Goal: Task Accomplishment & Management: Manage account settings

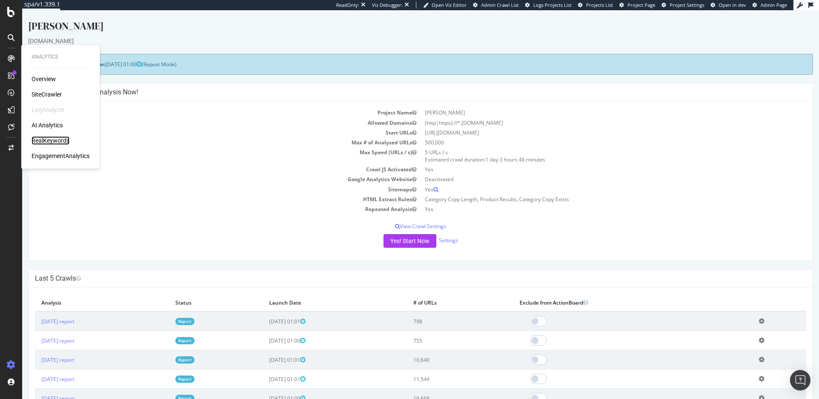
click at [52, 139] on div "RealKeywords" at bounding box center [51, 140] width 38 height 9
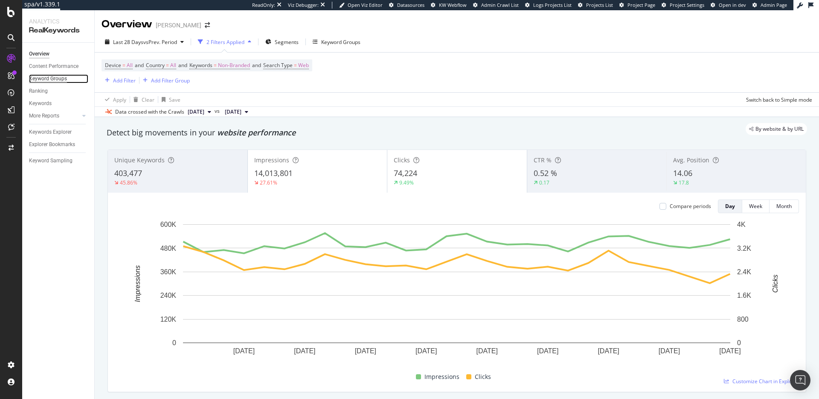
click at [56, 77] on div "Keyword Groups" at bounding box center [48, 78] width 38 height 9
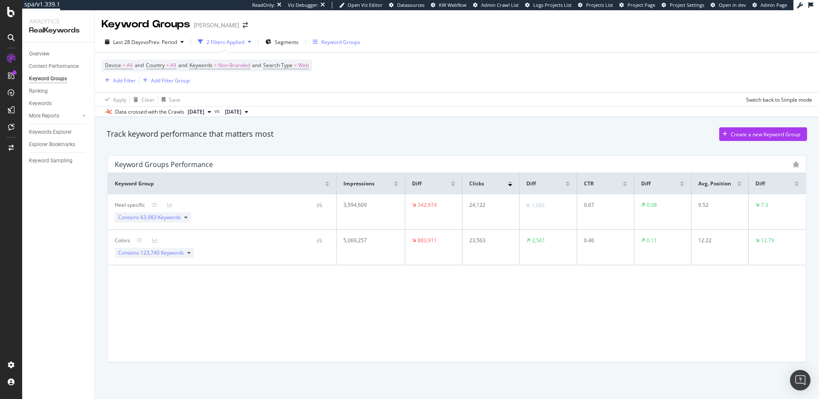
click at [329, 43] on div "Keyword Groups" at bounding box center [340, 41] width 39 height 7
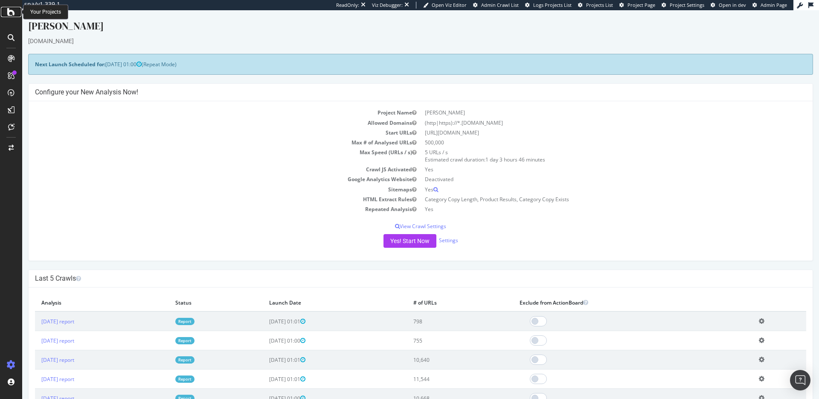
click at [12, 9] on icon at bounding box center [11, 12] width 8 height 10
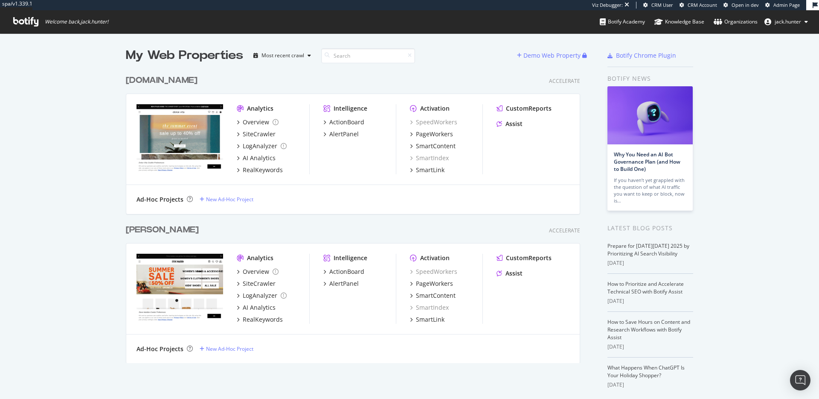
scroll to position [35, 0]
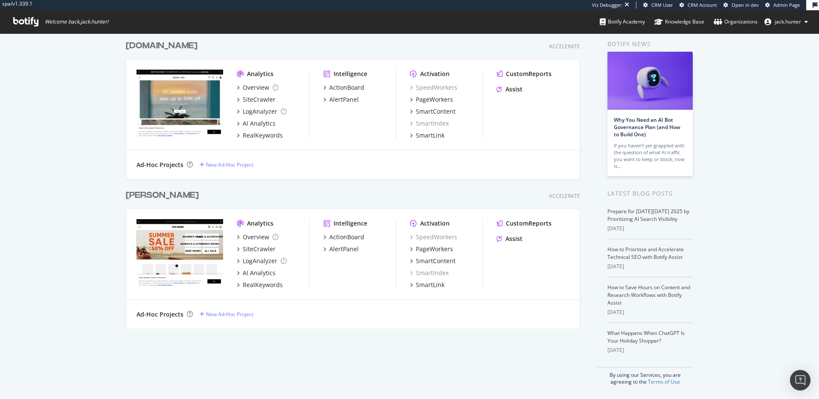
click at [189, 194] on div "[PERSON_NAME]" at bounding box center [164, 195] width 76 height 12
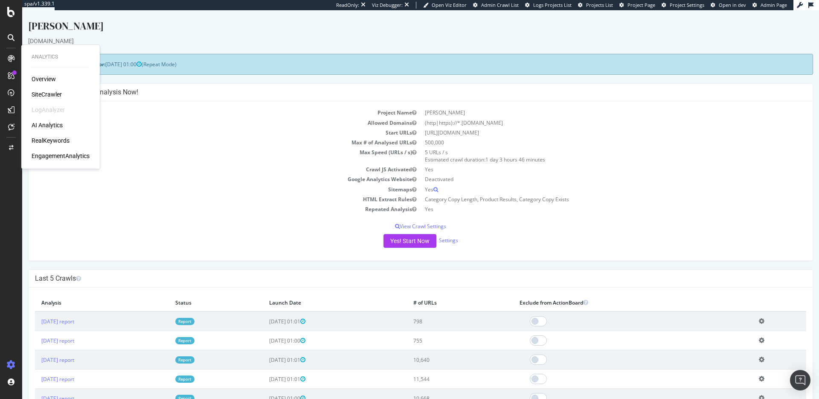
click at [51, 139] on div "RealKeywords" at bounding box center [51, 140] width 38 height 9
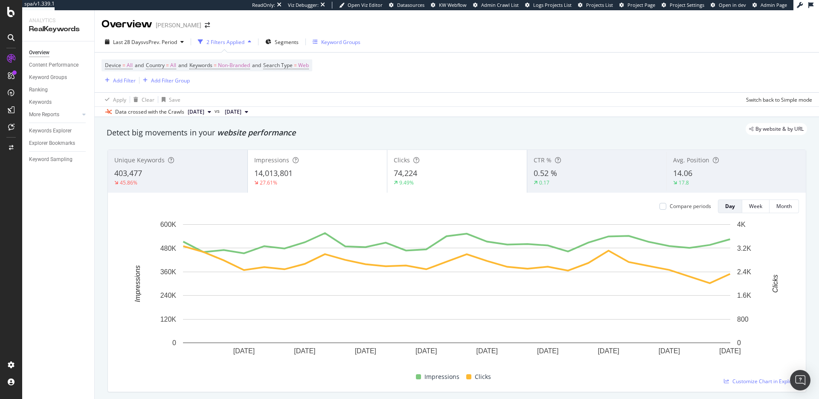
click at [344, 39] on div "Keyword Groups" at bounding box center [340, 41] width 39 height 7
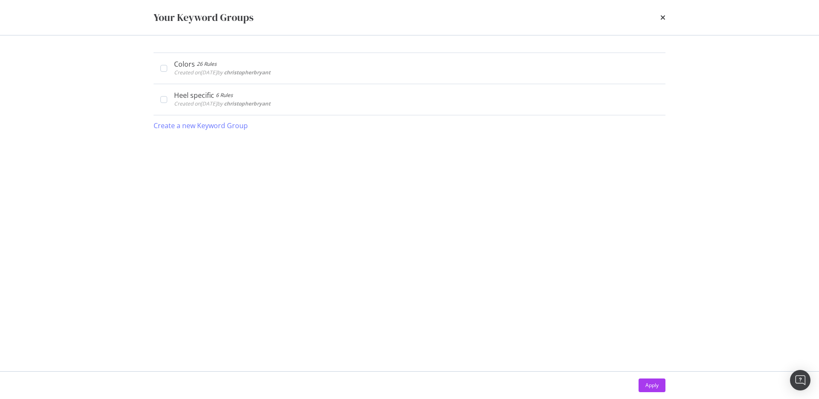
click at [665, 14] on div "times" at bounding box center [663, 17] width 5 height 15
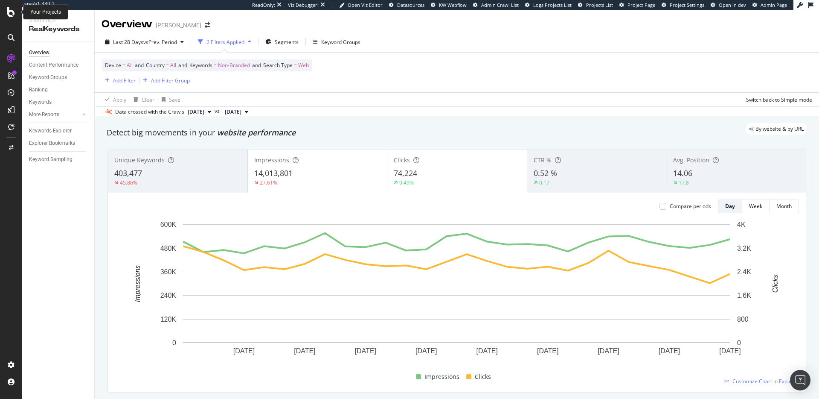
click at [8, 15] on icon at bounding box center [11, 12] width 8 height 10
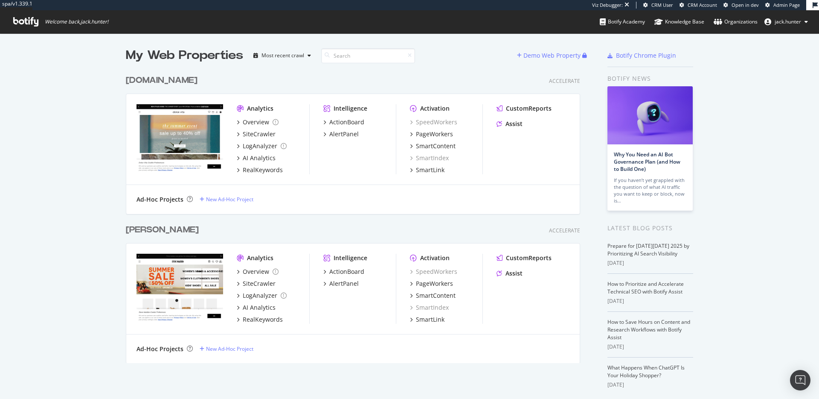
scroll to position [299, 461]
click at [164, 74] on div "www.dolcevita.com" at bounding box center [162, 80] width 72 height 12
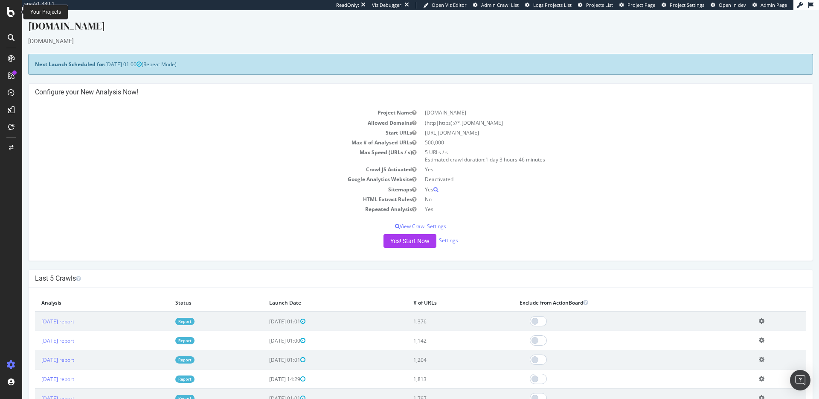
click at [7, 10] on div at bounding box center [11, 12] width 20 height 10
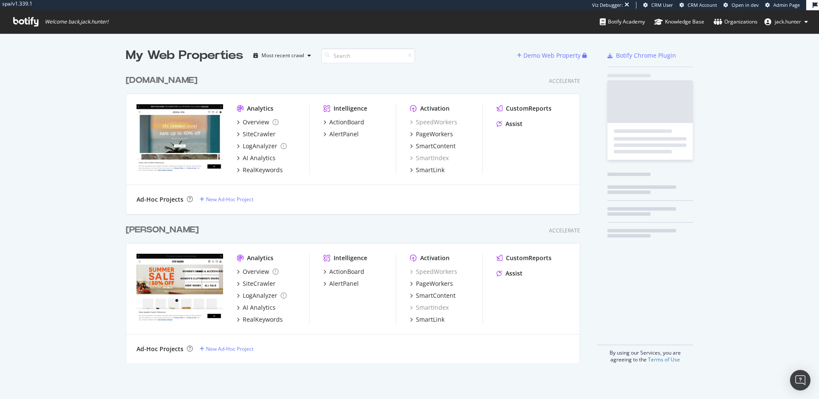
scroll to position [399, 819]
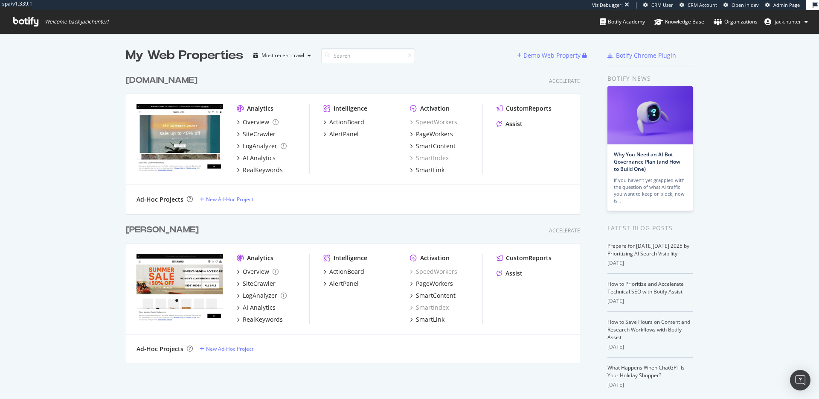
click at [191, 227] on div "Steve Madden" at bounding box center [164, 230] width 76 height 12
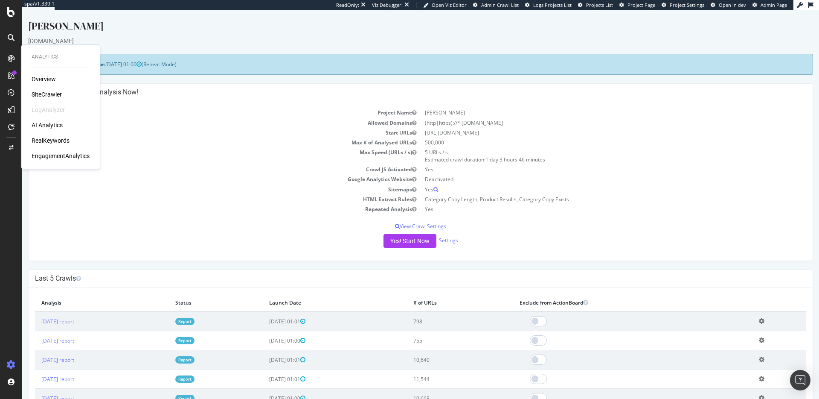
click at [55, 138] on div "RealKeywords" at bounding box center [51, 140] width 38 height 9
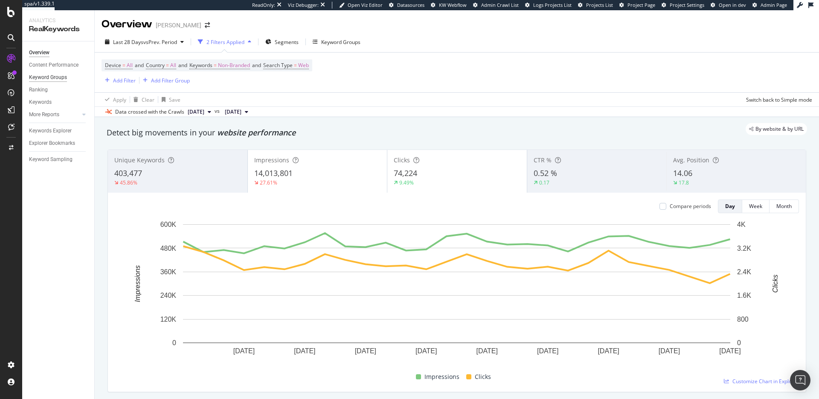
click at [53, 81] on div "Keyword Groups" at bounding box center [48, 77] width 38 height 9
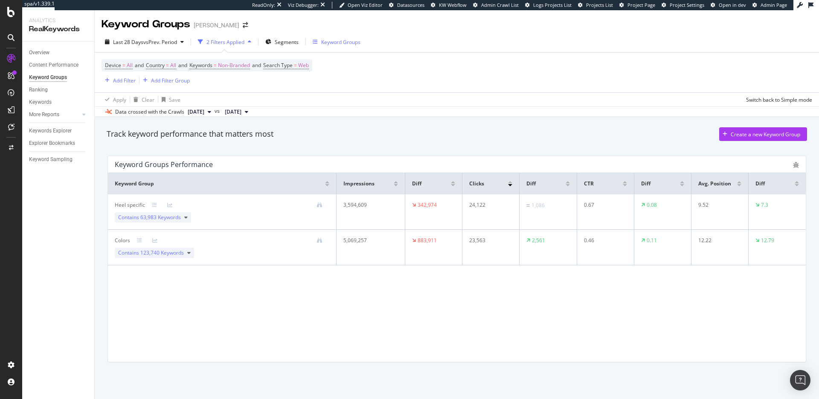
click at [332, 40] on div "Keyword Groups" at bounding box center [340, 41] width 39 height 7
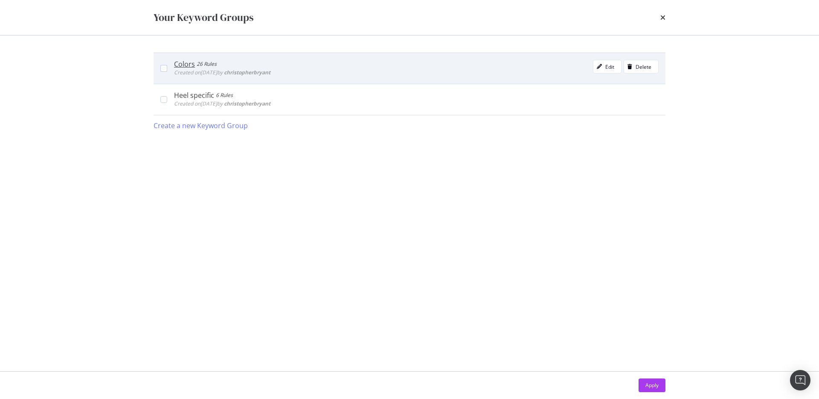
click at [324, 70] on div "Colors 26 Rules Created on 2025 May 13th by christopherbryant Edit Delete" at bounding box center [416, 68] width 485 height 17
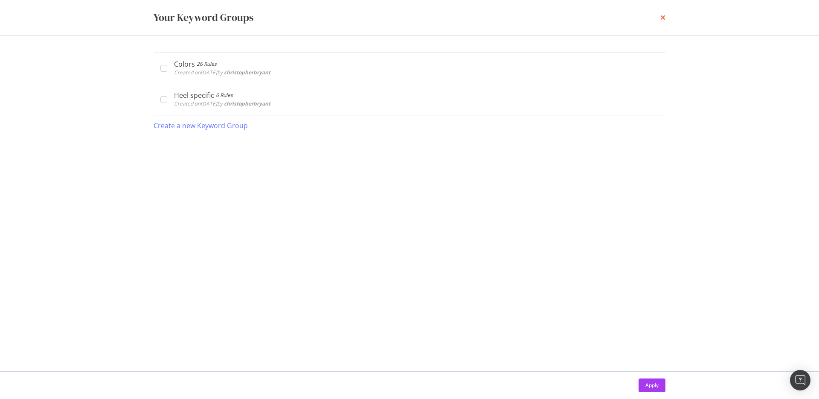
click at [665, 17] on icon "times" at bounding box center [663, 17] width 5 height 7
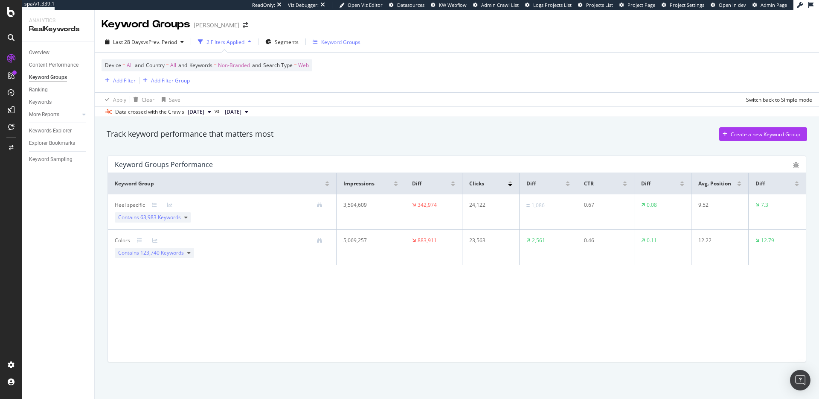
click at [339, 41] on div "Keyword Groups" at bounding box center [340, 41] width 39 height 7
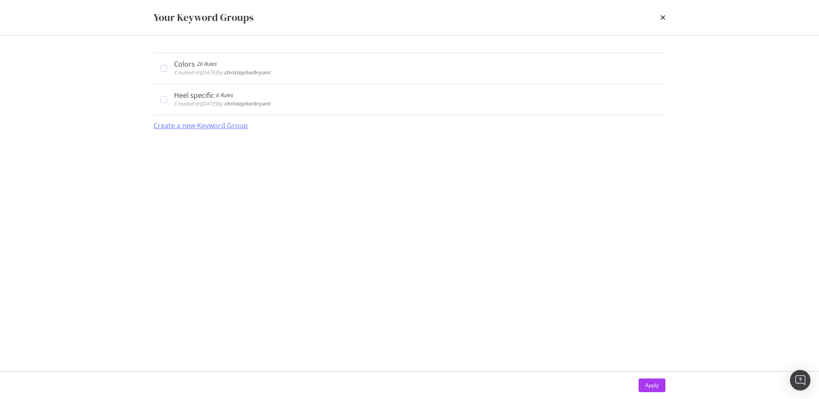
click at [227, 126] on div "Create a new Keyword Group" at bounding box center [201, 126] width 94 height 10
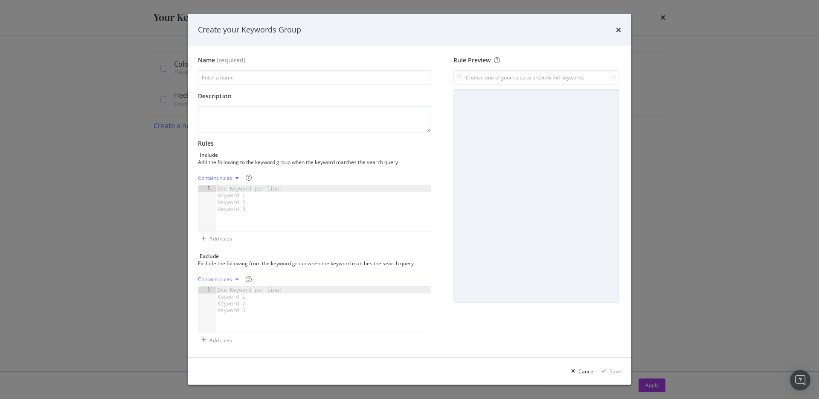
click at [236, 178] on icon "modal" at bounding box center [237, 177] width 3 height 5
click at [323, 169] on div "Rules Include Add the following to the keyword group when the keyword matches t…" at bounding box center [314, 192] width 233 height 106
click at [617, 30] on icon "times" at bounding box center [618, 29] width 5 height 7
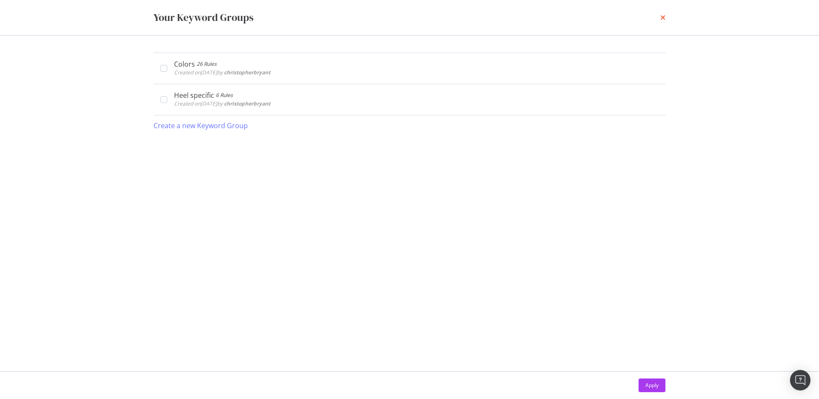
click at [665, 17] on icon "times" at bounding box center [663, 17] width 5 height 7
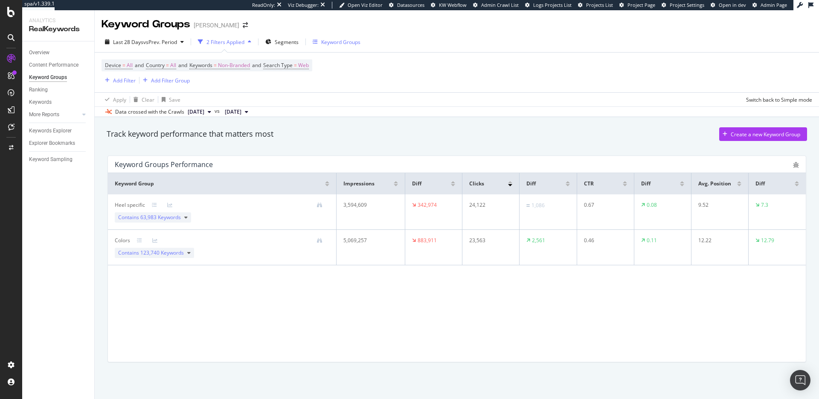
click at [326, 40] on div "Keyword Groups" at bounding box center [340, 41] width 39 height 7
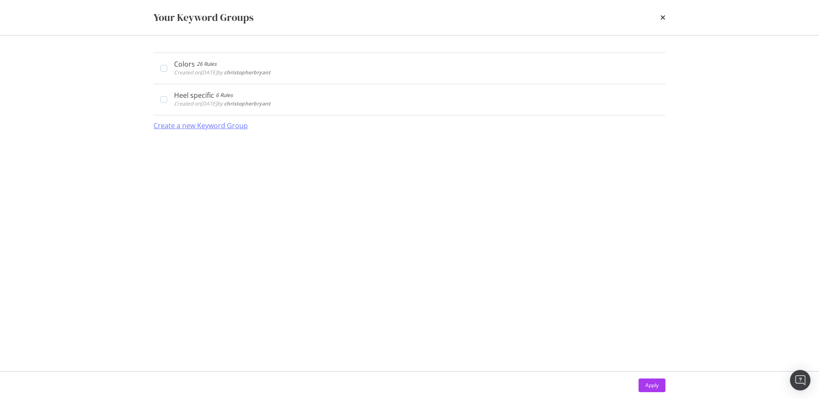
click at [185, 124] on div "Create a new Keyword Group" at bounding box center [201, 126] width 94 height 10
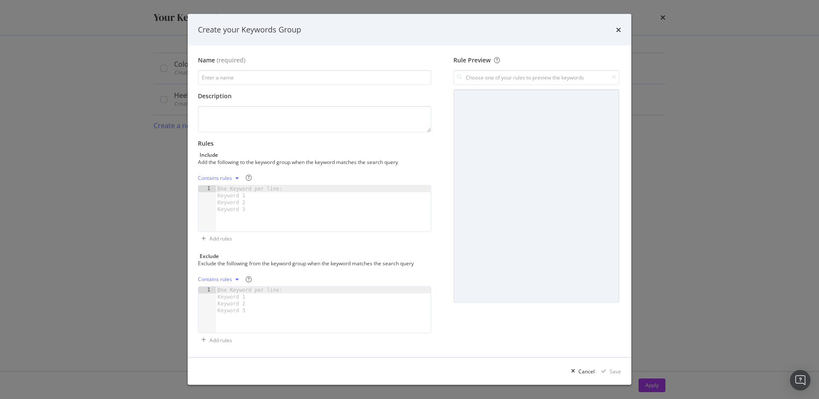
drag, startPoint x: 621, startPoint y: 33, endPoint x: 615, endPoint y: 33, distance: 5.5
click at [619, 33] on div "times" at bounding box center [618, 29] width 5 height 11
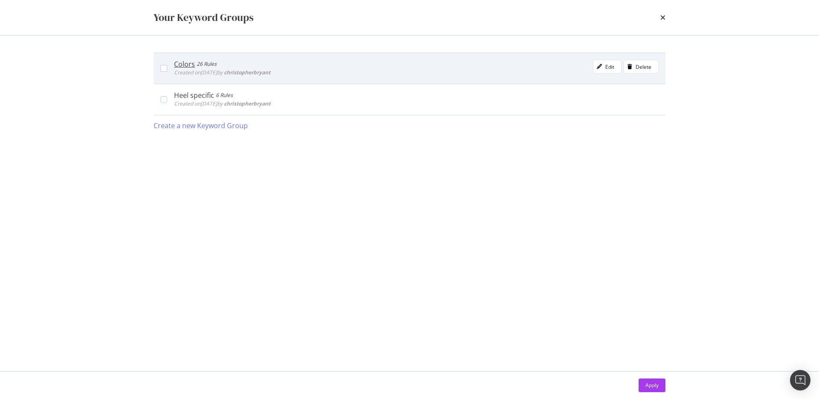
click at [183, 66] on div "Colors" at bounding box center [184, 64] width 21 height 9
click at [184, 61] on div "Colors" at bounding box center [184, 64] width 21 height 9
click at [608, 68] on div "Edit" at bounding box center [610, 66] width 9 height 7
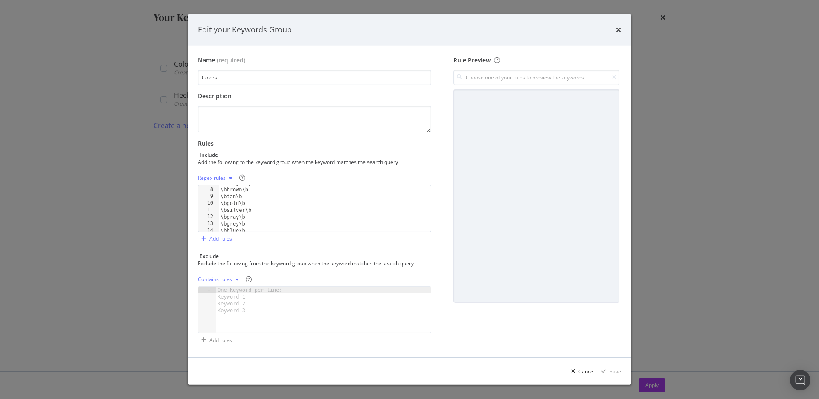
scroll to position [131, 0]
drag, startPoint x: 617, startPoint y: 31, endPoint x: 524, endPoint y: 44, distance: 93.4
click at [616, 31] on icon "times" at bounding box center [618, 29] width 5 height 7
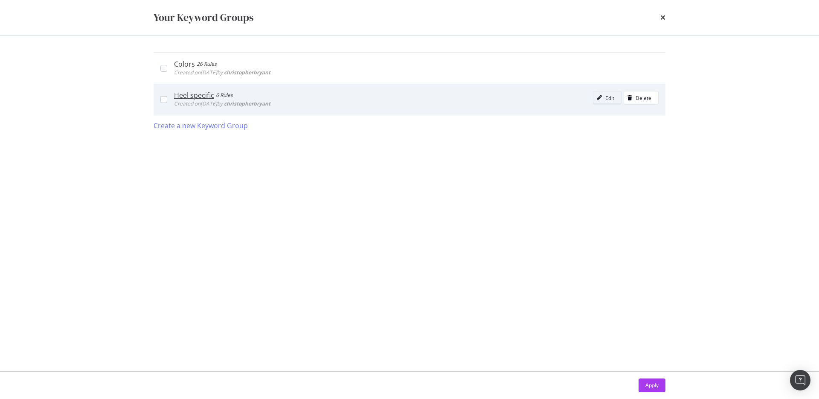
click at [606, 99] on div "modal" at bounding box center [600, 97] width 12 height 5
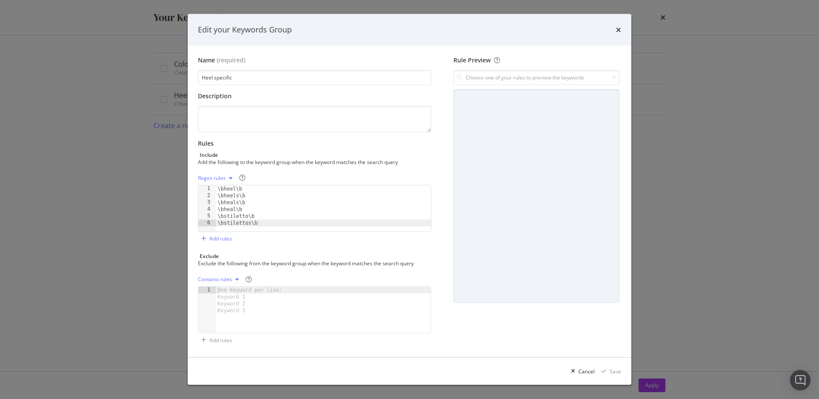
click at [618, 26] on icon "times" at bounding box center [618, 29] width 5 height 7
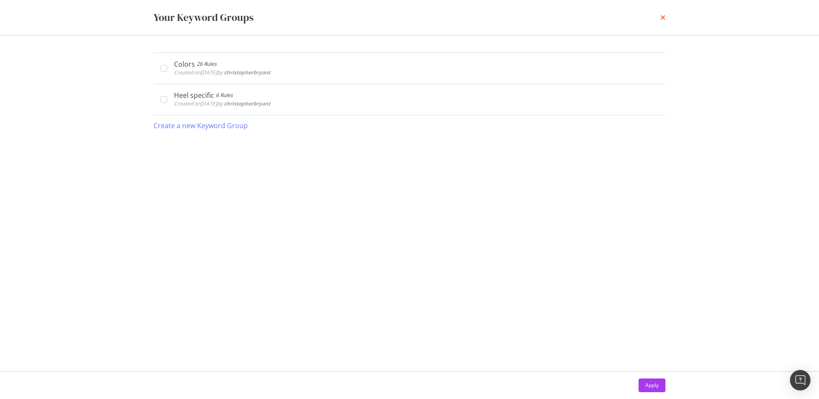
click at [663, 17] on icon "times" at bounding box center [663, 17] width 5 height 7
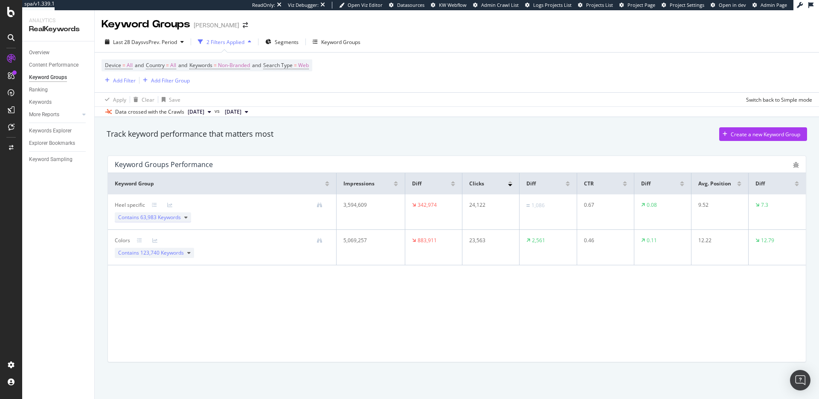
click at [184, 219] on icon at bounding box center [185, 217] width 3 height 5
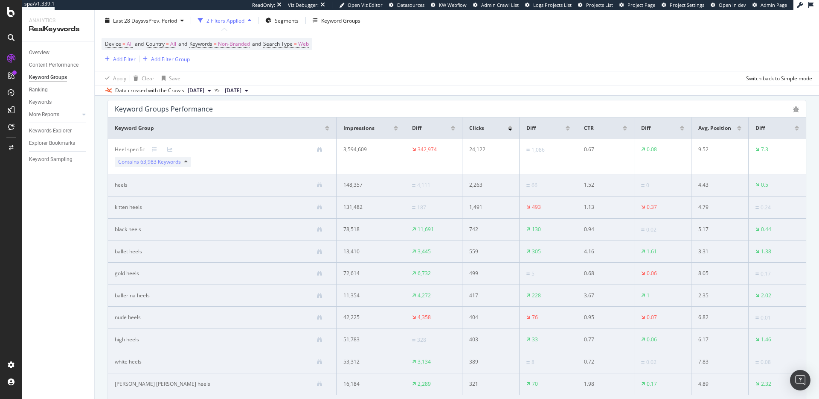
scroll to position [0, 0]
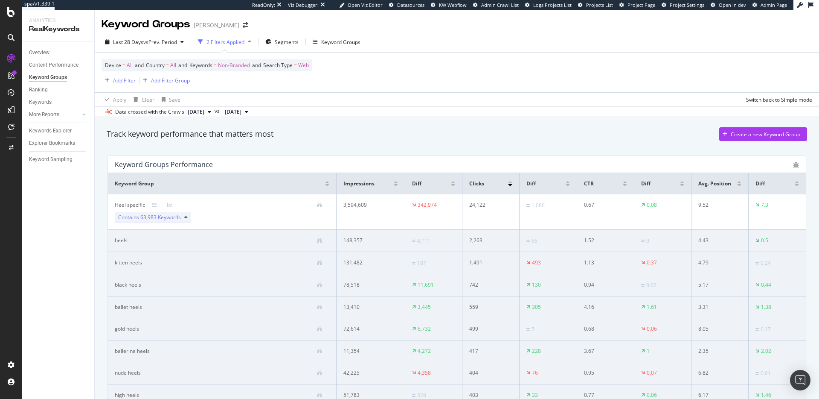
click at [182, 218] on div "Contains 63,983 Keywords" at bounding box center [153, 217] width 76 height 10
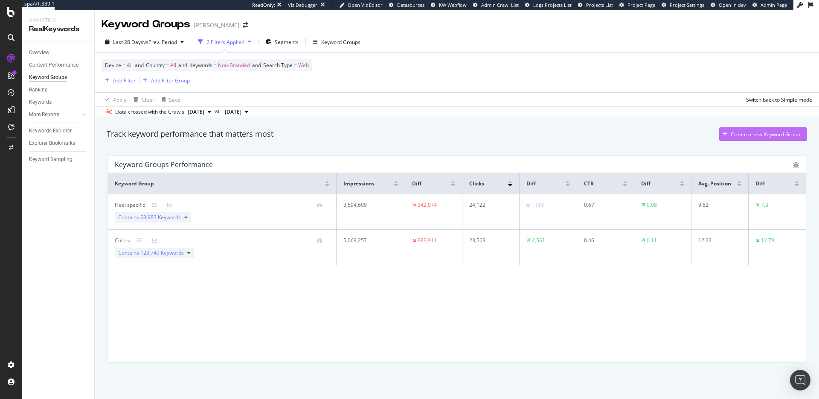
click at [761, 131] on div "Create a new Keyword Group" at bounding box center [766, 134] width 70 height 7
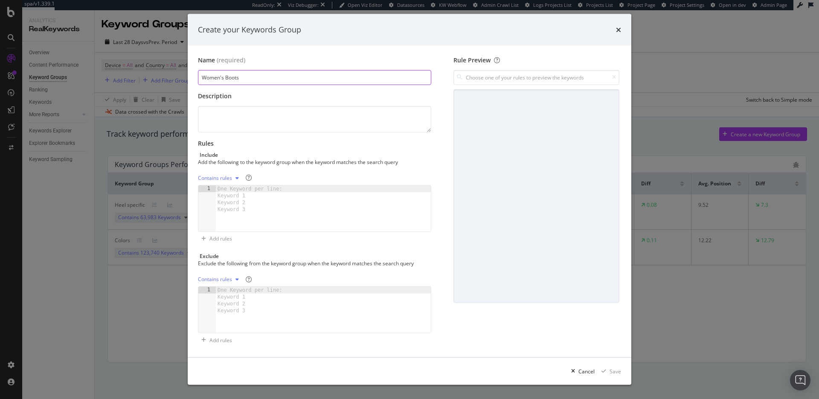
type input "Women's Boots"
click at [251, 187] on div "One Keyword per line: Keyword 1 Keyword 2 Keyword 3" at bounding box center [251, 198] width 71 height 27
paste textarea "keyword contains "winter boots women""
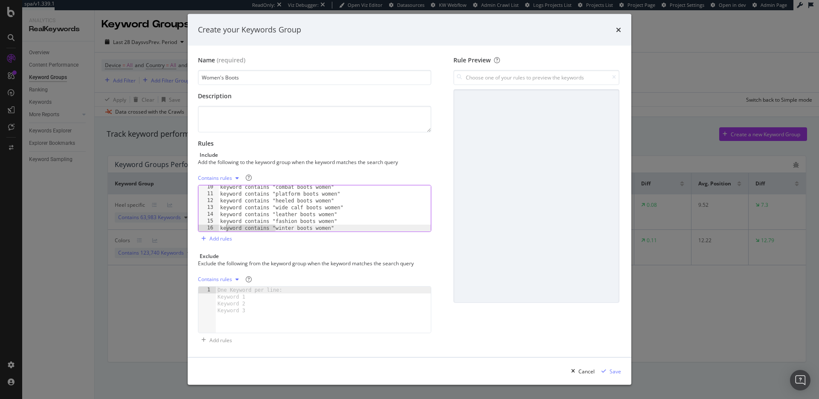
drag, startPoint x: 276, startPoint y: 228, endPoint x: 222, endPoint y: 227, distance: 54.2
click at [222, 227] on div "keyword contains "combat boots women" keyword contains "platform boots women" k…" at bounding box center [325, 214] width 213 height 60
click at [284, 229] on div "keyword contains "combat boots women" keyword contains "platform boots women" k…" at bounding box center [325, 214] width 213 height 60
click at [342, 219] on div "keyword contains "combat boots women" keyword contains "platform boots women" k…" at bounding box center [325, 214] width 213 height 60
drag, startPoint x: 276, startPoint y: 220, endPoint x: 195, endPoint y: 216, distance: 81.6
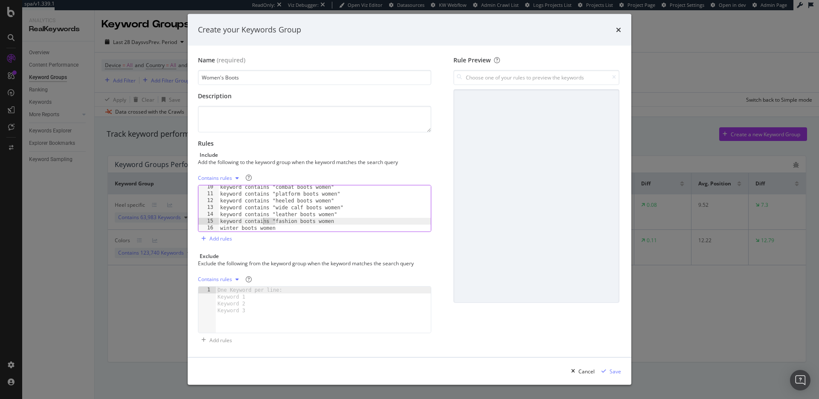
click at [195, 216] on div "Name (required) Women's Boots Description Rules Include Add the following to th…" at bounding box center [410, 202] width 444 height 312
click at [253, 219] on div "keyword contains "combat boots women" keyword contains "platform boots women" k…" at bounding box center [325, 214] width 213 height 60
click at [274, 219] on div "keyword contains "combat boots women" keyword contains "platform boots women" k…" at bounding box center [325, 214] width 213 height 60
click at [338, 221] on div "keyword contains "tall boots women" keyword contains "combat boots women" keywo…" at bounding box center [325, 214] width 213 height 60
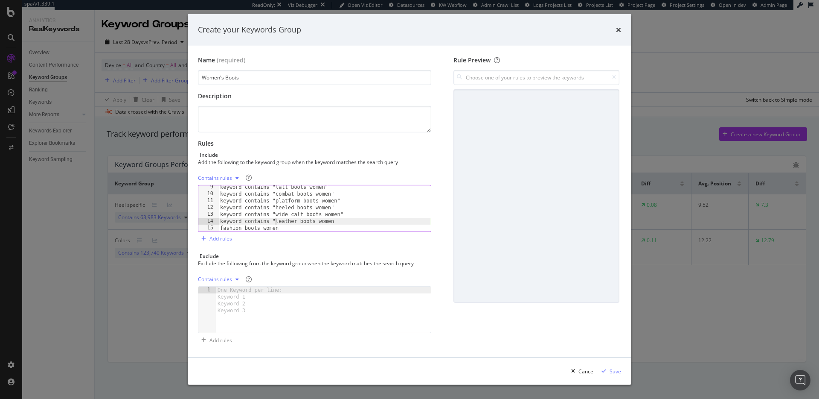
click at [277, 220] on div "keyword contains "tall boots women" keyword contains "combat boots women" keywo…" at bounding box center [325, 214] width 213 height 60
click at [346, 214] on div "keyword contains "tall boots women" keyword contains "combat boots women" keywo…" at bounding box center [325, 214] width 213 height 60
click at [277, 213] on div "keyword contains "tall boots women" keyword contains "combat boots women" keywo…" at bounding box center [325, 214] width 213 height 60
click at [276, 206] on div "keyword contains "tall boots women" keyword contains "combat boots women" keywo…" at bounding box center [325, 214] width 213 height 60
drag, startPoint x: 276, startPoint y: 201, endPoint x: 283, endPoint y: 213, distance: 13.3
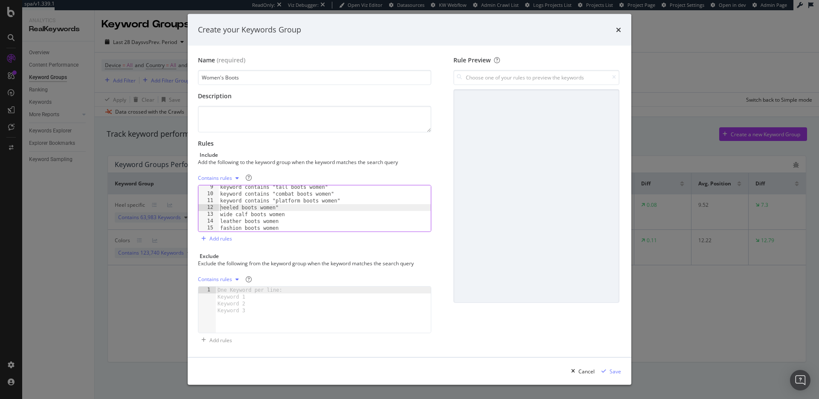
click at [277, 202] on div "keyword contains "tall boots women" keyword contains "combat boots women" keywo…" at bounding box center [325, 214] width 213 height 60
click at [276, 192] on div "keyword contains "tall boots women" keyword contains "combat boots women" platf…" at bounding box center [325, 214] width 213 height 60
drag, startPoint x: 280, startPoint y: 210, endPoint x: 287, endPoint y: 217, distance: 10.6
click at [280, 210] on div "keyword contains "knee high boots women" keyword contains "tall boots women" co…" at bounding box center [325, 212] width 213 height 60
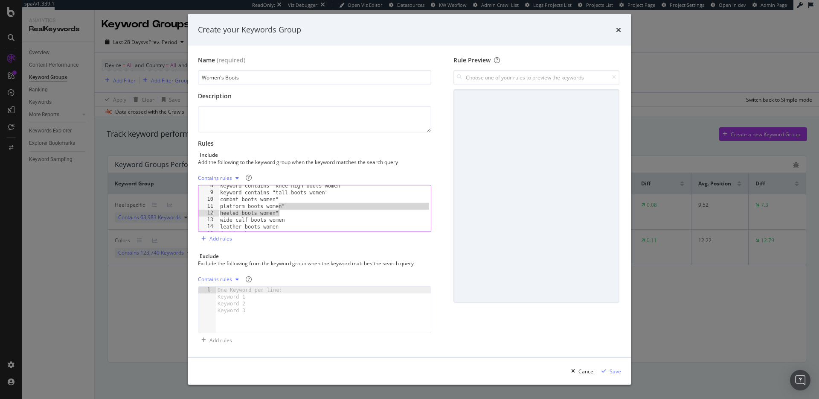
click at [285, 215] on div "keyword contains "knee high boots women" keyword contains "tall boots women" co…" at bounding box center [325, 212] width 213 height 60
click at [286, 207] on div "keyword contains "knee high boots women" keyword contains "tall boots women" co…" at bounding box center [325, 212] width 213 height 60
click at [280, 198] on div "keyword contains "knee high boots women" keyword contains "tall boots women" co…" at bounding box center [325, 212] width 213 height 60
drag, startPoint x: 276, startPoint y: 191, endPoint x: 290, endPoint y: 204, distance: 19.1
click at [277, 192] on div "keyword contains "knee high boots women" keyword contains "tall boots women" co…" at bounding box center [325, 212] width 213 height 60
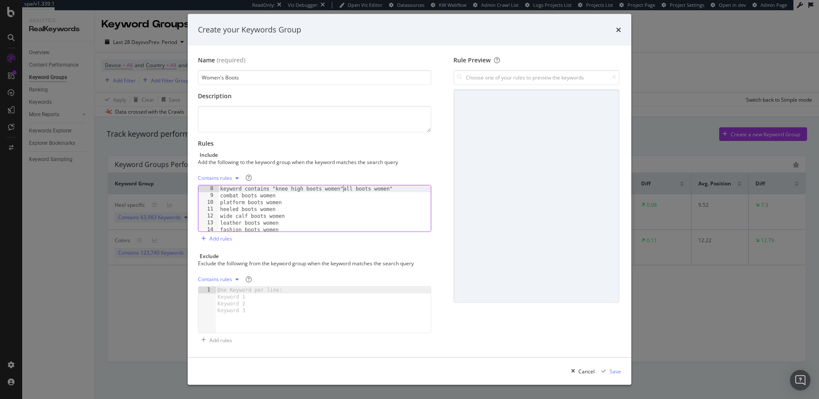
scroll to position [48, 0]
drag, startPoint x: 277, startPoint y: 196, endPoint x: 281, endPoint y: 206, distance: 10.5
click at [277, 196] on div "keyword contains "knee high boots women" keyword contains "tall boots women" co…" at bounding box center [325, 215] width 213 height 60
click at [281, 195] on div "keyword contains "knee high boots women" tall boots women" combat boots women p…" at bounding box center [325, 215] width 213 height 60
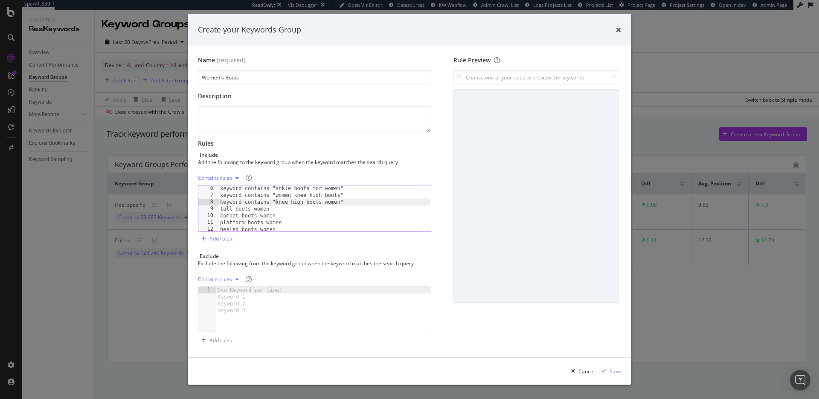
click at [275, 200] on div "keyword contains "ankle boots for women" keyword contains "women knee high boot…" at bounding box center [325, 215] width 213 height 60
click at [290, 201] on div "keyword contains "ankle boots for women" keyword contains "women knee high boot…" at bounding box center [325, 215] width 213 height 60
drag, startPoint x: 276, startPoint y: 195, endPoint x: 289, endPoint y: 200, distance: 13.4
click at [276, 195] on div "keyword contains "ankle boots for women" keyword contains "women knee high boot…" at bounding box center [325, 215] width 213 height 60
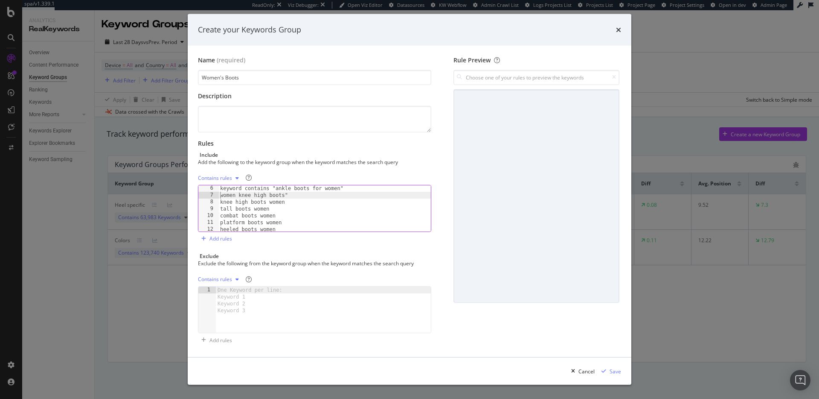
click at [289, 195] on div "keyword contains "ankle boots for women" women knee high boots" knee high boots…" at bounding box center [325, 215] width 213 height 60
click at [275, 204] on div "keyword contains "ladies boots" keyword contains "women booties" keyword contai…" at bounding box center [325, 211] width 213 height 60
drag, startPoint x: 274, startPoint y: 196, endPoint x: 281, endPoint y: 202, distance: 9.1
click at [276, 198] on div "keyword contains "ladies boots" keyword contains "women booties" keyword contai…" at bounding box center [325, 211] width 213 height 60
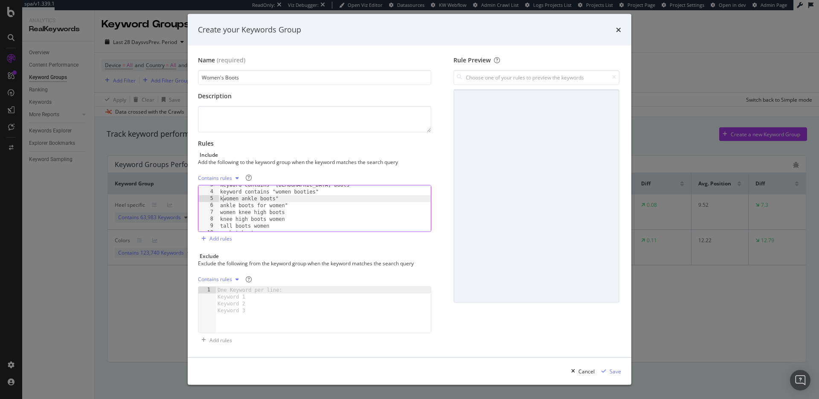
scroll to position [0, 4]
click at [286, 198] on div "keyword contains "ladies boots" keyword contains "women booties" women ankle bo…" at bounding box center [325, 211] width 213 height 60
click at [291, 205] on div "keyword contains "ladies boots" keyword contains "women booties" women ankle bo…" at bounding box center [325, 211] width 213 height 60
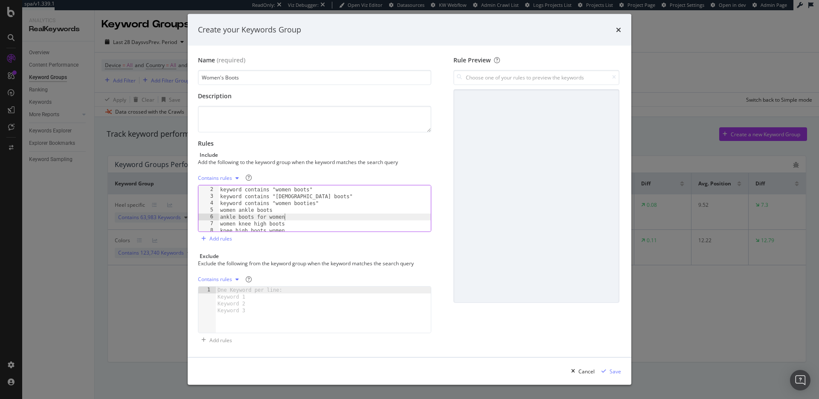
drag, startPoint x: 274, startPoint y: 201, endPoint x: 289, endPoint y: 210, distance: 16.8
click at [275, 202] on div "ord contains "women's boots" keyword contains "women boots" keyword contains "l…" at bounding box center [325, 209] width 213 height 60
click at [265, 201] on div "ord contains "women's boots" keyword contains "women boots" keyword contains "l…" at bounding box center [325, 209] width 213 height 60
click at [314, 200] on div "ord contains "women's boots" keyword contains "women boots" keyword contains "l…" at bounding box center [325, 212] width 213 height 60
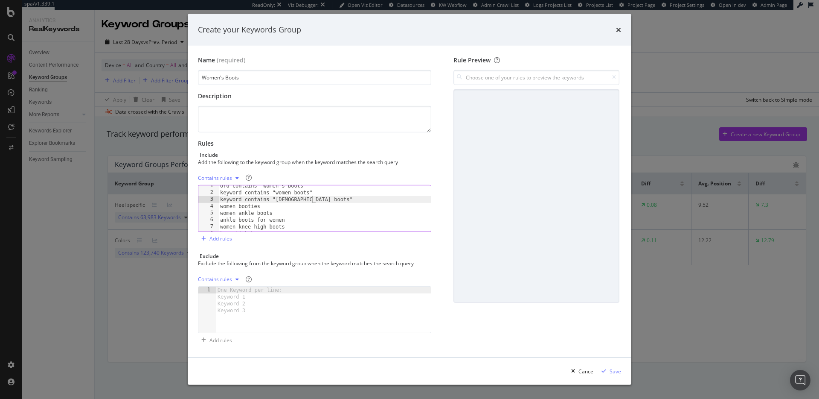
click at [315, 200] on div "ord contains "women's boots" keyword contains "women boots" keyword contains "l…" at bounding box center [325, 212] width 213 height 60
click at [277, 198] on div "ord contains "women's boots" keyword contains "women boots" keyword contains "l…" at bounding box center [325, 212] width 213 height 60
drag, startPoint x: 275, startPoint y: 195, endPoint x: 284, endPoint y: 208, distance: 15.6
click at [277, 198] on div "ord contains "women's boots" keyword contains "women boots" ladies boots women …" at bounding box center [325, 215] width 213 height 60
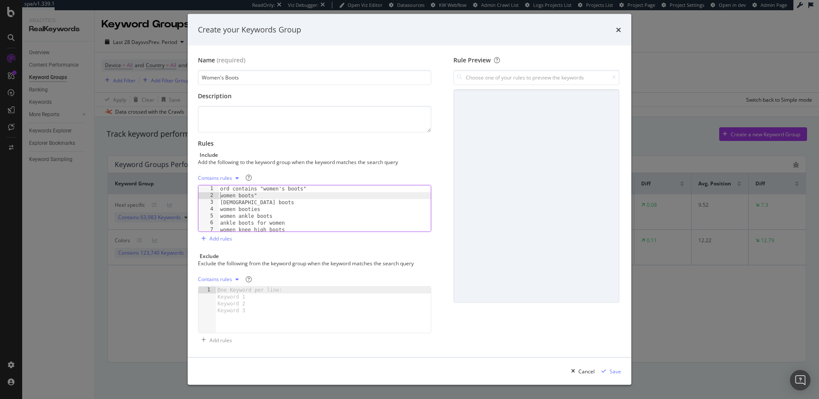
click at [259, 196] on div "ord contains "women's boots" women boots" ladies boots women booties women ankl…" at bounding box center [325, 215] width 213 height 60
drag, startPoint x: 264, startPoint y: 189, endPoint x: 275, endPoint y: 204, distance: 18.3
click at [265, 190] on div "ord contains "women's boots" women boots ladies boots women booties women ankle…" at bounding box center [325, 215] width 213 height 60
click at [270, 187] on div "women's boots" women boots ladies boots women booties women ankle boots ankle b…" at bounding box center [325, 215] width 213 height 60
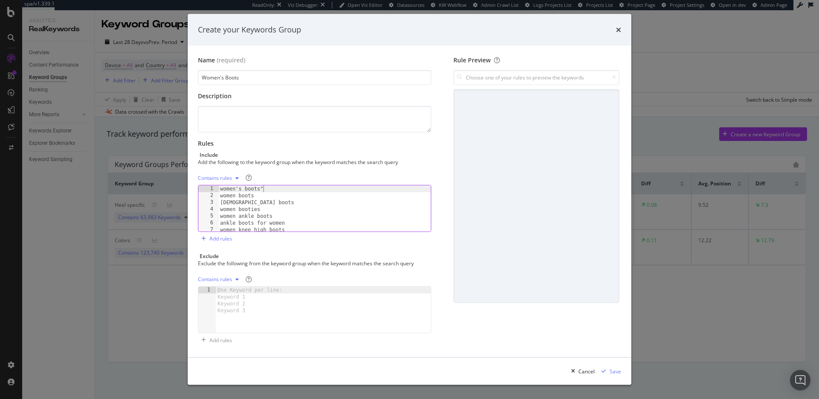
type textarea "women's boots"
click at [219, 239] on div "Add rules" at bounding box center [221, 238] width 23 height 7
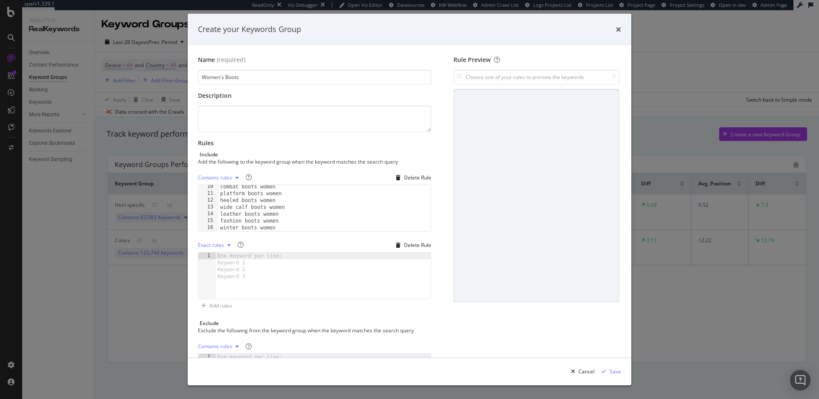
click at [218, 247] on div "Exact rules" at bounding box center [211, 244] width 26 height 5
click at [225, 287] on div "Regex rules" at bounding box center [223, 287] width 28 height 7
click at [248, 259] on div "modal" at bounding box center [323, 282] width 215 height 60
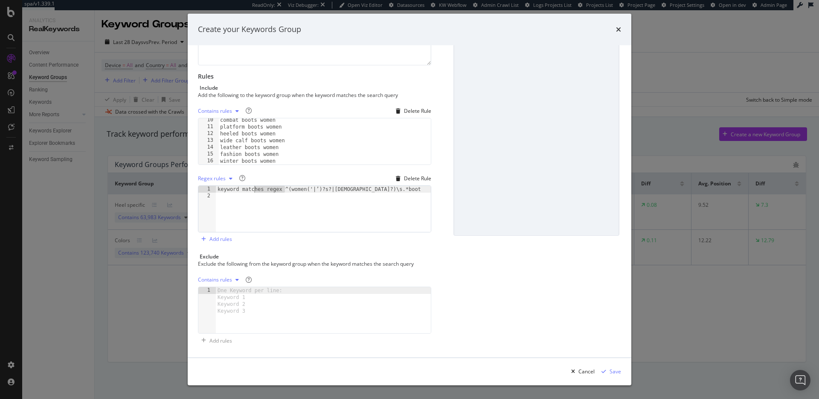
drag, startPoint x: 284, startPoint y: 190, endPoint x: 218, endPoint y: 190, distance: 65.7
click at [219, 189] on div "keyword matches regex ^(women('|’)?s?|ladies?)\s.*boot" at bounding box center [323, 216] width 215 height 60
type textarea "^(women('|’)?s?|ladies?)\s.*boot"
click at [248, 295] on div "One Keyword per line: Keyword 1 Keyword 2 Keyword 3" at bounding box center [251, 300] width 71 height 27
type textarea "men"
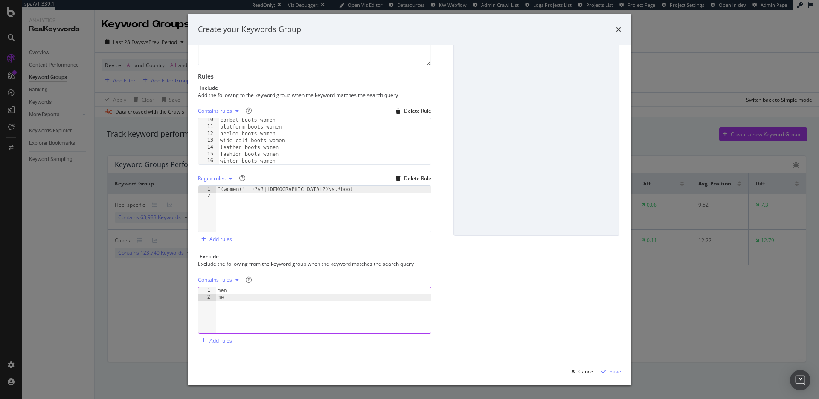
scroll to position [0, 0]
type textarea "mens"
type textarea "b"
type textarea "kid"
type textarea "boys"
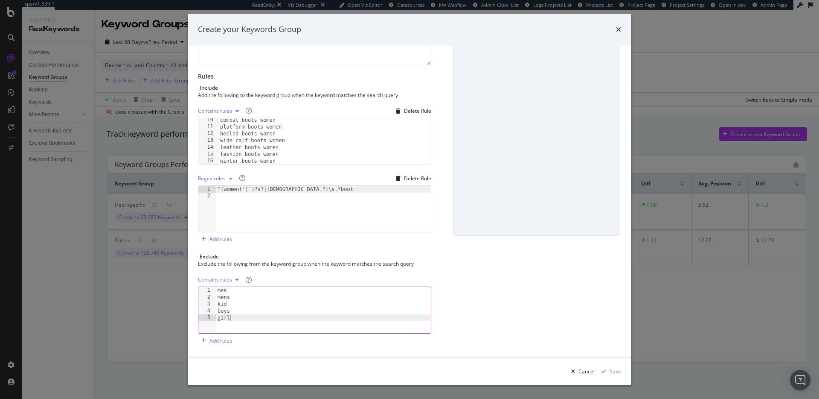
type textarea "girls"
type textarea "baby"
type textarea "repair"
type textarea "shoe polish"
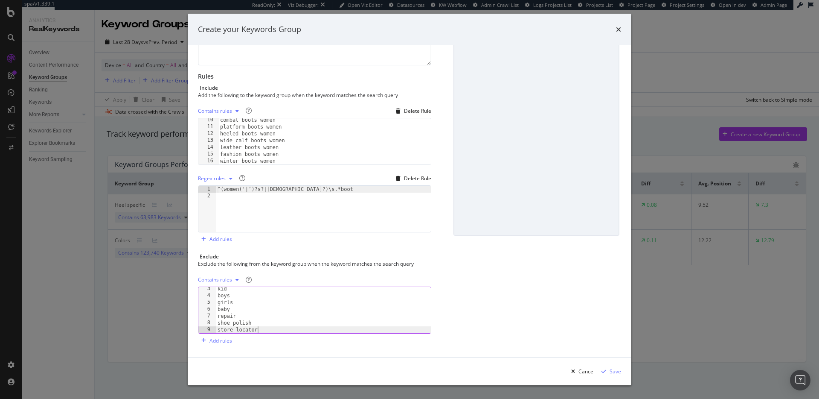
type textarea "store locator"
click at [222, 280] on div "Contains rules" at bounding box center [215, 279] width 34 height 5
click at [283, 277] on div "Contains rules" at bounding box center [314, 280] width 233 height 14
click at [615, 370] on div "Save" at bounding box center [616, 370] width 12 height 7
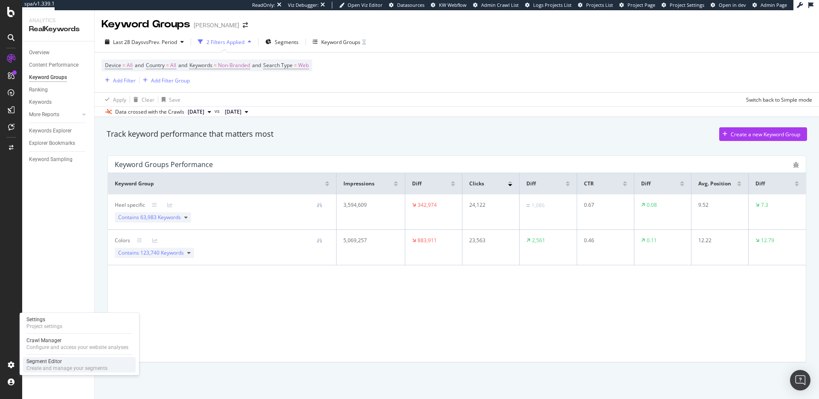
click at [46, 363] on div "Segment Editor" at bounding box center [66, 361] width 81 height 7
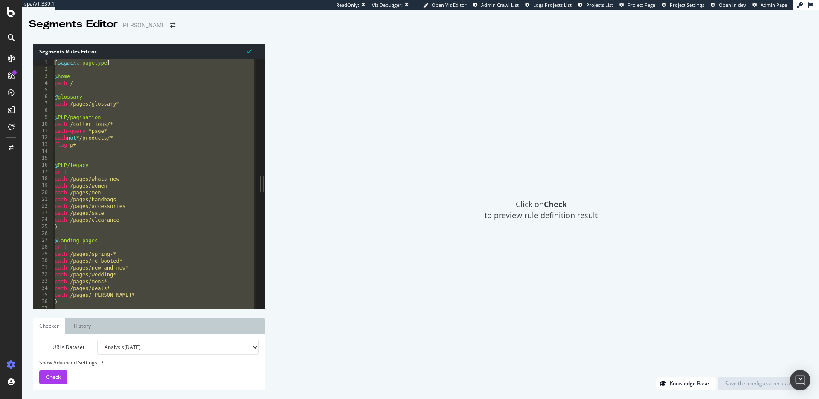
drag, startPoint x: 80, startPoint y: 303, endPoint x: 50, endPoint y: 63, distance: 241.8
click at [50, 63] on div "@No 1 2 3 4 5 6 7 8 9 10 11 12 13 14 15 16 17 18 19 20 21 22 23 24 25 26 27 28 …" at bounding box center [144, 183] width 223 height 249
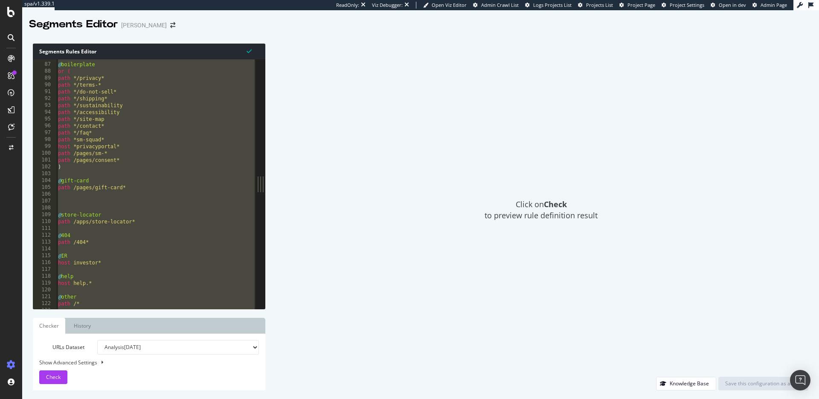
scroll to position [638, 0]
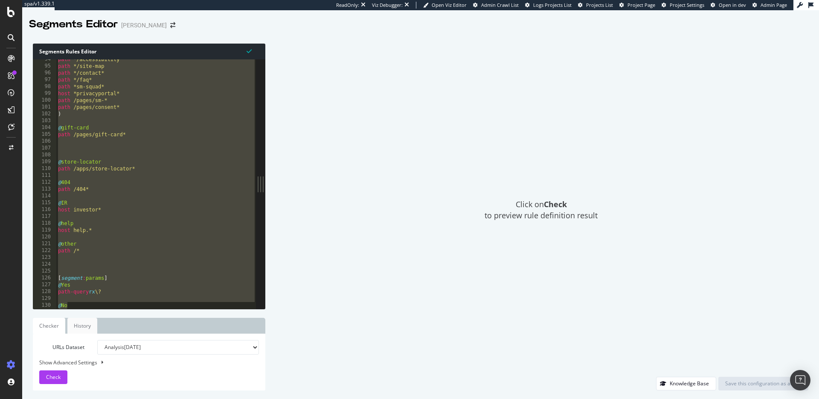
click at [88, 330] on link "History" at bounding box center [82, 326] width 30 height 16
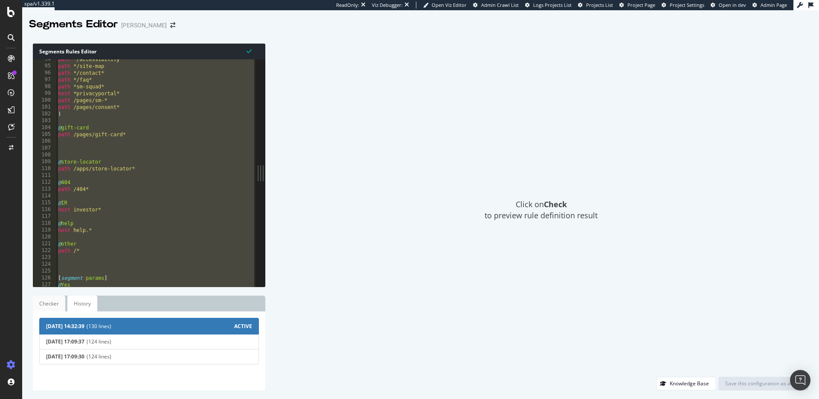
click at [50, 306] on link "Checker" at bounding box center [49, 303] width 32 height 16
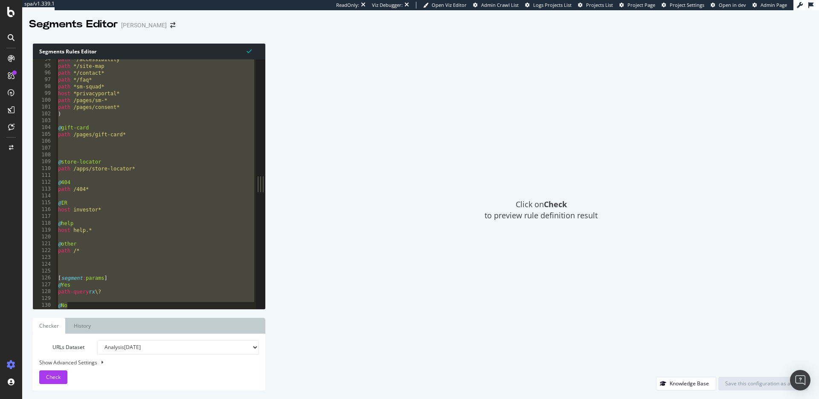
click at [78, 303] on div "path */accessibility path */site-map path */contact* path */faq* path *sm-squad…" at bounding box center [156, 187] width 200 height 263
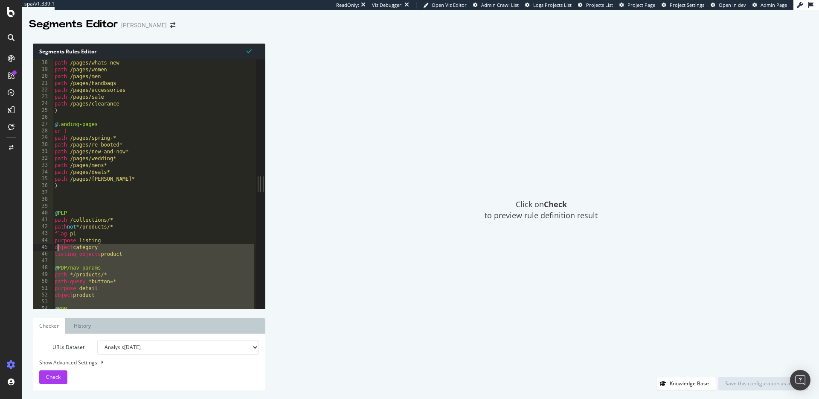
scroll to position [0, 0]
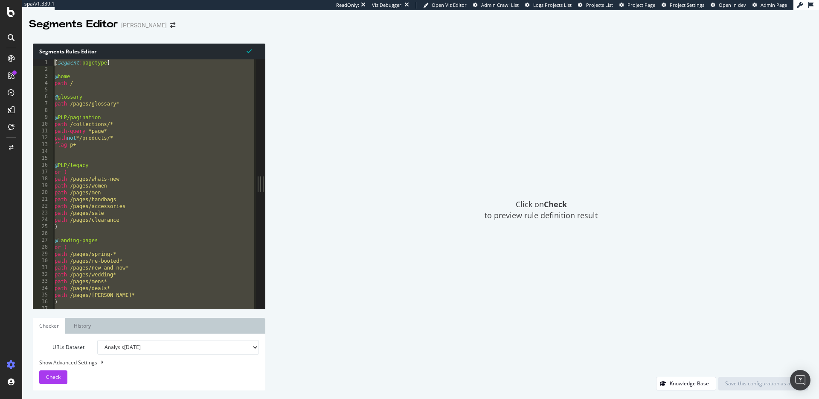
drag, startPoint x: 74, startPoint y: 304, endPoint x: 44, endPoint y: 52, distance: 253.6
click at [44, 46] on div "Segments Rules Editor @No 1 2 3 4 5 6 7 8 9 10 11 12 13 14 15 16 17 18 19 20 21…" at bounding box center [149, 176] width 233 height 265
type textarea "[segment:pagetype]"
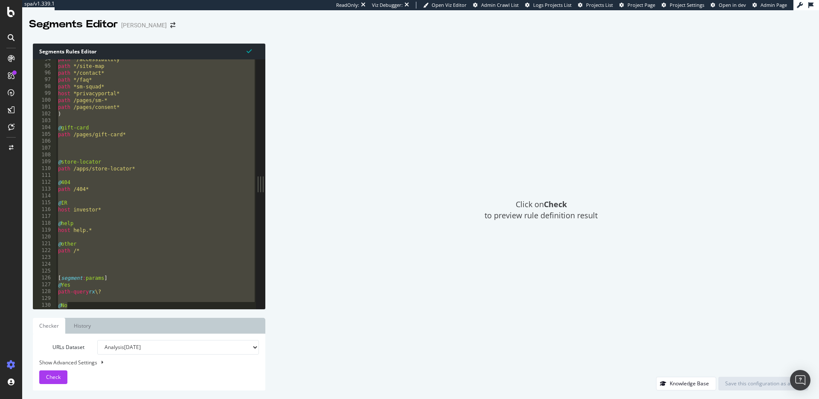
click at [99, 272] on div "path */accessibility path */site-map path */contact* path */faq* path *sm-squad…" at bounding box center [156, 187] width 200 height 263
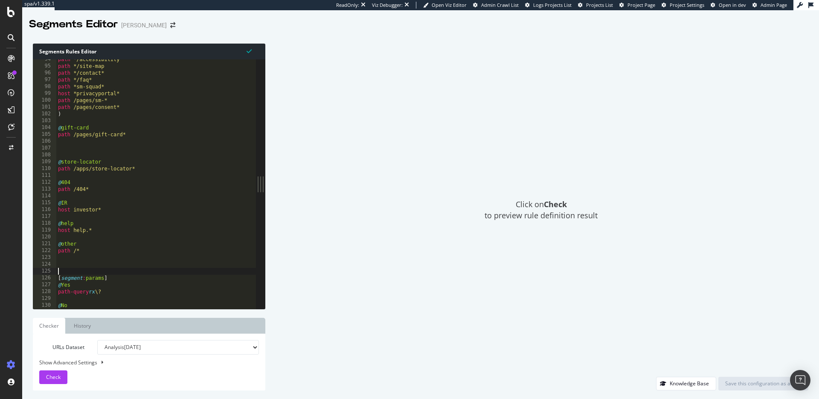
click at [90, 294] on div "path */accessibility path */site-map path */contact* path */faq* path *sm-squad…" at bounding box center [156, 187] width 200 height 263
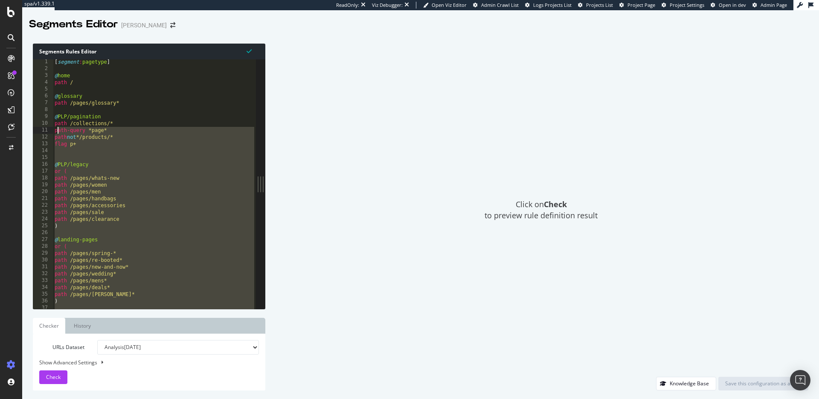
scroll to position [0, 0]
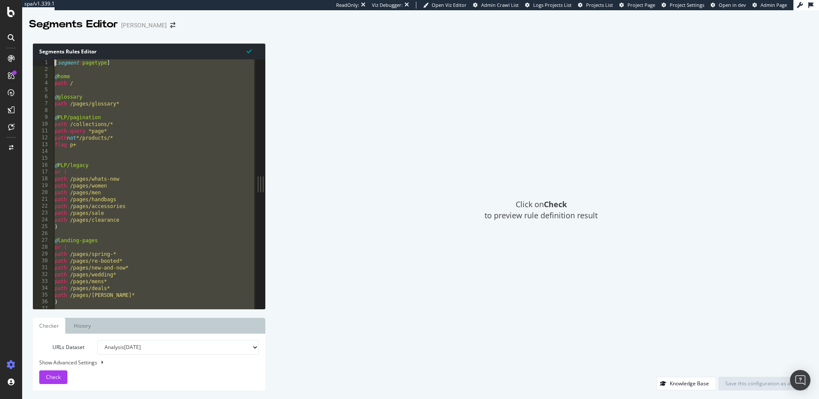
drag, startPoint x: 53, startPoint y: 276, endPoint x: 55, endPoint y: 61, distance: 215.1
click at [55, 61] on div "[ segment : pagetype ] @ home path / @ glossary path /pages/glossary* @ PLP/pag…" at bounding box center [154, 190] width 203 height 263
type textarea "[segment:pagetype]"
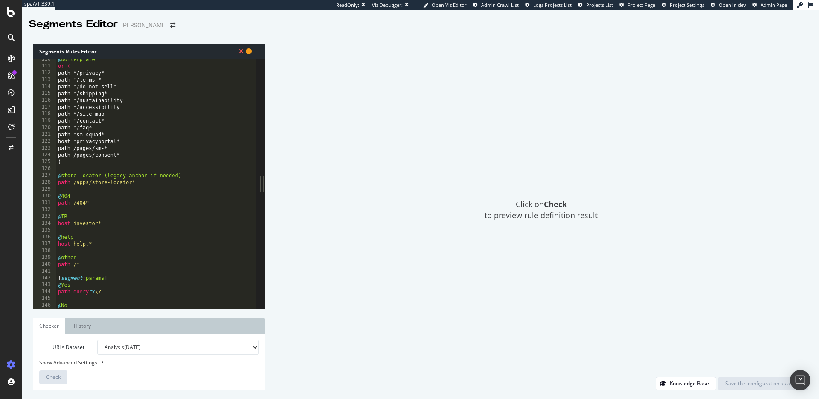
scroll to position [720, 0]
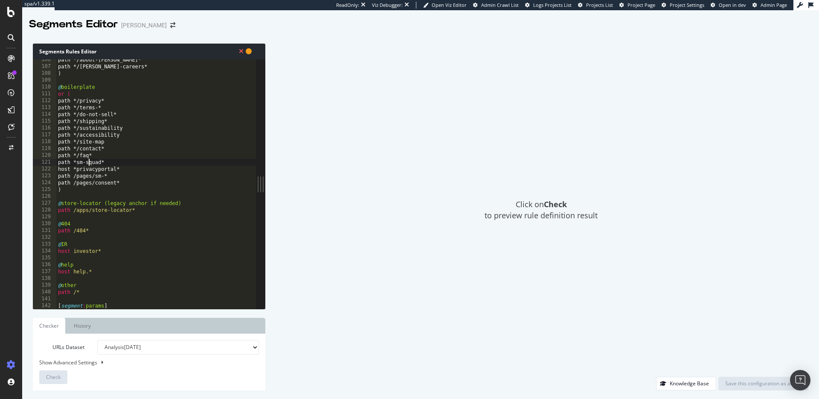
click at [89, 165] on div "path */about-steve* path */steve-madden-careers* ) @ boilerplate or ( path */pr…" at bounding box center [182, 187] width 252 height 263
click at [83, 191] on div "path */about-steve* path */steve-madden-careers* ) @ boilerplate or ( path */pr…" at bounding box center [182, 187] width 252 height 263
click at [58, 189] on div "path */about-steve* path */steve-madden-careers* ) @ boilerplate or ( path */pr…" at bounding box center [182, 187] width 252 height 263
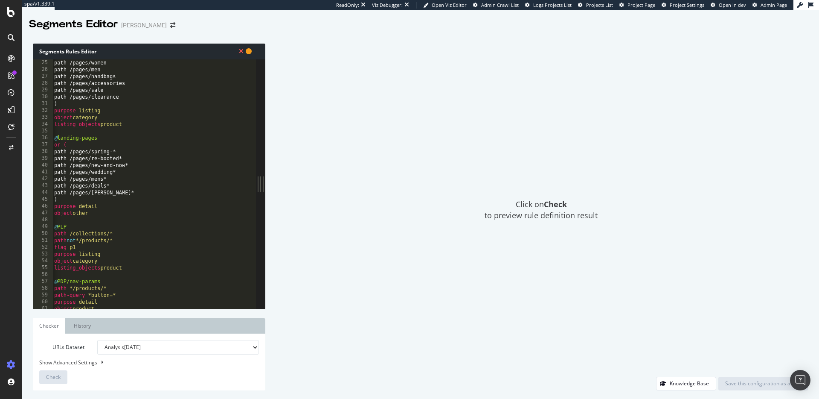
scroll to position [0, 0]
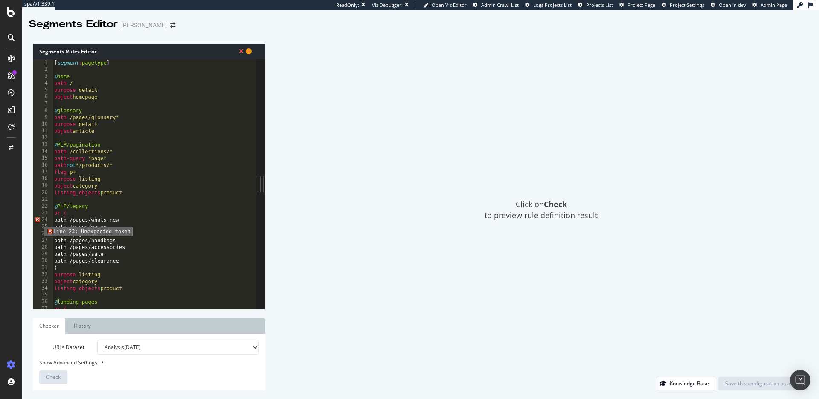
click at [37, 220] on span "Error, read annotations row 24" at bounding box center [37, 219] width 8 height 7
click at [100, 224] on div "[ segment : pagetype ] @ home path / purpose detail object homepage @ glossary …" at bounding box center [179, 190] width 252 height 263
click at [59, 219] on div "[ segment : pagetype ] @ home path / purpose detail object homepage @ glossary …" at bounding box center [179, 190] width 252 height 263
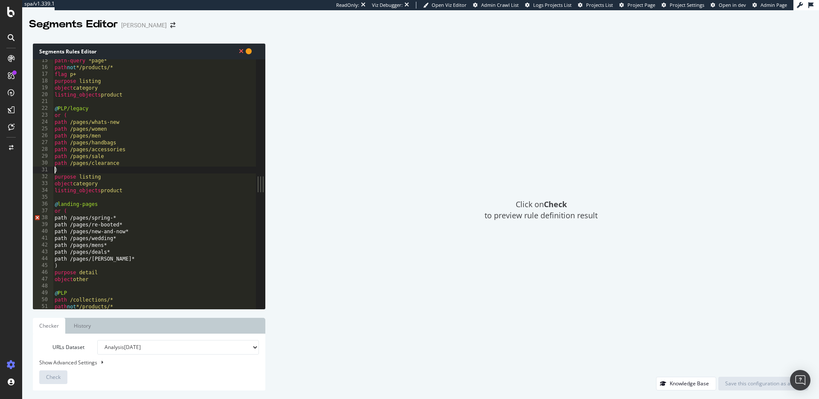
scroll to position [122, 0]
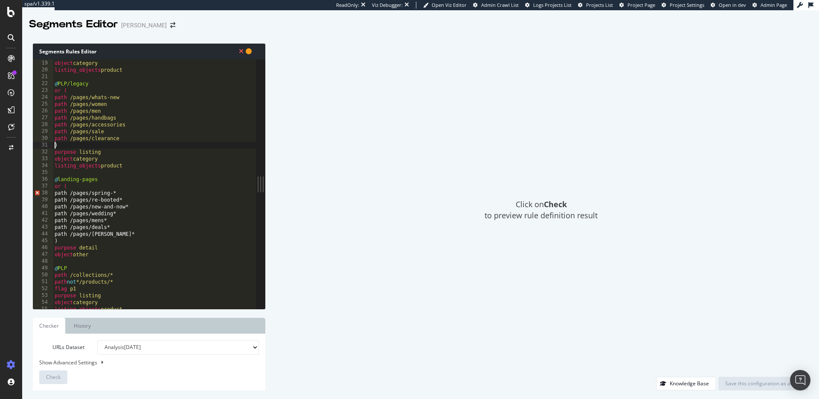
click at [58, 236] on div "purpose listing object category listing_objects product @ PLP/legacy or ( path …" at bounding box center [179, 184] width 252 height 263
click at [60, 236] on div "purpose listing object category listing_objects product @ PLP/legacy or ( path …" at bounding box center [179, 184] width 252 height 263
click at [60, 228] on div "purpose listing object category listing_objects product @ PLP/legacy or ( path …" at bounding box center [179, 184] width 252 height 263
click at [60, 221] on div "purpose listing object category listing_objects product @ PLP/legacy or ( path …" at bounding box center [179, 184] width 252 height 263
click at [61, 213] on div "purpose listing object category listing_objects product @ PLP/legacy or ( path …" at bounding box center [179, 184] width 252 height 263
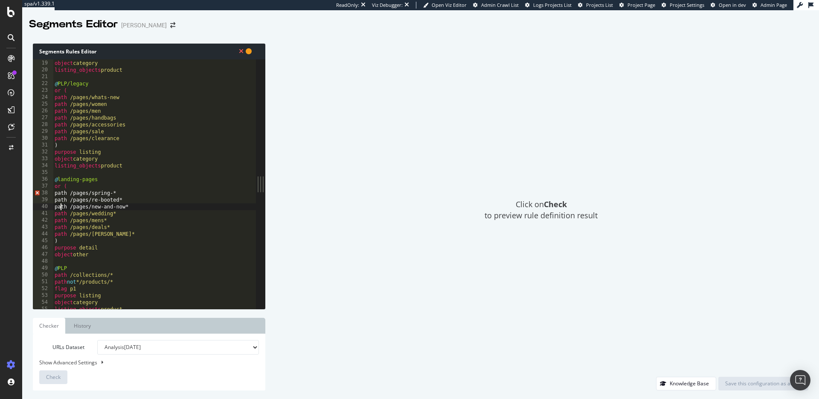
click at [61, 206] on div "purpose listing object category listing_objects product @ PLP/legacy or ( path …" at bounding box center [179, 184] width 252 height 263
click at [60, 200] on div "purpose listing object category listing_objects product @ PLP/legacy or ( path …" at bounding box center [179, 184] width 252 height 263
click at [61, 192] on div "purpose listing object category listing_objects product @ PLP/legacy or ( path …" at bounding box center [179, 184] width 252 height 263
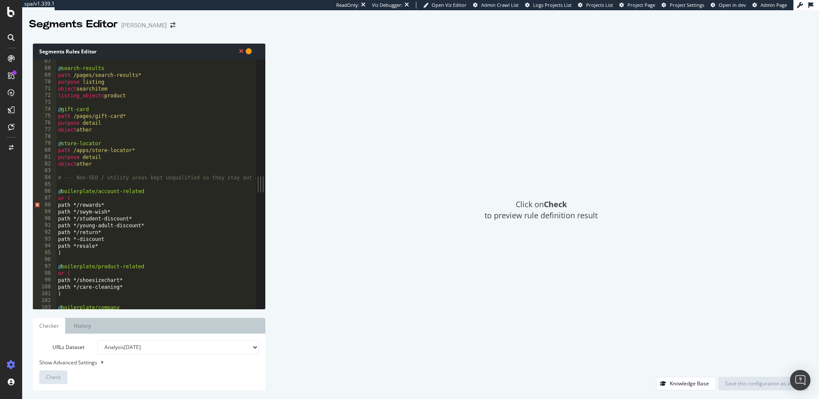
scroll to position [453, 0]
click at [63, 206] on div "@ search-results path /pages/search-results* purpose listing object searchitem …" at bounding box center [182, 188] width 252 height 263
click at [64, 213] on div "@ search-results path /pages/search-results* purpose listing object searchitem …" at bounding box center [182, 188] width 252 height 263
click at [63, 219] on div "@ search-results path /pages/search-results* purpose listing object searchitem …" at bounding box center [182, 188] width 252 height 263
click at [63, 225] on div "@ search-results path /pages/search-results* purpose listing object searchitem …" at bounding box center [182, 188] width 252 height 263
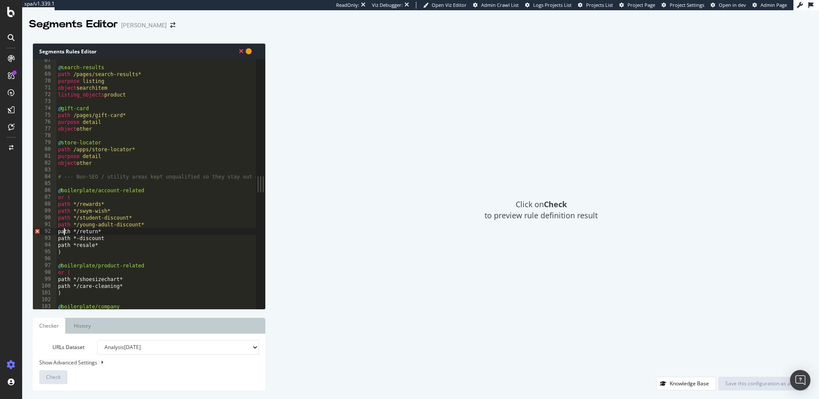
click at [64, 233] on div "@ search-results path /pages/search-results* purpose listing object searchitem …" at bounding box center [182, 188] width 252 height 263
click at [65, 241] on div "@ search-results path /pages/search-results* purpose listing object searchitem …" at bounding box center [182, 188] width 252 height 263
click at [65, 247] on div "@ search-results path /pages/search-results* purpose listing object searchitem …" at bounding box center [182, 188] width 252 height 263
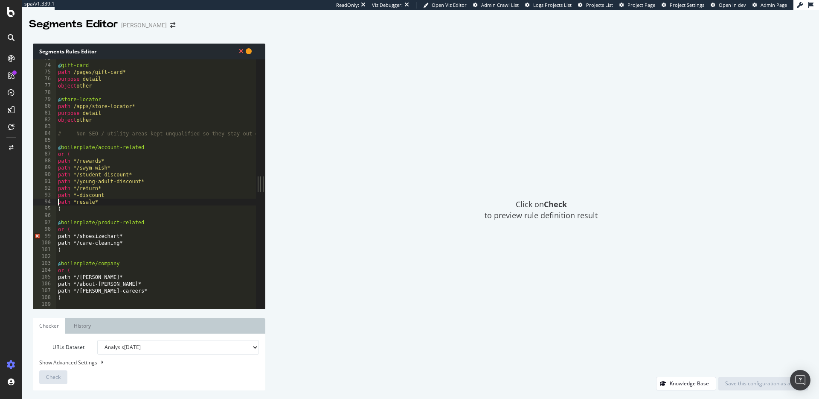
scroll to position [504, 0]
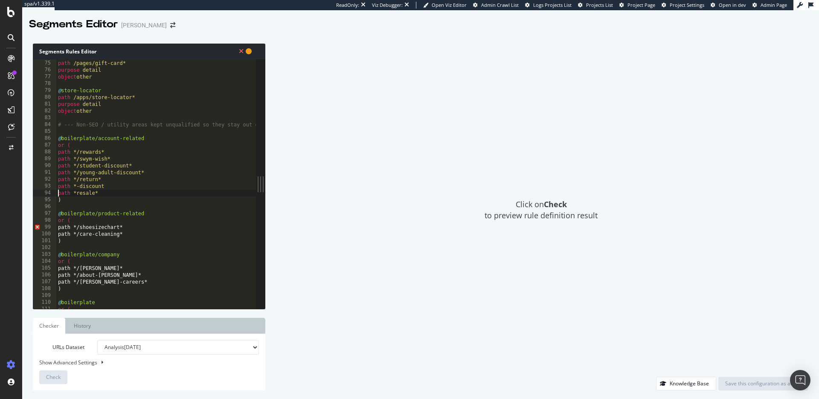
click at [64, 224] on div "@ gift-card path /pages/gift-card* purpose detail object other @ store-locator …" at bounding box center [182, 184] width 252 height 263
click at [64, 235] on div "@ gift-card path /pages/gift-card* purpose detail object other @ store-locator …" at bounding box center [182, 184] width 252 height 263
click at [62, 270] on div "@ gift-card path /pages/gift-card* purpose detail object other @ store-locator …" at bounding box center [182, 184] width 252 height 263
click at [64, 271] on div "path /pages/gift-card* purpose detail object other @ store-locator path /apps/s…" at bounding box center [182, 188] width 252 height 263
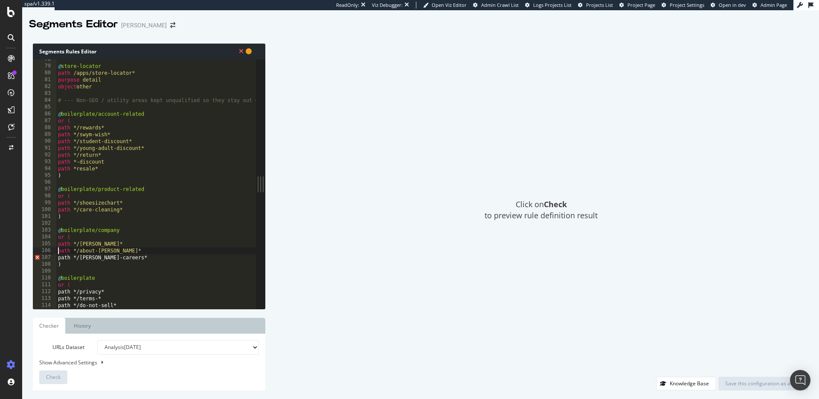
click at [63, 258] on div "@ store-locator path /apps/store-locator* purpose detail object other # --- Non…" at bounding box center [182, 187] width 252 height 263
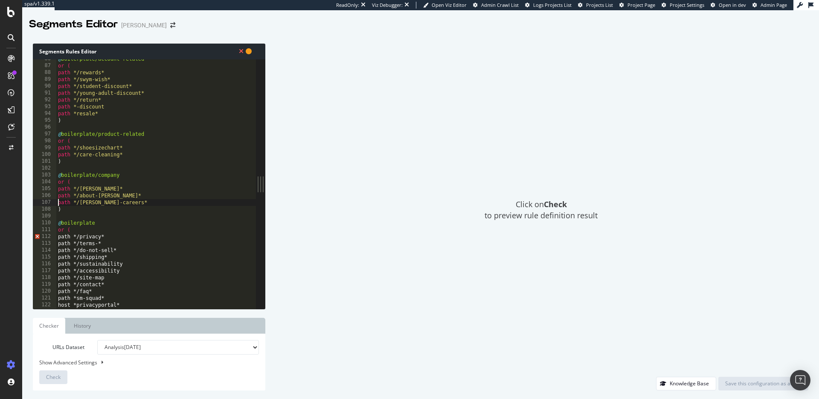
click at [62, 237] on div "@ boilerplate/account-related or ( path */rewards* path */swym-wish* path */stu…" at bounding box center [182, 186] width 252 height 263
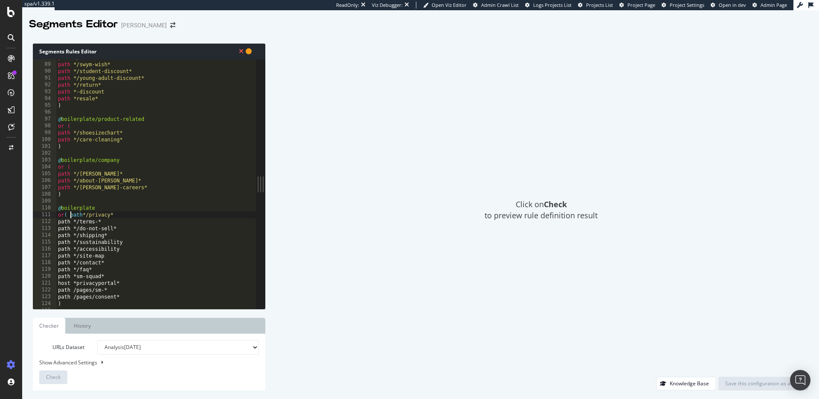
scroll to position [599, 0]
click at [64, 230] on div "path */rewards* path */swym-wish* path */student-discount* path */young-adult-d…" at bounding box center [182, 185] width 252 height 263
click at [64, 236] on div "path */rewards* path */swym-wish* path */student-discount* path */young-adult-d…" at bounding box center [182, 185] width 252 height 263
click at [65, 244] on div "path */rewards* path */swym-wish* path */student-discount* path */young-adult-d…" at bounding box center [182, 185] width 252 height 263
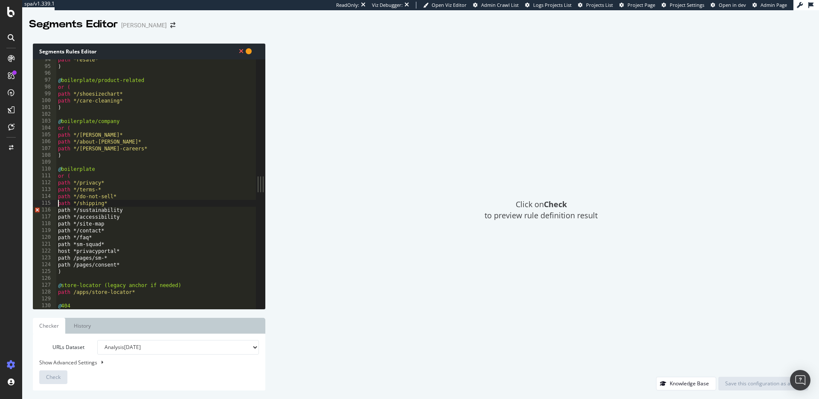
click at [64, 212] on div "path *resale* ) @ boilerplate/product-related or ( path */shoesizechart* path *…" at bounding box center [182, 187] width 252 height 263
click at [64, 219] on div "path *resale* ) @ boilerplate/product-related or ( path */shoesizechart* path *…" at bounding box center [182, 187] width 252 height 263
click at [65, 225] on div "path *resale* ) @ boilerplate/product-related or ( path */shoesizechart* path *…" at bounding box center [182, 187] width 252 height 263
click at [64, 231] on div "path *resale* ) @ boilerplate/product-related or ( path */shoesizechart* path *…" at bounding box center [182, 187] width 252 height 263
click at [65, 239] on div "path *resale* ) @ boilerplate/product-related or ( path */shoesizechart* path *…" at bounding box center [182, 187] width 252 height 263
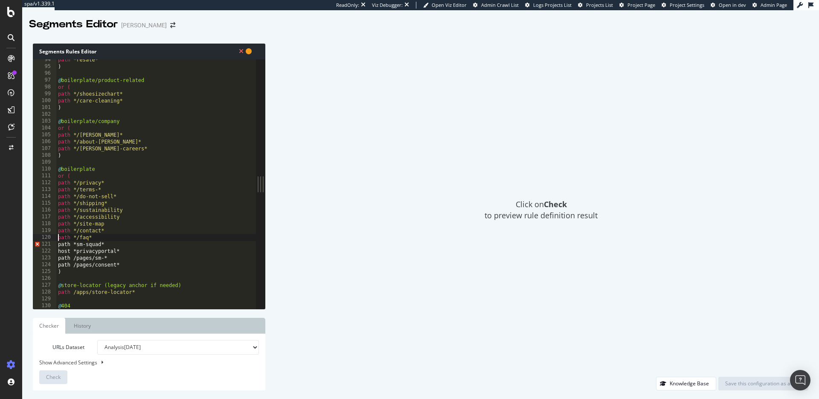
click at [61, 248] on div "path *resale* ) @ boilerplate/product-related or ( path */shoesizechart* path *…" at bounding box center [182, 187] width 252 height 263
click at [64, 246] on div "path *resale* ) @ boilerplate/product-related or ( path */shoesizechart* path *…" at bounding box center [182, 187] width 252 height 263
drag, startPoint x: 63, startPoint y: 251, endPoint x: 66, endPoint y: 256, distance: 5.2
click at [64, 251] on div "path *resale* ) @ boilerplate/product-related or ( path */shoesizechart* path *…" at bounding box center [182, 187] width 252 height 263
click at [66, 256] on div "path *resale* ) @ boilerplate/product-related or ( path */shoesizechart* path *…" at bounding box center [182, 187] width 252 height 263
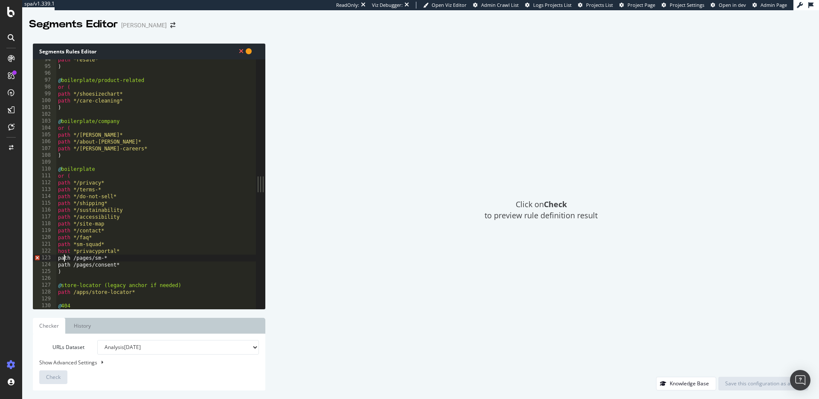
click at [64, 257] on div "path *resale* ) @ boilerplate/product-related or ( path */shoesizechart* path *…" at bounding box center [182, 187] width 252 height 263
drag, startPoint x: 63, startPoint y: 265, endPoint x: 70, endPoint y: 268, distance: 7.2
click at [63, 265] on div "path *resale* ) @ boilerplate/product-related or ( path */shoesizechart* path *…" at bounding box center [182, 187] width 252 height 263
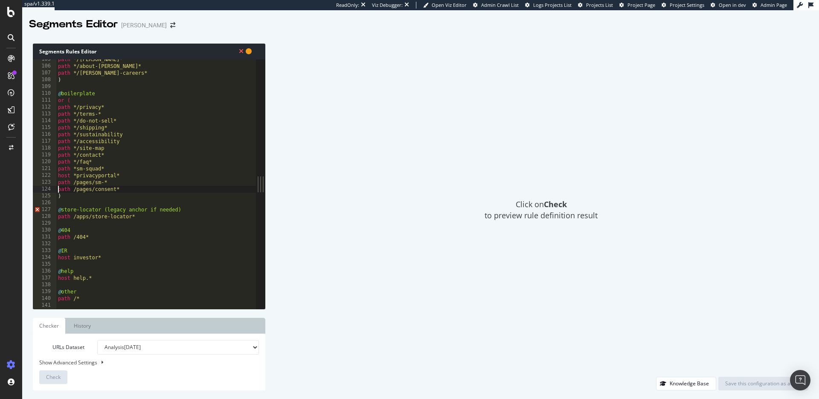
scroll to position [714, 0]
drag, startPoint x: 184, startPoint y: 210, endPoint x: 104, endPoint y: 211, distance: 79.4
click at [104, 211] on div "path */stevenmadden* path */about-steve* path */steve-madden-careers* ) @ boile…" at bounding box center [182, 186] width 252 height 263
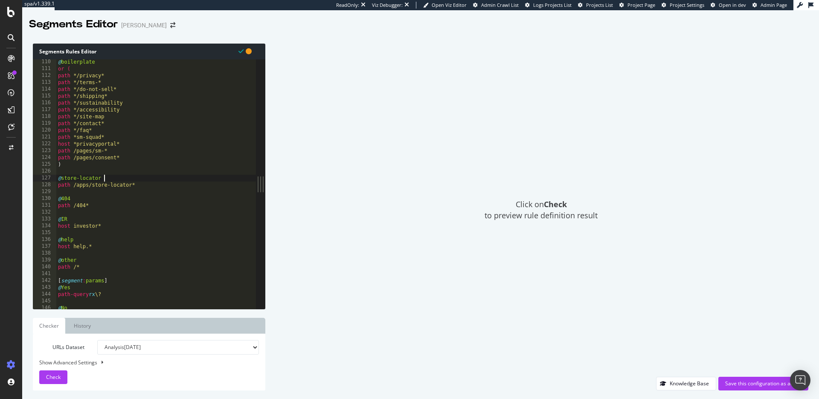
scroll to position [755, 0]
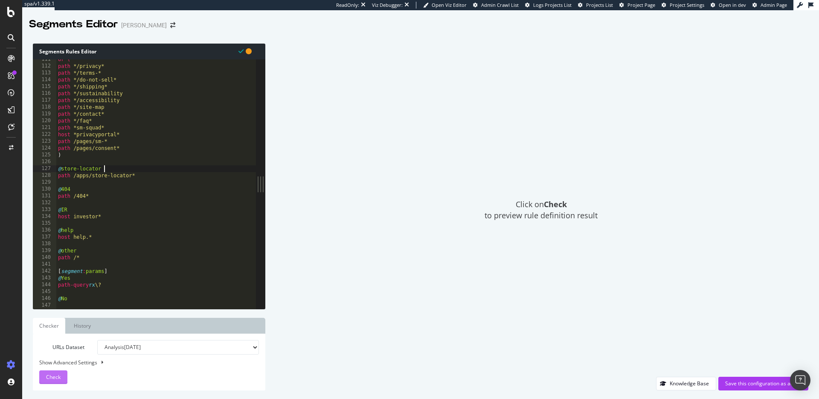
type textarea "@store-locator"
click at [58, 375] on span "Check" at bounding box center [53, 376] width 15 height 7
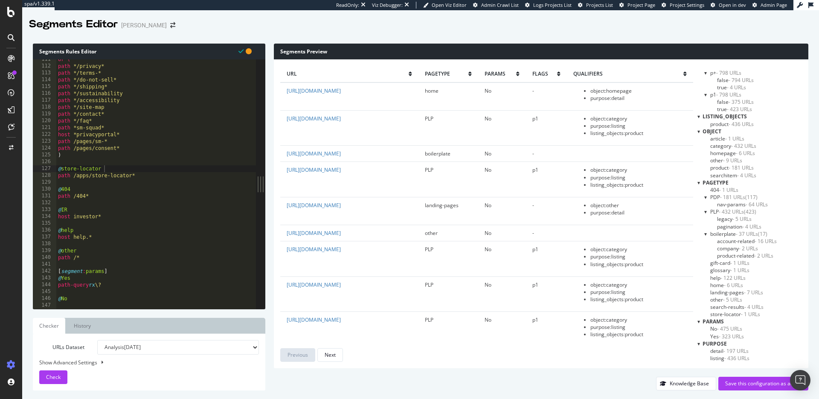
scroll to position [0, 0]
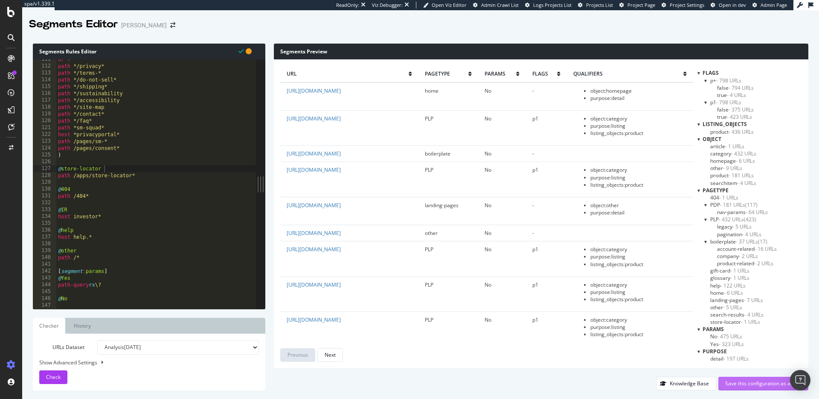
click at [752, 381] on div "Save this configuration as active" at bounding box center [764, 382] width 76 height 7
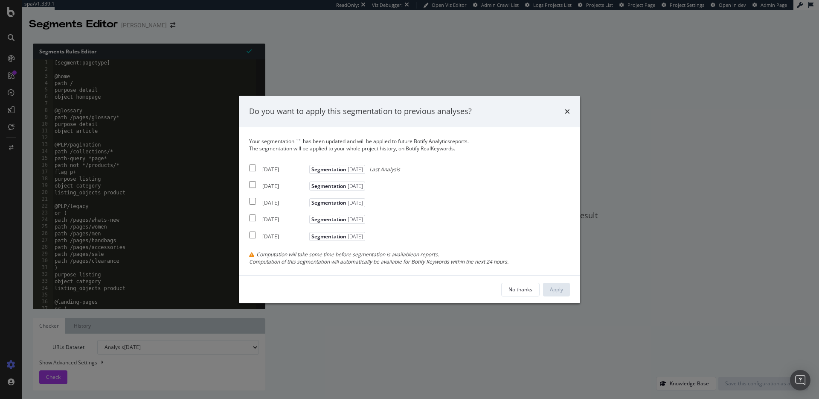
click at [250, 164] on input "modal" at bounding box center [252, 167] width 7 height 7
checkbox input "true"
click at [257, 184] on div "2025 Sep. 21st Segmentation 2025-05-07" at bounding box center [308, 184] width 118 height 10
checkbox input "true"
click at [254, 198] on input "modal" at bounding box center [252, 201] width 7 height 7
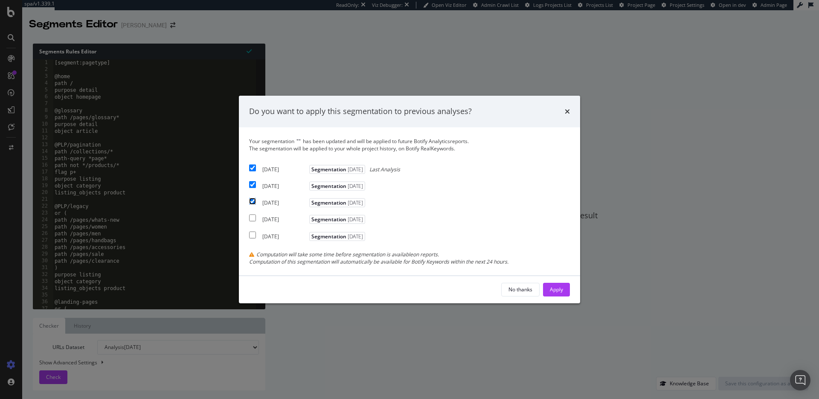
checkbox input "true"
click at [548, 287] on button "Apply" at bounding box center [556, 290] width 27 height 14
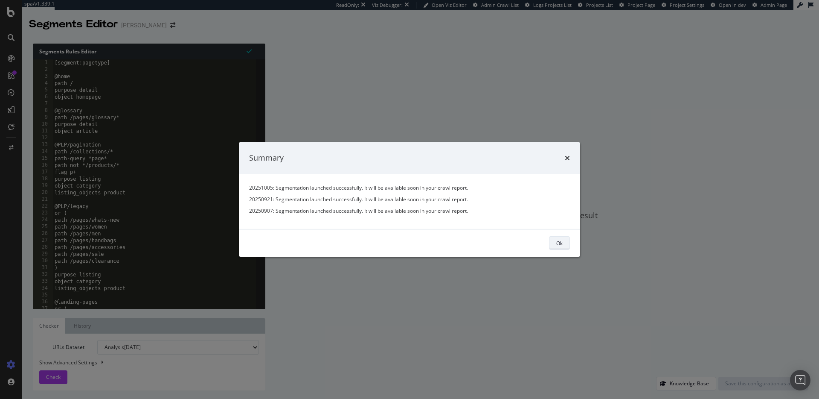
click at [559, 240] on div "Ok" at bounding box center [560, 242] width 6 height 7
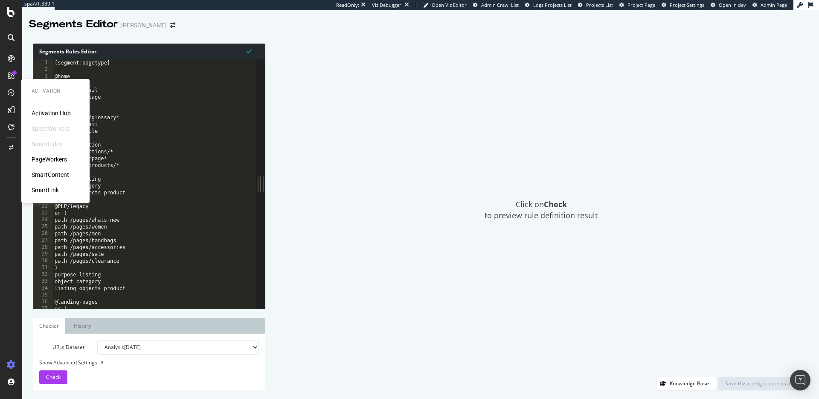
click at [50, 146] on div "SmartIndex" at bounding box center [47, 144] width 31 height 9
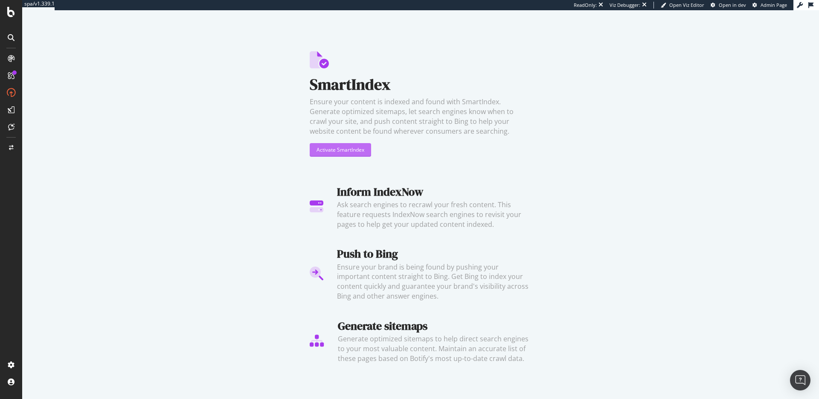
click at [324, 149] on div "Activate SmartIndex" at bounding box center [341, 149] width 48 height 7
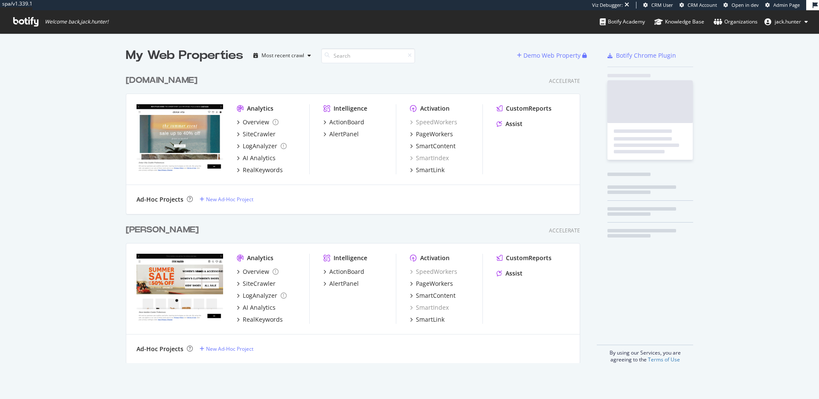
scroll to position [299, 461]
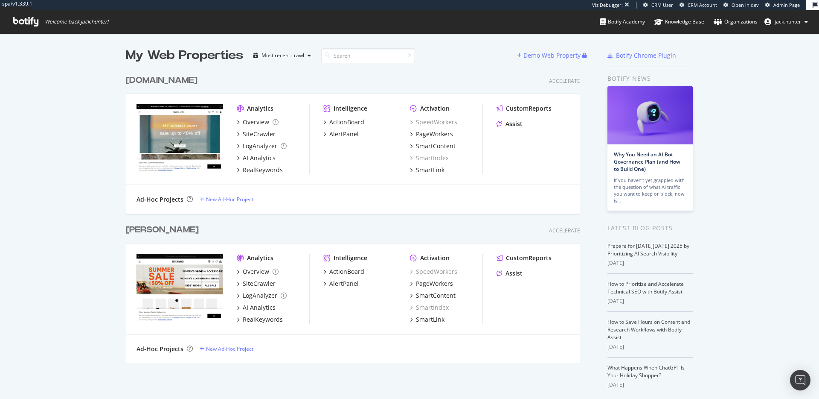
click at [172, 82] on div "www.dolcevita.com" at bounding box center [162, 80] width 72 height 12
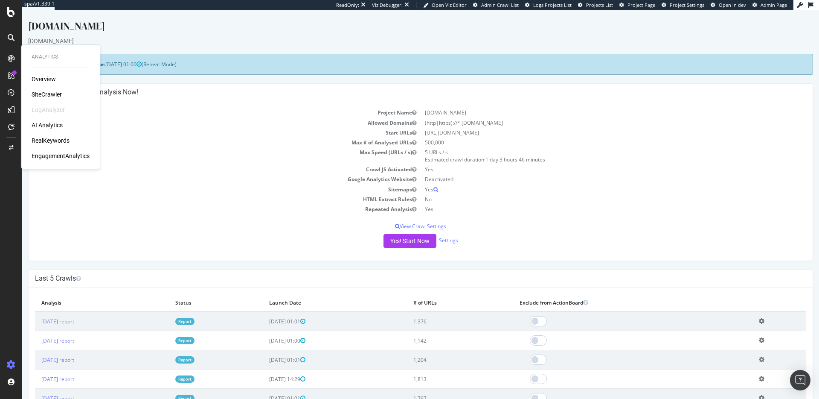
click at [58, 137] on div "RealKeywords" at bounding box center [51, 140] width 38 height 9
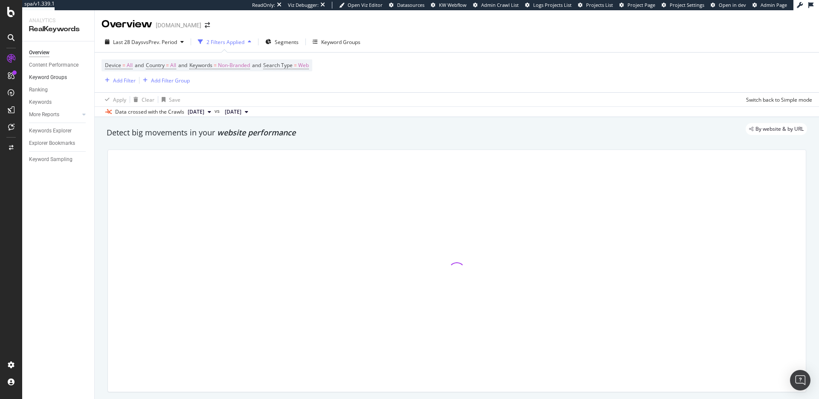
click at [70, 80] on link "Keyword Groups" at bounding box center [58, 77] width 59 height 9
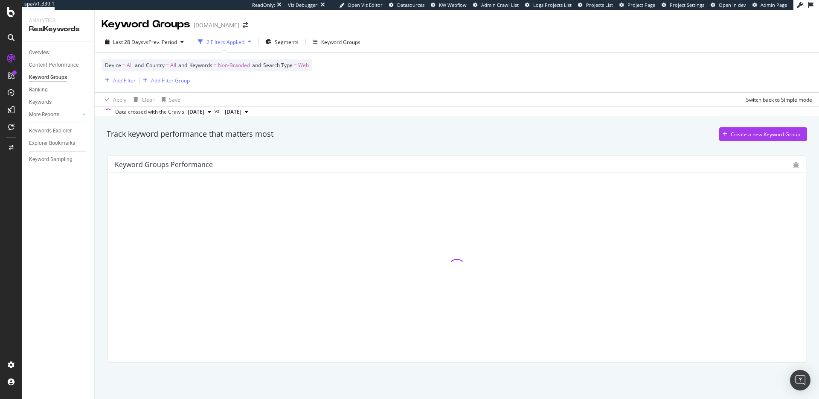
click at [56, 75] on div "Keyword Groups" at bounding box center [48, 77] width 38 height 9
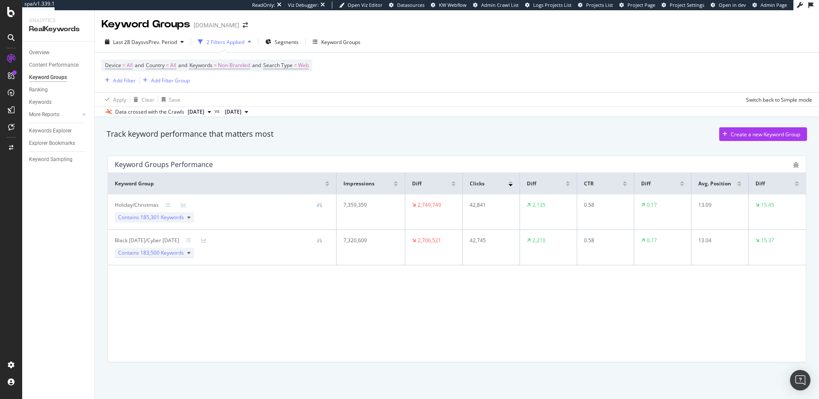
click at [190, 252] on div "Contains 183,500 Keywords" at bounding box center [154, 253] width 79 height 10
click at [338, 42] on div "Keyword Groups" at bounding box center [340, 41] width 39 height 7
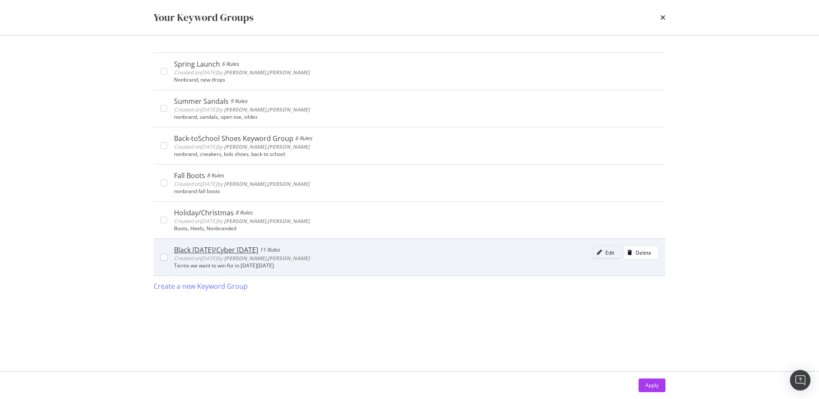
click at [601, 250] on icon "modal" at bounding box center [599, 252] width 5 height 5
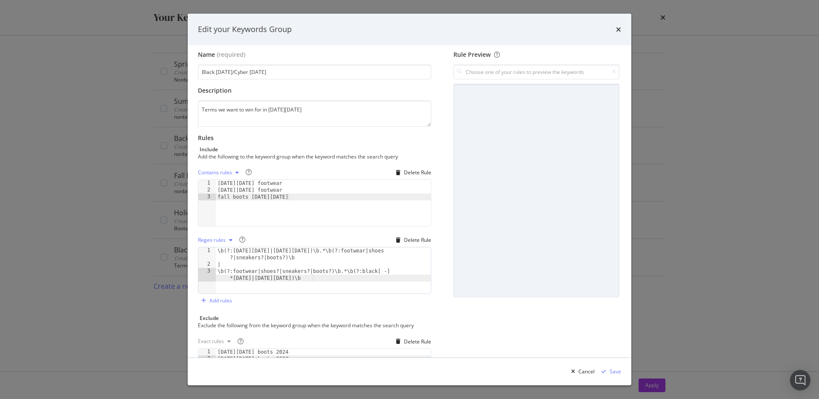
scroll to position [0, 0]
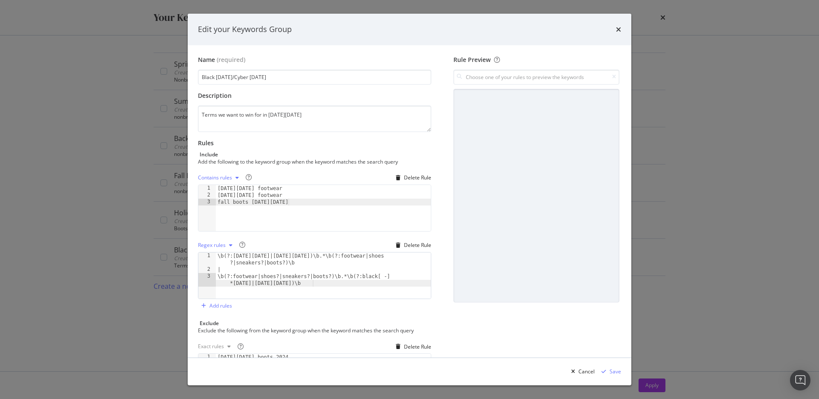
click at [617, 32] on icon "times" at bounding box center [618, 29] width 5 height 7
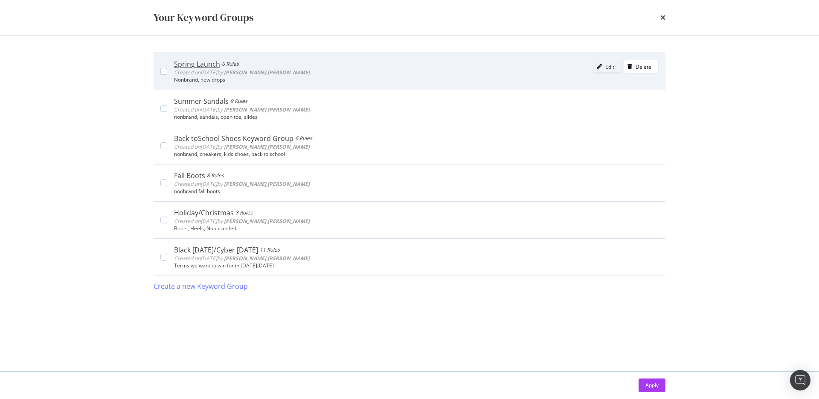
click at [603, 67] on div "modal" at bounding box center [600, 66] width 12 height 5
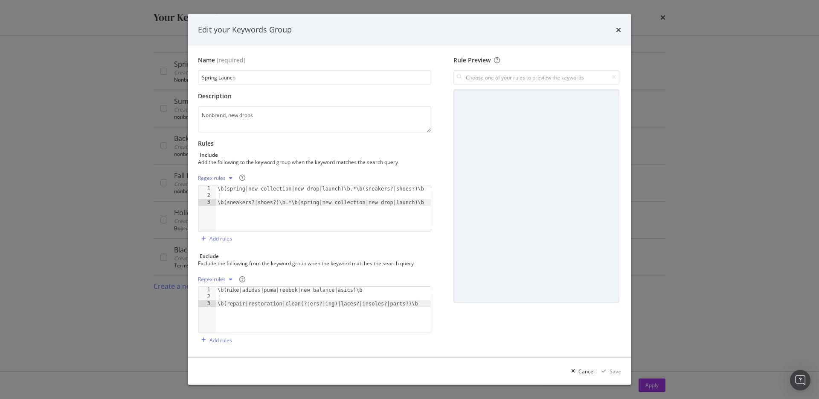
drag, startPoint x: 618, startPoint y: 32, endPoint x: 608, endPoint y: 40, distance: 12.5
click at [618, 32] on icon "times" at bounding box center [618, 29] width 5 height 7
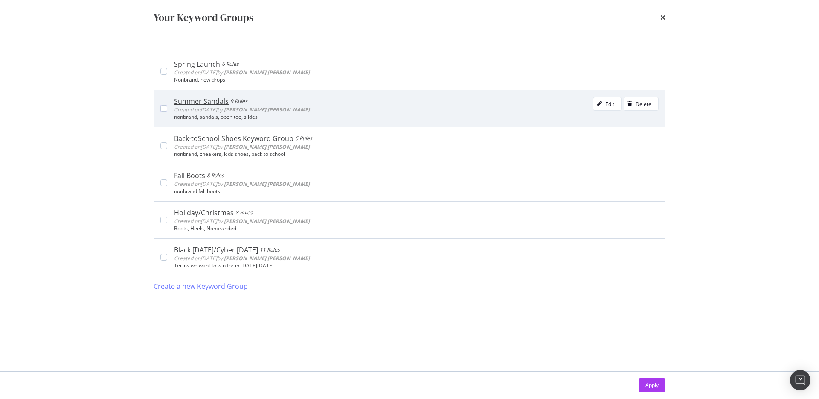
click at [270, 102] on div "Summer Sandals 9 Rules" at bounding box center [242, 101] width 136 height 9
click at [166, 108] on div "modal" at bounding box center [163, 108] width 7 height 7
click at [611, 103] on div "Edit" at bounding box center [610, 103] width 9 height 7
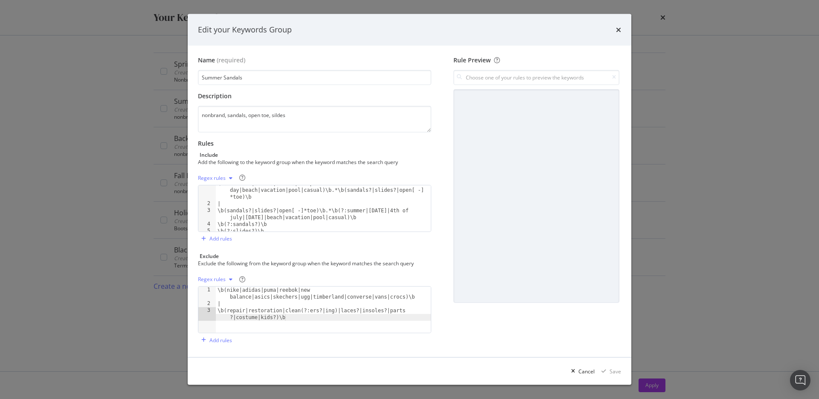
scroll to position [15, 0]
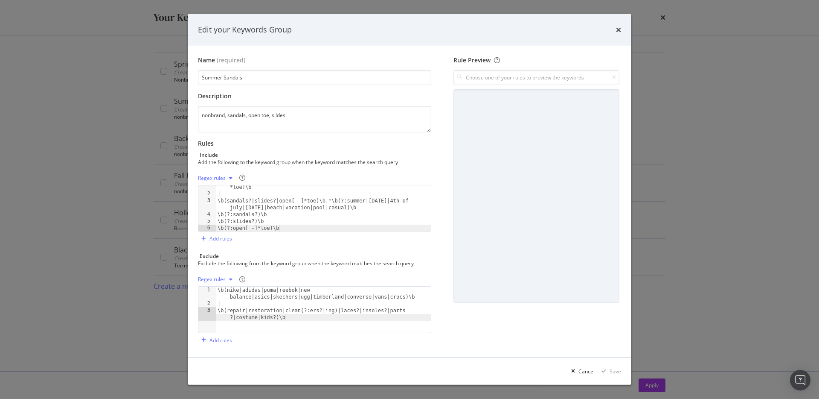
drag, startPoint x: 621, startPoint y: 32, endPoint x: 613, endPoint y: 31, distance: 7.7
click at [620, 32] on icon "times" at bounding box center [618, 29] width 5 height 7
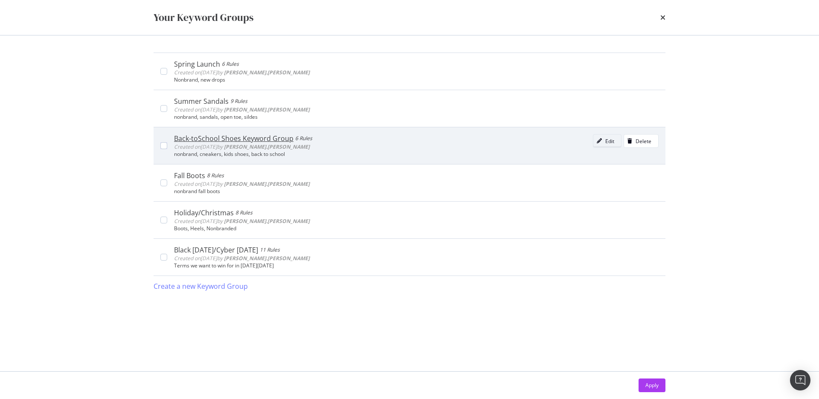
click at [601, 142] on icon "modal" at bounding box center [599, 140] width 5 height 5
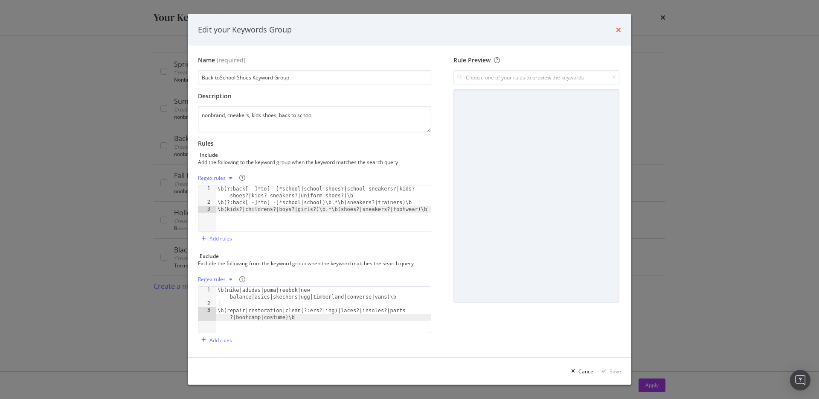
click at [620, 30] on icon "times" at bounding box center [618, 29] width 5 height 7
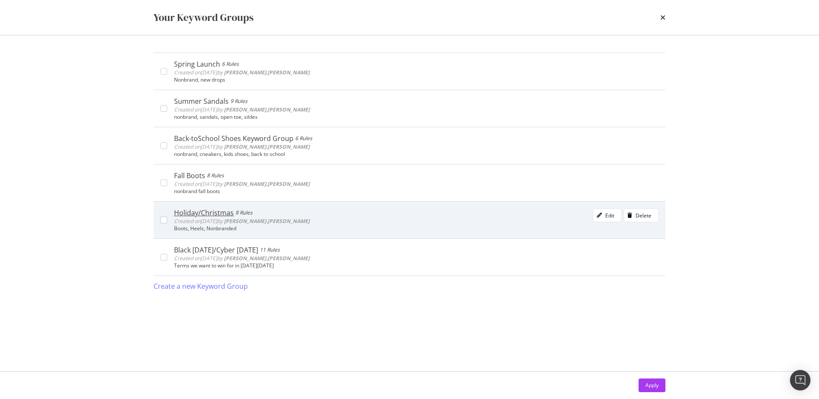
click at [241, 208] on div "Holiday/Christmas 8 Rules Created on 2025 Oct 2nd by ryan.flanagan Edit Delete …" at bounding box center [410, 219] width 512 height 37
click at [233, 211] on div "Holiday/Christmas" at bounding box center [206, 212] width 64 height 9
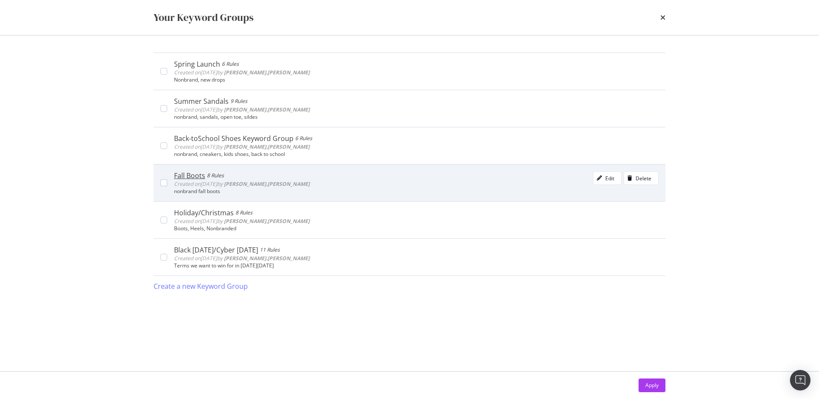
click at [196, 176] on div "Fall Boots" at bounding box center [189, 175] width 31 height 9
click at [196, 176] on div "Fall Boots" at bounding box center [191, 175] width 34 height 9
click at [611, 177] on div "Edit" at bounding box center [610, 178] width 9 height 7
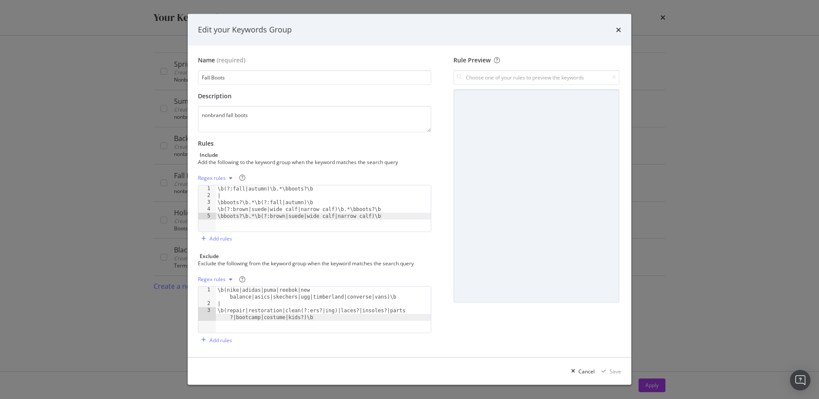
click at [615, 32] on div "Edit your Keywords Group" at bounding box center [409, 29] width 423 height 11
click at [619, 30] on icon "times" at bounding box center [618, 29] width 5 height 7
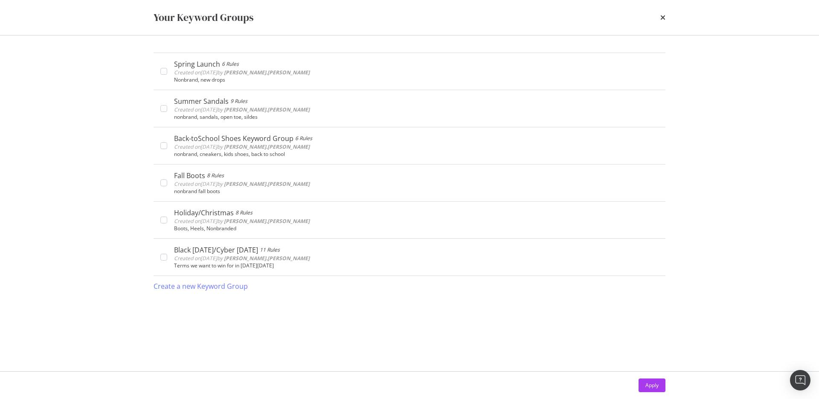
click at [659, 16] on div "Your Keyword Groups" at bounding box center [410, 17] width 512 height 15
click at [662, 15] on icon "times" at bounding box center [663, 17] width 5 height 7
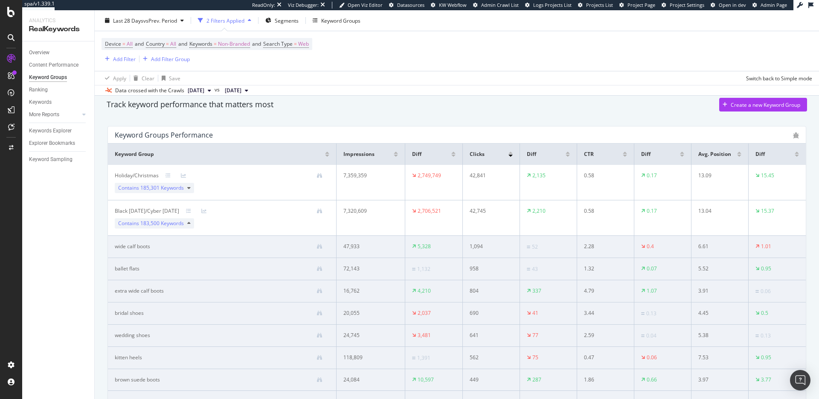
scroll to position [0, 0]
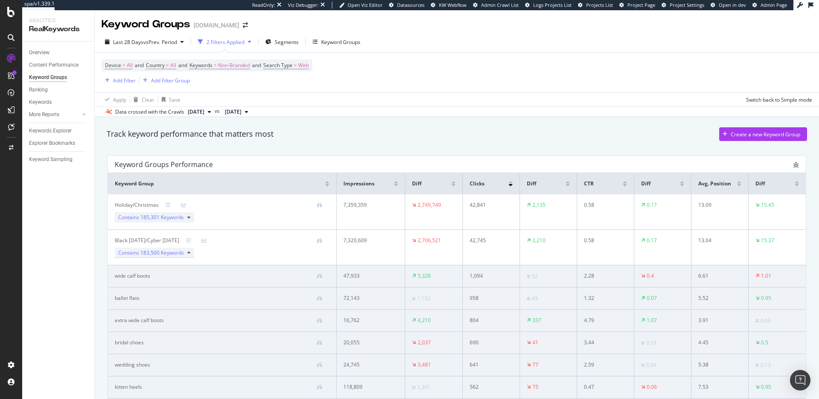
click at [187, 256] on div "Contains 183,500 Keywords" at bounding box center [154, 253] width 79 height 10
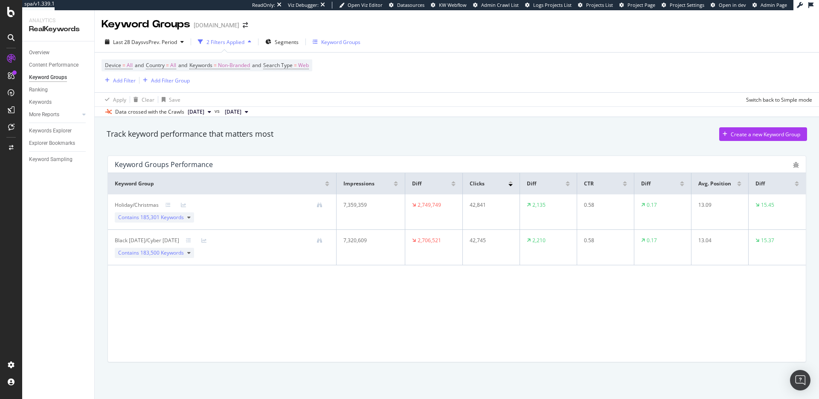
click at [323, 39] on div "Keyword Groups" at bounding box center [340, 41] width 39 height 7
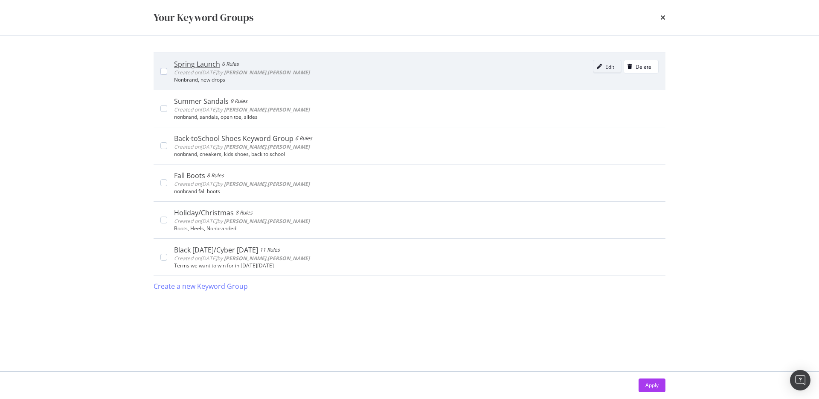
click at [597, 67] on div "modal" at bounding box center [600, 66] width 12 height 5
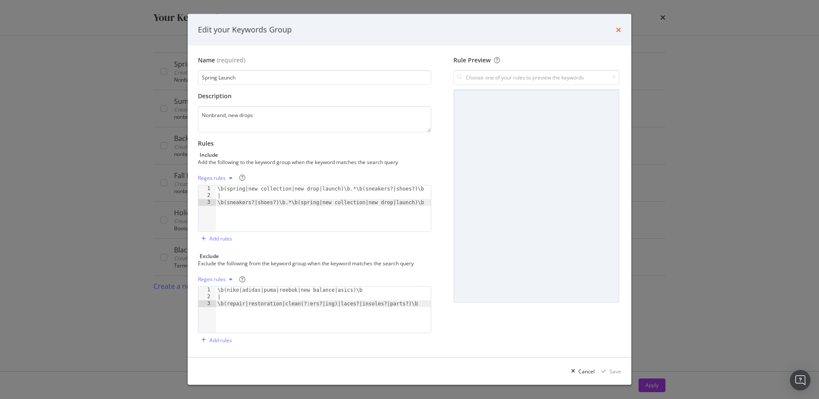
drag, startPoint x: 621, startPoint y: 29, endPoint x: 632, endPoint y: 23, distance: 12.8
click at [621, 29] on icon "times" at bounding box center [618, 29] width 5 height 7
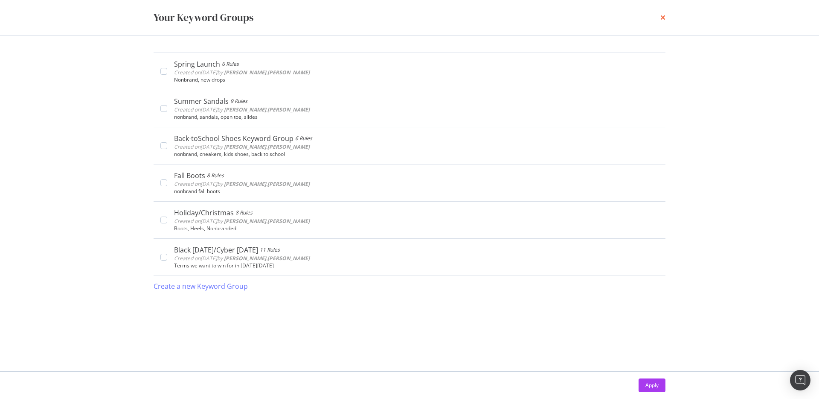
click at [662, 16] on icon "times" at bounding box center [663, 17] width 5 height 7
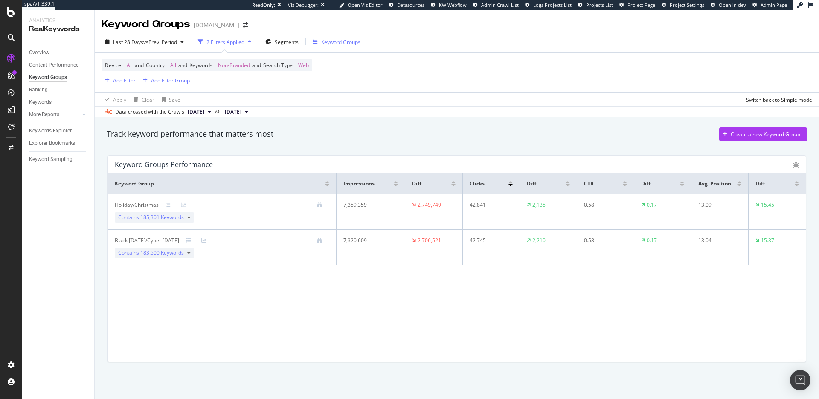
click at [333, 41] on div "Keyword Groups" at bounding box center [340, 41] width 39 height 7
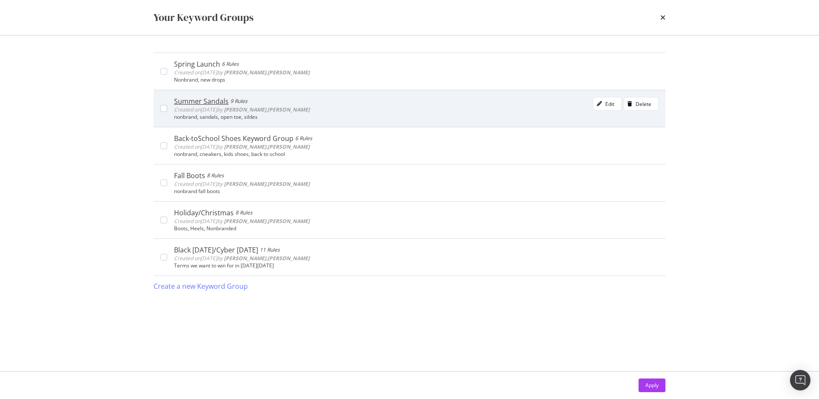
click at [291, 109] on div "Summer Sandals 9 Rules Created on 2025 Oct 2nd by ryan.flanagan Edit Delete" at bounding box center [416, 105] width 485 height 17
click at [602, 105] on icon "modal" at bounding box center [599, 103] width 5 height 5
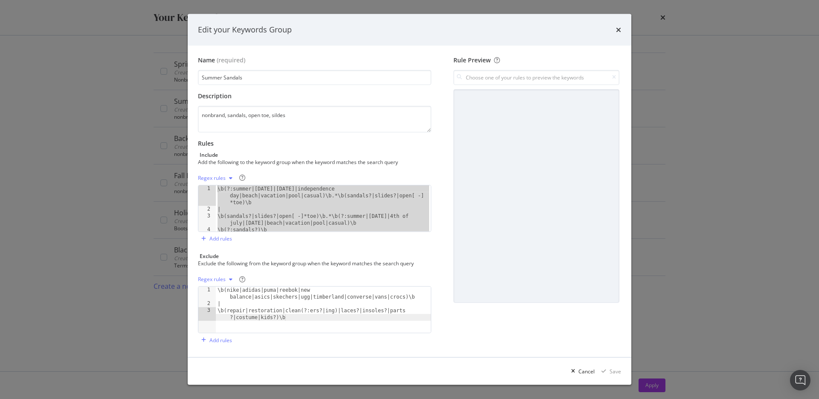
drag, startPoint x: 291, startPoint y: 230, endPoint x: 210, endPoint y: 187, distance: 92.2
click at [210, 187] on div "\b(?:open[ -]*toe)\b 1 2 3 4 5 \b(?:summer|memorial day|4th of july|independenc…" at bounding box center [314, 208] width 233 height 47
type textarea "\b(?:summer|memorial day|4th of july|independence day|beach|vacation|pool|casua…"
click at [620, 29] on icon "times" at bounding box center [618, 29] width 5 height 7
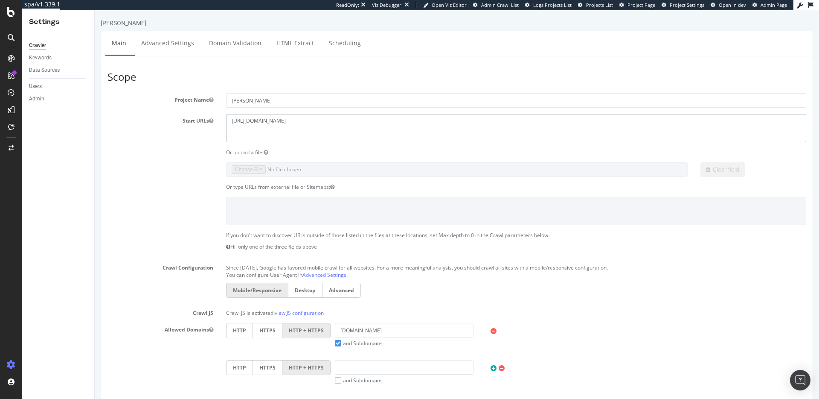
click at [293, 119] on textarea "https://www.stevemadden.com/" at bounding box center [516, 128] width 580 height 28
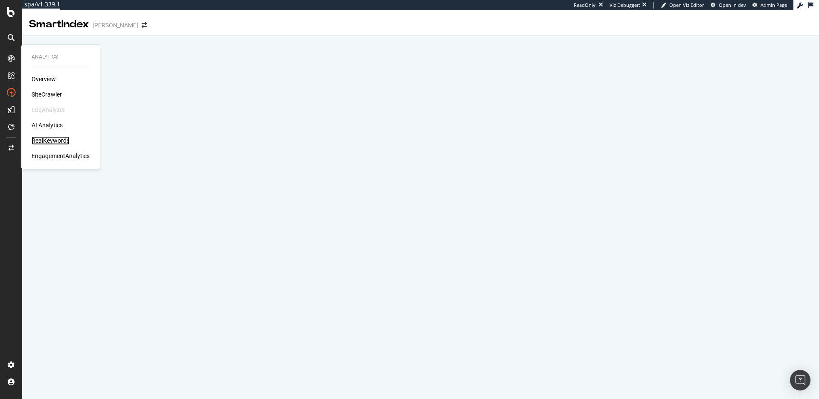
click at [54, 137] on div "RealKeywords" at bounding box center [51, 140] width 38 height 9
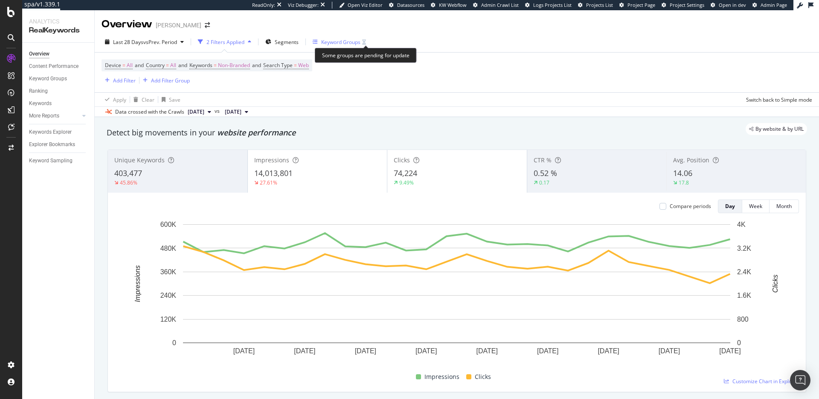
click at [366, 41] on icon "button" at bounding box center [364, 42] width 4 height 5
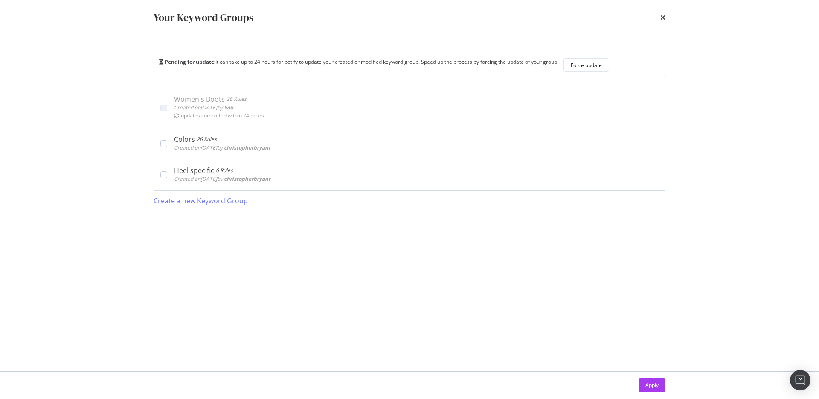
click at [239, 204] on div "Create a new Keyword Group" at bounding box center [201, 201] width 94 height 10
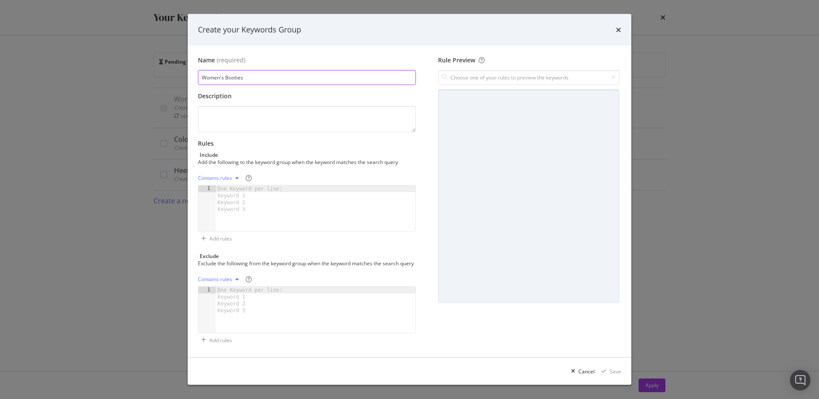
type input "Women's Booties"
click at [257, 189] on div "One Keyword per line: Keyword 1 Keyword 2 Keyword 3" at bounding box center [251, 198] width 71 height 27
paste textarea "keyword contains "brown booties women""
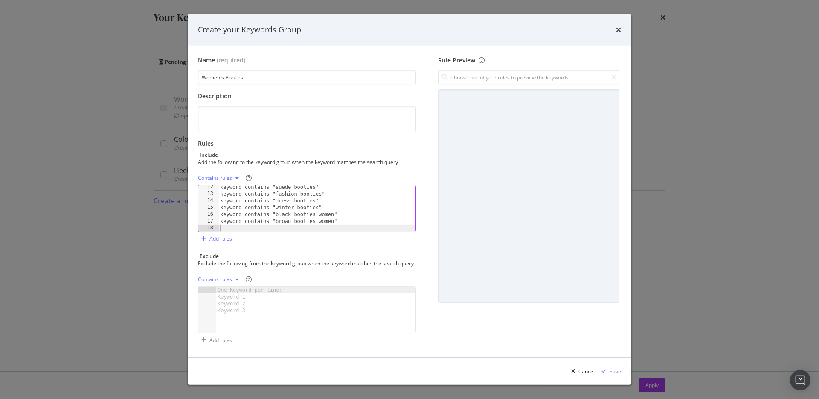
scroll to position [76, 0]
drag, startPoint x: 274, startPoint y: 222, endPoint x: 273, endPoint y: 229, distance: 7.4
click at [274, 223] on div "keyword contains "suede booties" keyword contains "fashion booties" keyword con…" at bounding box center [317, 214] width 197 height 60
click at [276, 221] on div "keyword contains "suede booties" keyword contains "fashion booties" keyword con…" at bounding box center [317, 214] width 197 height 60
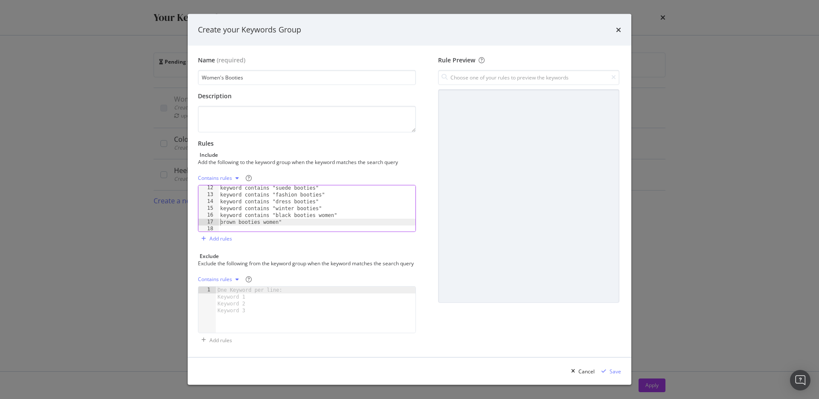
click at [285, 221] on div "keyword contains "suede booties" keyword contains "fashion booties" keyword con…" at bounding box center [317, 214] width 197 height 60
click at [340, 215] on div "keyword contains "suede booties" keyword contains "fashion booties" keyword con…" at bounding box center [317, 214] width 197 height 60
click at [275, 212] on div "keyword contains "suede booties" keyword contains "fashion booties" keyword con…" at bounding box center [317, 214] width 197 height 60
click at [275, 207] on div "keyword contains "suede booties" keyword contains "fashion booties" keyword con…" at bounding box center [317, 214] width 197 height 60
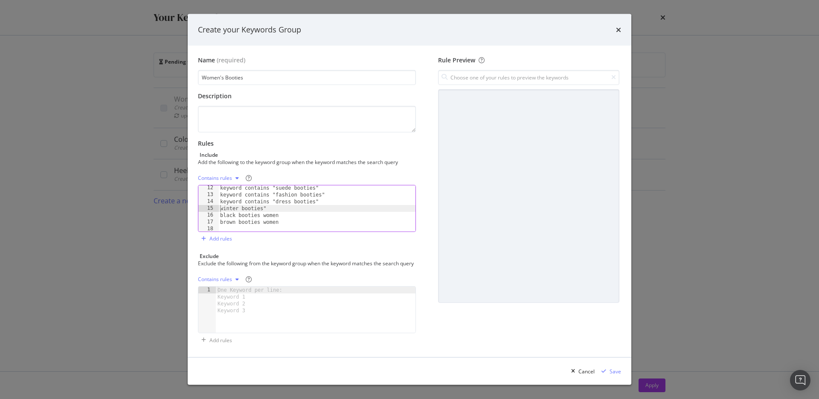
click at [268, 208] on div "keyword contains "suede booties" keyword contains "fashion booties" keyword con…" at bounding box center [317, 214] width 197 height 60
click at [322, 200] on div "keyword contains "suede booties" keyword contains "fashion booties" keyword con…" at bounding box center [317, 214] width 197 height 60
click at [276, 199] on div "keyword contains "suede booties" keyword contains "fashion booties" keyword con…" at bounding box center [317, 214] width 197 height 60
click at [327, 192] on div "keyword contains "suede booties" keyword contains "fashion booties" dress booti…" at bounding box center [317, 214] width 197 height 60
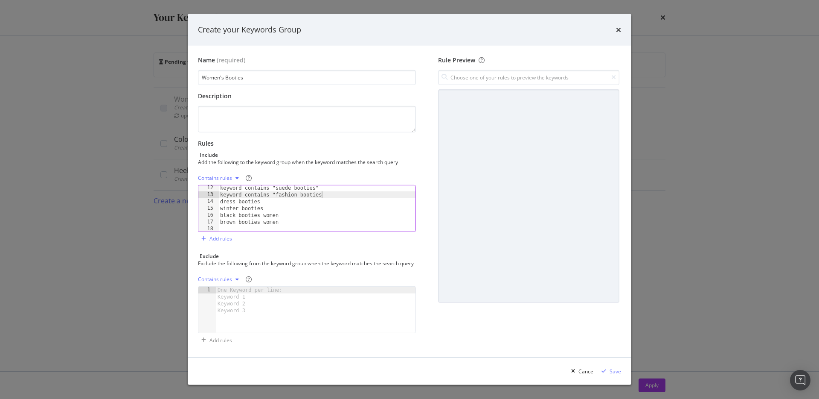
click at [277, 193] on div "keyword contains "suede booties" keyword contains "fashion booties dress bootie…" at bounding box center [317, 214] width 197 height 60
click at [276, 212] on div "keyword contains "heeled booties" keyword contains "platform booties" keyword c…" at bounding box center [317, 211] width 197 height 60
click at [264, 211] on div "keyword contains "heeled booties" keyword contains "platform booties" keyword c…" at bounding box center [317, 211] width 197 height 60
click at [274, 204] on div "keyword contains "heeled booties" keyword contains "platform booties" keyword c…" at bounding box center [317, 211] width 197 height 60
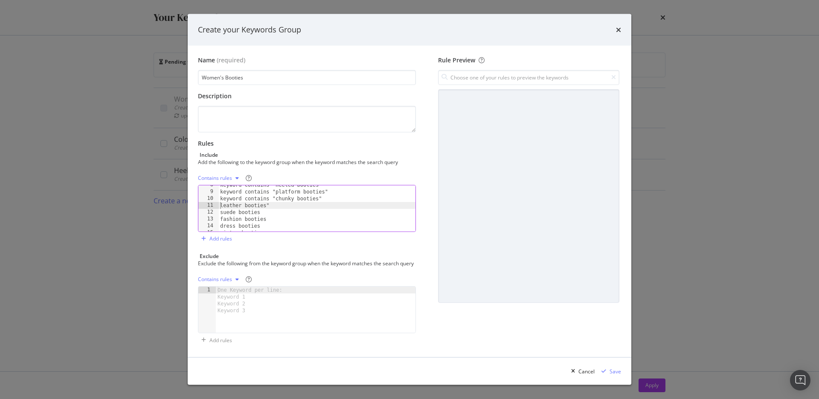
click at [277, 205] on div "keyword contains "heeled booties" keyword contains "platform booties" keyword c…" at bounding box center [317, 211] width 197 height 60
click at [321, 198] on div "keyword contains "heeled booties" keyword contains "platform booties" keyword c…" at bounding box center [317, 211] width 197 height 60
click at [277, 198] on div "keyword contains "heeled booties" keyword contains "platform booties" keyword c…" at bounding box center [317, 211] width 197 height 60
drag, startPoint x: 275, startPoint y: 212, endPoint x: 279, endPoint y: 222, distance: 10.3
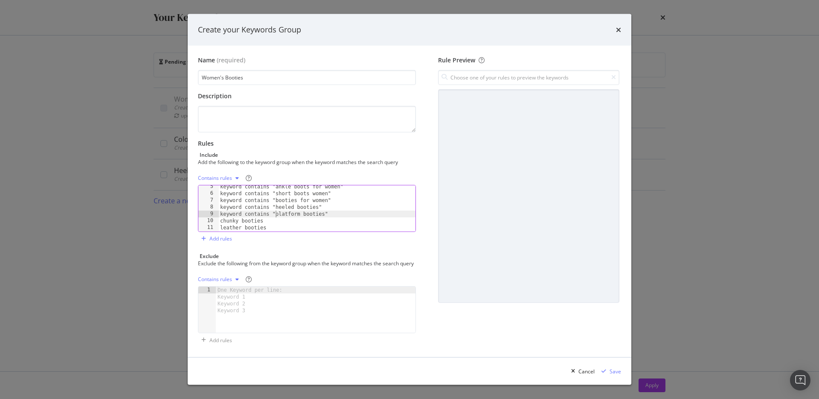
click at [276, 213] on div "keyword contains "ankle boots for women" keyword contains "short boots women" k…" at bounding box center [317, 213] width 197 height 60
click at [322, 206] on div "keyword contains "ankle boots for women" keyword contains "short boots women" k…" at bounding box center [317, 213] width 197 height 60
click at [276, 206] on div "keyword contains "ankle boots for women" keyword contains "short boots women" k…" at bounding box center [317, 213] width 197 height 60
click at [276, 201] on div "keyword contains "ankle boots for women" keyword contains "short boots women" k…" at bounding box center [317, 214] width 197 height 60
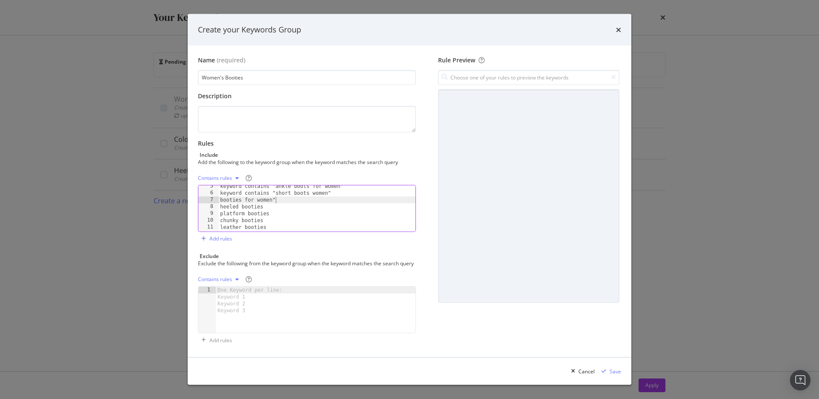
click at [275, 199] on div "keyword contains "ankle boots for women" keyword contains "short boots women" b…" at bounding box center [317, 213] width 197 height 60
click at [277, 191] on div "keyword contains "ankle boots for women" keyword contains "short boots women" b…" at bounding box center [317, 213] width 197 height 60
click at [275, 223] on div "keyword contains "women's booties" keyword contains "women booties" keyword con…" at bounding box center [317, 215] width 197 height 60
click at [343, 213] on div "keyword contains "women's booties" keyword contains "women booties" keyword con…" at bounding box center [317, 215] width 197 height 60
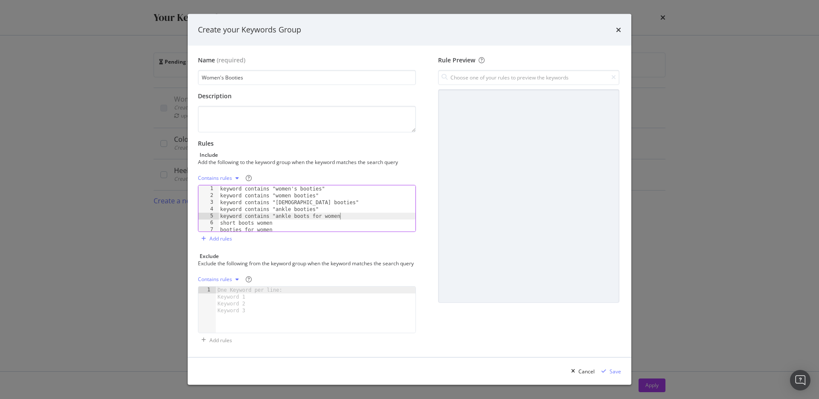
click at [275, 214] on div "keyword contains "women's booties" keyword contains "women booties" keyword con…" at bounding box center [317, 215] width 197 height 60
click at [276, 206] on div "keyword contains "women's booties" keyword contains "women booties" keyword con…" at bounding box center [317, 215] width 197 height 60
click at [270, 207] on div "keyword contains "women's booties" keyword contains "women booties" keyword con…" at bounding box center [317, 215] width 197 height 60
click at [322, 201] on div "keyword contains "women's booties" keyword contains "women booties" keyword con…" at bounding box center [317, 215] width 197 height 60
click at [277, 201] on div "keyword contains "women's booties" keyword contains "women booties" keyword con…" at bounding box center [317, 215] width 197 height 60
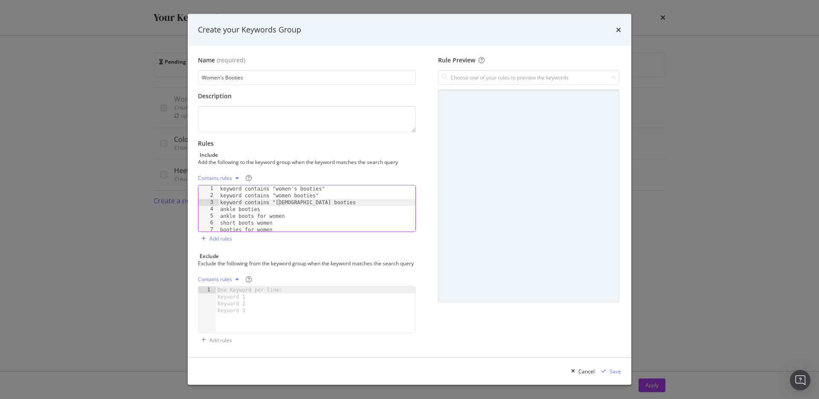
click at [276, 204] on div "keyword contains "women's booties" keyword contains "women booties" keyword con…" at bounding box center [317, 215] width 197 height 60
click at [274, 194] on div "keyword contains "women's booties" keyword contains "women booties" ladies boot…" at bounding box center [317, 215] width 197 height 60
click at [264, 196] on div "keyword contains "women's booties" women booties" ladies booties ankle booties …" at bounding box center [317, 215] width 197 height 60
click at [275, 188] on div "keyword contains "women's booties" women booties ladies booties ankle booties a…" at bounding box center [317, 215] width 197 height 60
click at [275, 187] on div "women's booties" women booties ladies booties ankle booties ankle boots for wom…" at bounding box center [317, 215] width 197 height 60
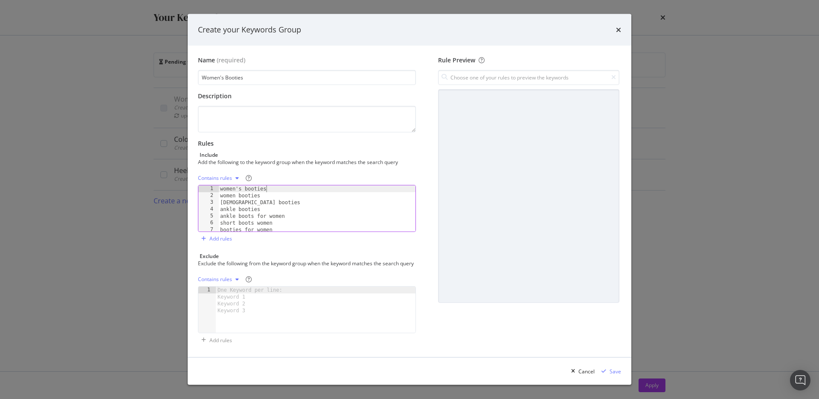
type textarea "women's booties"
click at [214, 236] on div "Add rules" at bounding box center [221, 238] width 23 height 7
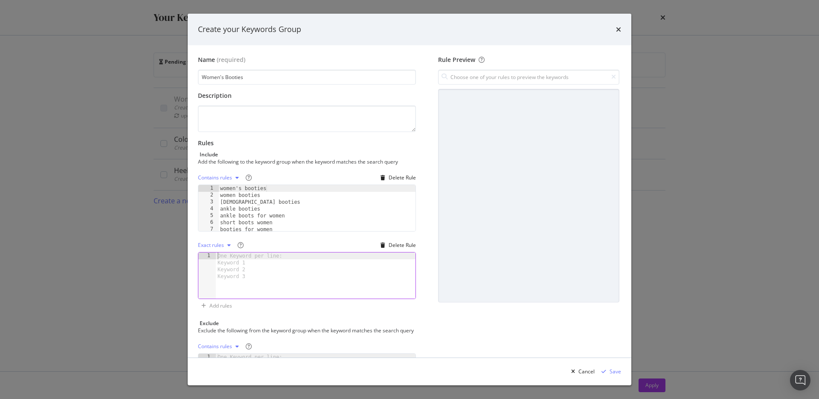
click at [253, 258] on div "One Keyword per line: Keyword 1 Keyword 2 Keyword 3" at bounding box center [251, 265] width 71 height 27
paste textarea "^(women('|’)?s?|ladies?)\s.*boot(ies|s?)$"
type textarea "^(women('|’)?s?|ladies?)\s.*boot(ies|s?)$"
click at [219, 245] on div "Exact rules" at bounding box center [211, 244] width 26 height 5
click at [228, 285] on div "Regex rules" at bounding box center [223, 287] width 28 height 7
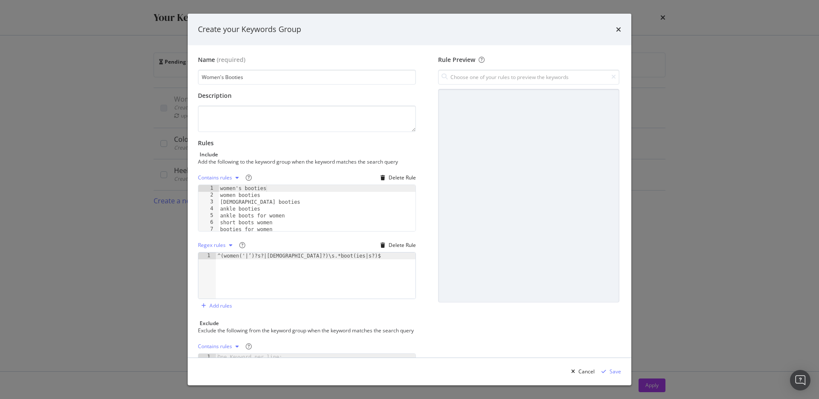
scroll to position [74, 0]
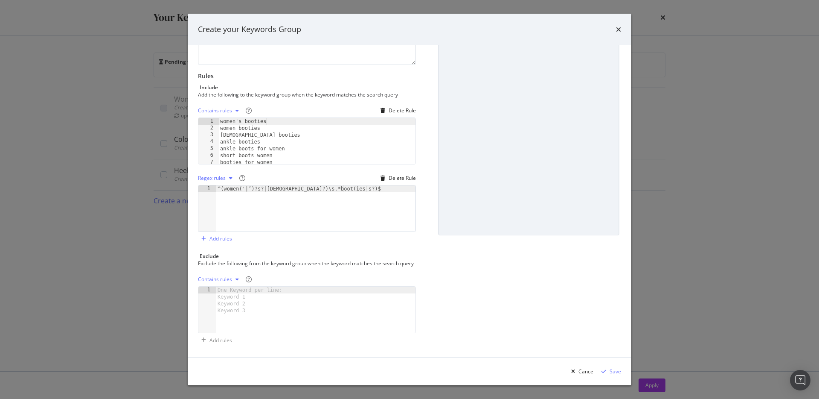
click at [610, 372] on div "Save" at bounding box center [616, 370] width 12 height 7
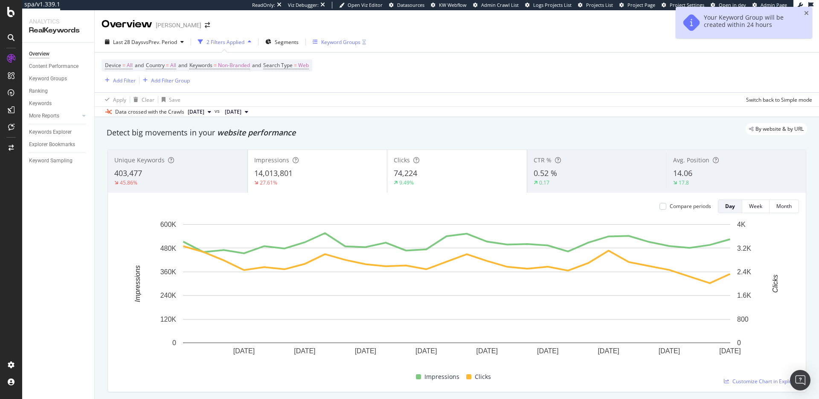
click at [335, 39] on div "Keyword Groups" at bounding box center [340, 41] width 39 height 7
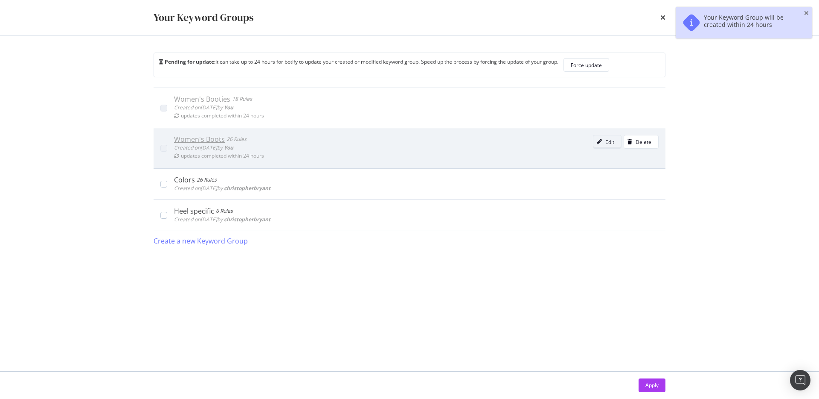
click at [605, 143] on div "modal" at bounding box center [600, 141] width 12 height 5
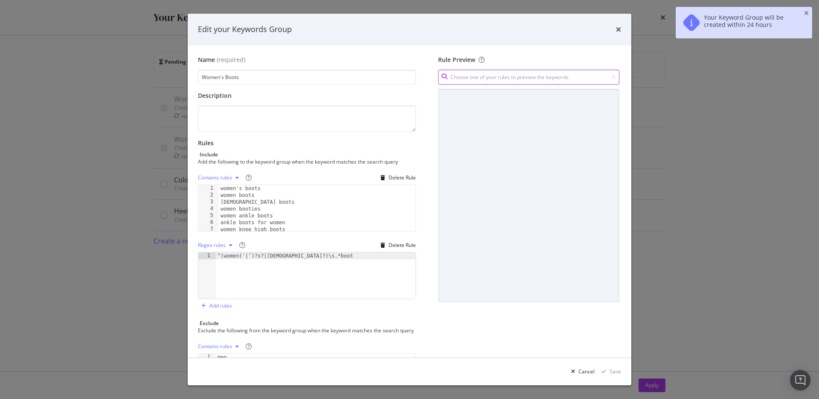
click at [510, 77] on input "modal" at bounding box center [528, 77] width 181 height 15
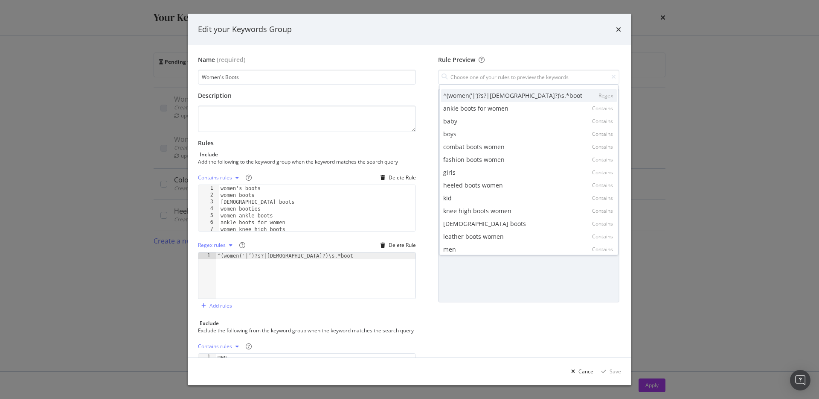
click at [490, 98] on div "^(women('|’)?s?|ladies?)\s.*boot" at bounding box center [512, 95] width 139 height 9
type input "^(women('|’)?s?|ladies?)\s.*boot"
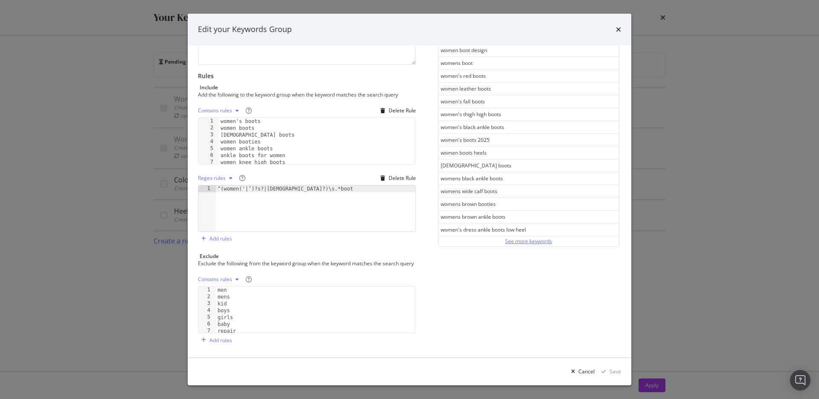
click at [535, 237] on div "See more keywords" at bounding box center [528, 240] width 47 height 7
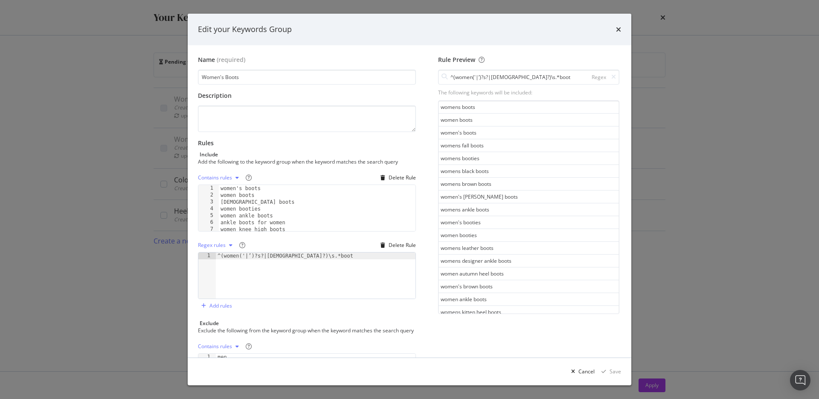
click at [621, 32] on icon "times" at bounding box center [618, 29] width 5 height 7
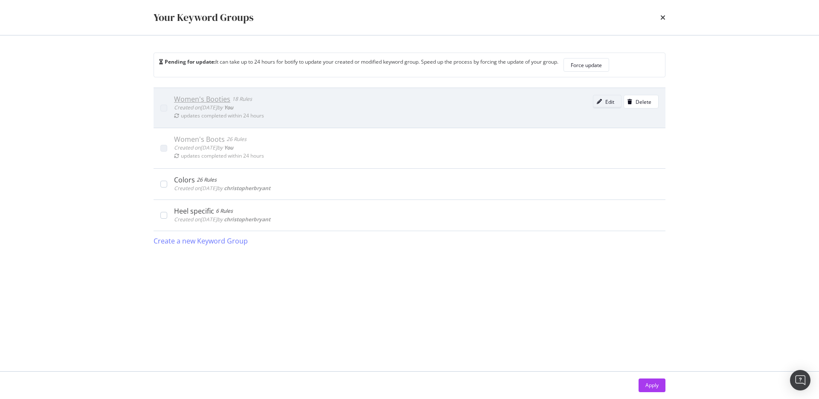
click at [604, 98] on div "Edit" at bounding box center [604, 102] width 21 height 12
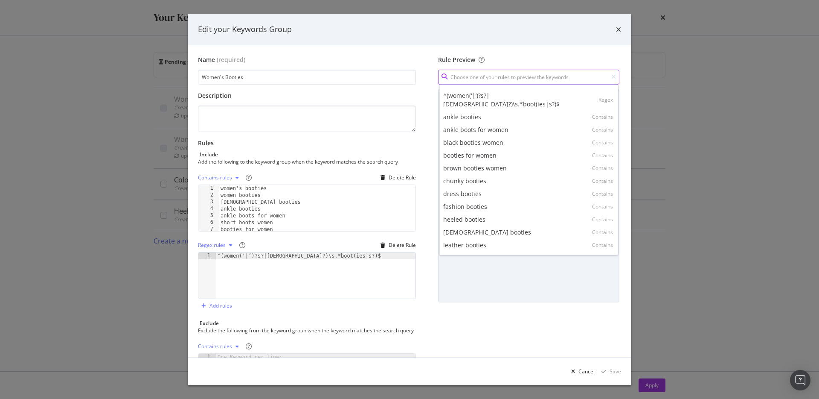
click at [482, 76] on input "modal" at bounding box center [528, 77] width 181 height 15
click at [482, 99] on div "^(women('|’)?s?|ladies?)\s.*boot(ies|s?)$" at bounding box center [520, 99] width 155 height 17
type input "^(women('|’)?s?|ladies?)\s.*boot(ies|s?)$"
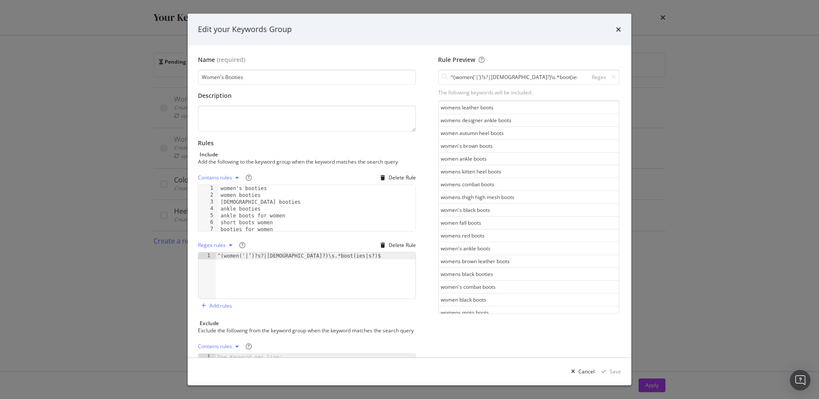
scroll to position [179, 0]
click at [617, 34] on div "times" at bounding box center [618, 29] width 5 height 11
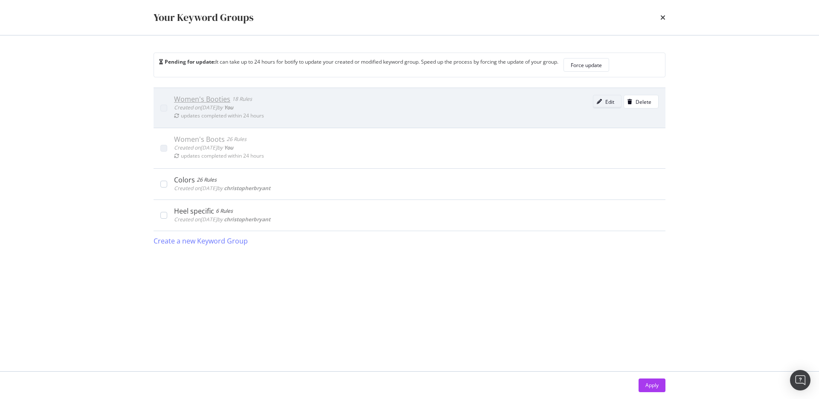
click at [601, 99] on icon "modal" at bounding box center [599, 101] width 5 height 5
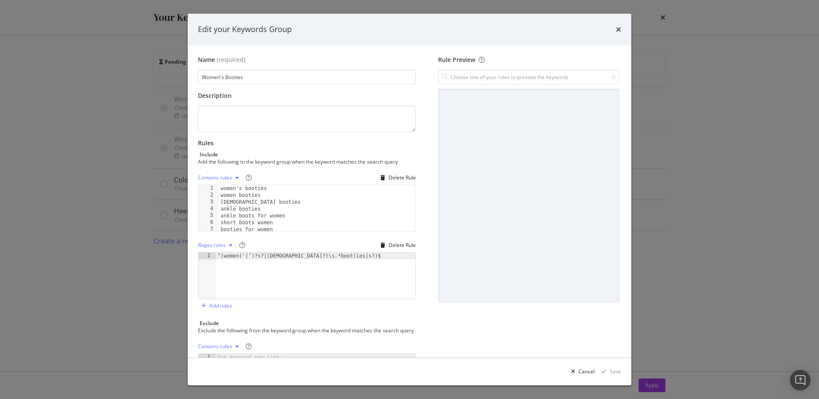
type textarea "^(women('|’)?s?|ladies?)\s.*boot(ies|s?)$"
click at [324, 257] on div "^(women('|’)?s?|ladies?)\s.*boot(ies|s?)$" at bounding box center [316, 282] width 200 height 60
click at [315, 254] on div "^(women('|’)?s?|ladies?)\s.*boot(ies|s?)$" at bounding box center [316, 282] width 200 height 60
click at [617, 30] on icon "times" at bounding box center [618, 29] width 5 height 7
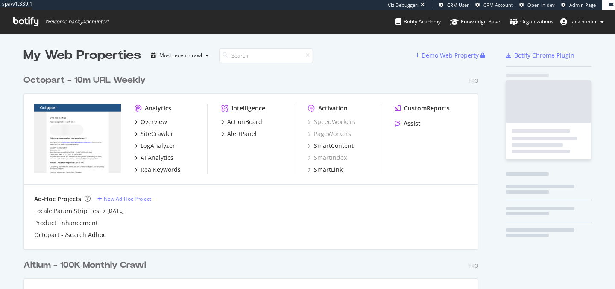
scroll to position [347, 461]
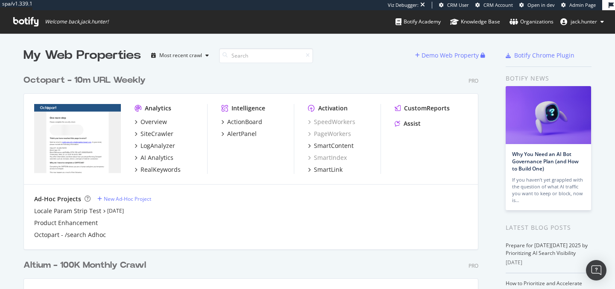
click at [117, 82] on div "Octopart - 10m URL Weekly" at bounding box center [84, 80] width 122 height 12
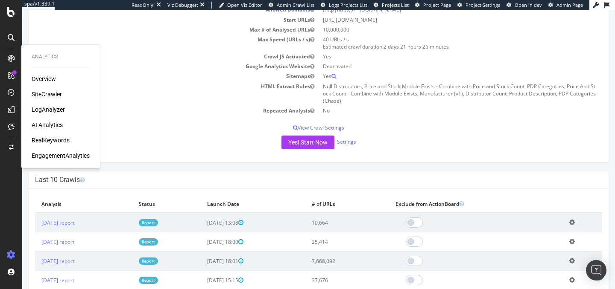
scroll to position [100, 0]
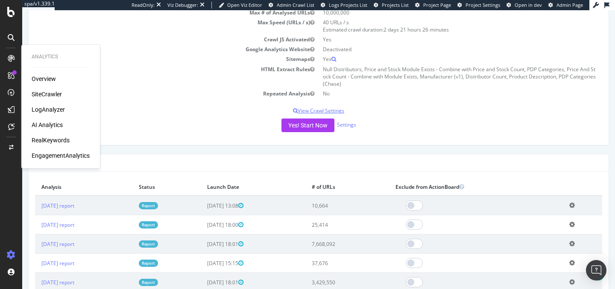
click at [135, 110] on p "View Crawl Settings" at bounding box center [318, 110] width 567 height 7
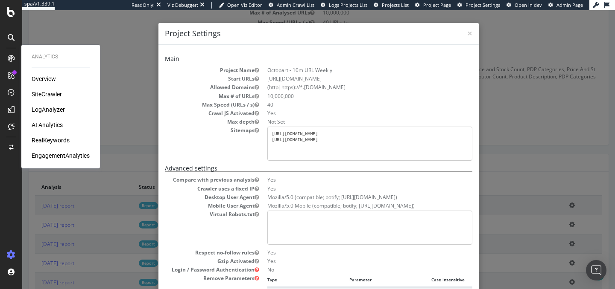
scroll to position [15, 0]
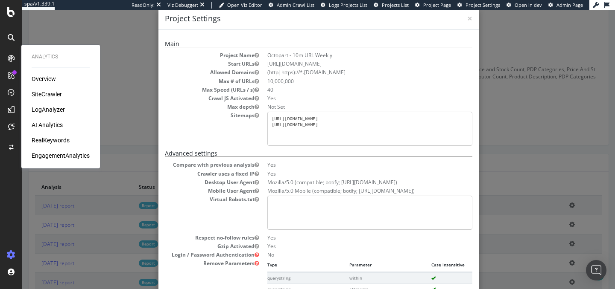
click at [139, 98] on div "× Close Project Settings Main Project Name Octopart - 10m URL Weekly Start URLs…" at bounding box center [318, 149] width 592 height 279
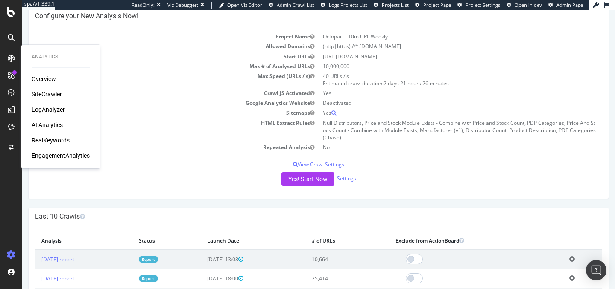
scroll to position [0, 0]
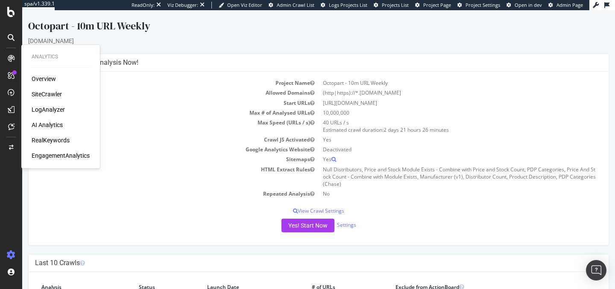
click at [50, 90] on div "SiteCrawler" at bounding box center [47, 94] width 30 height 9
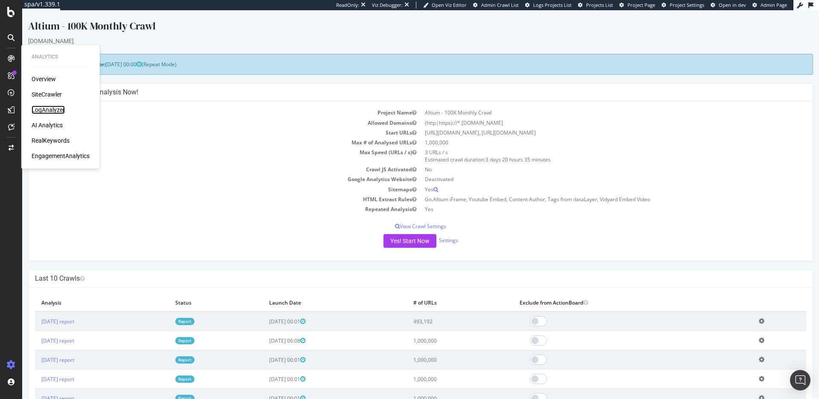
click at [46, 111] on div "LogAnalyzer" at bounding box center [48, 109] width 33 height 9
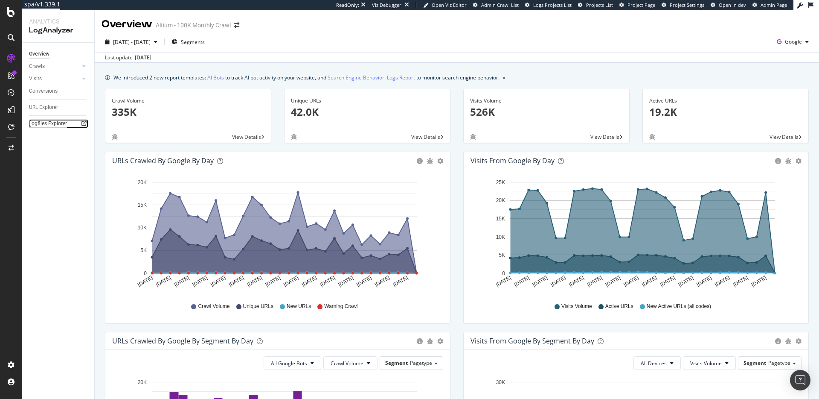
click at [46, 120] on div "Logfiles Explorer" at bounding box center [48, 123] width 38 height 9
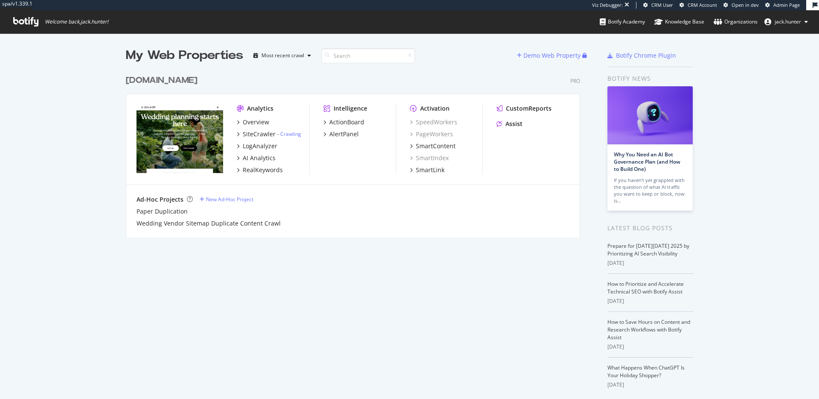
scroll to position [173, 461]
click at [149, 81] on div "[DOMAIN_NAME]" at bounding box center [162, 80] width 72 height 12
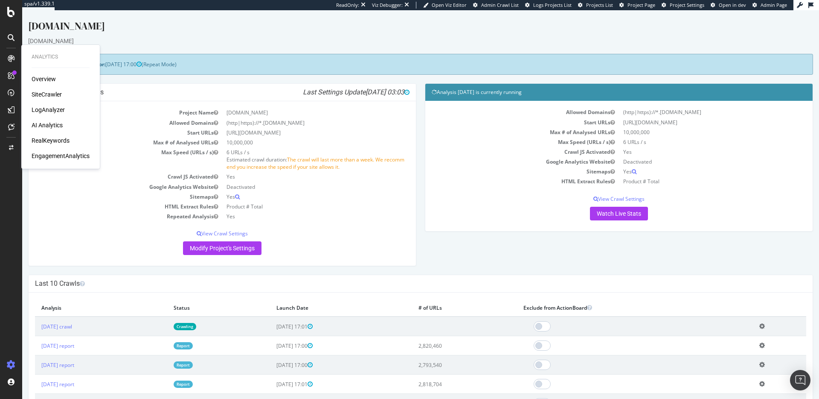
click at [70, 91] on div "SiteCrawler" at bounding box center [61, 94] width 58 height 9
click at [57, 96] on div "SiteCrawler" at bounding box center [47, 94] width 30 height 9
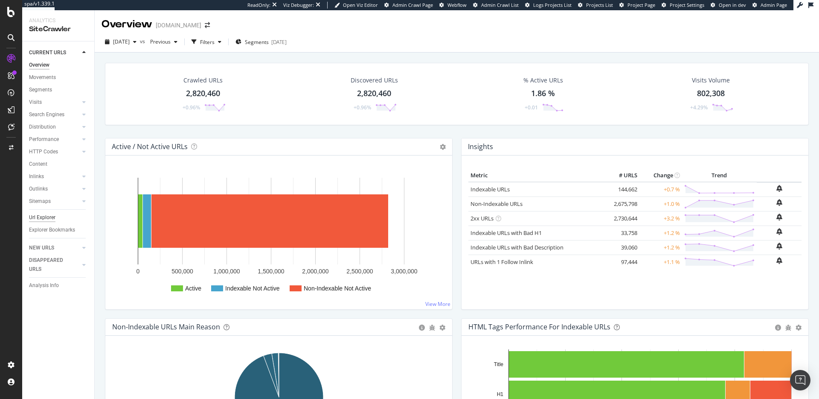
click at [49, 217] on div "Url Explorer" at bounding box center [42, 217] width 26 height 9
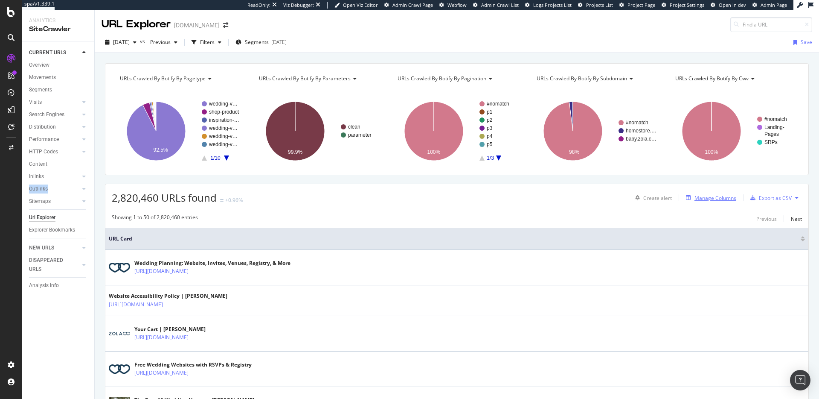
click at [728, 200] on div "Manage Columns" at bounding box center [716, 197] width 42 height 7
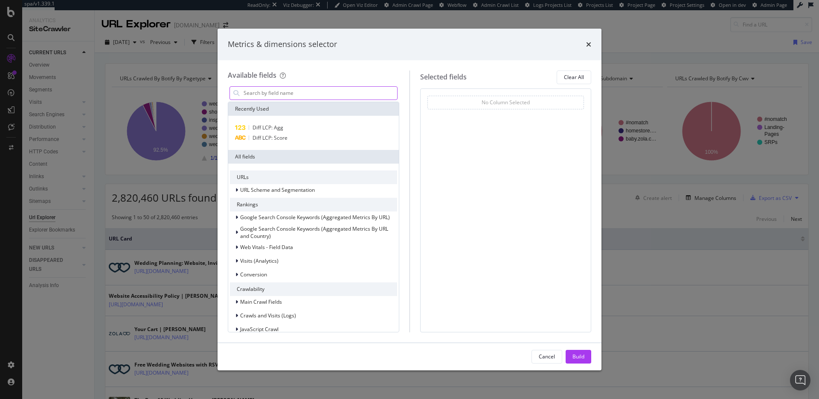
click at [300, 89] on input "modal" at bounding box center [320, 93] width 154 height 13
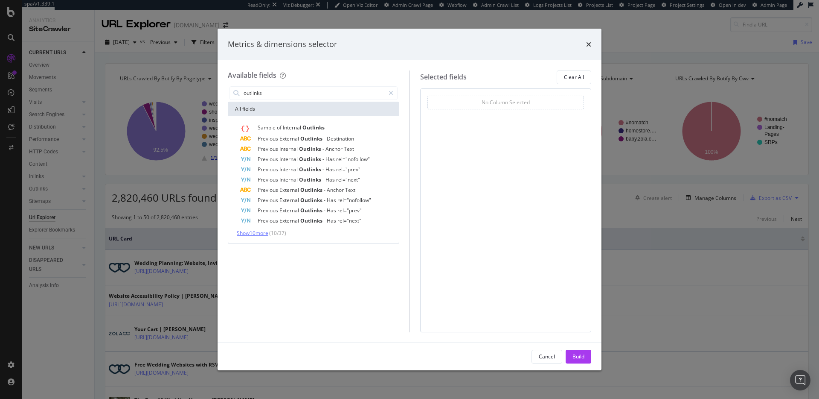
type input "outlinks"
click at [267, 231] on span "Show 10 more" at bounding box center [253, 232] width 32 height 7
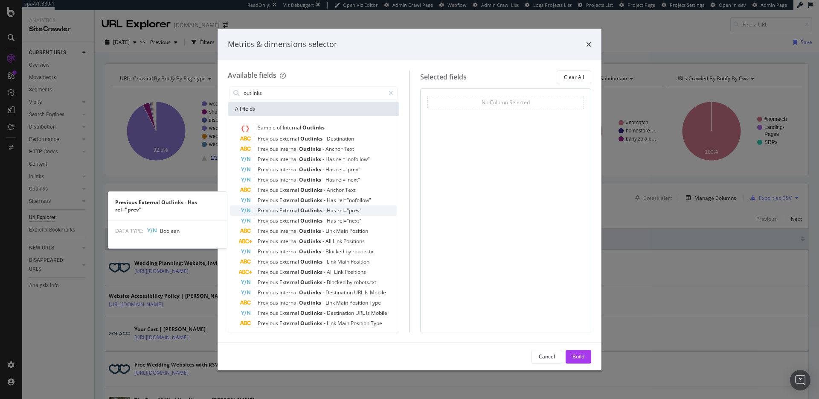
scroll to position [14, 0]
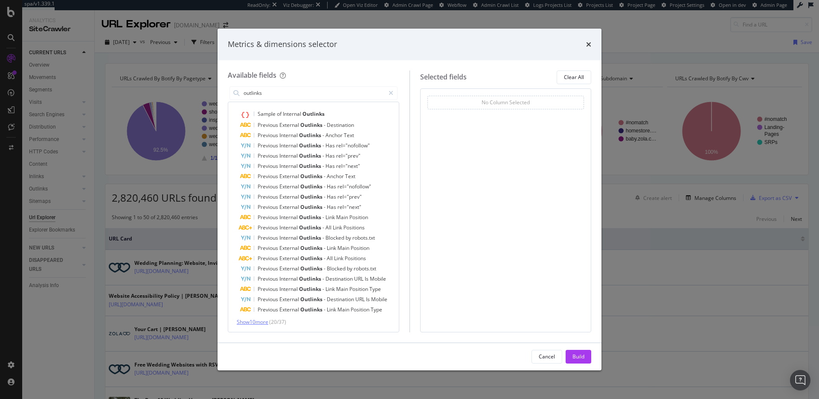
click at [262, 321] on span "Show 10 more" at bounding box center [253, 321] width 32 height 7
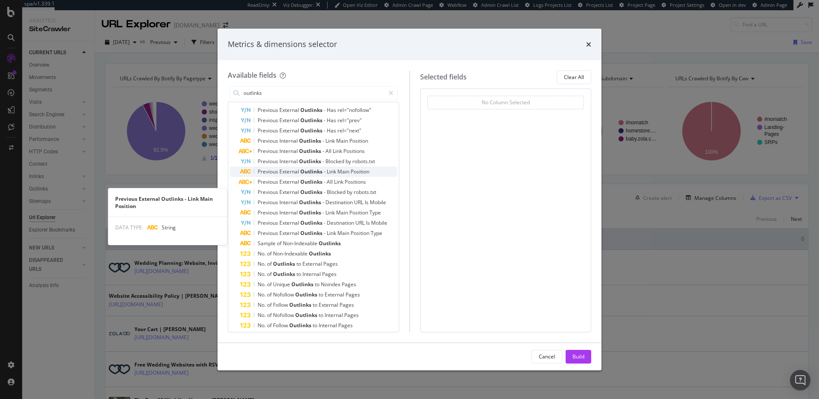
scroll to position [116, 0]
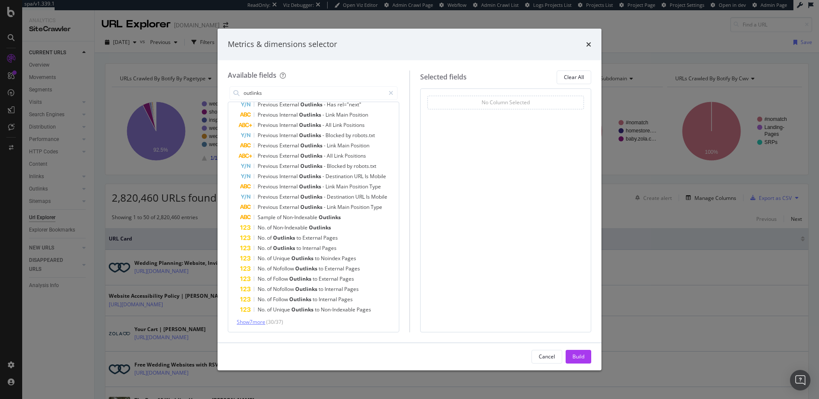
click at [257, 322] on span "Show 7 more" at bounding box center [251, 321] width 29 height 7
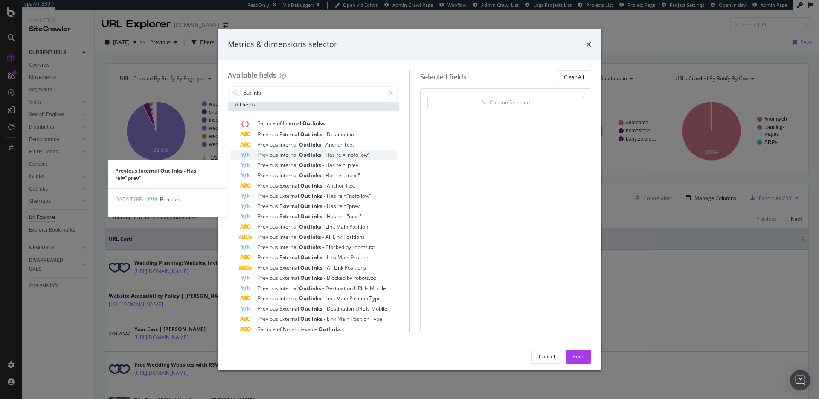
scroll to position [0, 0]
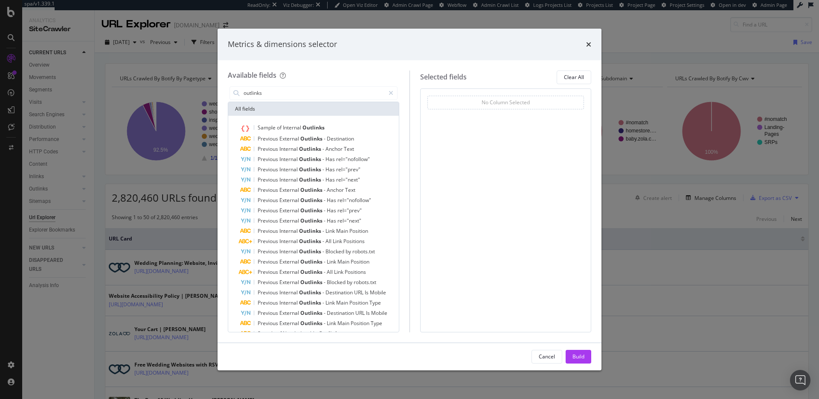
drag, startPoint x: 590, startPoint y: 46, endPoint x: 551, endPoint y: 43, distance: 39.3
click at [590, 46] on icon "times" at bounding box center [588, 44] width 5 height 7
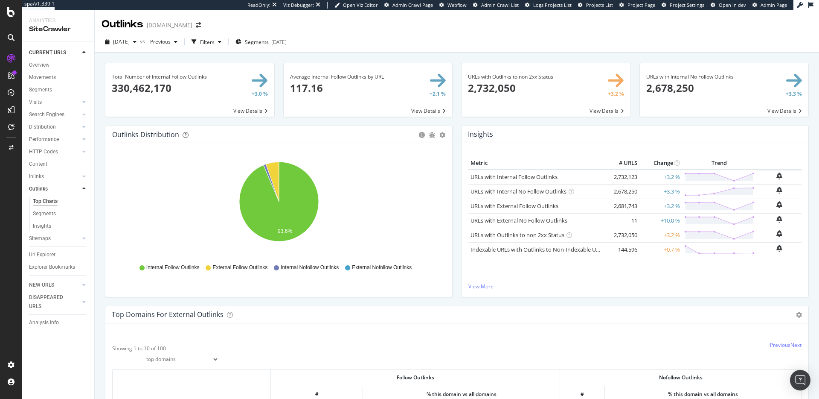
click at [535, 90] on span at bounding box center [546, 89] width 169 height 53
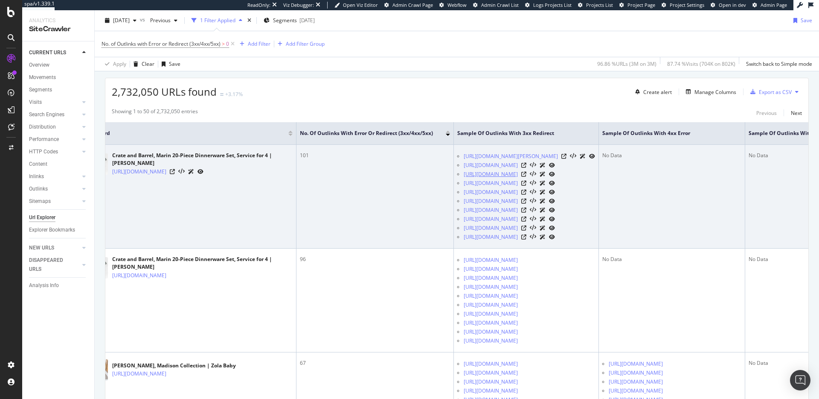
scroll to position [0, 31]
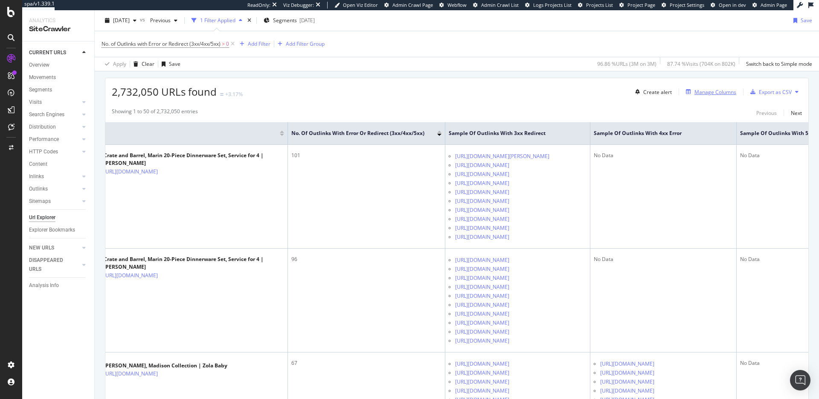
click at [717, 91] on div "Manage Columns" at bounding box center [716, 91] width 42 height 7
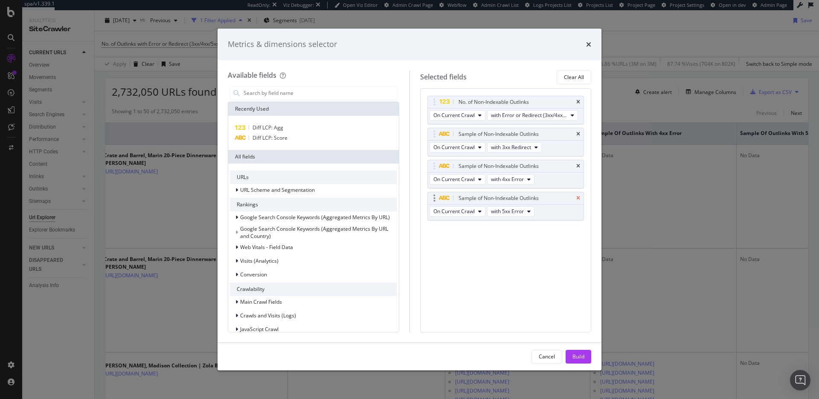
click at [579, 196] on icon "times" at bounding box center [579, 197] width 4 height 5
click at [577, 132] on icon "times" at bounding box center [579, 133] width 4 height 5
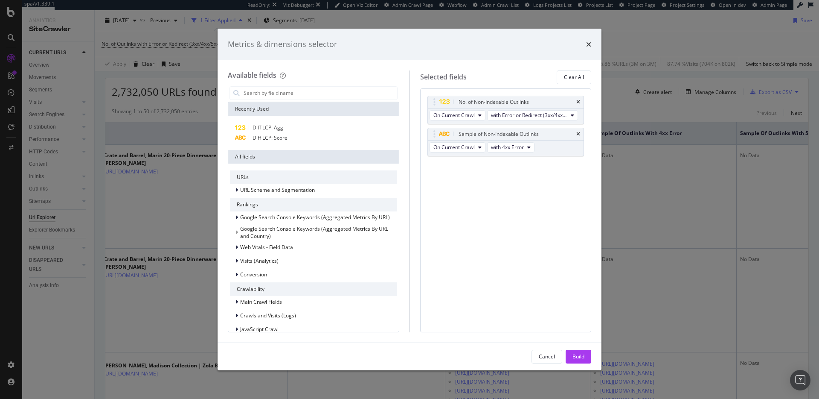
click at [577, 353] on div "Build" at bounding box center [579, 356] width 12 height 7
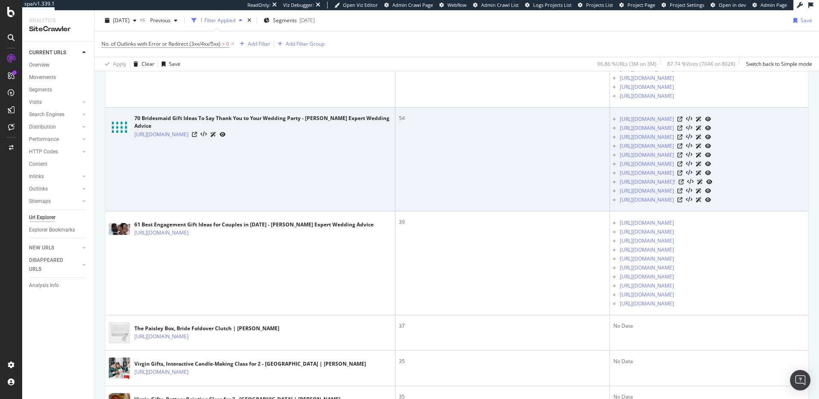
scroll to position [123, 0]
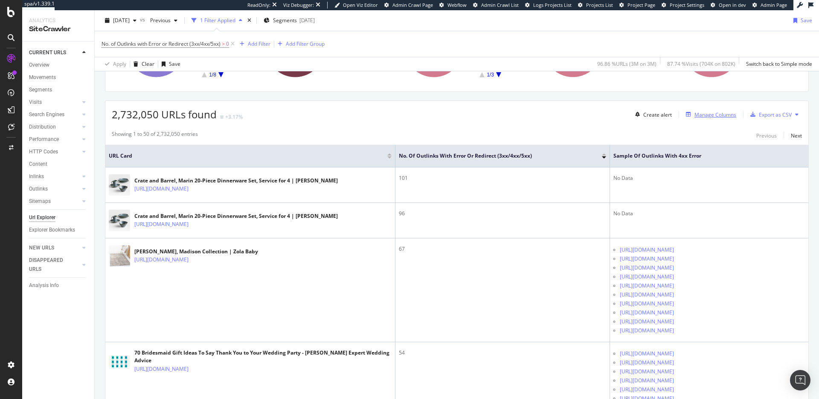
click at [712, 114] on div "Manage Columns" at bounding box center [716, 114] width 42 height 7
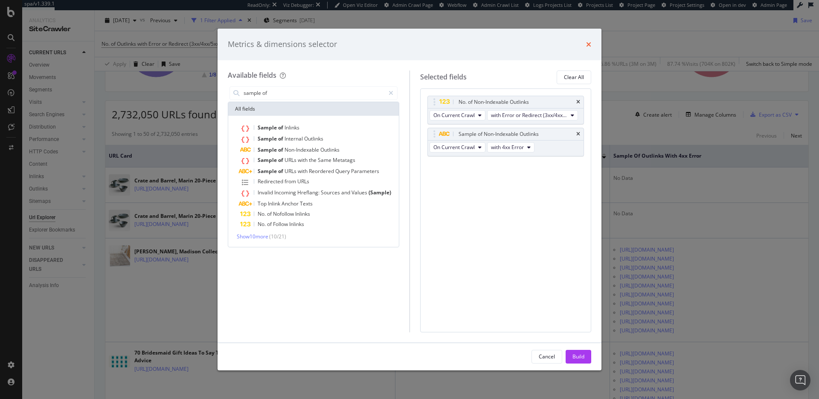
type input "sample of"
click at [587, 42] on icon "times" at bounding box center [588, 44] width 5 height 7
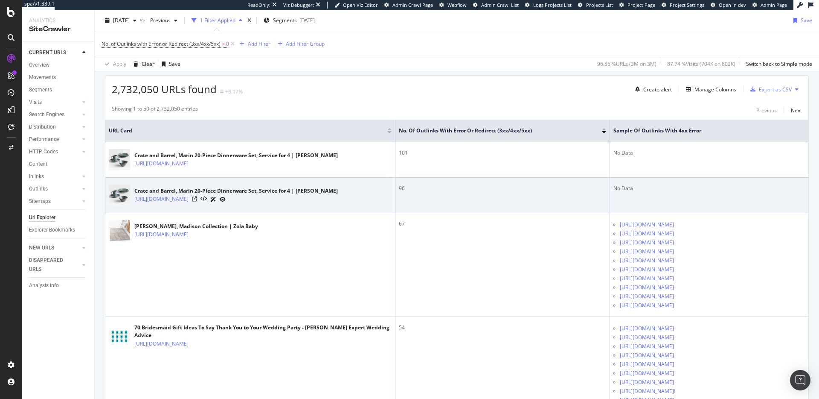
scroll to position [133, 0]
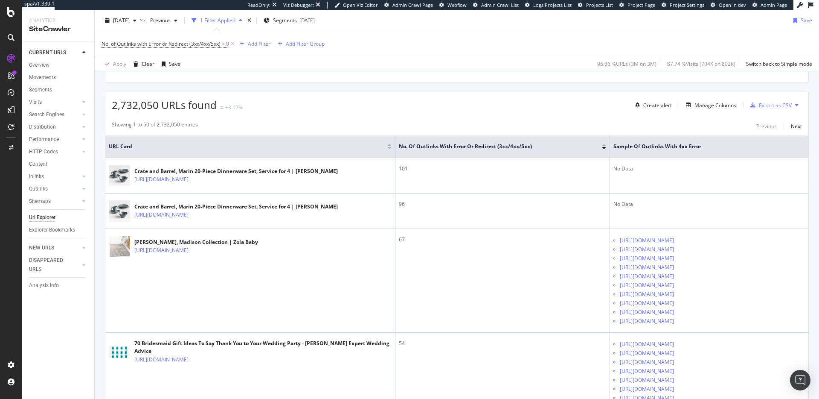
click at [795, 105] on button at bounding box center [797, 105] width 10 height 14
click at [777, 101] on span "Export XML Sitemaps" at bounding box center [756, 97] width 58 height 8
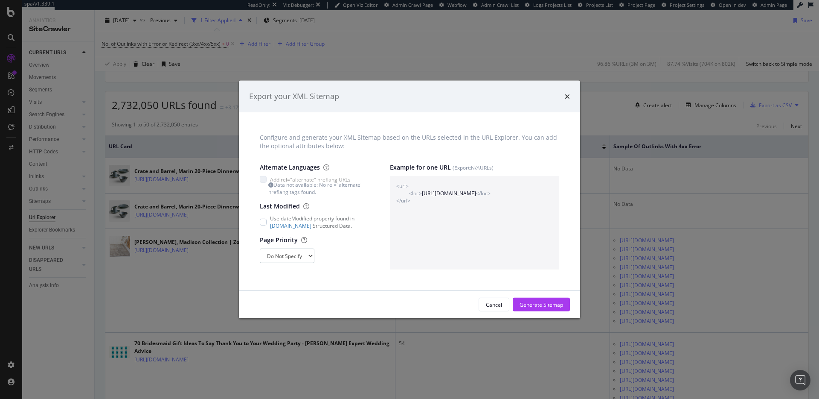
click at [291, 251] on select "Do Not Specify 0 0.1 0.2 0.3 0.4 0.5 0.6 0.7 0.8 0.9 1" at bounding box center [287, 255] width 55 height 15
click at [564, 93] on div "Export your XML Sitemap" at bounding box center [409, 96] width 321 height 11
drag, startPoint x: 565, startPoint y: 94, endPoint x: 576, endPoint y: 96, distance: 10.5
click at [567, 94] on icon "times" at bounding box center [567, 96] width 5 height 7
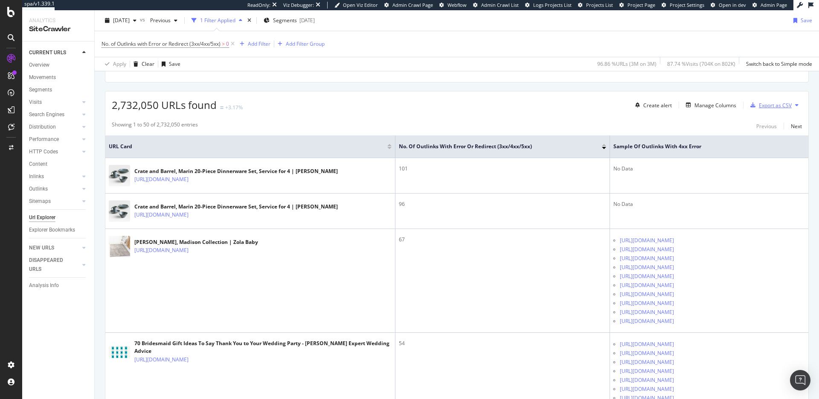
click at [788, 101] on div "Export as CSV" at bounding box center [769, 105] width 45 height 13
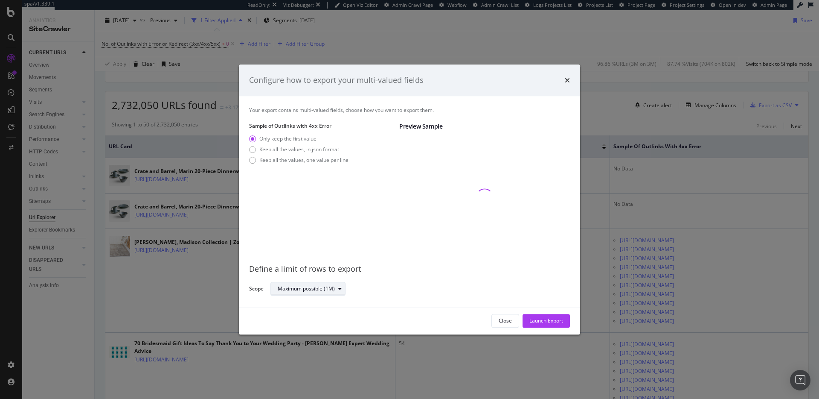
click at [315, 288] on div "Maximum possible (1M)" at bounding box center [306, 288] width 57 height 5
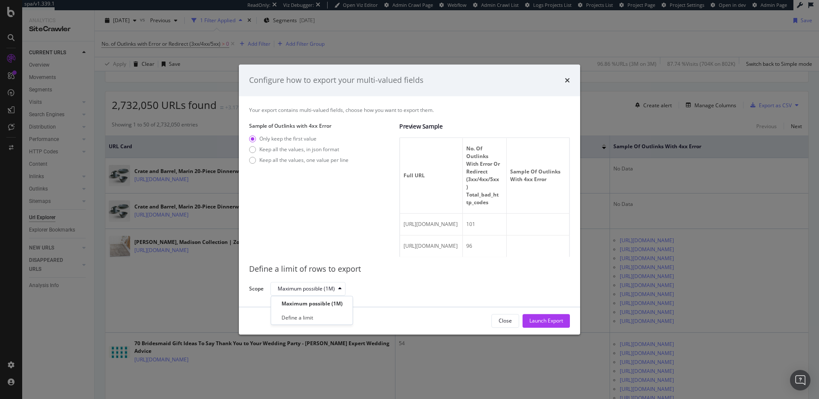
click at [315, 245] on div "Sample of Outlinks with 4xx Error Only keep the first value Keep all the values…" at bounding box center [320, 189] width 143 height 134
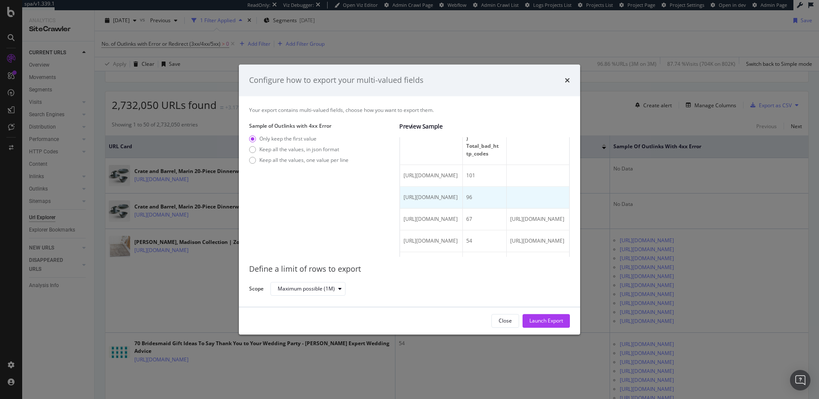
scroll to position [0, 0]
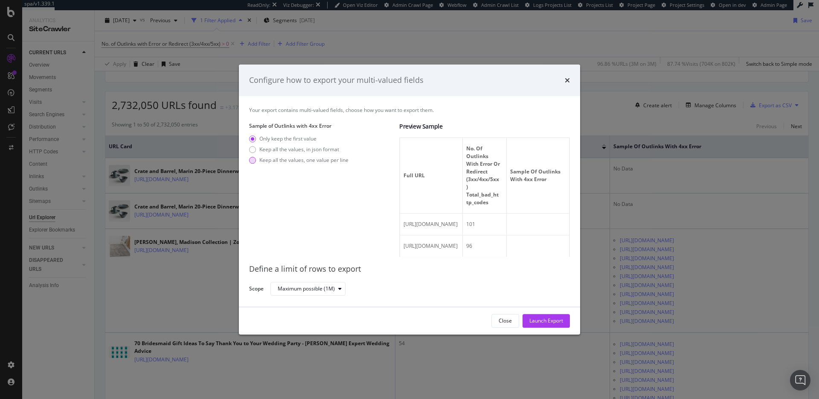
click at [319, 160] on div "Keep all the values, one value per line" at bounding box center [303, 159] width 89 height 7
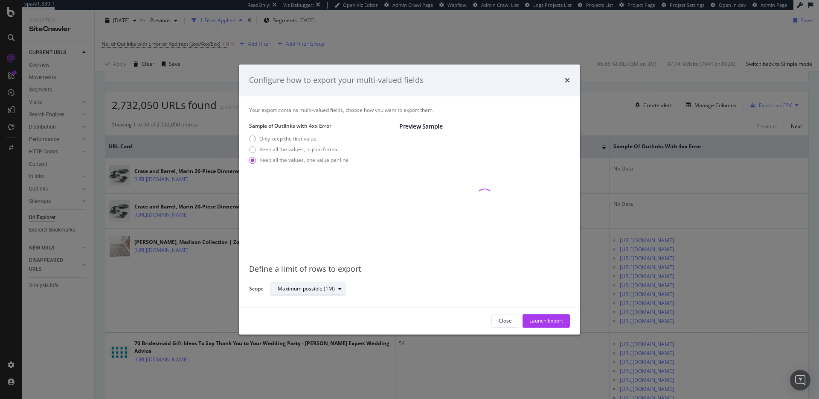
click at [321, 291] on div "Maximum possible (1M)" at bounding box center [306, 288] width 57 height 5
click at [332, 242] on div "Sample of Outlinks with 4xx Error Only keep the first value Keep all the values…" at bounding box center [320, 189] width 143 height 134
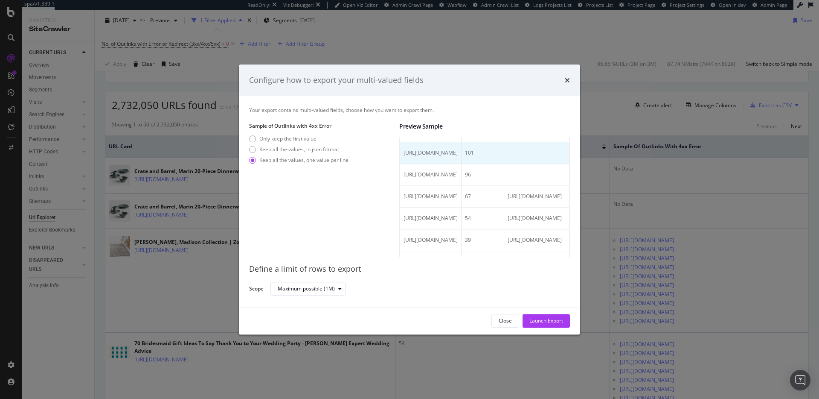
scroll to position [90, 0]
click at [287, 148] on div "Keep all the values, in json format" at bounding box center [299, 149] width 80 height 7
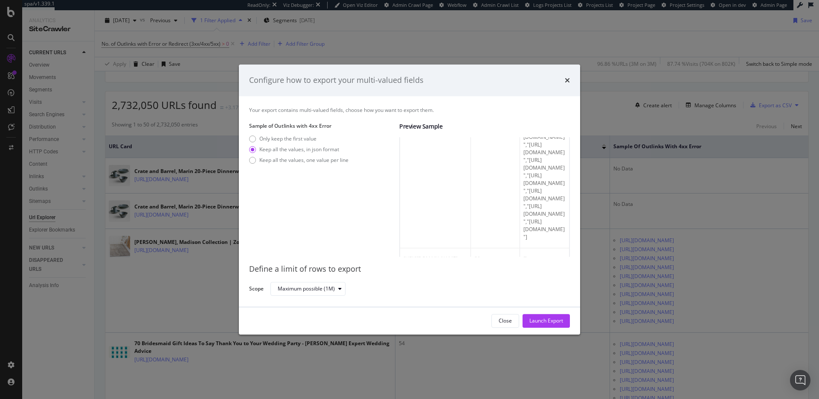
scroll to position [2198, 0]
click at [567, 84] on div "times" at bounding box center [567, 80] width 5 height 11
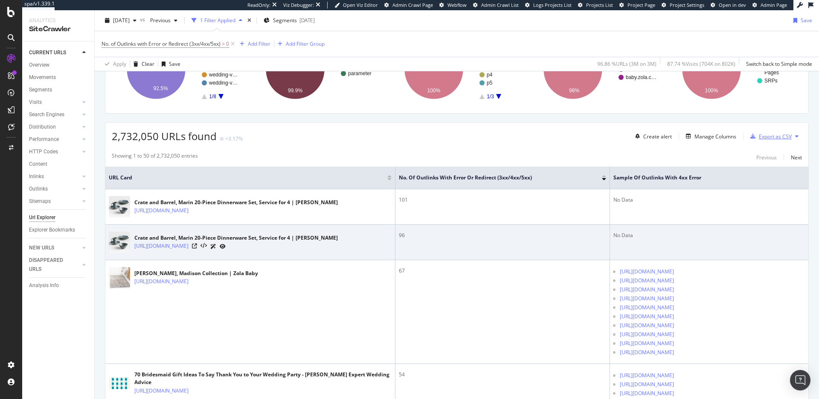
scroll to position [163, 0]
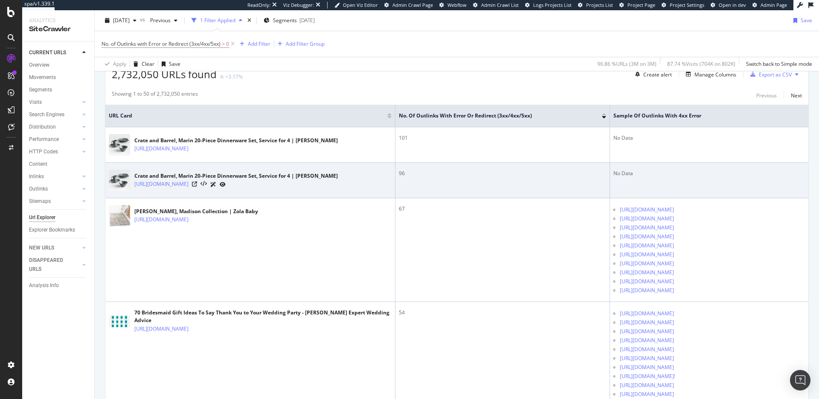
click at [614, 176] on div "No Data" at bounding box center [710, 173] width 192 height 8
click at [614, 177] on div "No Data" at bounding box center [710, 173] width 192 height 8
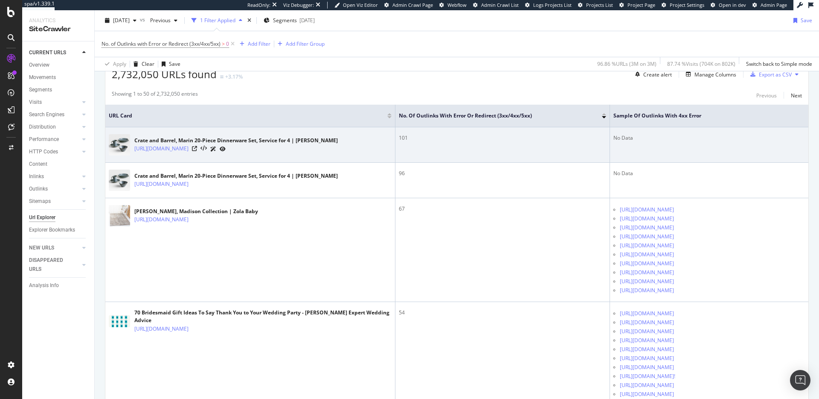
click at [610, 142] on td "No Data" at bounding box center [709, 144] width 198 height 35
click at [614, 141] on div "No Data" at bounding box center [710, 138] width 192 height 8
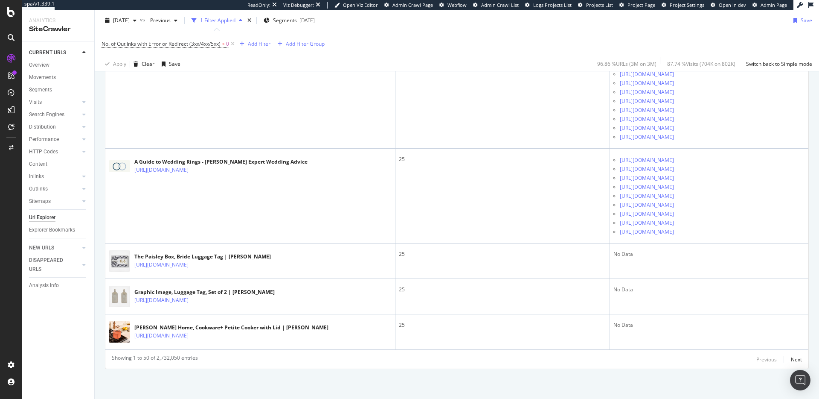
scroll to position [2996, 0]
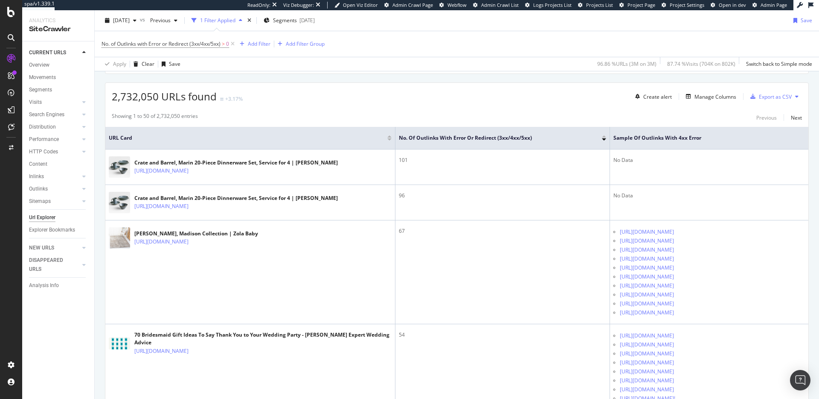
scroll to position [0, 0]
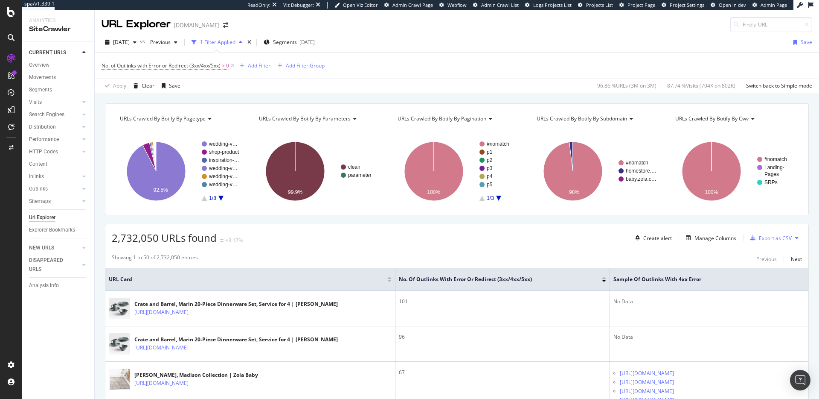
click at [210, 64] on span "No. of Outlinks with Error or Redirect (3xx/4xx/5xx)" at bounding box center [161, 65] width 119 height 7
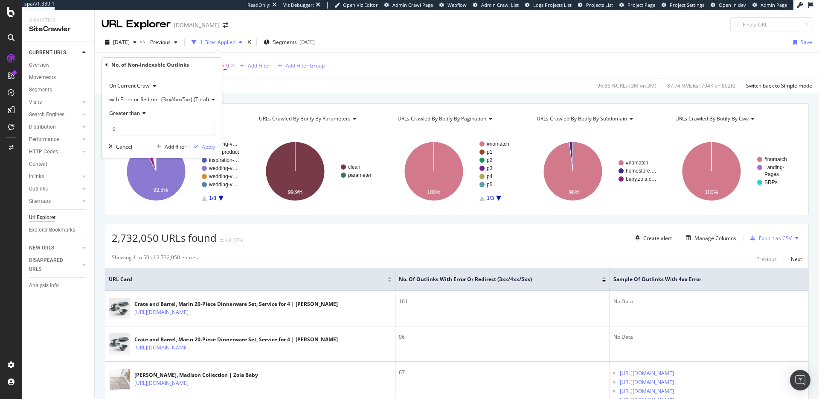
click at [176, 100] on span "with Error or Redirect (3xx/4xx/5xx) (Total)" at bounding box center [159, 99] width 100 height 7
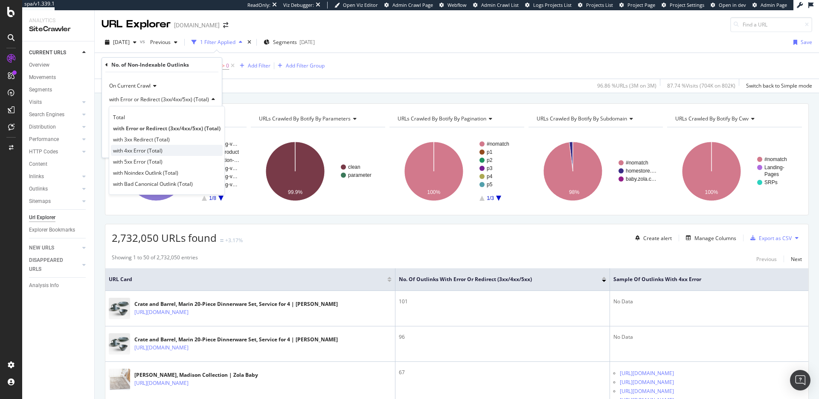
click at [179, 152] on div "with 4xx Error (Total)" at bounding box center [167, 150] width 112 height 11
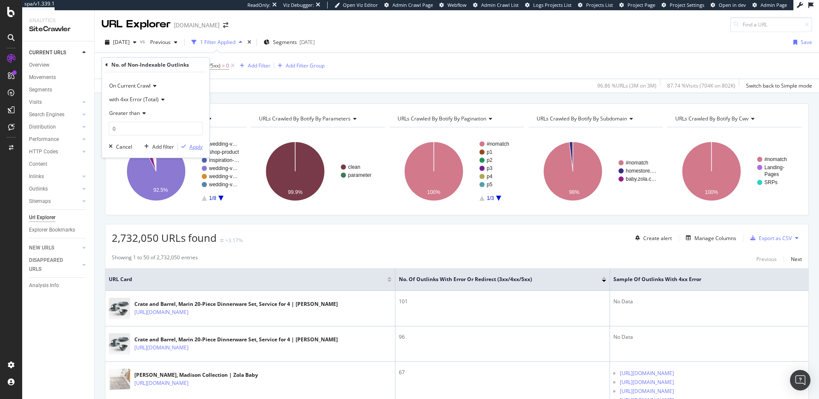
click at [192, 147] on div "Apply" at bounding box center [195, 146] width 13 height 7
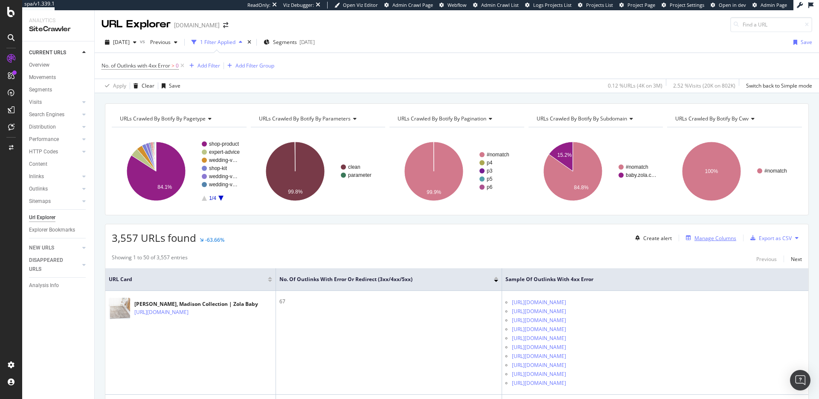
click at [729, 239] on div "Manage Columns" at bounding box center [716, 237] width 42 height 7
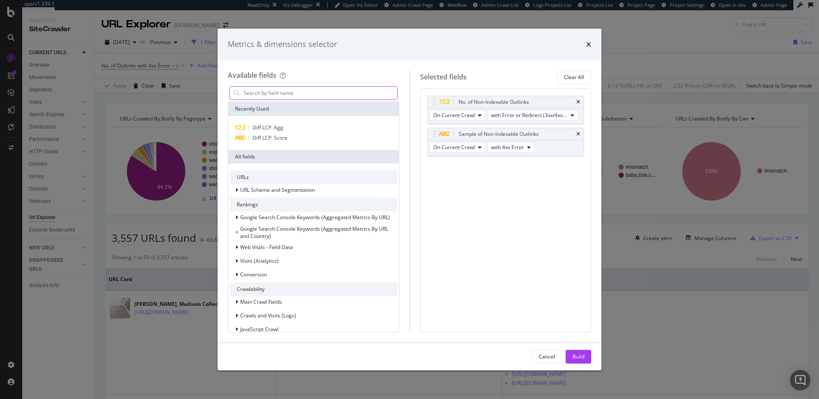
click at [317, 96] on input "modal" at bounding box center [320, 93] width 154 height 13
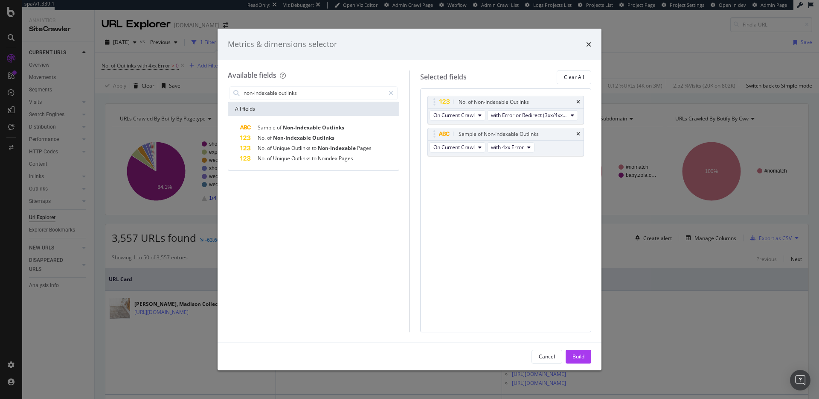
type input "non-indexable outlinks"
click at [587, 41] on div "Metrics & dimensions selector" at bounding box center [410, 44] width 364 height 11
click at [589, 41] on icon "times" at bounding box center [588, 44] width 5 height 7
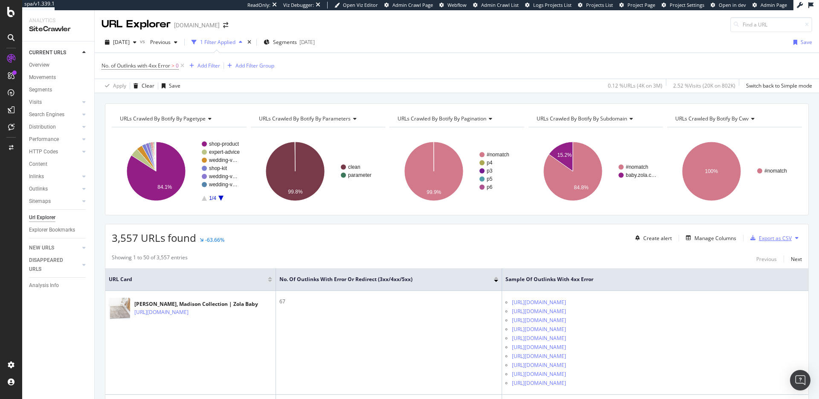
click at [791, 239] on div "Export as CSV" at bounding box center [775, 237] width 33 height 7
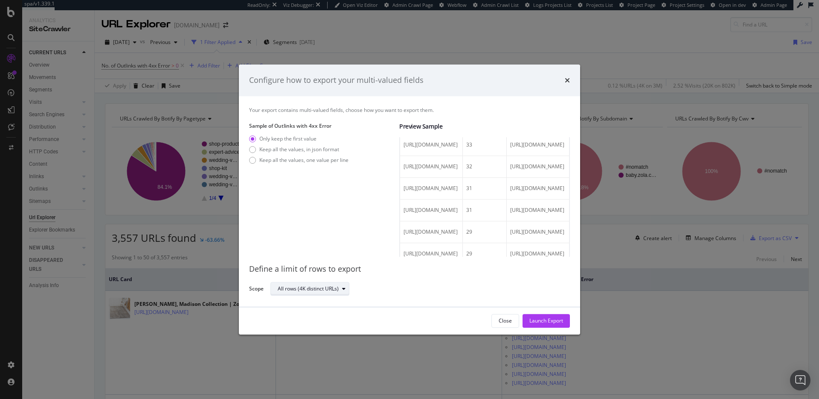
click at [330, 286] on div "All rows (4K distinct URLs)" at bounding box center [308, 288] width 61 height 5
click at [344, 212] on div "Sample of Outlinks with 4xx Error Only keep the first value Keep all the values…" at bounding box center [320, 189] width 143 height 134
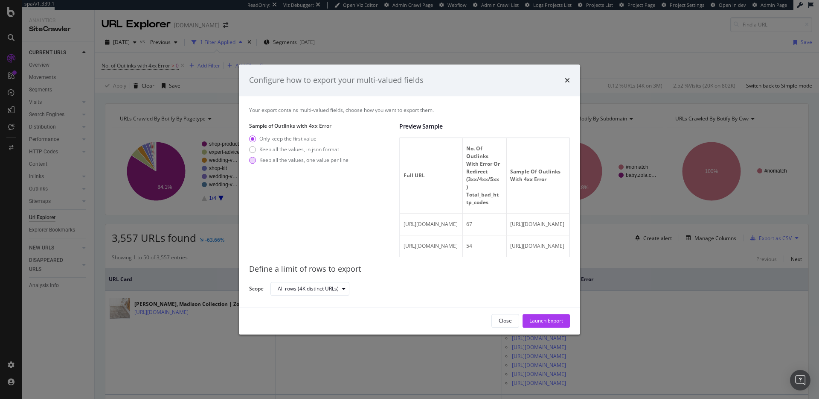
click at [313, 159] on div "Keep all the values, one value per line" at bounding box center [303, 159] width 89 height 7
click at [567, 78] on icon "times" at bounding box center [567, 80] width 5 height 7
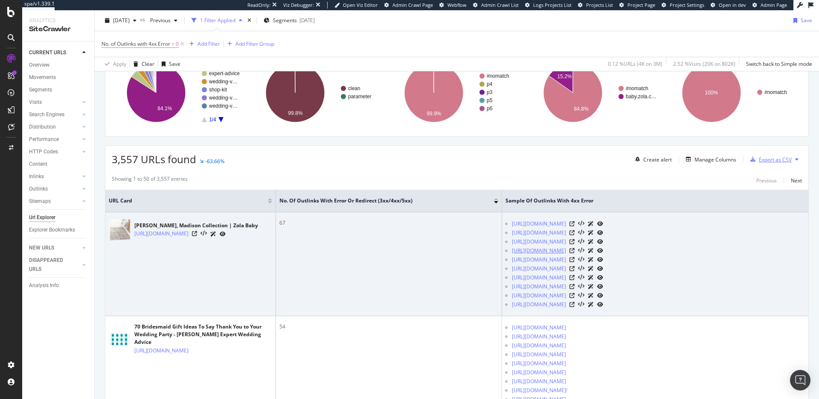
scroll to position [81, 0]
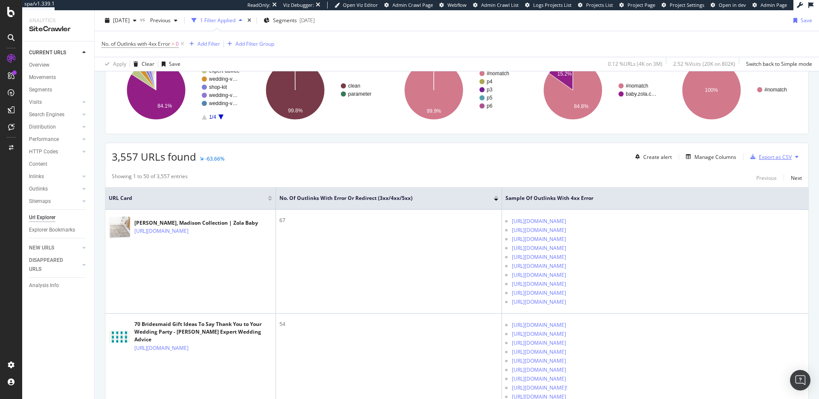
click at [786, 155] on div "Export as CSV" at bounding box center [775, 156] width 33 height 7
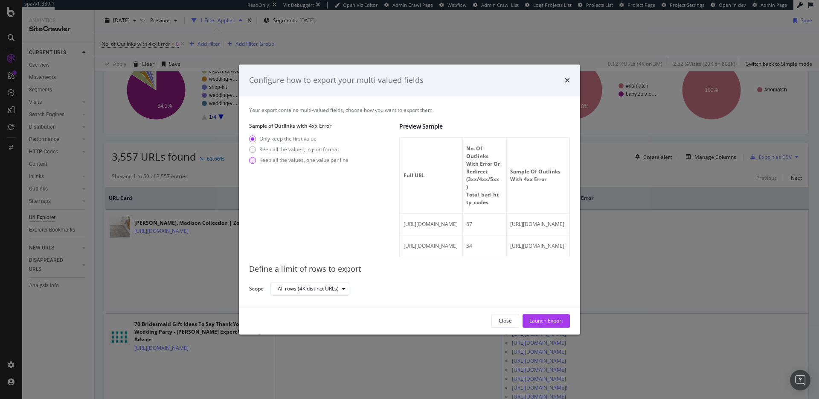
click at [326, 160] on div "Keep all the values, one value per line" at bounding box center [303, 159] width 89 height 7
click at [345, 294] on div "All rows (4K distinct URLs)" at bounding box center [313, 289] width 71 height 12
click at [345, 259] on div "Define a limit of rows to export Scope All rows (4K distinct URLs)" at bounding box center [409, 276] width 321 height 40
click at [566, 80] on icon "times" at bounding box center [567, 80] width 5 height 7
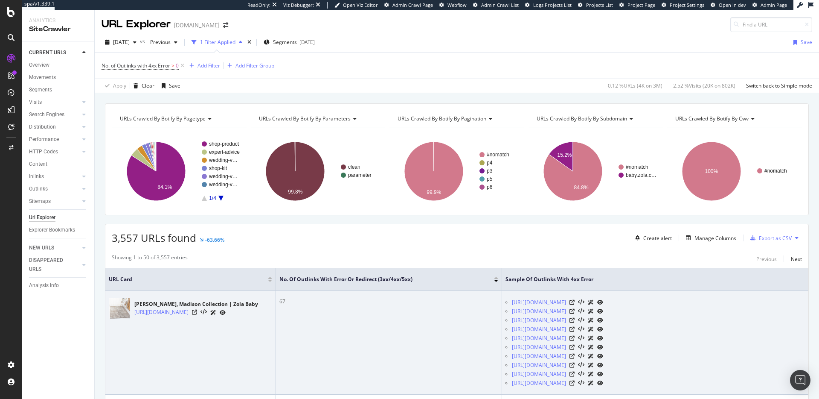
scroll to position [29, 0]
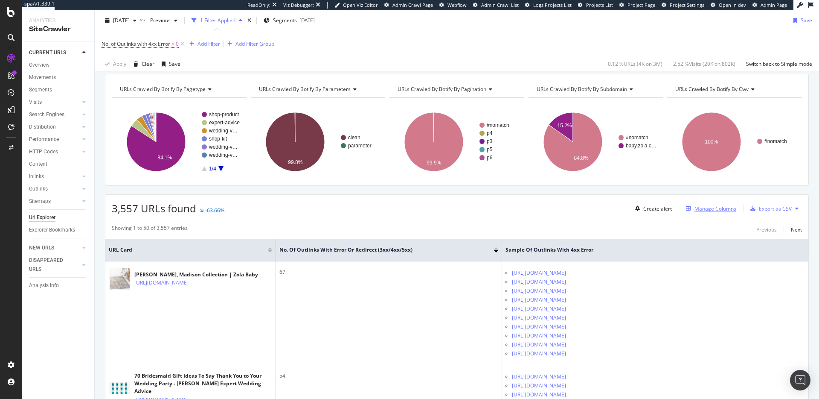
click at [713, 212] on div "Manage Columns" at bounding box center [716, 208] width 42 height 7
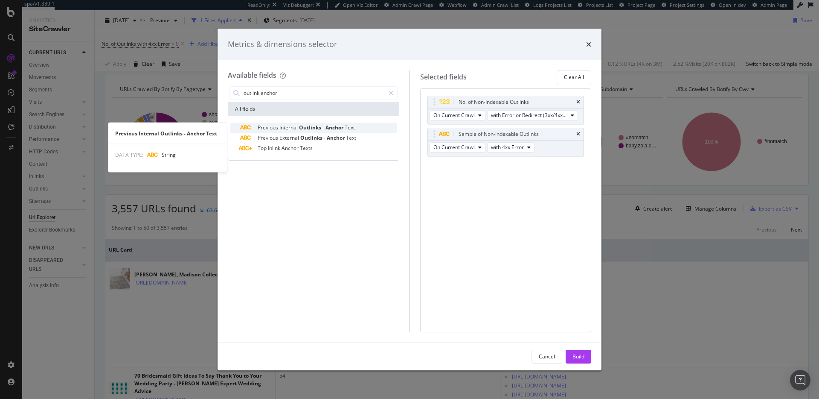
type input "outlink anchor"
click at [347, 128] on span "Text" at bounding box center [350, 127] width 10 height 7
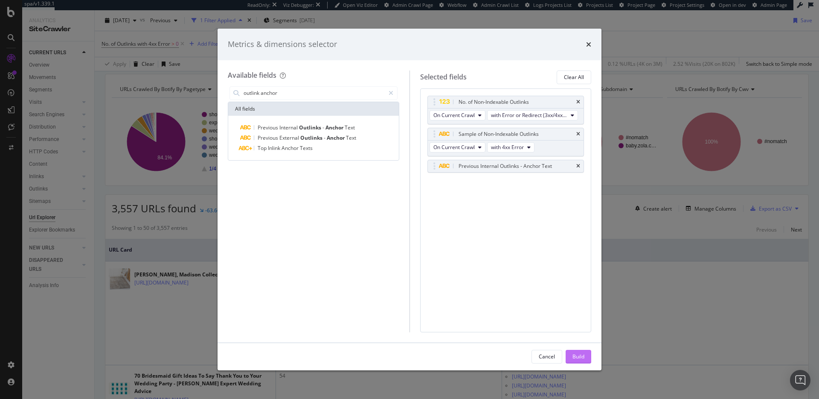
click at [586, 356] on button "Build" at bounding box center [579, 357] width 26 height 14
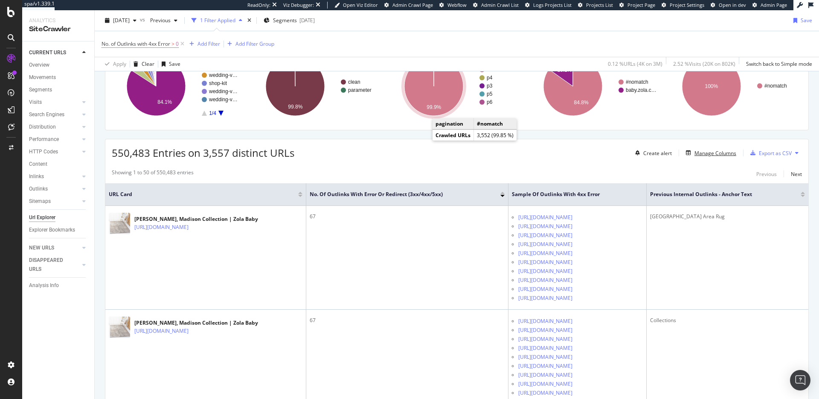
scroll to position [99, 0]
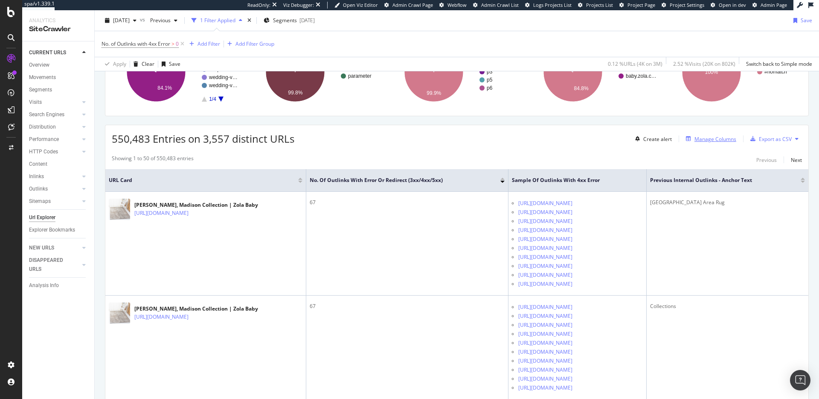
click at [699, 138] on div "Manage Columns" at bounding box center [716, 138] width 42 height 7
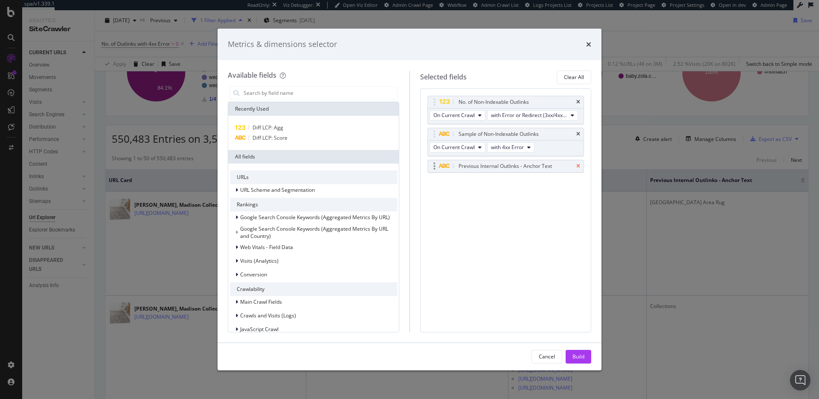
click at [577, 166] on icon "times" at bounding box center [579, 165] width 4 height 5
click at [540, 111] on button "with Error or Redirect (3xx/4xx/5xx) (Total)" at bounding box center [532, 115] width 91 height 10
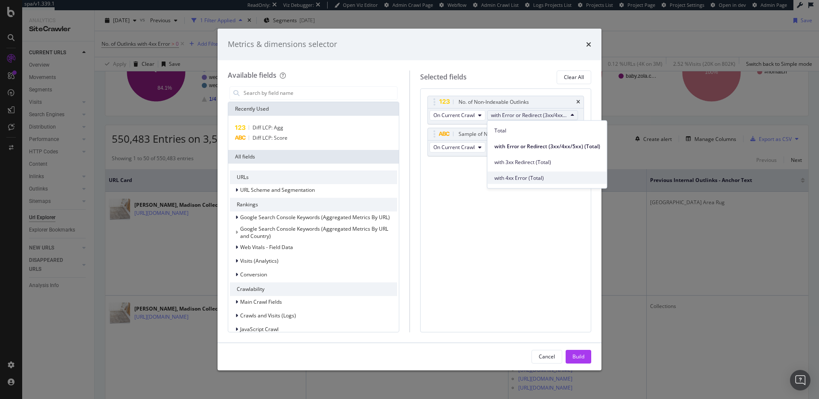
click at [530, 179] on span "with 4xx Error (Total)" at bounding box center [548, 178] width 106 height 8
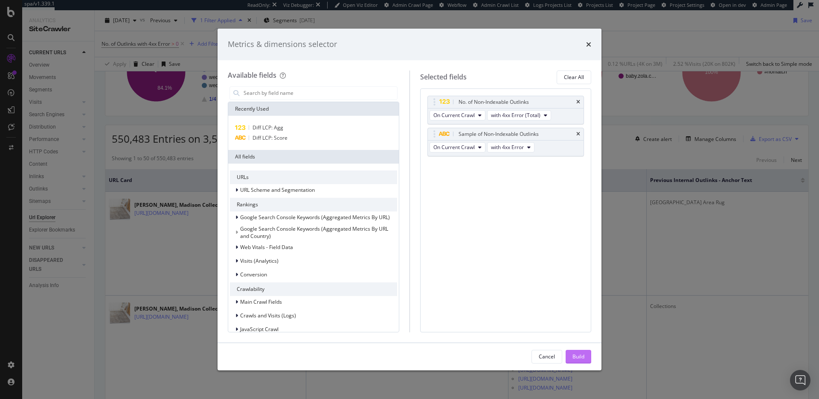
click at [584, 361] on div "Build" at bounding box center [579, 356] width 12 height 13
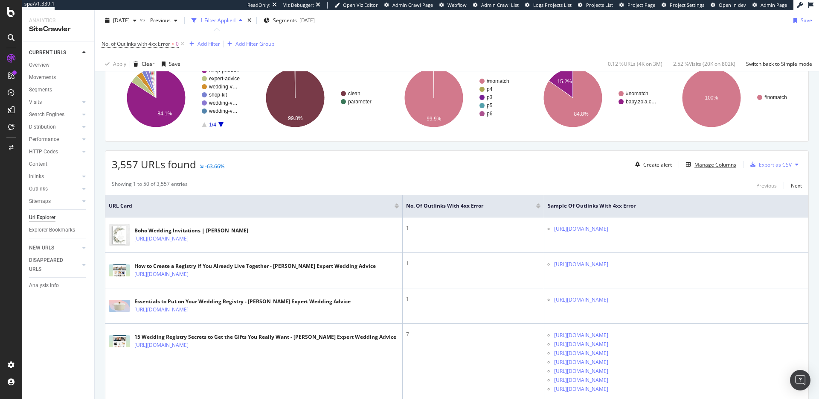
scroll to position [74, 0]
click at [711, 160] on div "Manage Columns" at bounding box center [716, 163] width 42 height 7
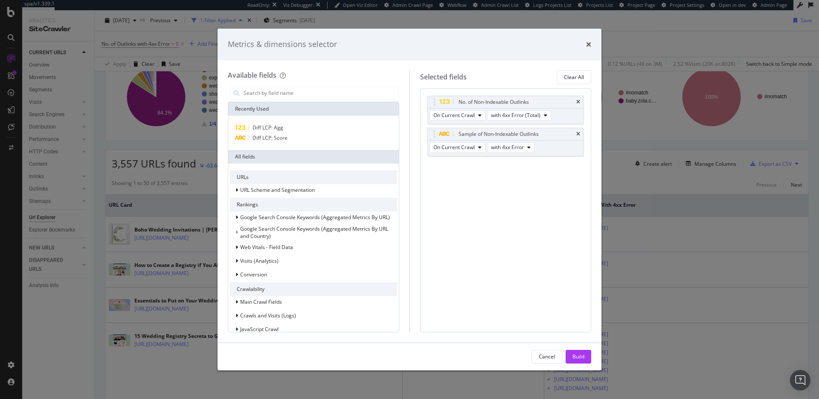
click at [587, 44] on icon "times" at bounding box center [588, 44] width 5 height 7
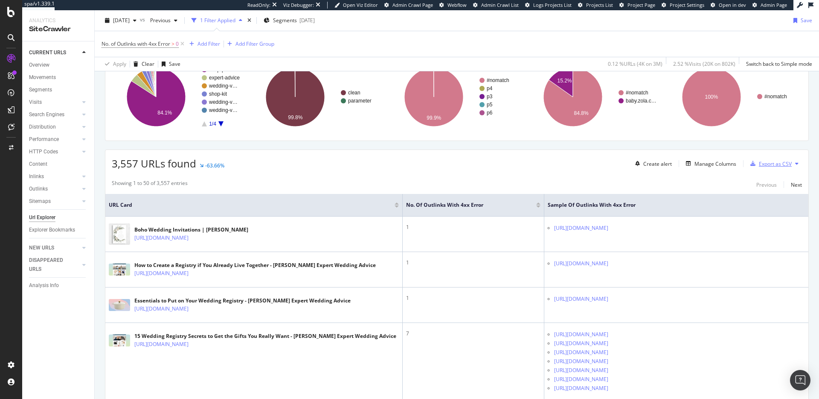
click at [781, 165] on div "Export as CSV" at bounding box center [775, 163] width 33 height 7
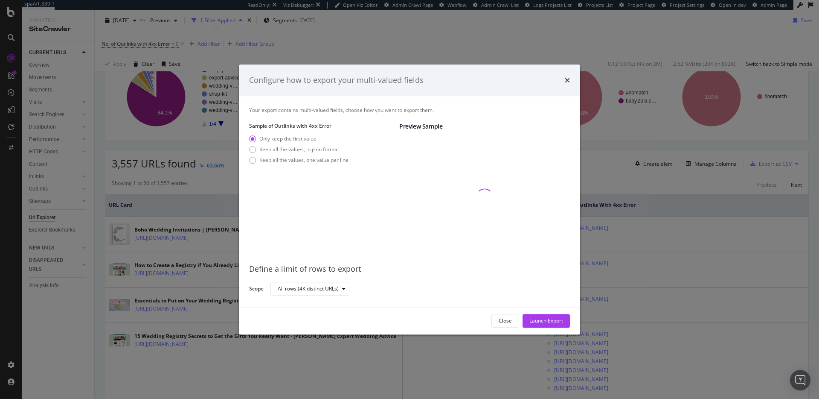
drag, startPoint x: 566, startPoint y: 82, endPoint x: 558, endPoint y: 92, distance: 12.7
click at [566, 83] on icon "times" at bounding box center [567, 80] width 5 height 7
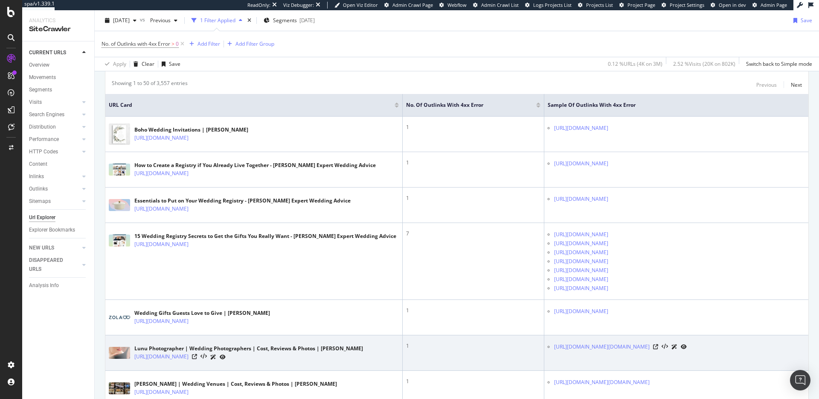
scroll to position [0, 0]
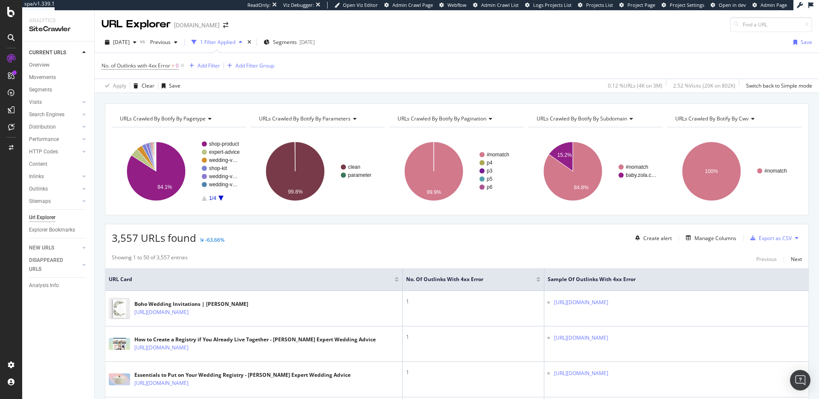
click at [536, 281] on div at bounding box center [538, 281] width 4 height 2
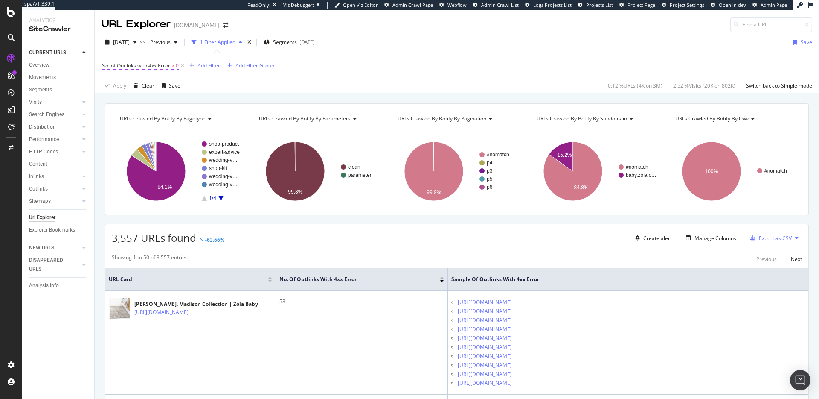
click at [176, 67] on span "No. of Outlinks with 4xx Error > 0" at bounding box center [140, 66] width 77 height 8
click at [142, 112] on icon at bounding box center [143, 113] width 6 height 5
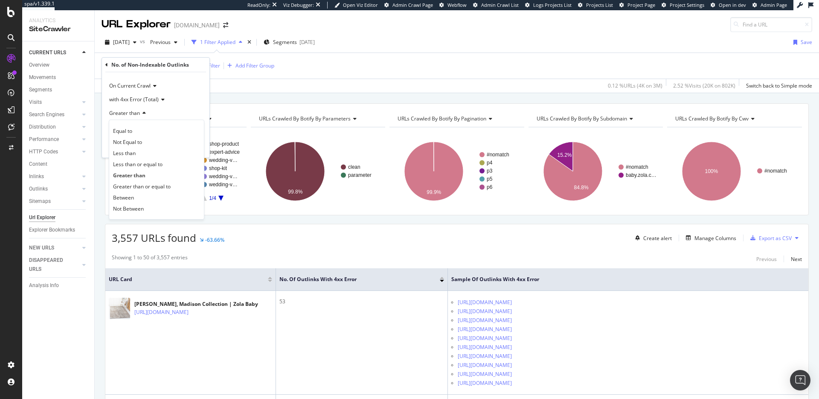
drag, startPoint x: 148, startPoint y: 154, endPoint x: 147, endPoint y: 144, distance: 9.4
click at [148, 154] on div "Less than" at bounding box center [156, 152] width 91 height 11
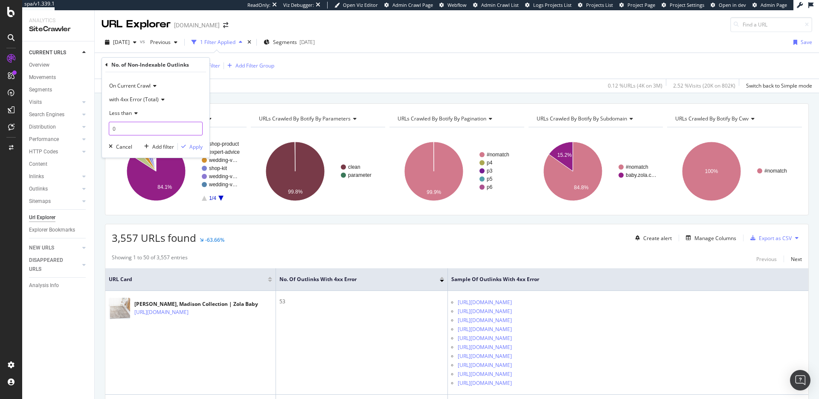
drag, startPoint x: 148, startPoint y: 128, endPoint x: 105, endPoint y: 127, distance: 42.3
click at [106, 127] on div "On Current Crawl with 4xx Error (Total) Less than 0 Cancel Add filter Apply" at bounding box center [156, 114] width 108 height 85
click at [133, 117] on div "Less than" at bounding box center [156, 113] width 94 height 14
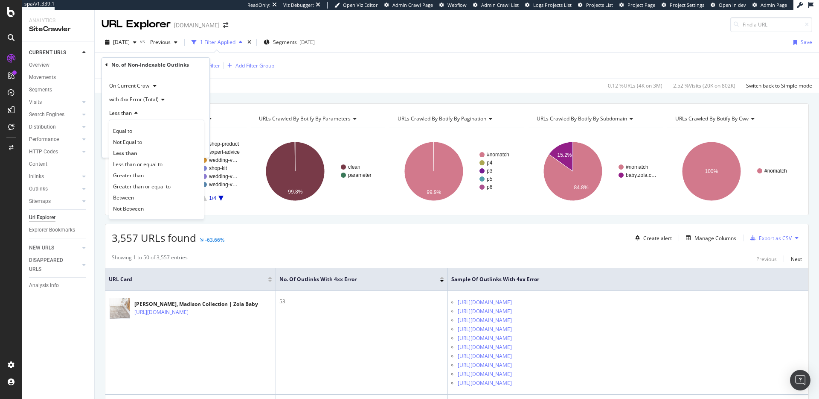
drag, startPoint x: 142, startPoint y: 165, endPoint x: 140, endPoint y: 146, distance: 19.8
click at [142, 165] on span "Less than or equal to" at bounding box center [138, 163] width 50 height 7
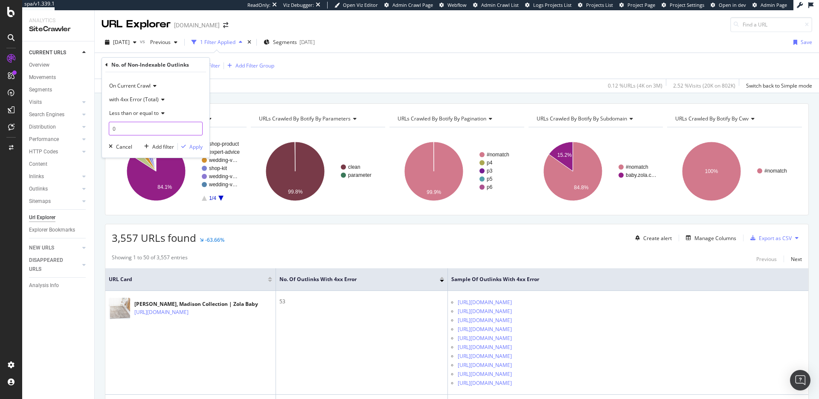
click at [134, 130] on input "0" at bounding box center [156, 129] width 94 height 14
click at [117, 131] on input "0" at bounding box center [156, 129] width 94 height 14
type input "10"
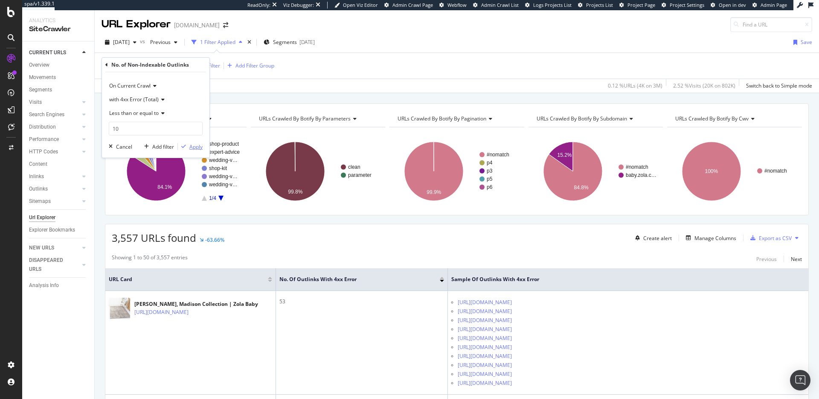
click at [191, 148] on div "Apply" at bounding box center [195, 146] width 13 height 7
click at [214, 67] on div "Add Filter" at bounding box center [209, 65] width 23 height 7
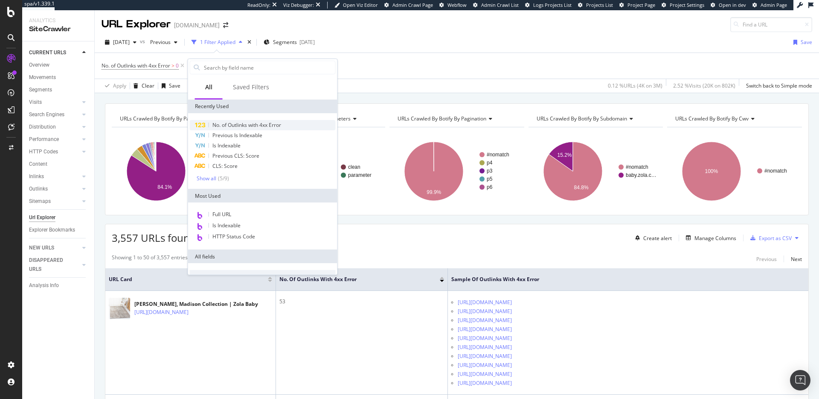
click at [256, 122] on span "No. of Outlinks with 4xx Error" at bounding box center [247, 124] width 69 height 7
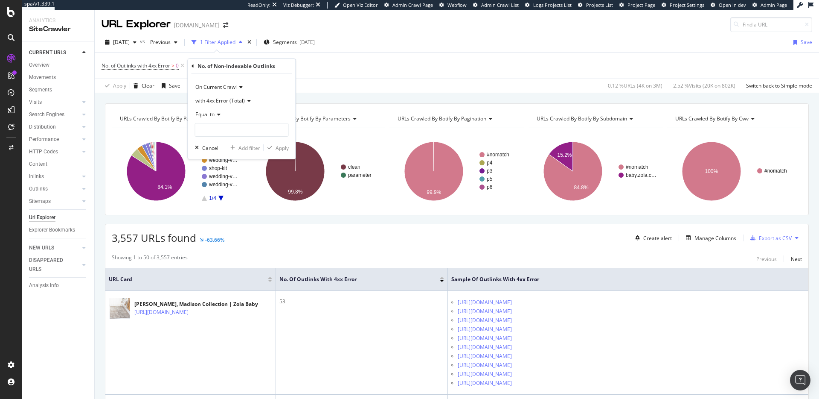
click at [215, 115] on icon at bounding box center [218, 114] width 6 height 5
click at [248, 161] on div "Less than or equal to" at bounding box center [242, 165] width 91 height 11
click at [246, 135] on input "number" at bounding box center [242, 130] width 94 height 14
type input "10"
click at [280, 147] on div "Apply" at bounding box center [282, 147] width 13 height 7
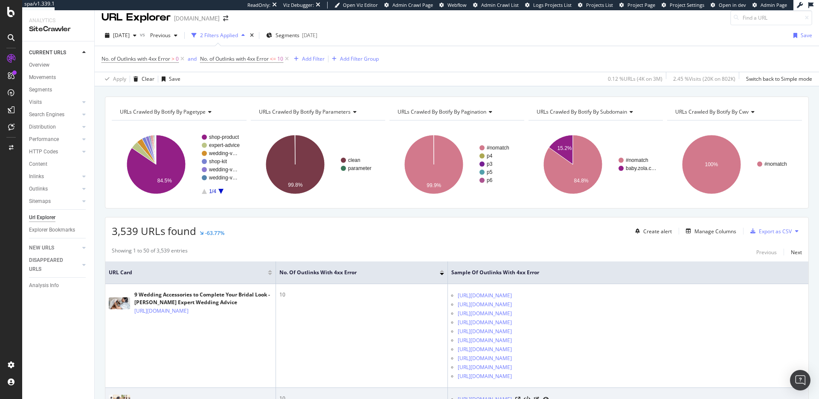
scroll to position [9, 0]
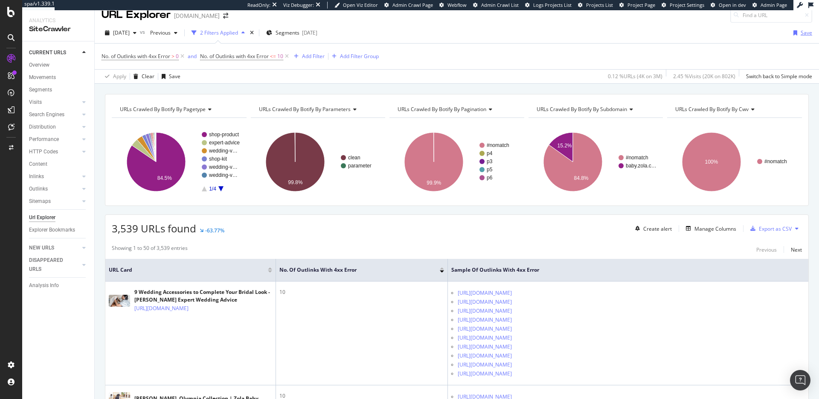
click at [803, 32] on div "Save" at bounding box center [807, 32] width 12 height 7
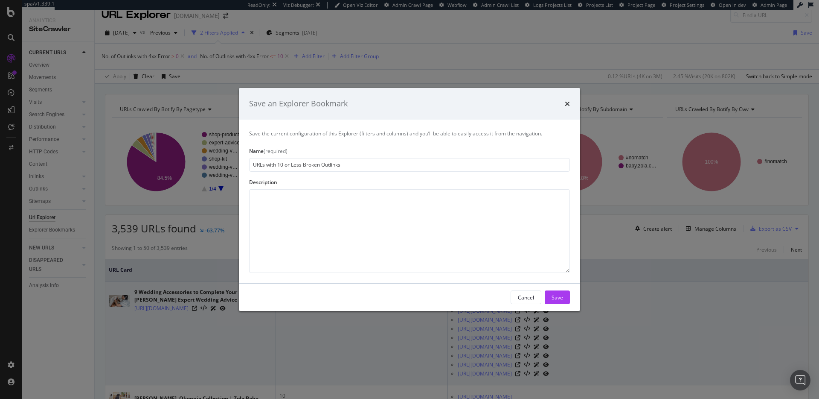
type input "URLs with 10 or Less Broken Outlinks"
click at [561, 293] on div "Save" at bounding box center [558, 297] width 12 height 13
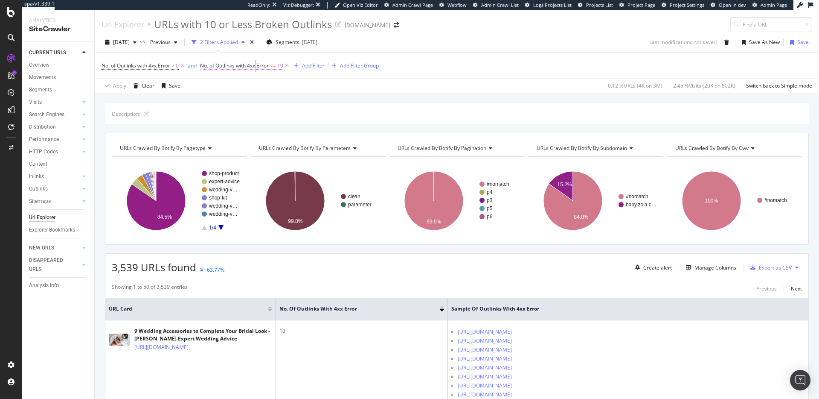
click at [259, 66] on span "No. of Outlinks with 4xx Error" at bounding box center [234, 65] width 69 height 7
click at [318, 85] on div "Apply Clear Save 0.12 % URLs ( 4K on 3M ) 2.45 % Visits ( 20K on 802K ) Switch …" at bounding box center [457, 86] width 725 height 14
click at [289, 66] on icon at bounding box center [286, 65] width 7 height 9
click at [171, 66] on span "No. of Outlinks with 4xx Error > 0" at bounding box center [140, 66] width 77 height 8
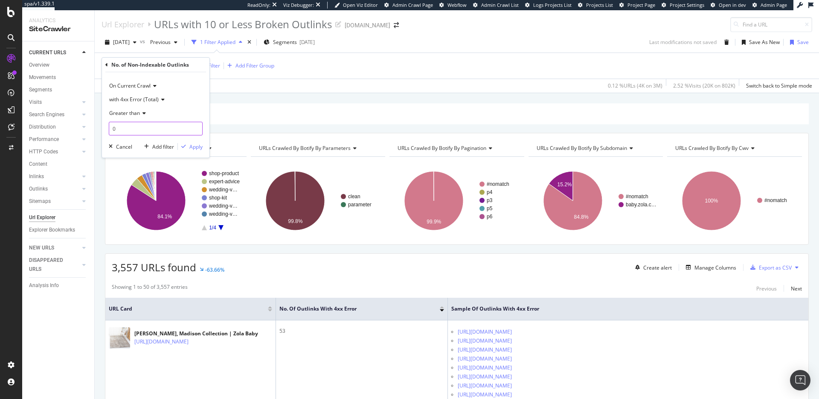
drag, startPoint x: 161, startPoint y: 128, endPoint x: 108, endPoint y: 127, distance: 52.9
click at [110, 127] on input "0" at bounding box center [156, 129] width 94 height 14
type input "10"
click at [198, 145] on div "Apply" at bounding box center [195, 146] width 13 height 7
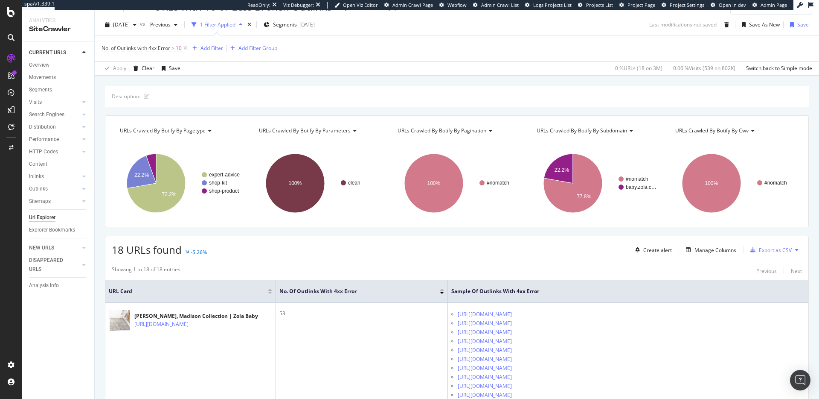
scroll to position [18, 0]
click at [778, 247] on div "Export as CSV" at bounding box center [775, 249] width 33 height 7
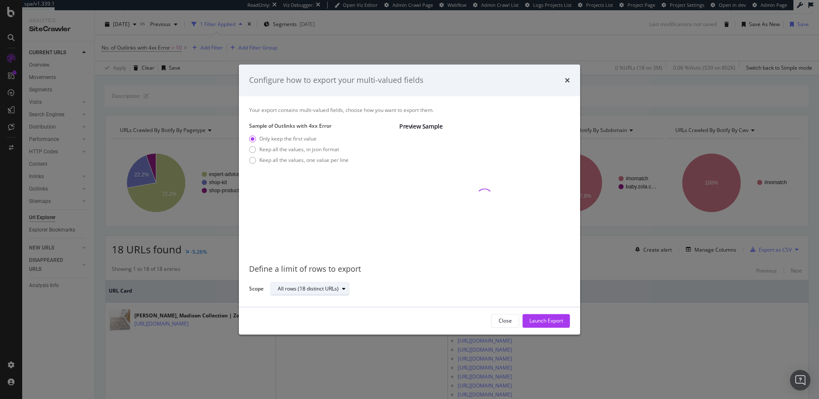
click at [332, 295] on div "All rows (18 distinct URLs)" at bounding box center [417, 288] width 293 height 15
click at [332, 291] on div "All rows (18 distinct URLs)" at bounding box center [308, 288] width 61 height 5
click at [337, 251] on div "Sample of Outlinks with 4xx Error Only keep the first value Keep all the values…" at bounding box center [320, 189] width 143 height 134
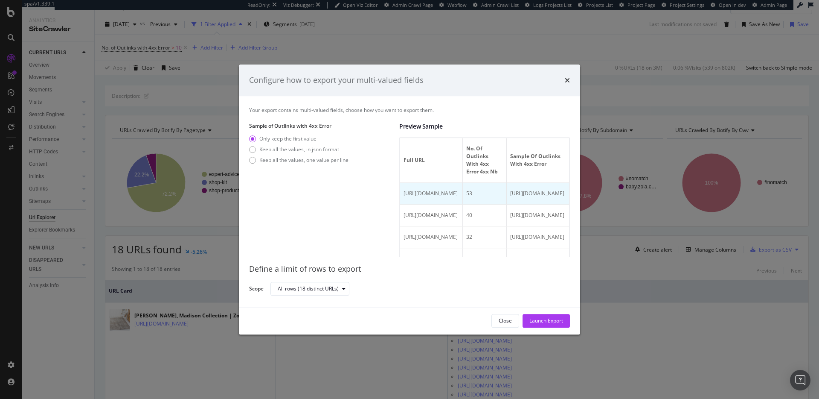
scroll to position [0, 0]
click at [330, 148] on div "Keep all the values, in json format" at bounding box center [299, 149] width 80 height 7
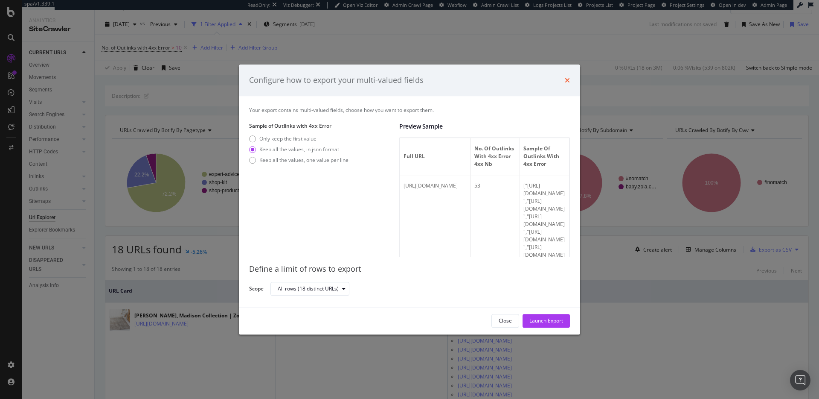
click at [569, 83] on icon "times" at bounding box center [567, 80] width 5 height 7
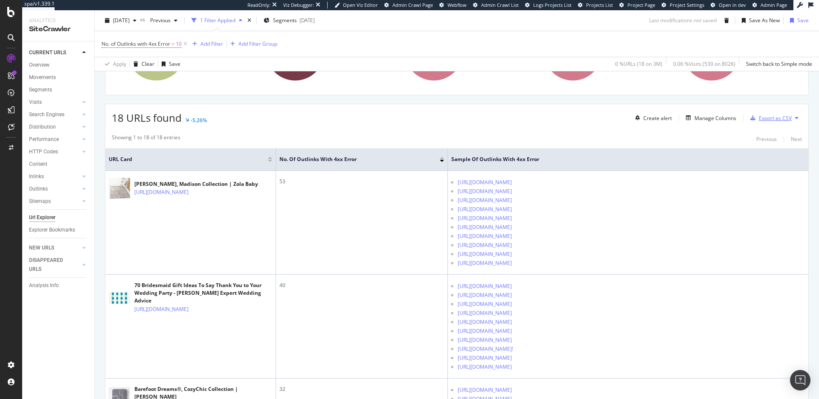
scroll to position [157, 0]
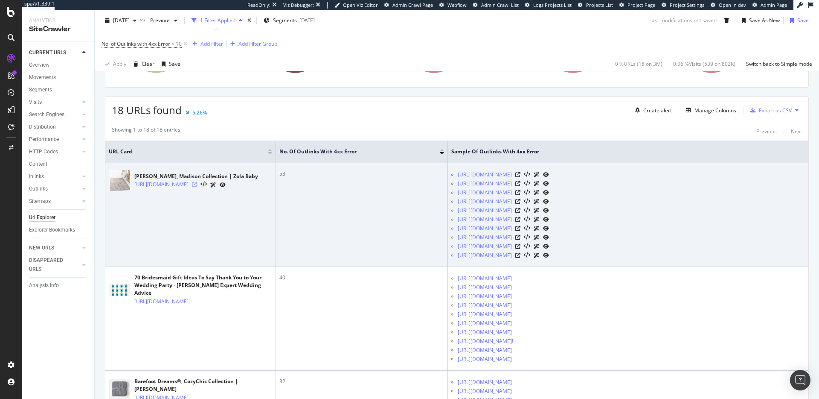
click at [197, 187] on icon at bounding box center [194, 184] width 5 height 5
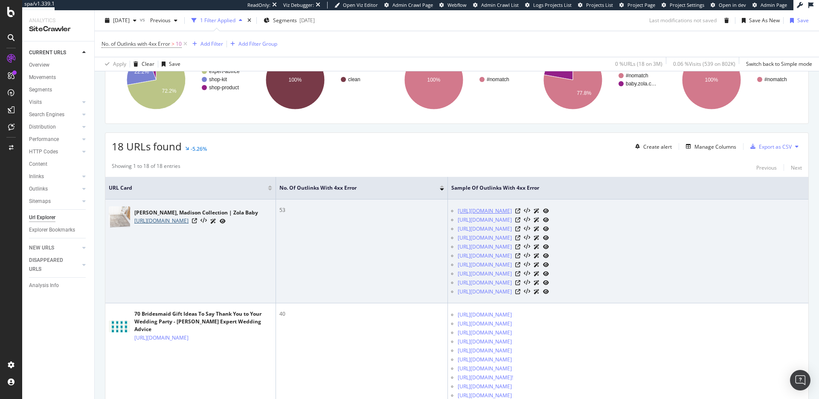
scroll to position [124, 0]
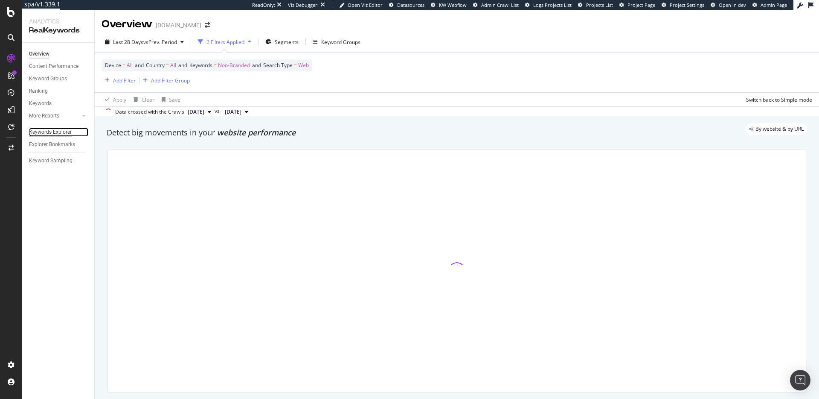
click at [54, 134] on div "Keywords Explorer" at bounding box center [50, 132] width 43 height 9
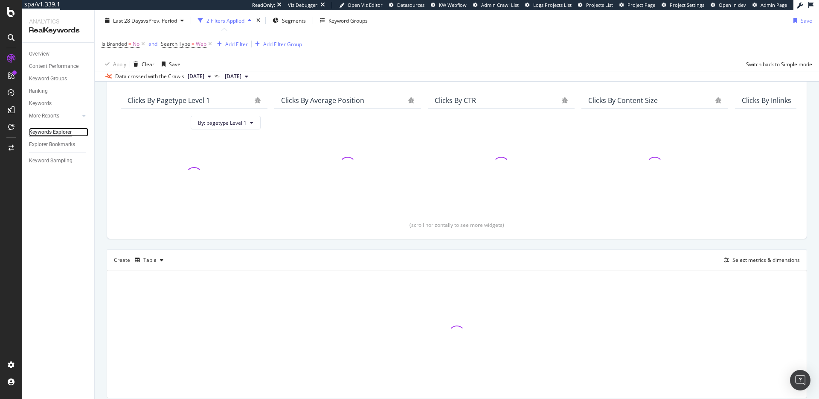
scroll to position [95, 0]
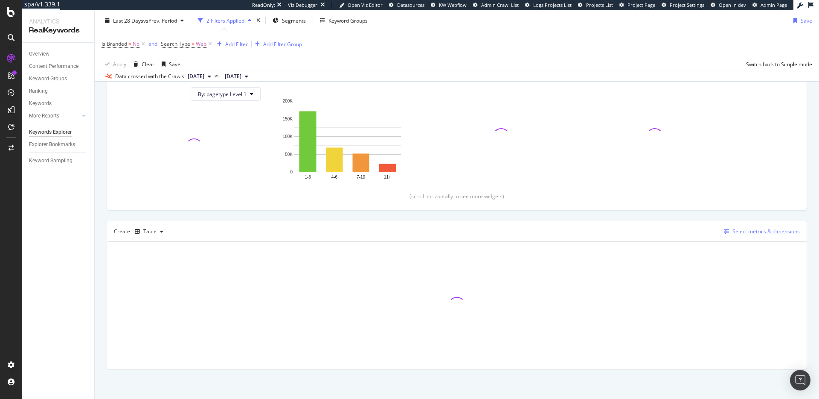
click at [751, 231] on div "Select metrics & dimensions" at bounding box center [766, 230] width 67 height 7
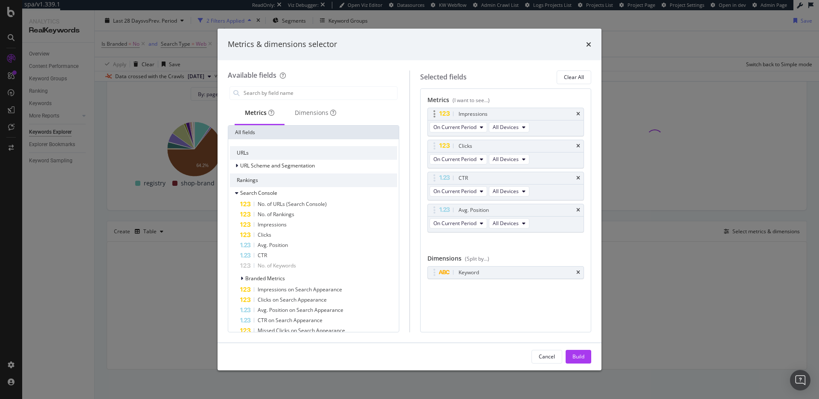
click at [579, 110] on div "Impressions" at bounding box center [506, 114] width 156 height 12
click at [579, 116] on icon "times" at bounding box center [579, 113] width 4 height 5
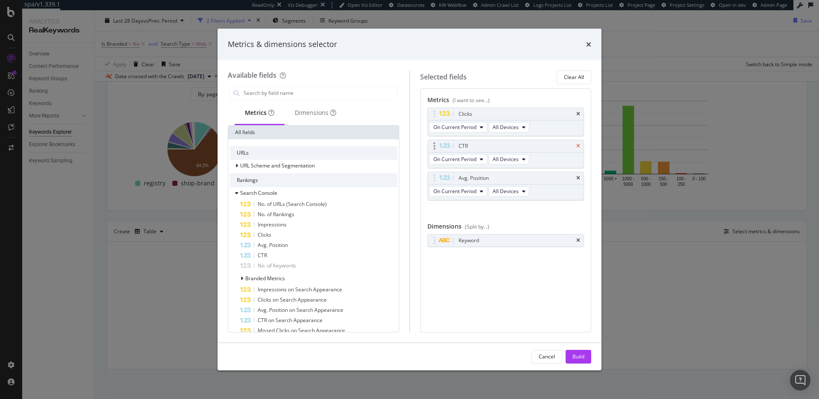
click at [578, 115] on icon "times" at bounding box center [579, 113] width 4 height 5
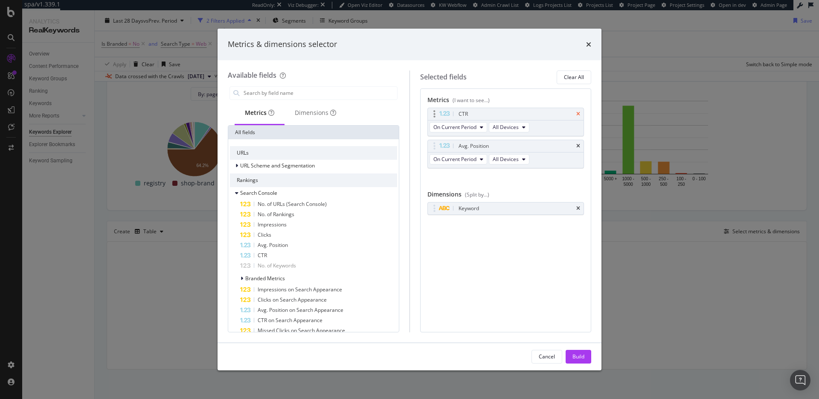
click at [578, 115] on icon "times" at bounding box center [579, 113] width 4 height 5
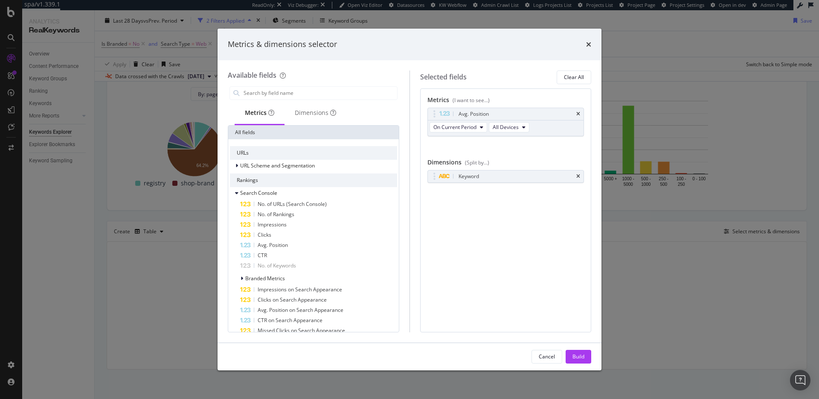
click at [578, 115] on icon "times" at bounding box center [579, 113] width 4 height 5
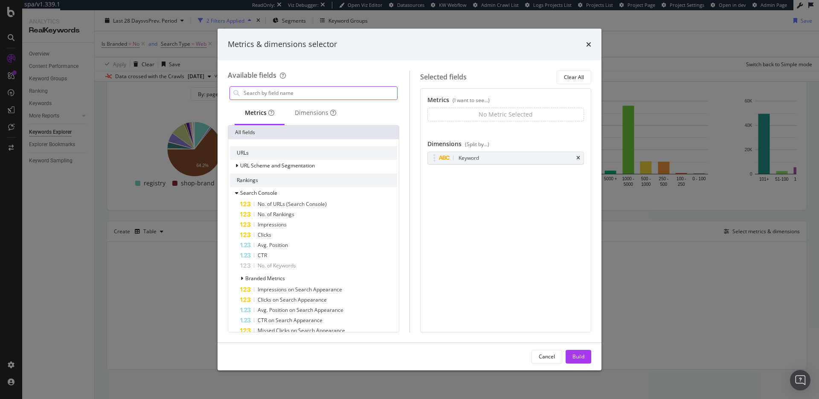
click at [289, 96] on input "modal" at bounding box center [320, 93] width 154 height 13
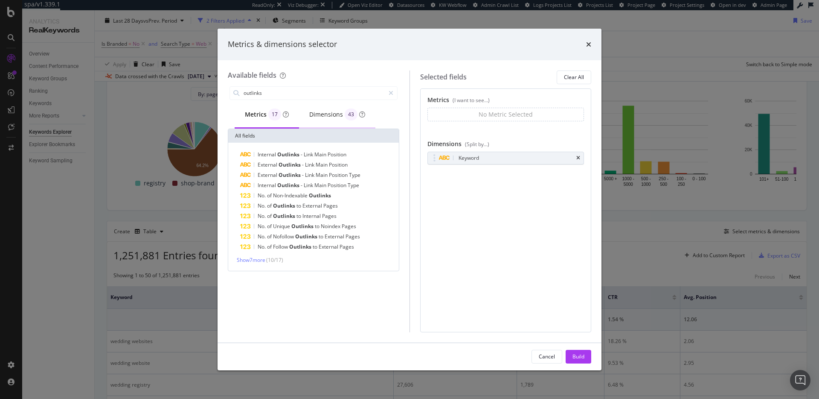
click at [333, 115] on div "Dimensions 43" at bounding box center [337, 114] width 56 height 12
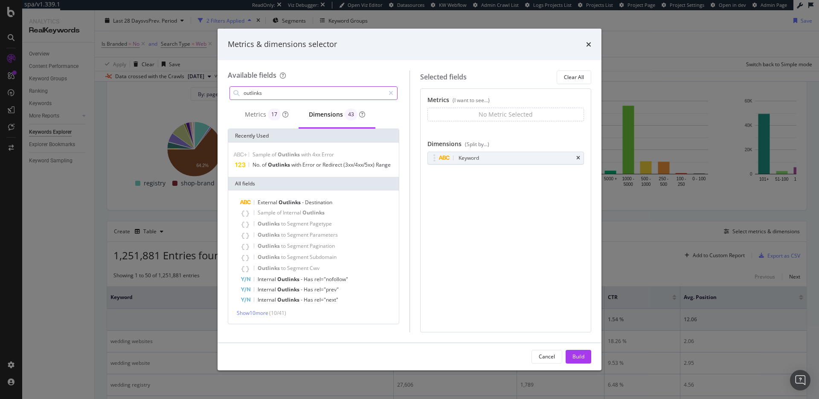
click at [303, 92] on input "outlinks" at bounding box center [314, 93] width 142 height 13
click at [325, 204] on span "Destination" at bounding box center [318, 201] width 27 height 7
click at [264, 313] on span "Show 10 more" at bounding box center [253, 312] width 32 height 7
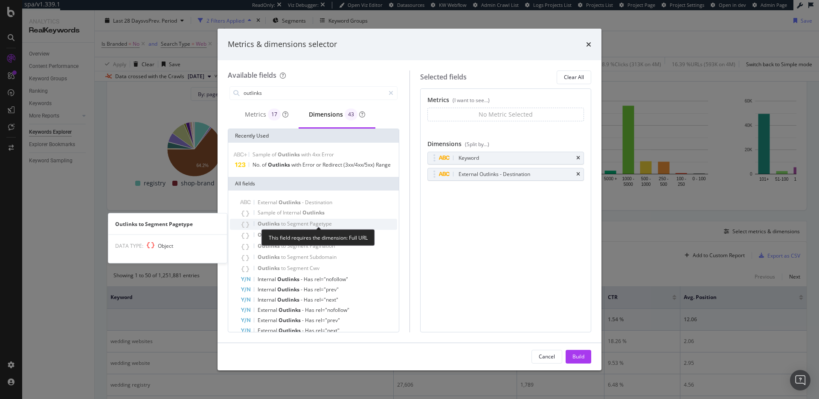
scroll to position [6, 0]
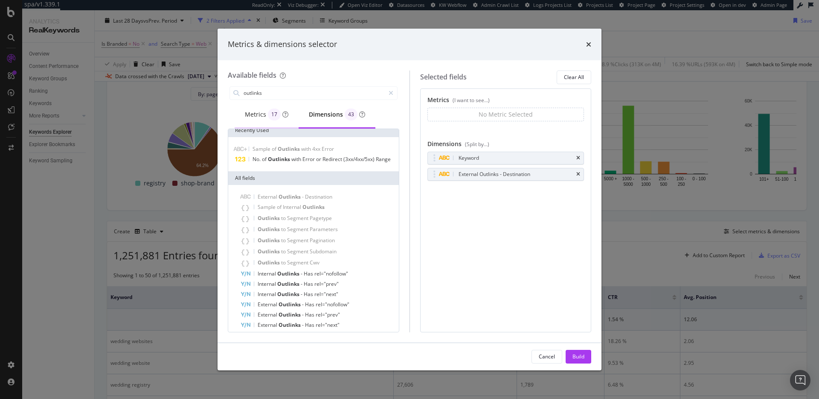
click at [266, 115] on div "Metrics 17" at bounding box center [267, 114] width 44 height 12
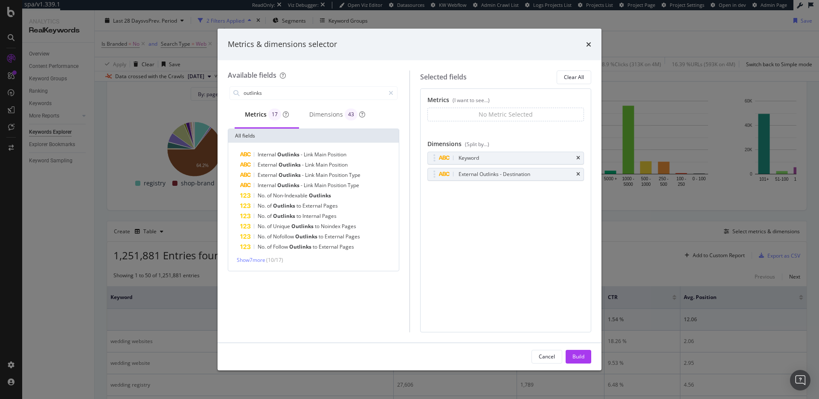
scroll to position [0, 0]
click at [324, 109] on div "Dimensions 43" at bounding box center [337, 114] width 56 height 12
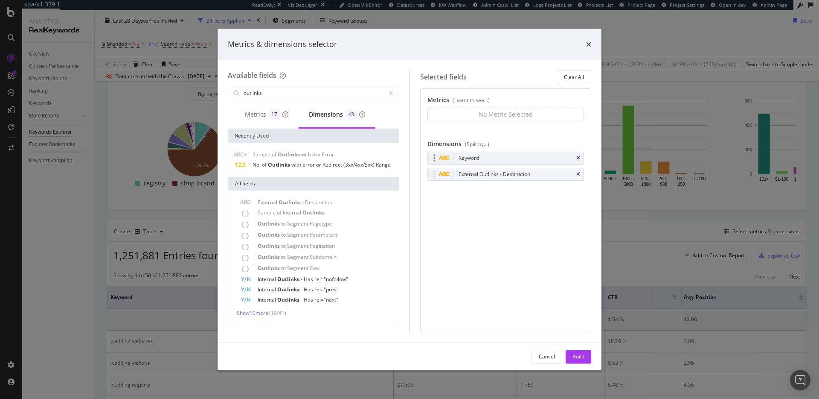
click at [581, 157] on div "Keyword" at bounding box center [506, 158] width 156 height 12
click at [578, 157] on icon "times" at bounding box center [579, 157] width 4 height 5
click at [281, 95] on input "outlinks" at bounding box center [314, 93] width 142 height 13
click at [280, 95] on input "outlinks" at bounding box center [314, 93] width 142 height 13
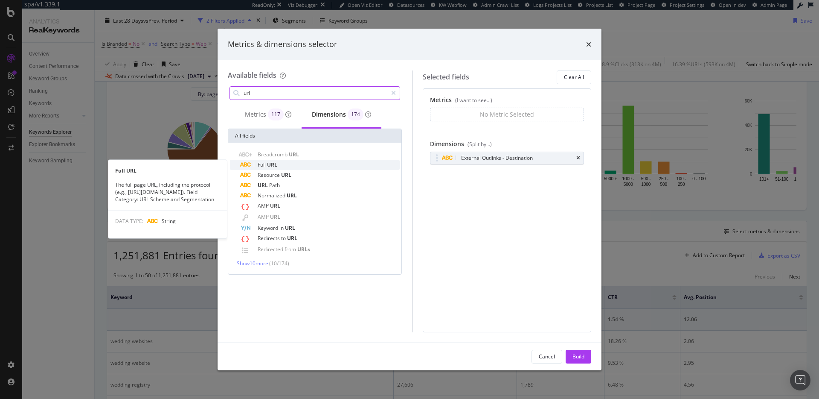
type input "url"
click at [295, 166] on div "Full URL" at bounding box center [320, 165] width 160 height 10
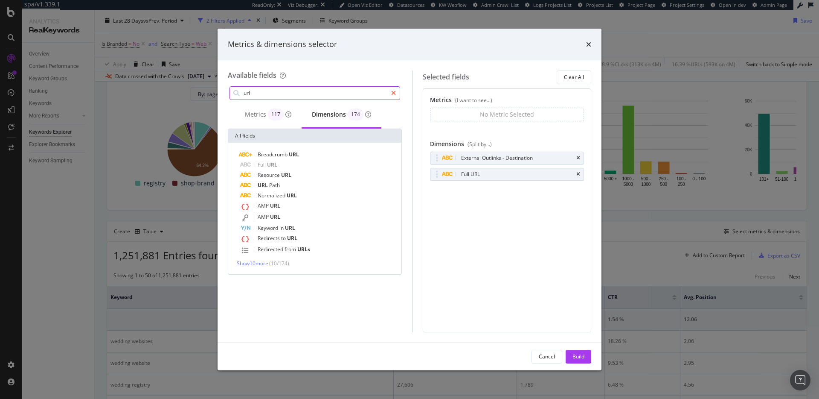
click at [391, 94] on icon "modal" at bounding box center [393, 93] width 5 height 6
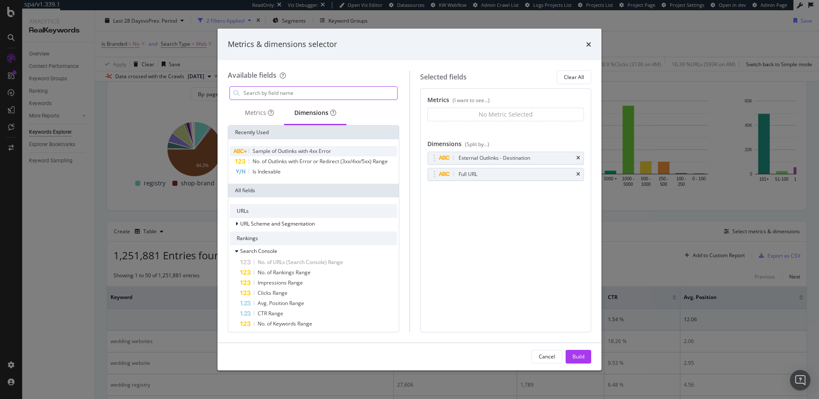
click at [325, 154] on span "Sample of Outlinks with 4xx Error" at bounding box center [292, 150] width 79 height 7
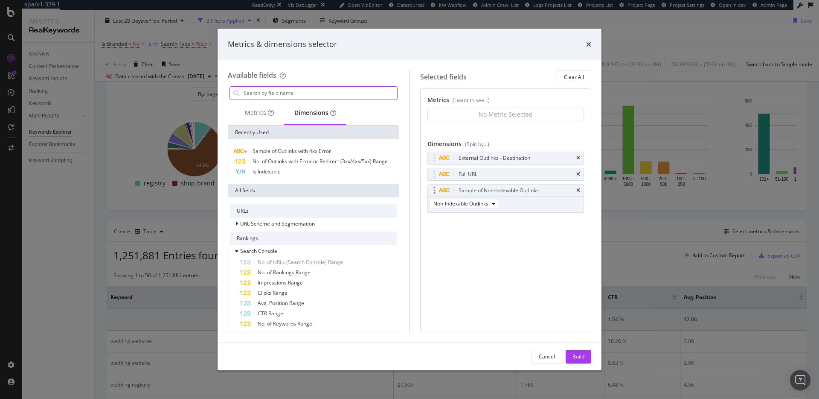
click at [474, 209] on div "Non-Indexable Outlinks" at bounding box center [465, 204] width 75 height 15
click at [479, 205] on span "Non-Indexable Outlinks" at bounding box center [461, 203] width 55 height 7
click at [542, 249] on div "Metrics (I want to see...) No Metric Selected You can use this field as a metri…" at bounding box center [506, 210] width 172 height 244
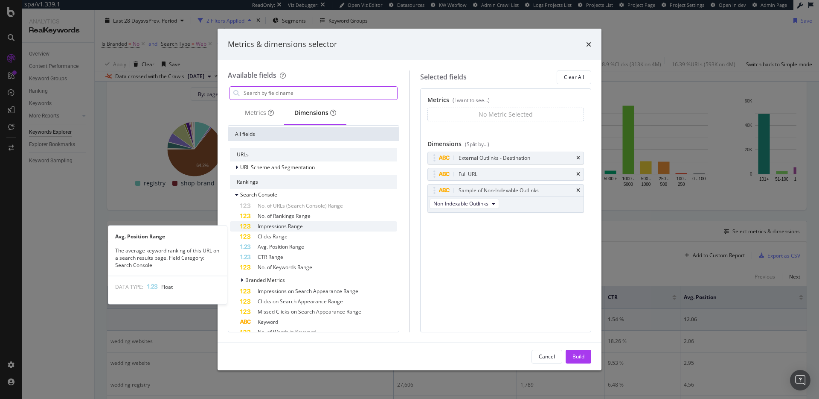
scroll to position [74, 0]
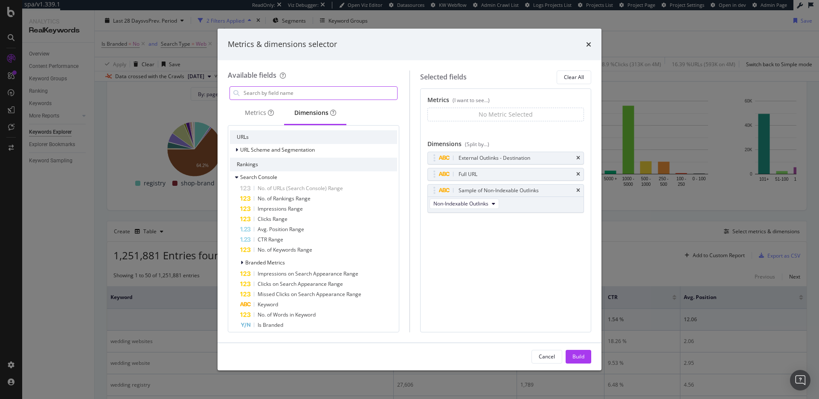
click at [317, 96] on input "modal" at bounding box center [320, 93] width 154 height 13
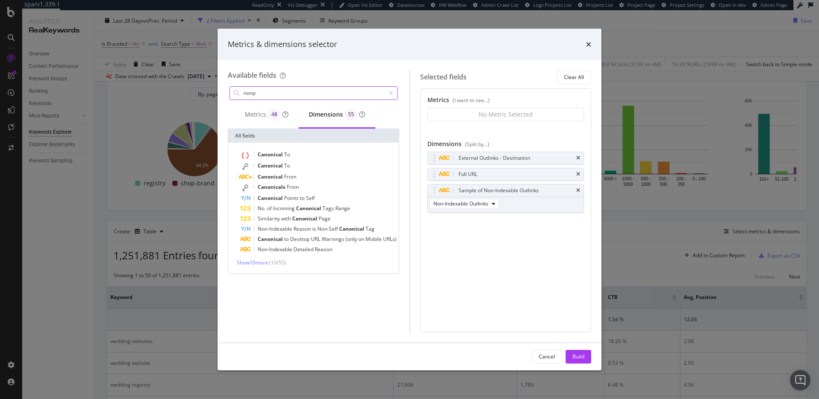
scroll to position [0, 0]
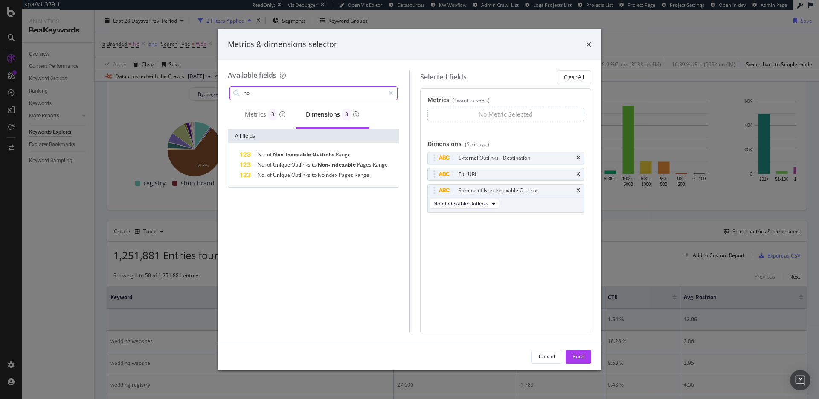
type input "n"
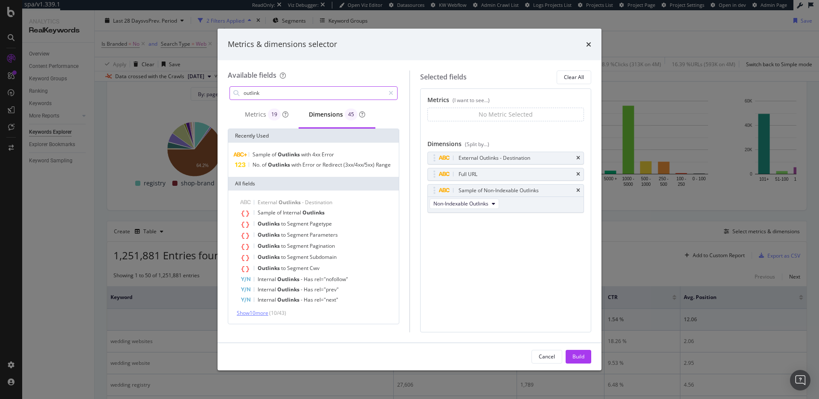
type input "outlink"
click at [263, 313] on span "Show 10 more" at bounding box center [253, 312] width 32 height 7
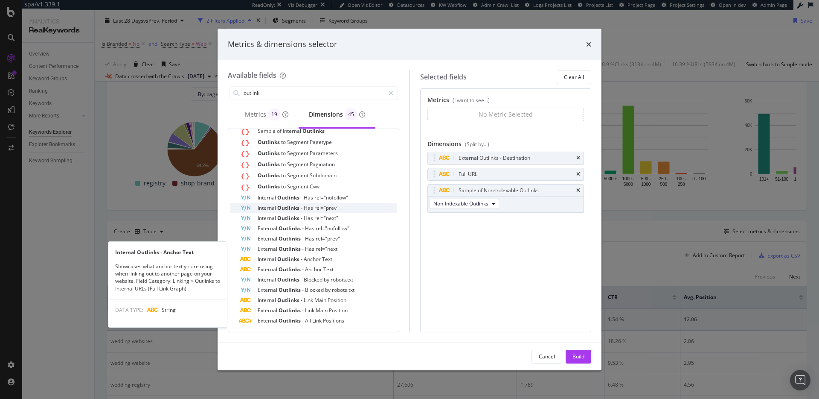
scroll to position [94, 0]
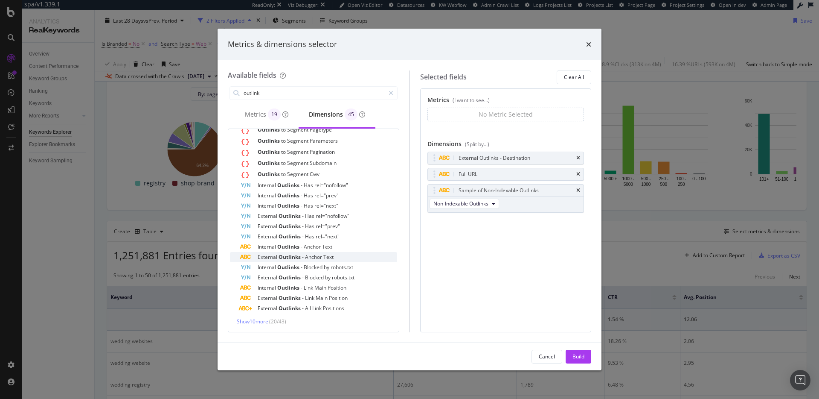
click at [306, 258] on span "Anchor" at bounding box center [314, 256] width 18 height 7
click at [264, 322] on span "Show 10 more" at bounding box center [253, 321] width 32 height 7
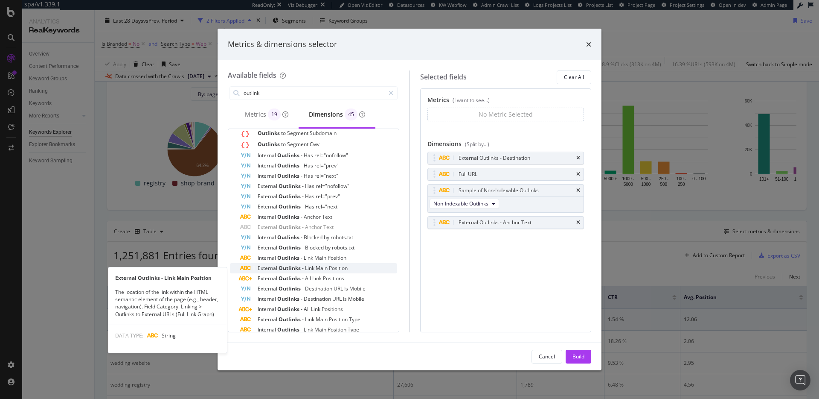
scroll to position [119, 0]
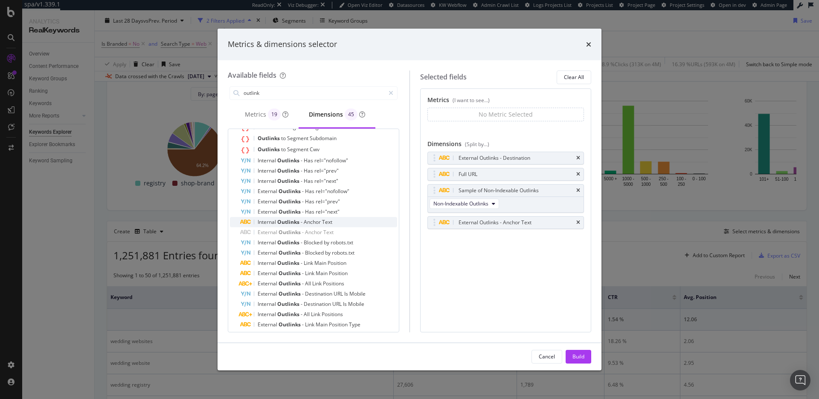
click at [324, 219] on span "Text" at bounding box center [327, 221] width 10 height 7
click at [579, 224] on icon "times" at bounding box center [579, 222] width 4 height 5
click at [577, 158] on icon "times" at bounding box center [579, 157] width 4 height 5
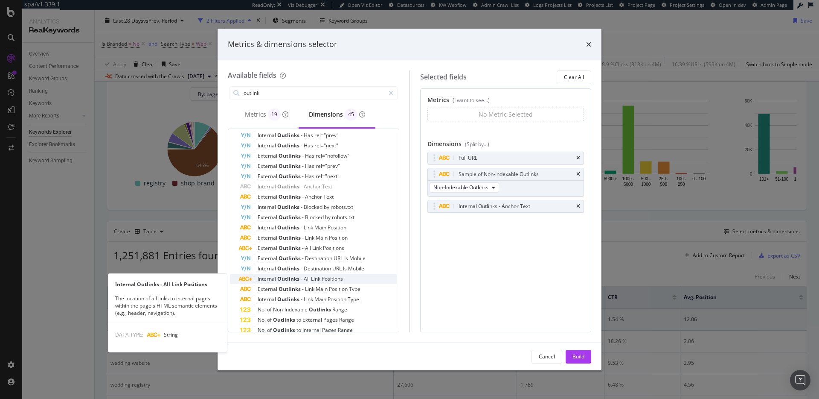
scroll to position [196, 0]
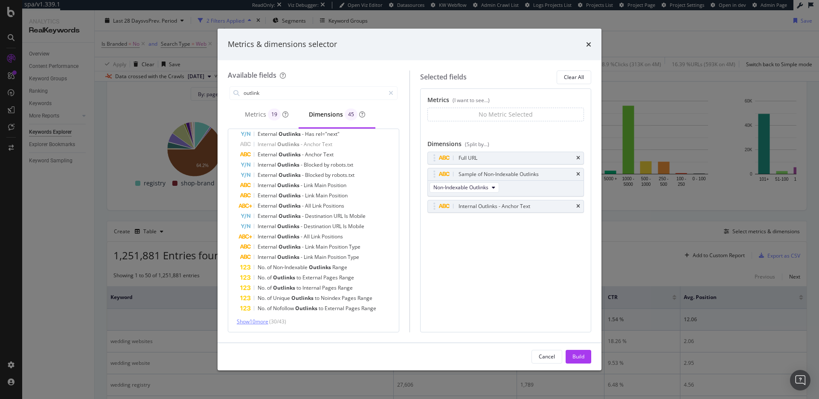
click at [262, 321] on span "Show 10 more" at bounding box center [253, 321] width 32 height 7
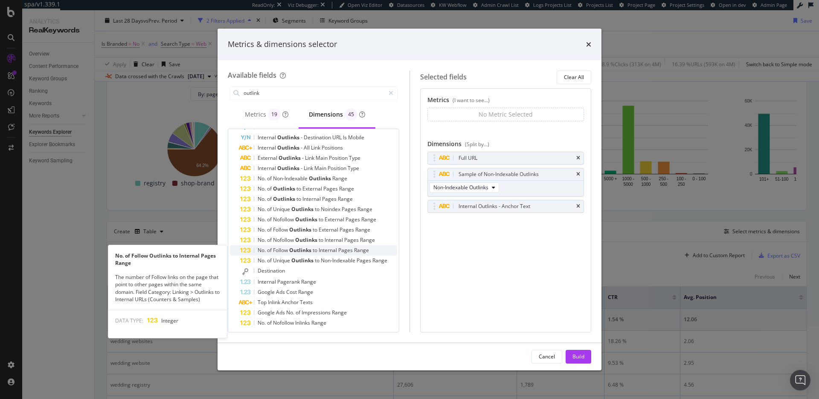
scroll to position [300, 0]
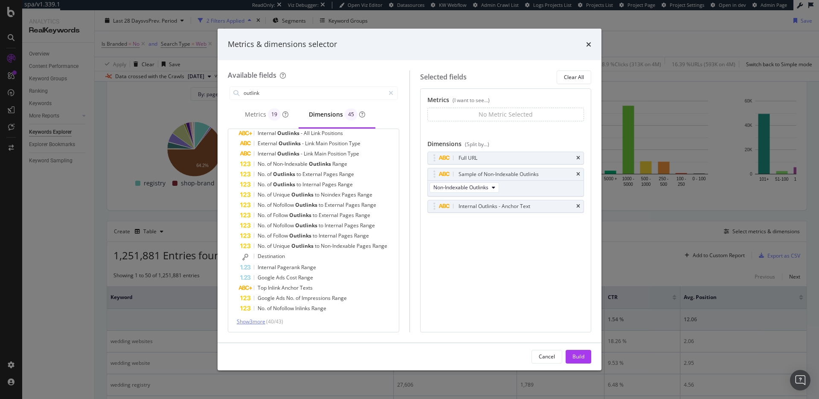
click at [251, 324] on span "Show 3 more" at bounding box center [251, 321] width 29 height 7
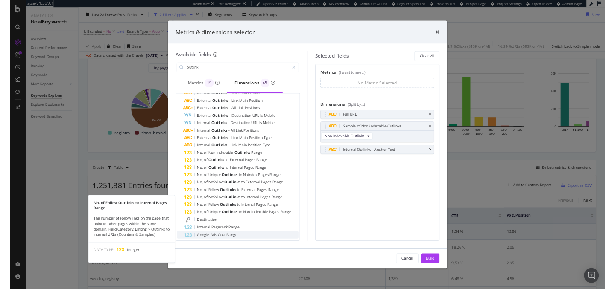
scroll to position [251, 0]
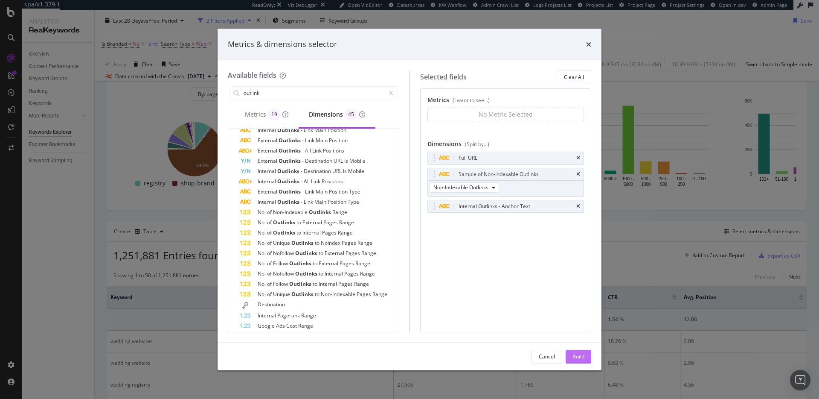
click at [582, 356] on div "Build" at bounding box center [579, 356] width 12 height 7
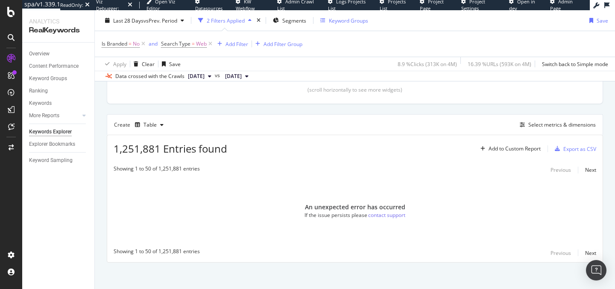
scroll to position [205, 0]
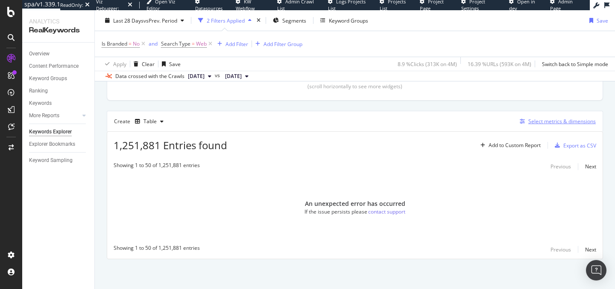
click at [551, 121] on div "Select metrics & dimensions" at bounding box center [561, 121] width 67 height 7
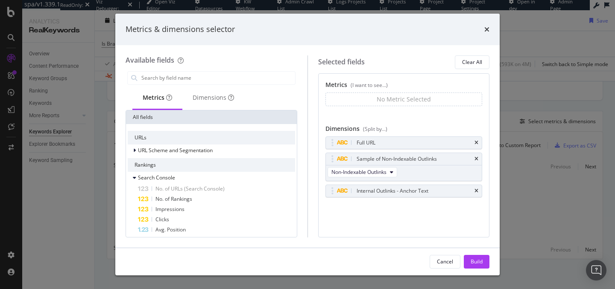
click at [446, 222] on div "Metrics (I want to see...) No Metric Selected You can use this field as a metri…" at bounding box center [404, 155] width 172 height 164
click at [475, 159] on icon "times" at bounding box center [476, 159] width 4 height 5
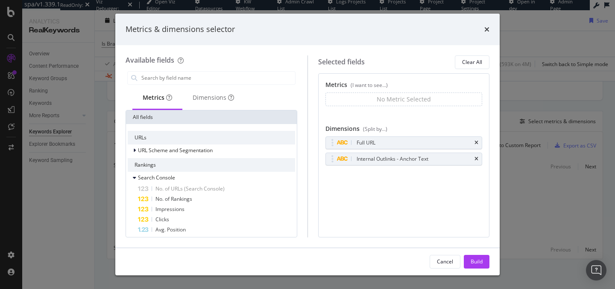
click at [212, 85] on div "modal" at bounding box center [211, 78] width 172 height 17
click at [212, 82] on input "modal" at bounding box center [217, 78] width 154 height 13
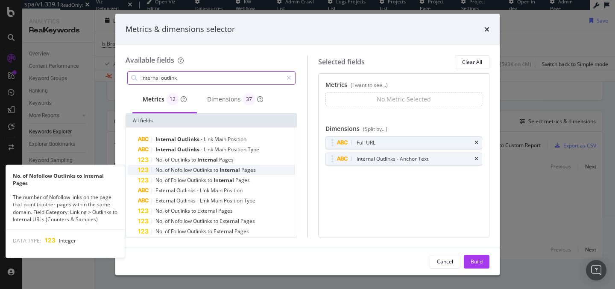
scroll to position [18, 0]
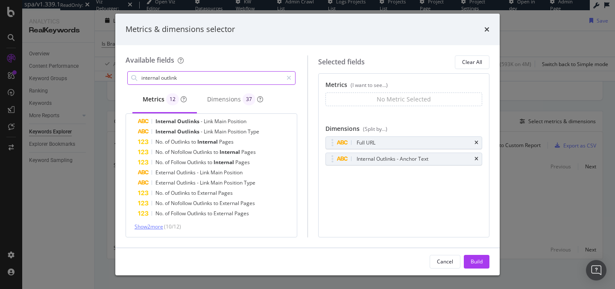
type input "internal outlink"
click at [162, 223] on span "Show 2 more" at bounding box center [148, 226] width 29 height 7
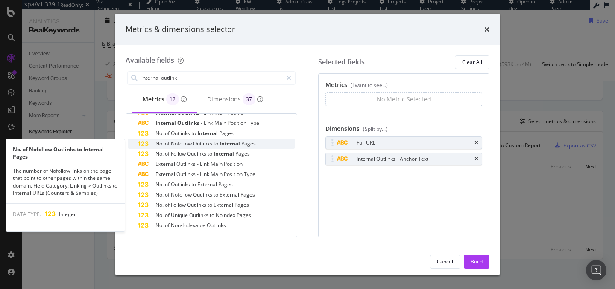
scroll to position [0, 0]
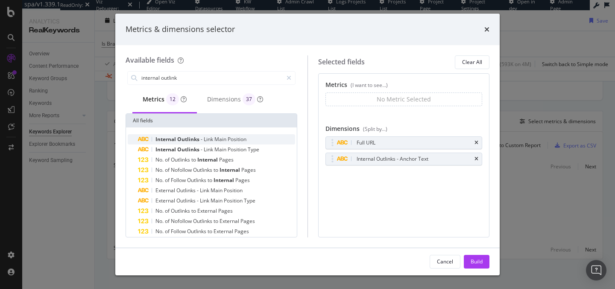
click at [267, 136] on div "Internal Outlinks - Link Main Position" at bounding box center [216, 139] width 157 height 10
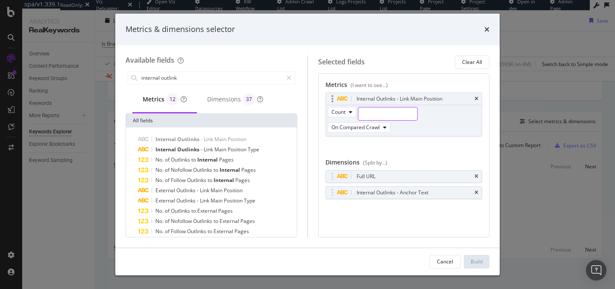
click at [372, 111] on input "modal" at bounding box center [387, 114] width 59 height 13
click at [346, 114] on button "Count" at bounding box center [341, 112] width 29 height 10
click at [384, 125] on icon "modal" at bounding box center [384, 127] width 3 height 5
click at [419, 122] on div "Count On Compared Crawl" at bounding box center [404, 120] width 156 height 31
click at [402, 110] on input "modal" at bounding box center [387, 114] width 59 height 13
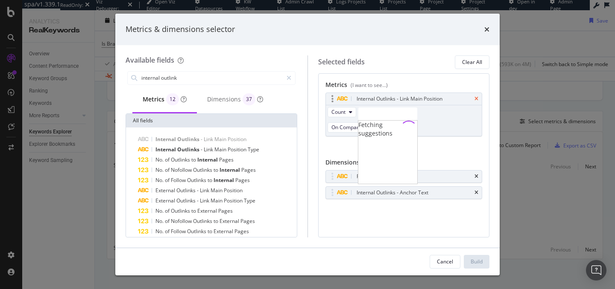
click at [476, 98] on icon "times" at bounding box center [476, 98] width 4 height 5
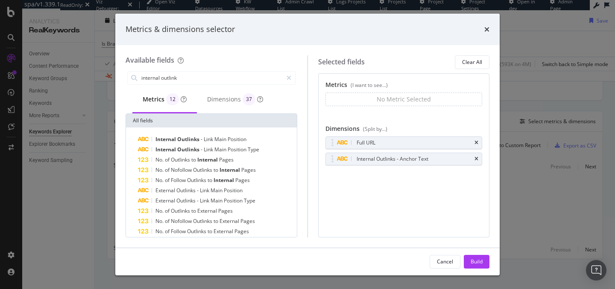
click at [480, 270] on div "Cancel Build" at bounding box center [307, 261] width 384 height 27
click at [475, 256] on div "Build" at bounding box center [476, 262] width 12 height 13
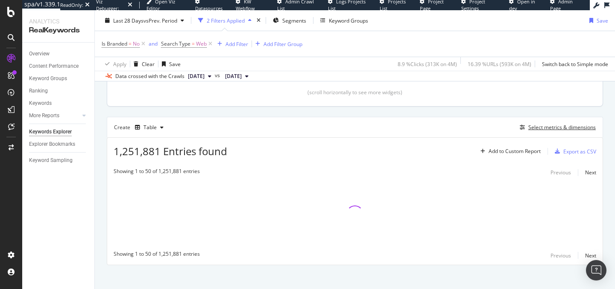
scroll to position [205, 0]
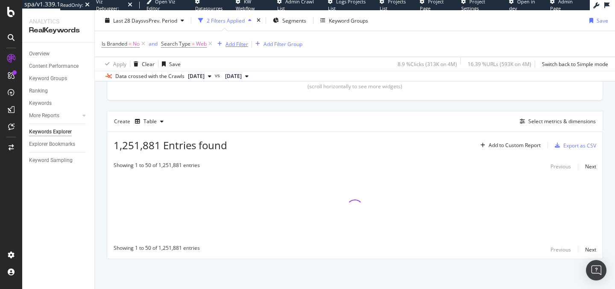
click at [237, 46] on div "Add Filter" at bounding box center [236, 43] width 23 height 7
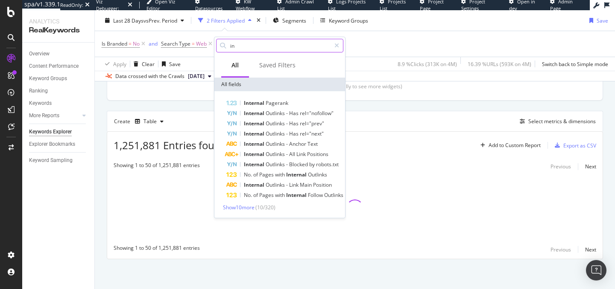
type input "i"
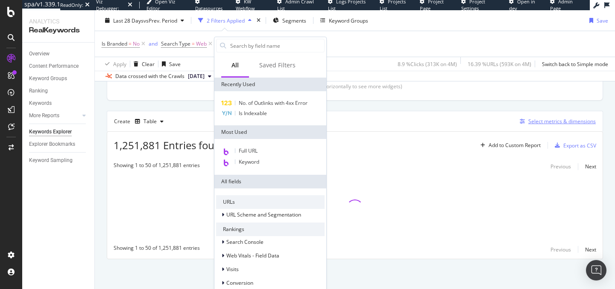
click at [568, 119] on div "Select metrics & dimensions" at bounding box center [561, 121] width 67 height 7
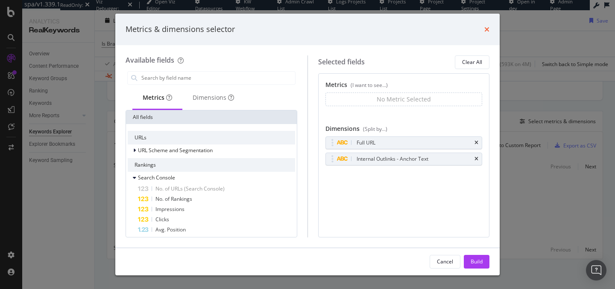
click at [485, 28] on icon "times" at bounding box center [486, 29] width 5 height 7
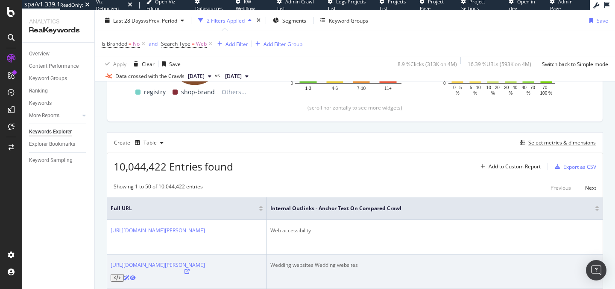
scroll to position [116, 0]
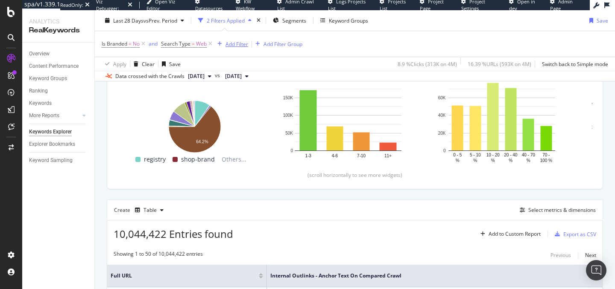
click at [236, 43] on div "Add Filter" at bounding box center [236, 43] width 23 height 7
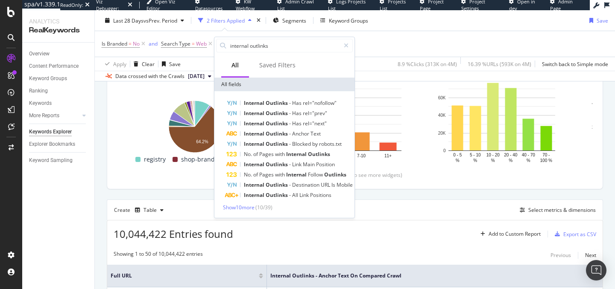
click at [248, 211] on div "Show 10 more ( 10 / 39 )" at bounding box center [284, 207] width 137 height 7
click at [248, 208] on span "Show 10 more" at bounding box center [239, 207] width 32 height 7
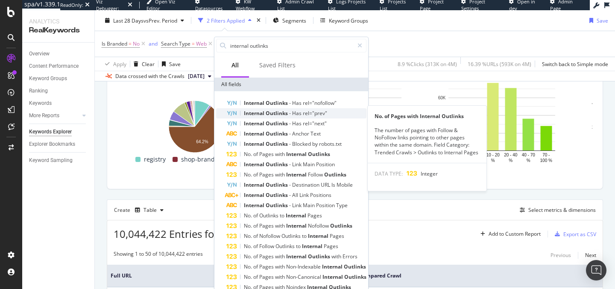
scroll to position [69, 0]
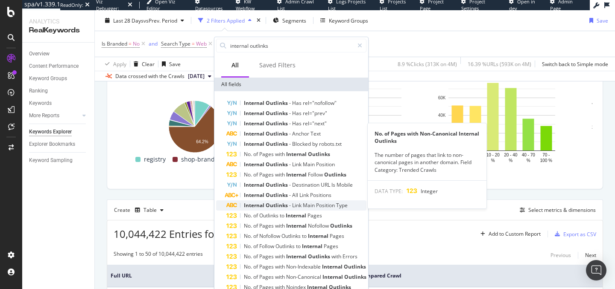
scroll to position [171, 0]
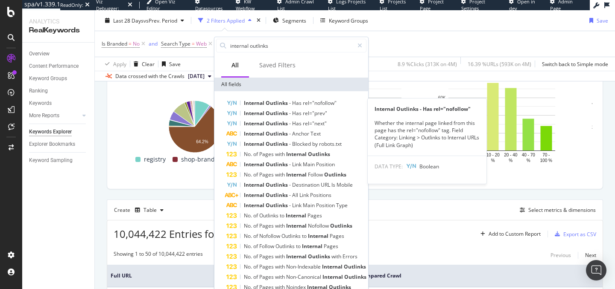
scroll to position [0, 0]
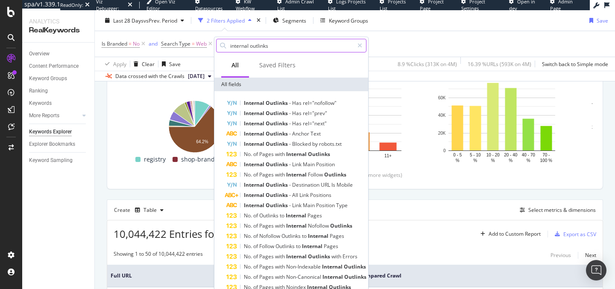
click at [275, 49] on input "internal outlinks" at bounding box center [291, 45] width 124 height 13
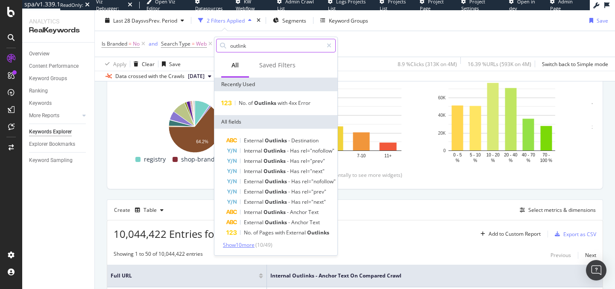
type input "outlink"
click at [249, 245] on span "Show 10 more" at bounding box center [239, 245] width 32 height 7
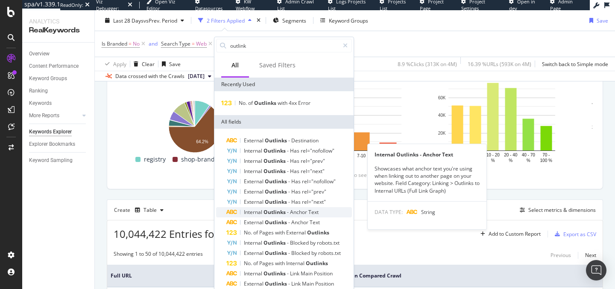
scroll to position [105, 0]
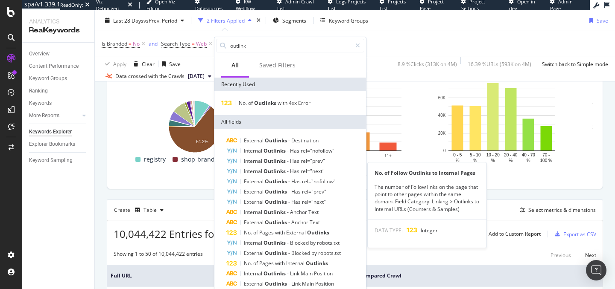
scroll to position [311, 0]
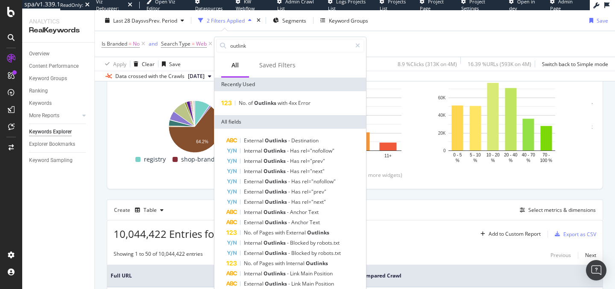
click at [322, 102] on div "No. of Outlinks with 4xx Error" at bounding box center [290, 103] width 148 height 10
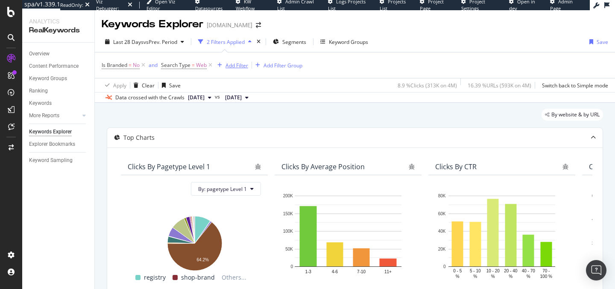
click at [234, 58] on div "Is Branded = No and Search Type = Web Add Filter Add Filter Group" at bounding box center [355, 65] width 506 height 26
click at [234, 62] on div "Add Filter" at bounding box center [236, 65] width 23 height 7
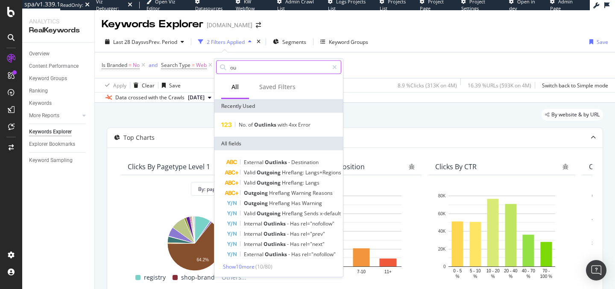
type input "o"
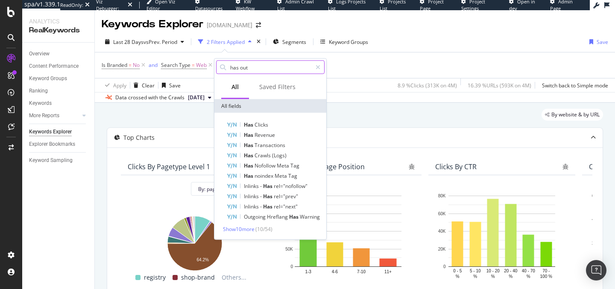
type input "has outl"
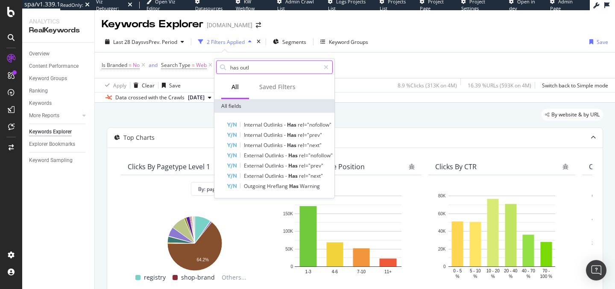
click at [271, 65] on input "has outl" at bounding box center [274, 67] width 90 height 13
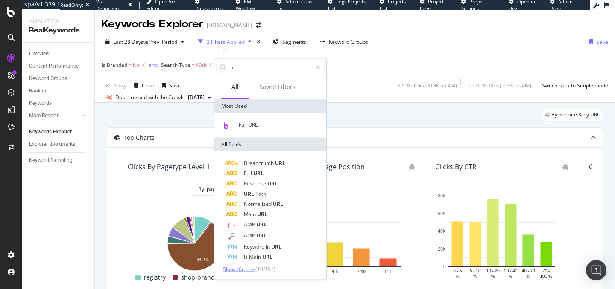
type input "url"
click at [242, 266] on span "Show 10 more" at bounding box center [239, 269] width 32 height 7
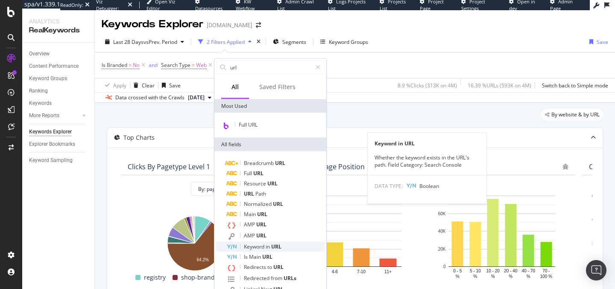
scroll to position [111, 0]
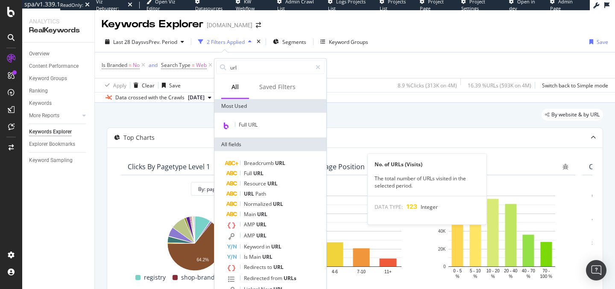
scroll to position [215, 0]
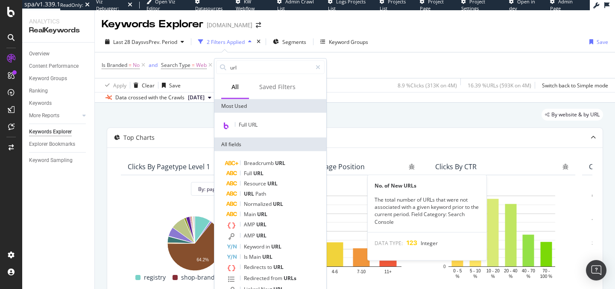
scroll to position [317, 0]
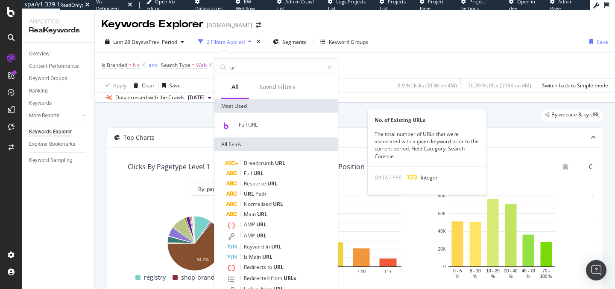
scroll to position [420, 0]
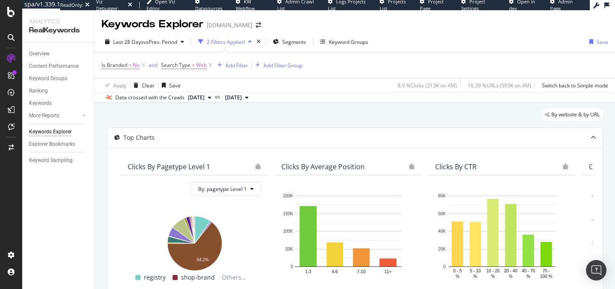
click at [380, 55] on div "Is Branded = No and Search Type = Web Add Filter Add Filter Group" at bounding box center [355, 65] width 506 height 26
click at [227, 65] on div "Add Filter" at bounding box center [236, 65] width 23 height 7
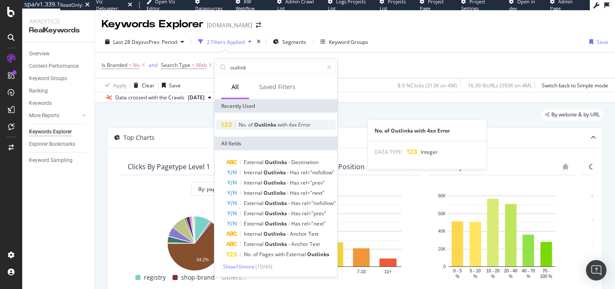
type input "outlink"
click at [297, 123] on span "4xx" at bounding box center [293, 124] width 9 height 7
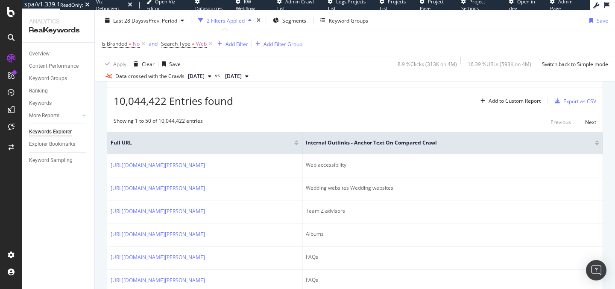
scroll to position [249, 0]
click at [523, 98] on div "Add to Custom Report" at bounding box center [509, 101] width 64 height 13
click at [434, 122] on div "Showing 1 to 50 of 10,044,422 entries Previous Next" at bounding box center [354, 123] width 495 height 10
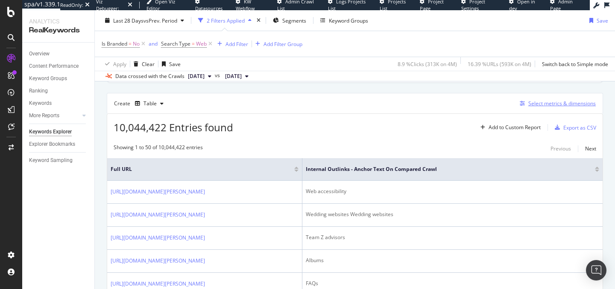
click at [523, 106] on icon "button" at bounding box center [521, 103] width 5 height 5
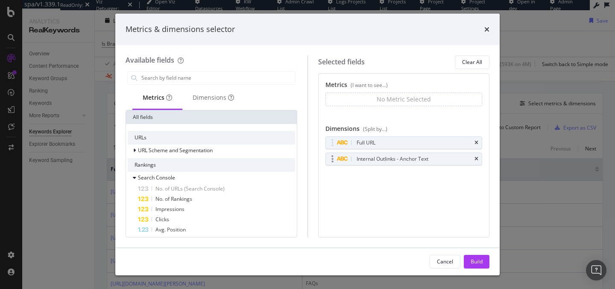
click at [435, 154] on div "Internal Outlinks - Anchor Text" at bounding box center [404, 159] width 156 height 12
click at [187, 75] on input "modal" at bounding box center [217, 78] width 154 height 13
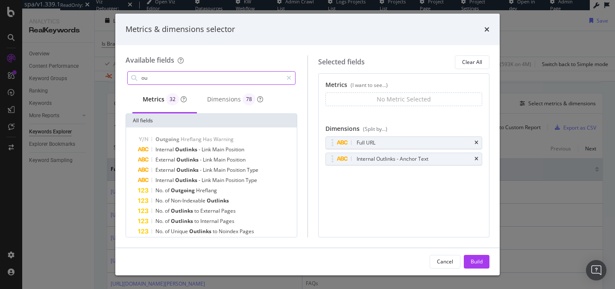
type input "o"
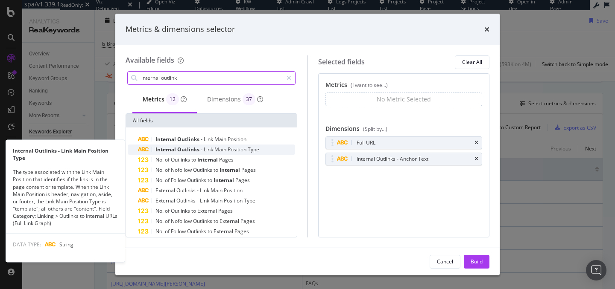
scroll to position [13, 0]
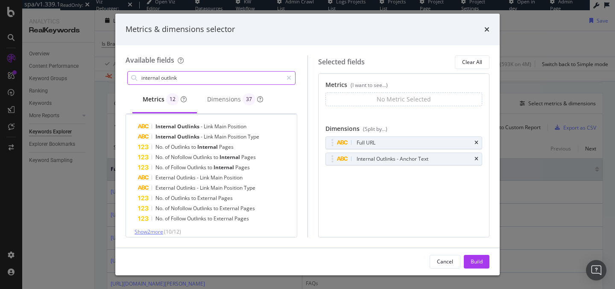
type input "internal outlink"
click at [157, 230] on span "Show 2 more" at bounding box center [148, 231] width 29 height 7
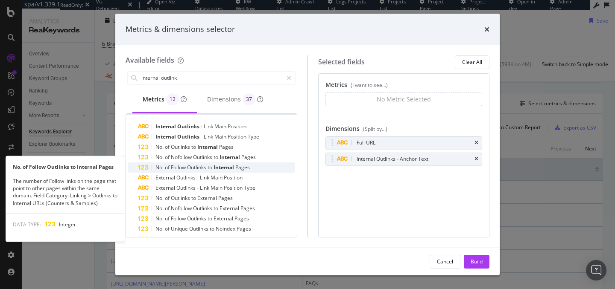
scroll to position [26, 0]
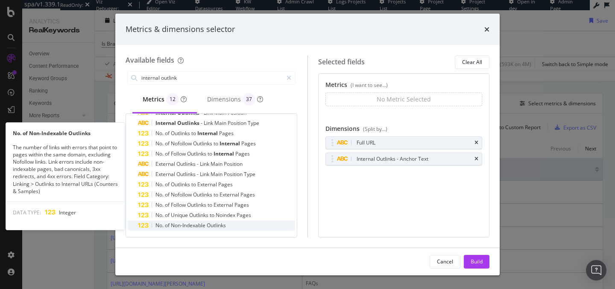
click at [233, 227] on div "No. of Non-Indexable Outlinks" at bounding box center [216, 226] width 157 height 10
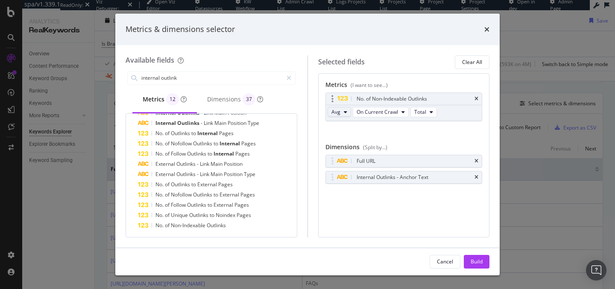
click at [342, 113] on button "Avg" at bounding box center [338, 112] width 23 height 10
click at [347, 145] on div "Sum" at bounding box center [340, 143] width 24 height 12
click at [425, 113] on span "Total" at bounding box center [422, 111] width 12 height 7
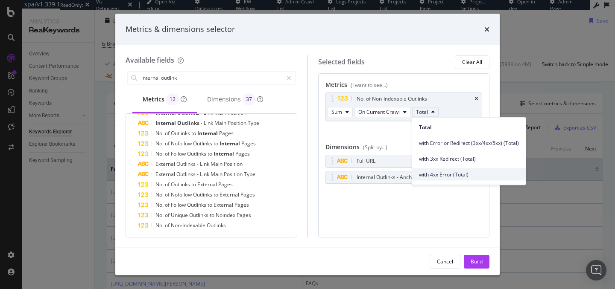
click at [425, 173] on span "with 4xx Error (Total)" at bounding box center [469, 175] width 100 height 8
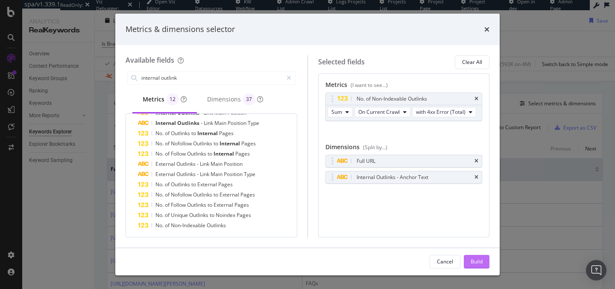
click at [475, 259] on div "Build" at bounding box center [476, 261] width 12 height 7
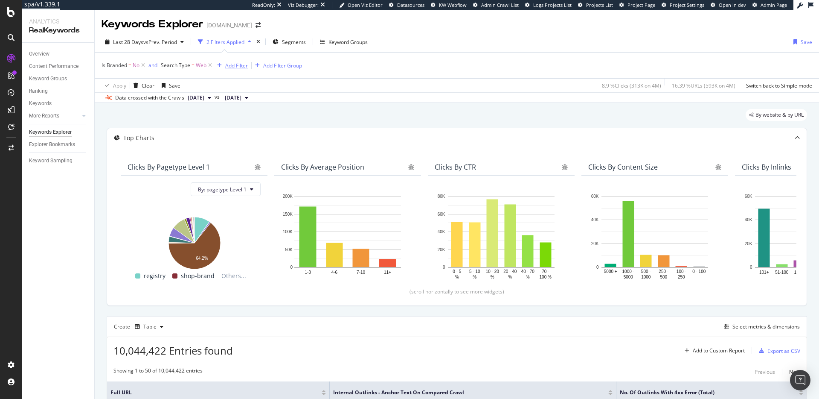
click at [226, 66] on div "Add Filter" at bounding box center [236, 65] width 23 height 7
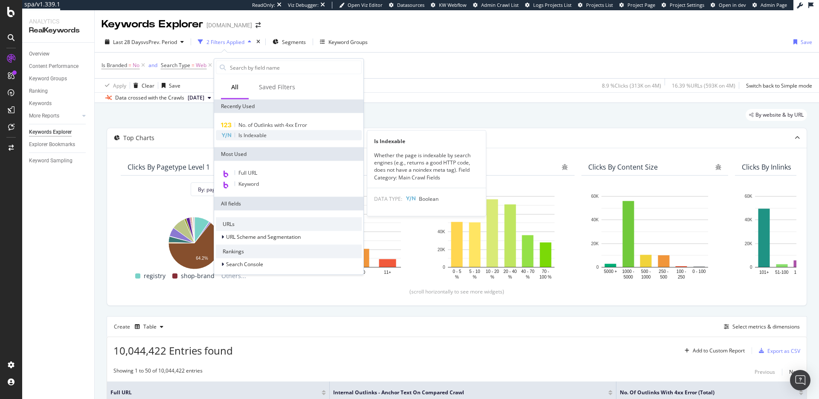
click at [319, 131] on div "Is Indexable" at bounding box center [289, 135] width 146 height 10
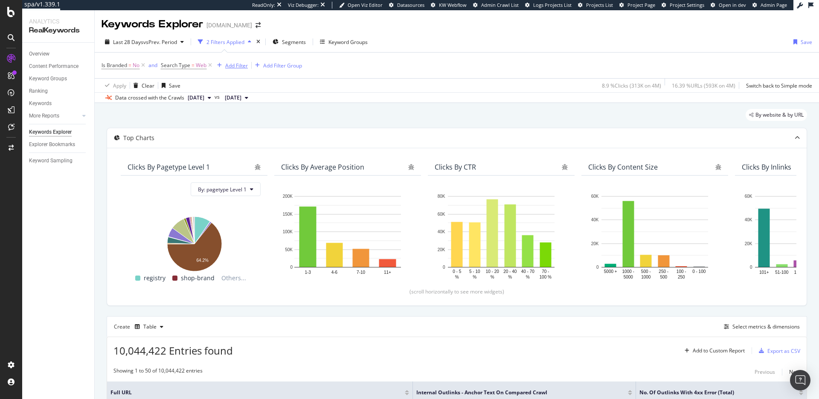
click at [230, 63] on div "Add Filter" at bounding box center [236, 65] width 23 height 7
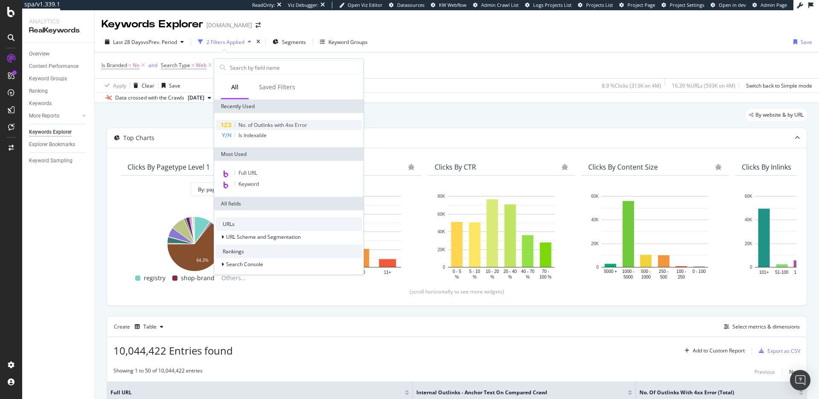
click at [290, 125] on span "No. of Outlinks with 4xx Error" at bounding box center [273, 124] width 69 height 7
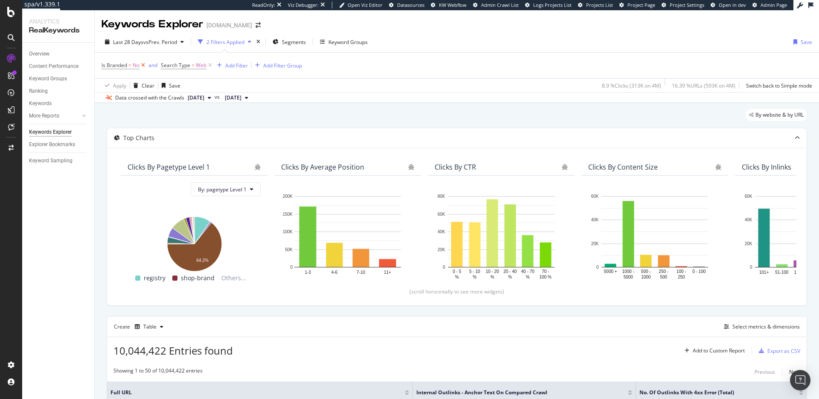
click at [143, 67] on icon at bounding box center [143, 65] width 7 height 9
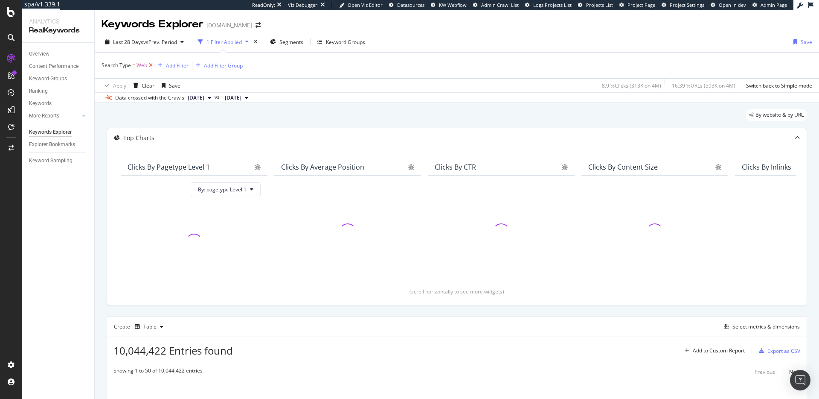
click at [143, 67] on span "Web" at bounding box center [142, 65] width 11 height 12
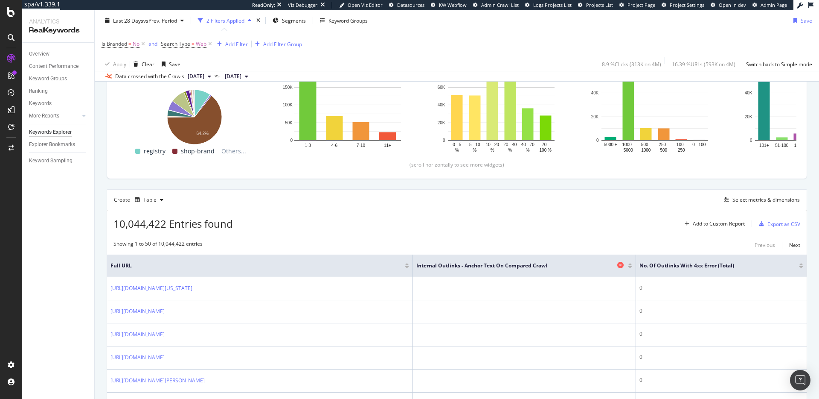
scroll to position [138, 0]
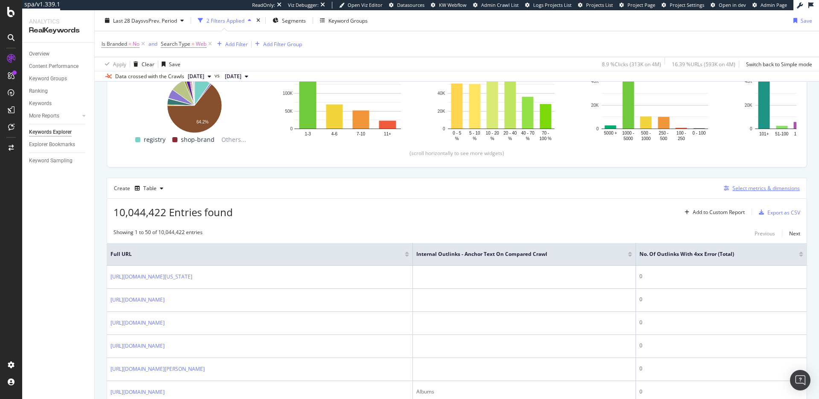
click at [614, 192] on div "Select metrics & dimensions" at bounding box center [760, 188] width 79 height 9
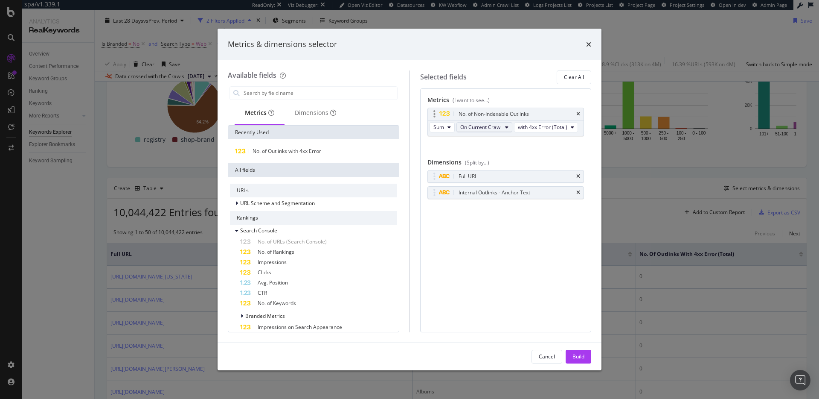
click at [487, 130] on span "On Current Crawl" at bounding box center [480, 126] width 41 height 7
click at [590, 46] on icon "times" at bounding box center [588, 44] width 5 height 7
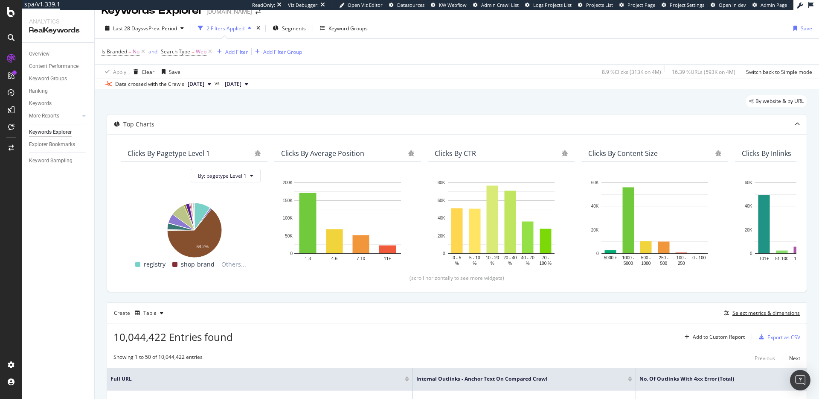
scroll to position [0, 0]
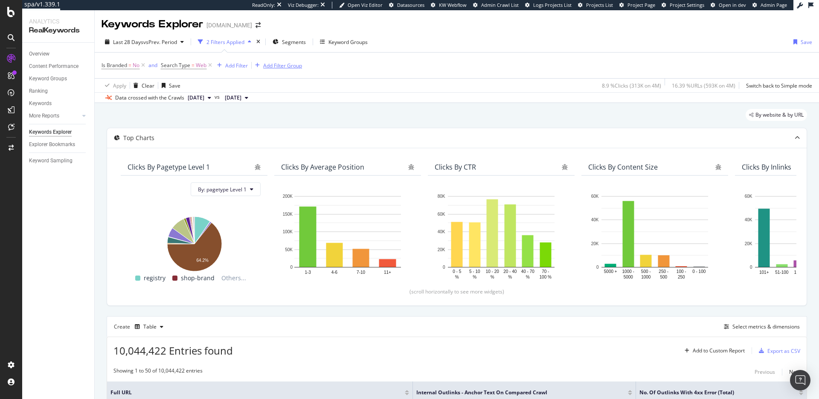
click at [274, 68] on div "Add Filter Group" at bounding box center [282, 65] width 39 height 7
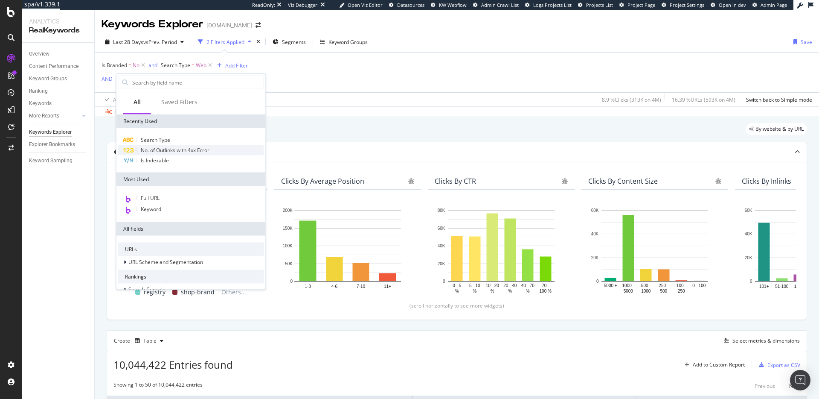
click at [207, 152] on span "No. of Outlinks with 4xx Error" at bounding box center [175, 149] width 69 height 7
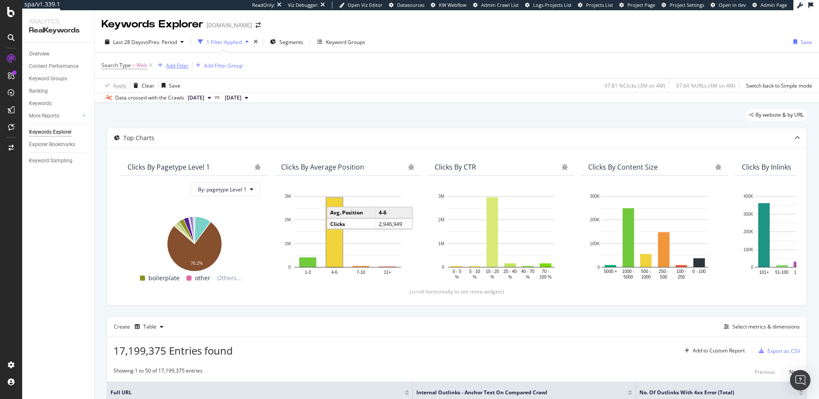
click at [184, 66] on div "Add Filter" at bounding box center [177, 65] width 23 height 7
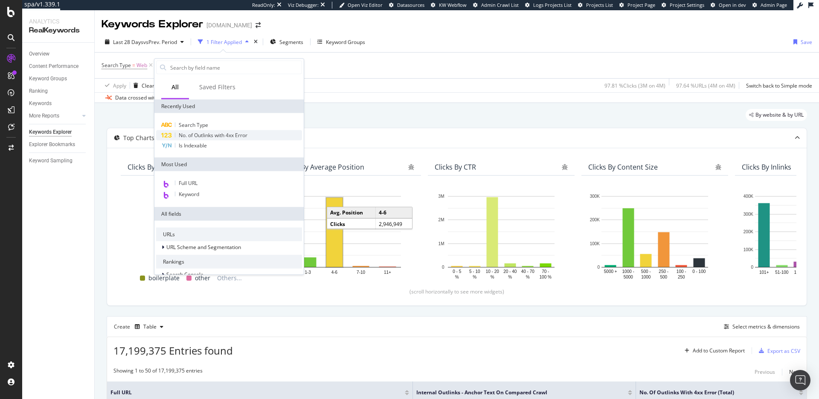
click at [233, 138] on div "No. of Outlinks with 4xx Error" at bounding box center [229, 135] width 146 height 10
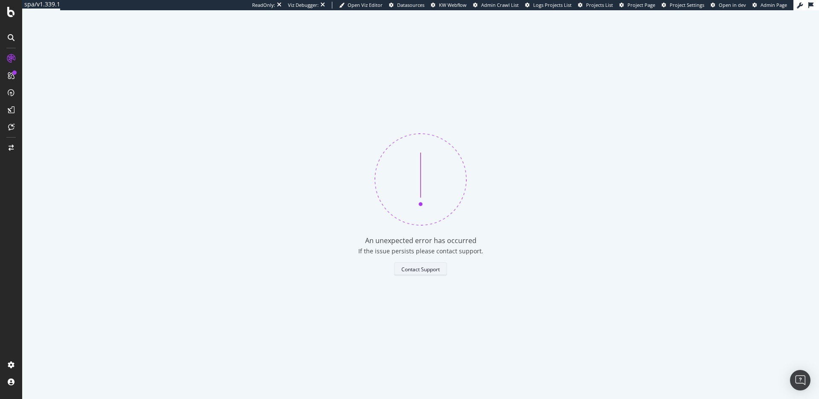
click at [425, 269] on div "Contact Support" at bounding box center [421, 268] width 38 height 7
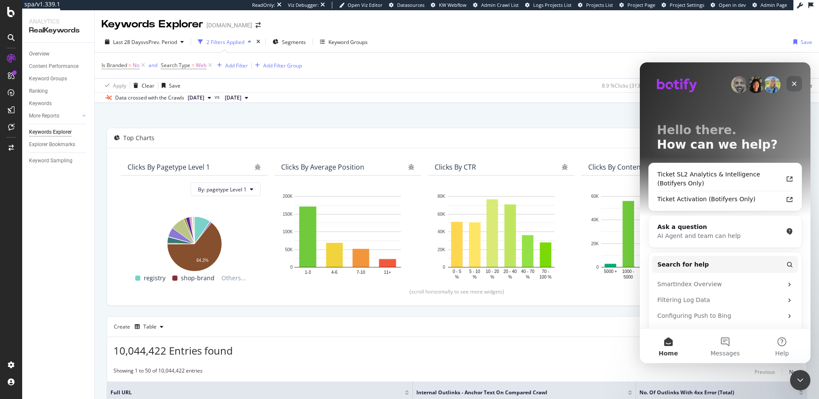
click at [614, 84] on icon "Close" at bounding box center [794, 83] width 7 height 7
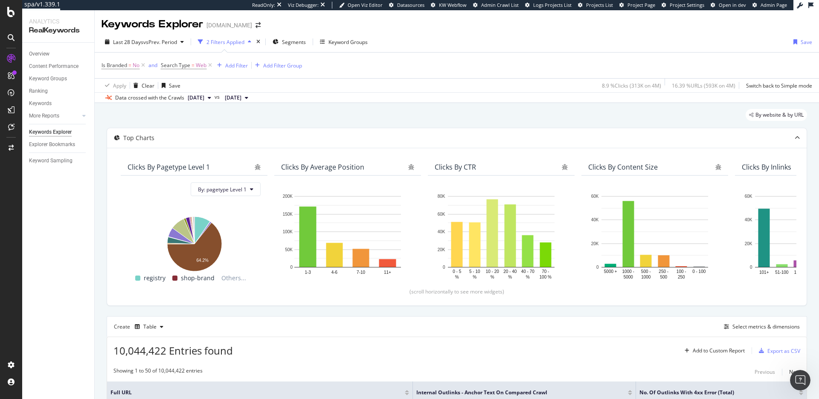
click at [614, 72] on div "Is Branded = No and Search Type = Web Add Filter Add Filter Group" at bounding box center [457, 65] width 711 height 26
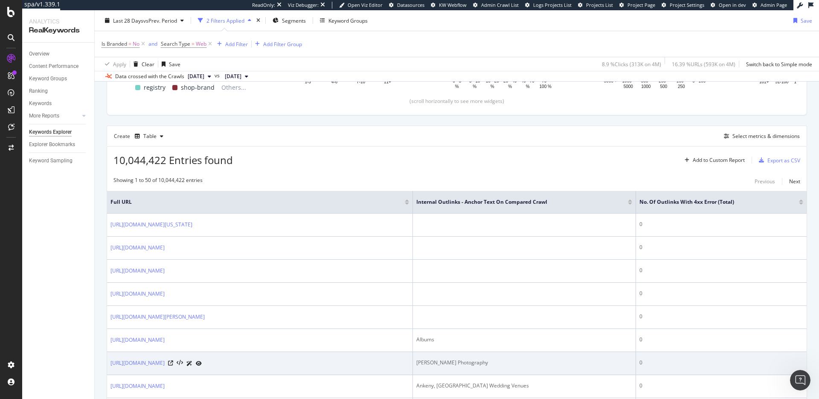
scroll to position [191, 0]
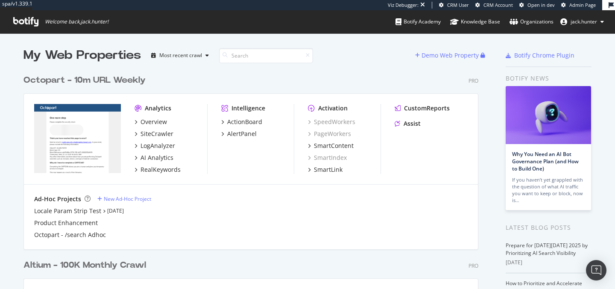
scroll to position [347, 461]
click at [115, 78] on div "Octopart - 10m URL Weekly" at bounding box center [84, 80] width 122 height 12
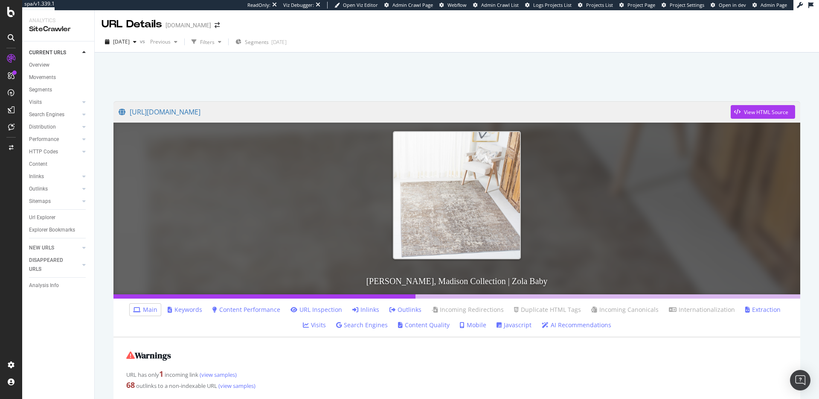
click at [394, 307] on link "Outlinks" at bounding box center [406, 309] width 32 height 9
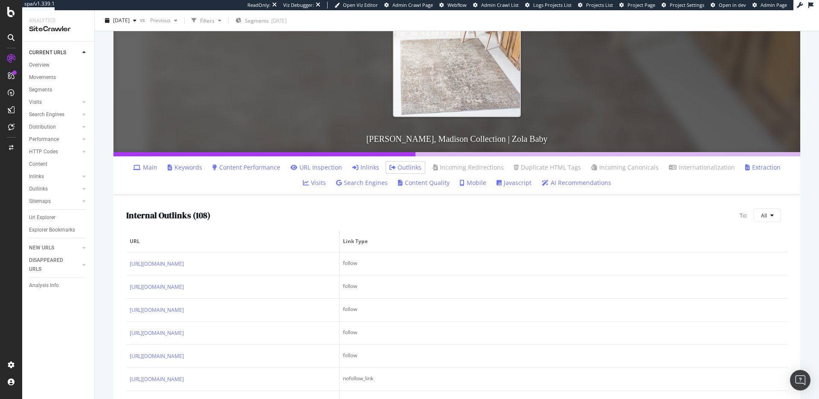
scroll to position [143, 0]
click at [772, 213] on icon at bounding box center [772, 214] width 3 height 5
click at [732, 236] on span "4xx URLs" at bounding box center [723, 239] width 48 height 8
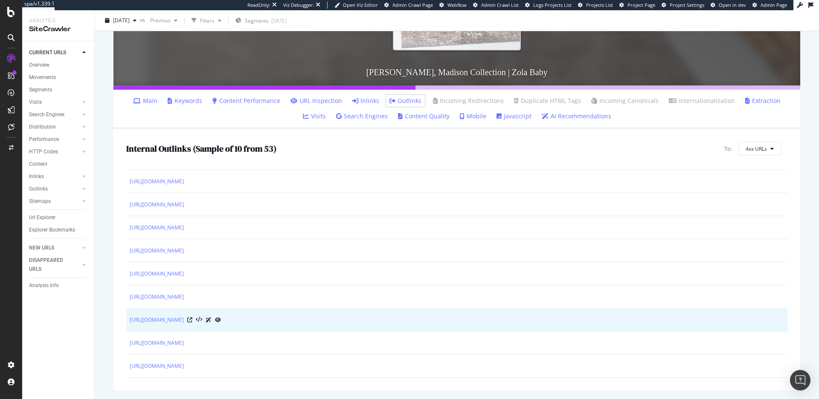
scroll to position [0, 0]
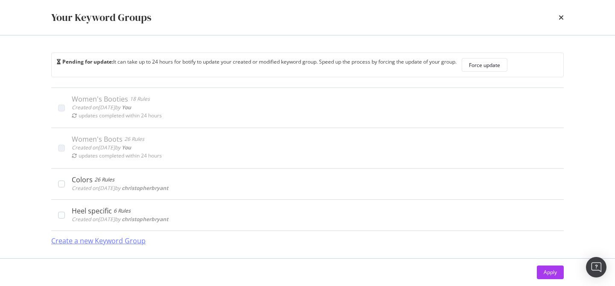
click at [107, 240] on div "Create a new Keyword Group" at bounding box center [98, 241] width 94 height 10
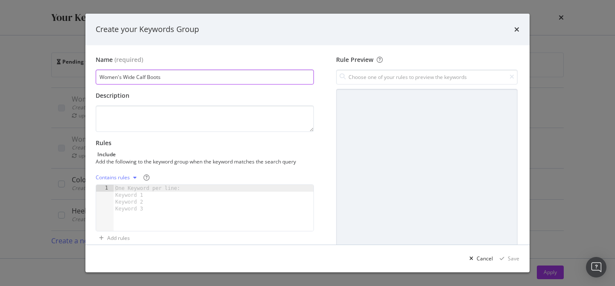
type input "Women's Wide Calf Boots"
click at [157, 191] on div "One Keyword per line: Keyword 1 Keyword 2 Keyword 3" at bounding box center [149, 198] width 71 height 27
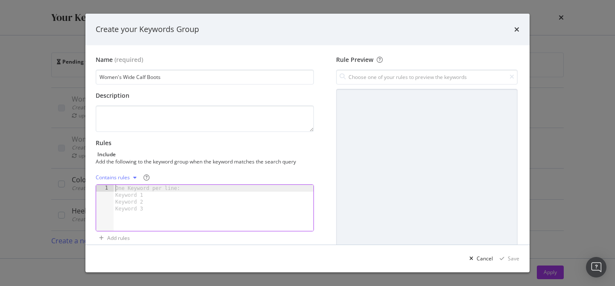
paste textarea ""wide calf combat boots""
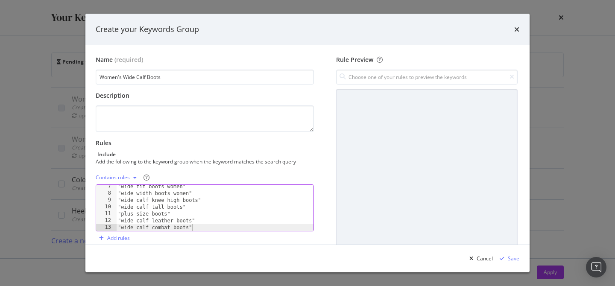
scroll to position [43, 0]
click at [121, 226] on div ""wide fit boots women" "wide width boots women" "wide calf knee high boots" "wi…" at bounding box center [214, 213] width 197 height 60
click at [122, 219] on div ""wide fit boots women" "wide width boots women" "wide calf knee high boots" "wi…" at bounding box center [214, 213] width 197 height 60
click at [189, 221] on div ""wide fit boots women" "wide width boots women" "wide calf knee high boots" "wi…" at bounding box center [214, 213] width 197 height 60
click at [192, 221] on div ""wide fit boots women" "wide width boots women" "wide calf knee high boots" "wi…" at bounding box center [214, 213] width 197 height 60
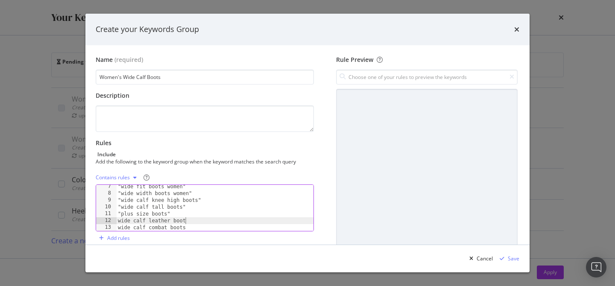
scroll to position [0, 5]
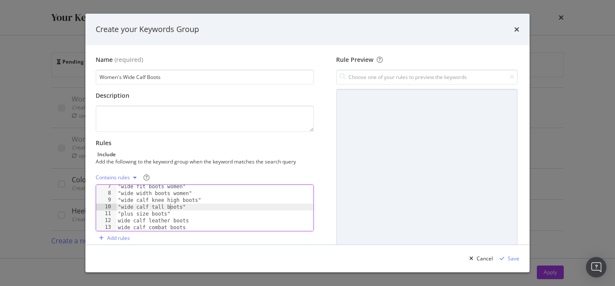
click at [170, 210] on div ""wide fit boots women" "wide width boots women" "wide calf knee high boots" "wi…" at bounding box center [214, 213] width 197 height 60
click at [121, 214] on div ""wide fit boots women" "wide width boots women" "wide calf knee high boots" "wi…" at bounding box center [214, 213] width 197 height 60
drag, startPoint x: 186, startPoint y: 207, endPoint x: 205, endPoint y: 215, distance: 21.0
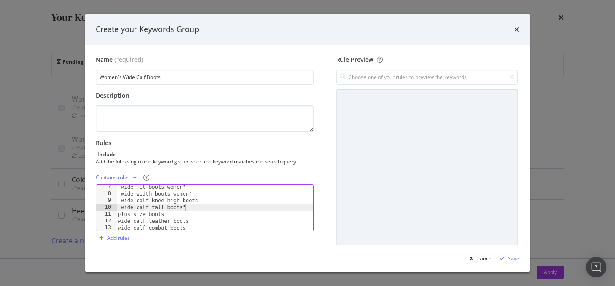
click at [186, 207] on div ""wide fit boots women" "wide width boots women" "wide calf knee high boots" "wi…" at bounding box center [214, 214] width 197 height 60
click at [121, 207] on div ""wide fit boots women" "wide width boots women" "wide calf knee high boots" "wi…" at bounding box center [214, 214] width 197 height 60
click at [200, 205] on div ""wide leg boots" "wide fit boots women" "wide width boots women" "wide calf kne…" at bounding box center [214, 213] width 197 height 60
click at [122, 207] on div ""wide leg boots" "wide fit boots women" "wide width boots women" "wide calf kne…" at bounding box center [214, 213] width 197 height 60
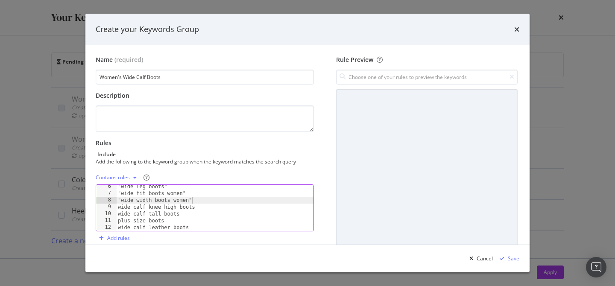
click at [191, 200] on div ""wide leg boots" "wide fit boots women" "wide width boots women" wide calf knee…" at bounding box center [214, 213] width 197 height 60
click at [121, 200] on div ""wide leg boots" "wide fit boots women" "wide width boots women wide calf knee …" at bounding box center [214, 213] width 197 height 60
click at [120, 191] on div ""wide leg boots" "wide fit boots women" wide width boots women wide calf knee h…" at bounding box center [214, 213] width 197 height 60
click at [184, 195] on div ""wide leg boots" wide fit boots women" wide width boots women wide calf knee hi…" at bounding box center [214, 213] width 197 height 60
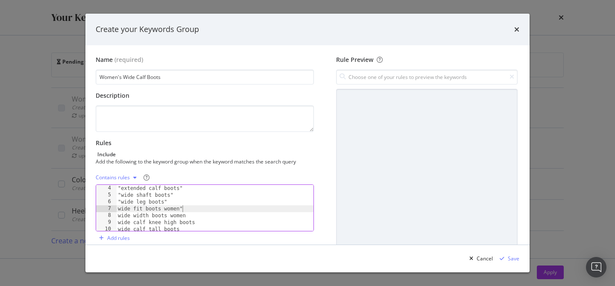
scroll to position [19, 0]
click at [166, 201] on div ""extra wide calf boots" "extended calf boots" "wide shaft boots" "wide leg boot…" at bounding box center [214, 210] width 197 height 60
click at [122, 203] on div ""extra wide calf boots" "extended calf boots" "wide shaft boots" "wide leg boot…" at bounding box center [214, 210] width 197 height 60
click at [121, 195] on div ""extra wide calf boots" "extended calf boots" "wide shaft boots" wide leg boots…" at bounding box center [214, 210] width 197 height 60
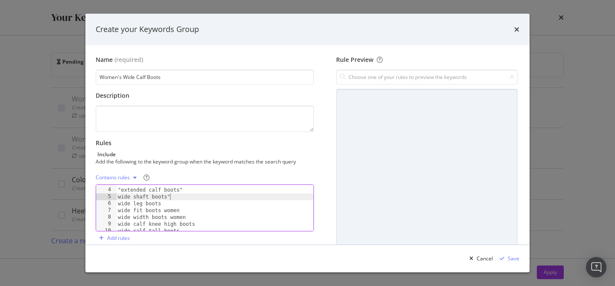
drag, startPoint x: 170, startPoint y: 196, endPoint x: 177, endPoint y: 201, distance: 9.1
click at [170, 196] on div ""extra wide calf boots" "extended calf boots" wide shaft boots" wide leg boots …" at bounding box center [214, 210] width 197 height 60
click at [120, 190] on div ""extra wide calf boots" "extended calf boots" wide shaft boots wide leg boots w…" at bounding box center [214, 210] width 197 height 60
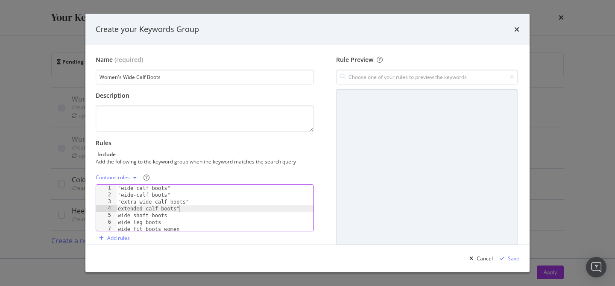
click at [179, 208] on div ""wide calf boots" "wide-calf boots" "extra wide calf boots" extended calf boots…" at bounding box center [214, 215] width 197 height 60
click at [187, 200] on div ""wide calf boots" "wide-calf boots" "extra wide calf boots" extended calf boots…" at bounding box center [214, 215] width 197 height 60
drag, startPoint x: 121, startPoint y: 200, endPoint x: 135, endPoint y: 208, distance: 16.4
click at [121, 201] on div ""wide calf boots" "wide-calf boots" "extra wide calf boots extended calf boots …" at bounding box center [214, 215] width 197 height 60
click at [122, 195] on div ""wide calf boots" "wide-calf boots" extra wide calf boots extended calf boots w…" at bounding box center [214, 215] width 197 height 60
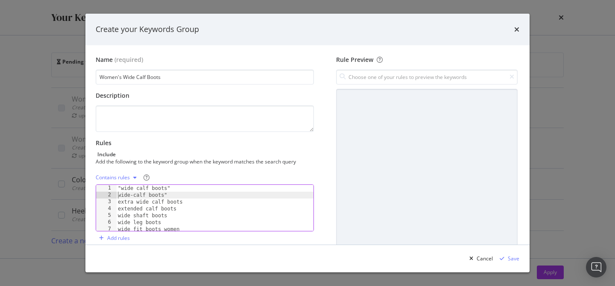
click at [167, 194] on div ""wide calf boots" wide-calf boots" extra wide calf boots extended calf boots wi…" at bounding box center [214, 215] width 197 height 60
click at [121, 185] on div ""wide calf boots" wide-calf boots extra wide calf boots extended calf boots wid…" at bounding box center [214, 215] width 197 height 60
click at [167, 187] on div "wide calf boots" wide-calf boots extra wide calf boots extended calf boots wide…" at bounding box center [214, 215] width 197 height 60
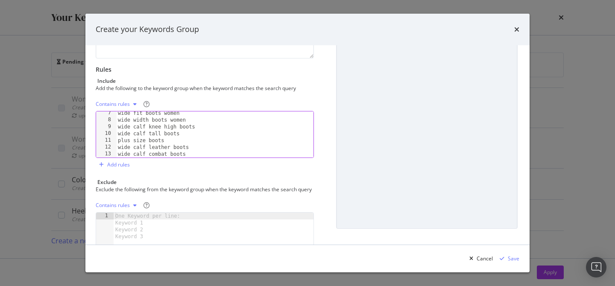
scroll to position [82, 0]
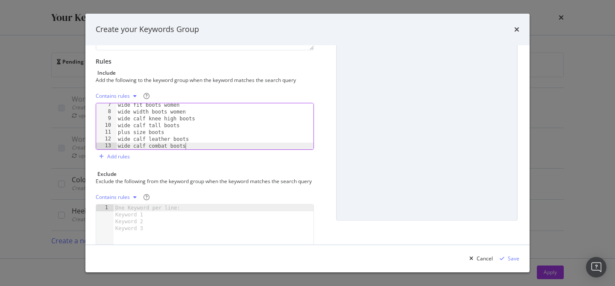
click at [193, 147] on div "wide fit boots women wide width boots women wide calf knee high boots wide calf…" at bounding box center [214, 132] width 197 height 60
type textarea "wide calf combat boots"
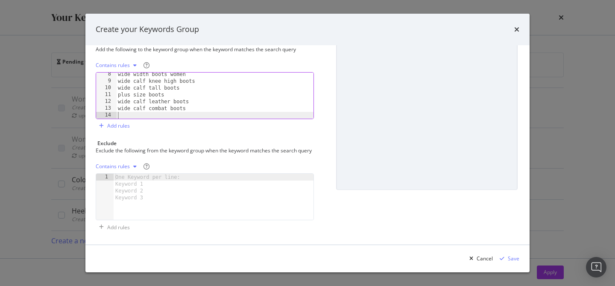
scroll to position [0, 0]
paste textarea ""ladies wide calf boots""
click at [121, 105] on div "plus size boots wide calf leather boots wide calf combat boots "women's wide ca…" at bounding box center [214, 101] width 197 height 60
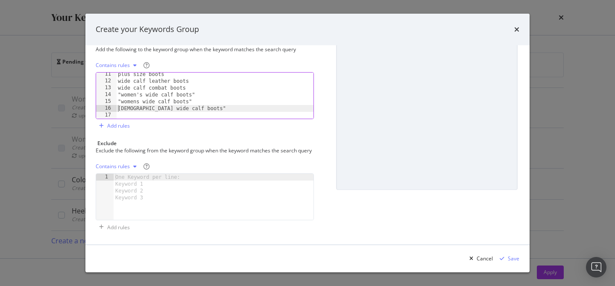
click at [192, 105] on div "plus size boots wide calf leather boots wide calf combat boots "women's wide ca…" at bounding box center [214, 101] width 197 height 60
click at [191, 96] on div "plus size boots wide calf leather boots wide calf combat boots "women's wide ca…" at bounding box center [214, 101] width 197 height 60
click at [120, 100] on div "plus size boots wide calf leather boots wide calf combat boots "women's wide ca…" at bounding box center [214, 101] width 197 height 60
click at [120, 92] on div "plus size boots wide calf leather boots wide calf combat boots "women's wide ca…" at bounding box center [214, 101] width 197 height 60
click at [191, 92] on div "plus size boots wide calf leather boots wide calf combat boots women's wide cal…" at bounding box center [214, 101] width 197 height 60
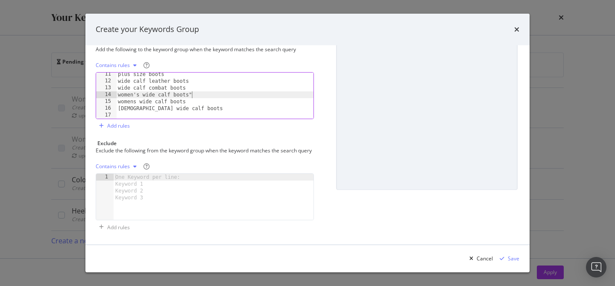
type textarea "women's wide calf boots"
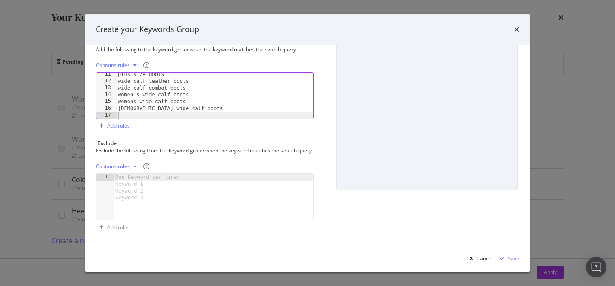
click at [143, 116] on div "plus size boots wide calf leather boots wide calf combat boots women's wide cal…" at bounding box center [214, 101] width 197 height 60
type textarea "ladies wide calf boots"
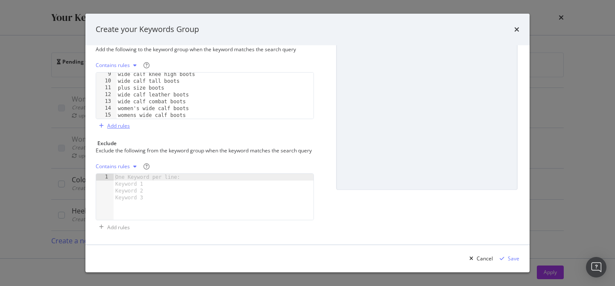
click at [119, 122] on div "Add rules" at bounding box center [118, 125] width 23 height 7
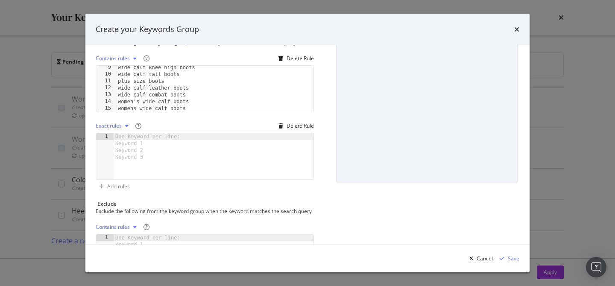
click at [109, 123] on div "Exact rules" at bounding box center [109, 125] width 26 height 5
click at [122, 168] on div "Regex rules" at bounding box center [120, 168] width 28 height 7
click at [156, 142] on div "modal" at bounding box center [214, 163] width 200 height 60
paste textarea "(?i)^(?=.*\bwide(?:\s|-)*(?:calf|shaft|leg|extended)\b)(?=.*\bboots?\b)(?!.*\bb…"
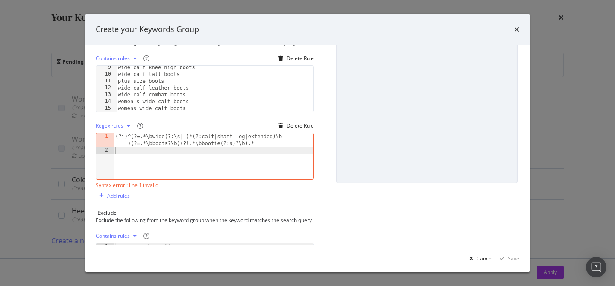
click at [108, 137] on div "1" at bounding box center [104, 140] width 17 height 14
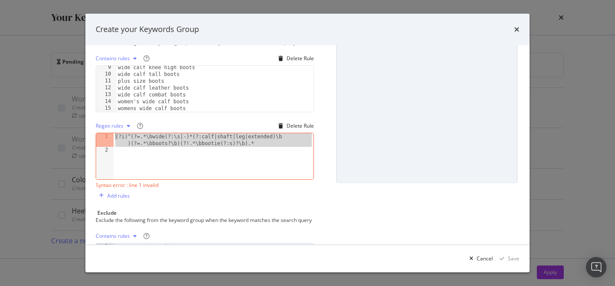
click at [95, 138] on div "Name (required) Women's Wide Calf Boots Description Rules Include Add the follo…" at bounding box center [307, 144] width 444 height 199
click at [105, 139] on div "1" at bounding box center [104, 140] width 17 height 14
click at [125, 145] on div "(?i)^(?=.*\bwide(?:\s|-)*(?:calf|shaft|leg|extended)\b )(?=.*\bboots?\b)(?!.*\b…" at bounding box center [214, 166] width 200 height 67
click at [184, 142] on div "(?i)^(?=.*\bwide(?:\s|-)*(?:calf|shaft|leg|extended)\b )(?=.*\bboots?\b)(?!.*\b…" at bounding box center [214, 166] width 200 height 67
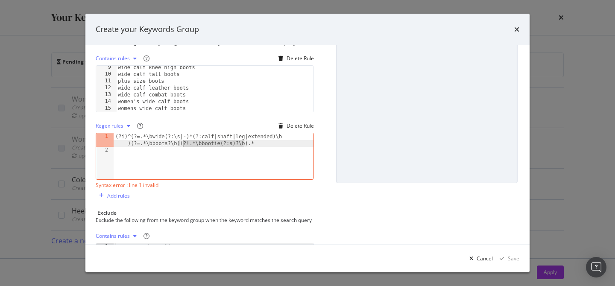
click at [184, 142] on div "(?i)^(?=.*\bwide(?:\s|-)*(?:calf|shaft|leg|extended)\b )(?=.*\bboots?\b)(?!.*\b…" at bounding box center [214, 166] width 200 height 67
type textarea "(?i)^(?=.*\bwide(?:\s|-)*(?:calf|shaft|leg|extended)\b)(?=.*\bboots?\b)(?!.*\bb…"
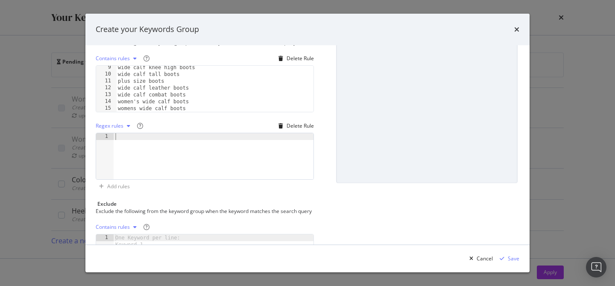
paste textarea "(?i)^(?=.*\bwide(?:\s|-)*(?:calf|shaft|leg|fit|width|extended)\b)(?=.*\bboots?\…"
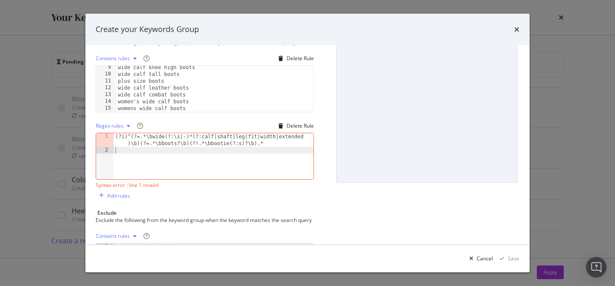
click at [118, 138] on div "(?i)^(?=.*\bwide(?:\s|-)*(?:calf|shaft|leg|fit|width|extended )\b)(?=.*\bboots?…" at bounding box center [214, 166] width 200 height 67
type textarea "(?i)^(?=.*\bwide(?:\s|-)*(?:calf|shaft|leg|fit|width|extended)\b)(?=.*\bboots?\…"
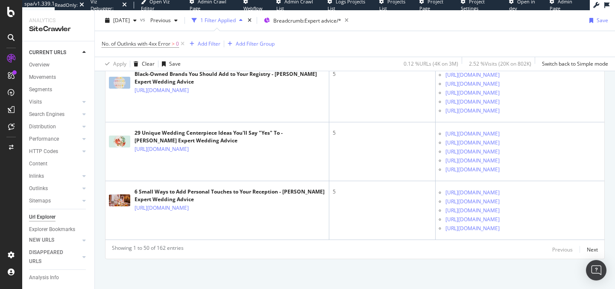
scroll to position [5497, 0]
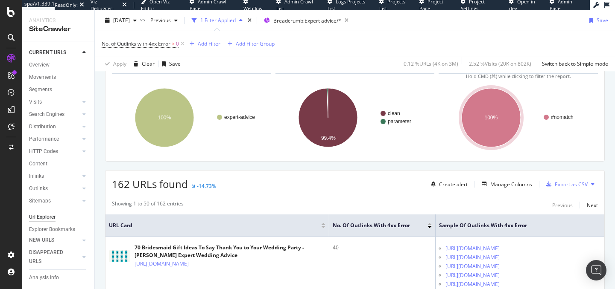
scroll to position [64, 0]
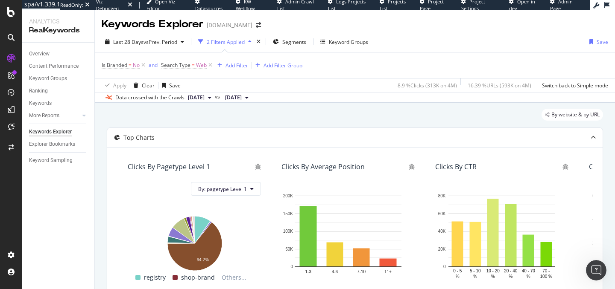
scroll to position [191, 0]
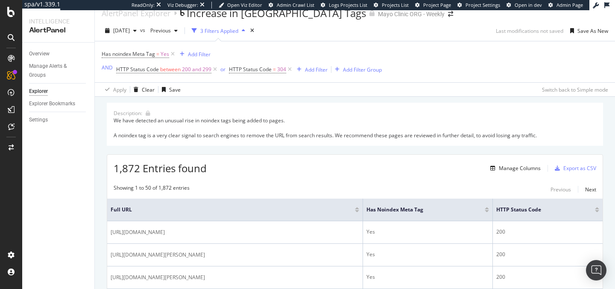
scroll to position [13, 0]
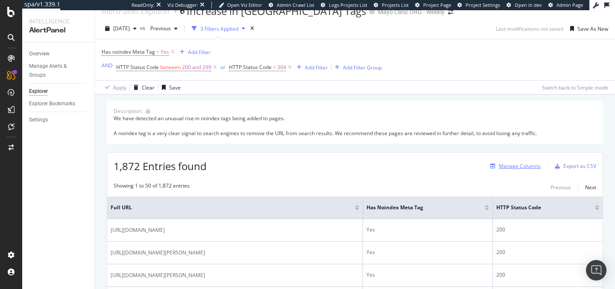
click at [522, 166] on div "Manage Columns" at bounding box center [519, 166] width 42 height 7
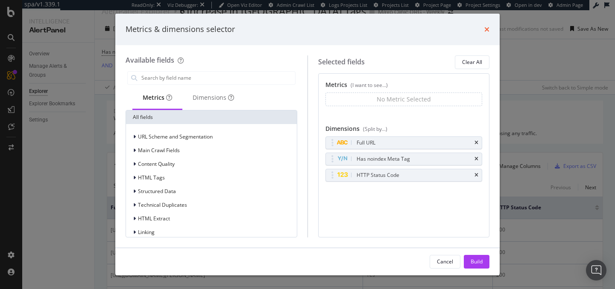
click at [486, 31] on icon "times" at bounding box center [486, 29] width 5 height 7
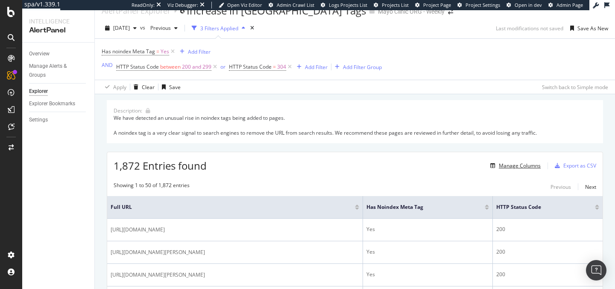
scroll to position [3, 0]
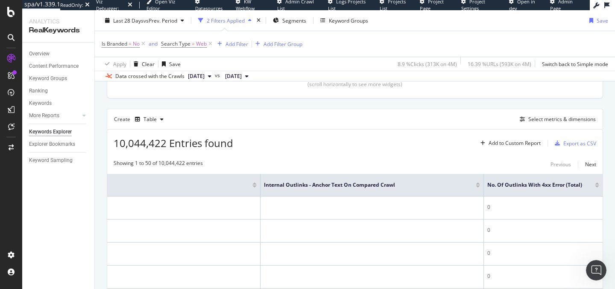
scroll to position [162, 0]
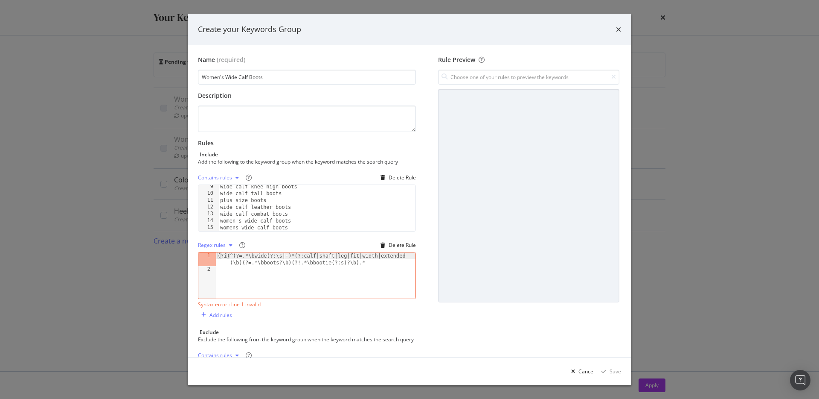
scroll to position [56, 0]
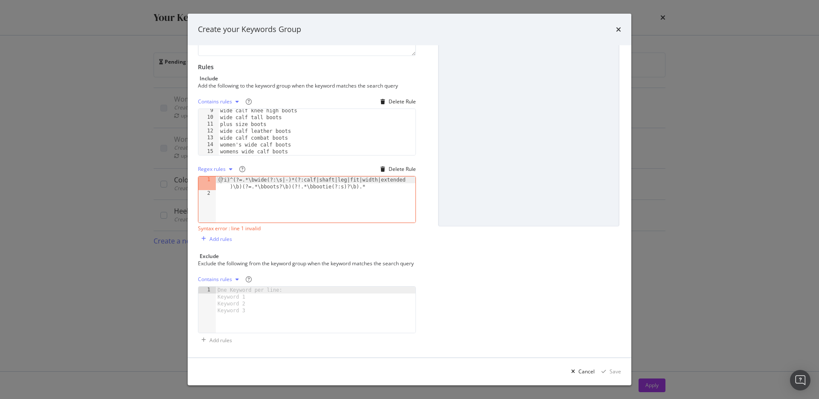
click at [276, 181] on div "(?i)^(?=.*\bwide(?:\s|-)*(?:calf|shaft|leg|fit|width|extended )\b)(?=.*\bboots?…" at bounding box center [316, 209] width 200 height 67
click at [298, 176] on div "(?i)^(?=.*\bwide(?:\s|-)*(?:calf|shaft|leg|fit|width|extended )\b)(?=.*\bboots?…" at bounding box center [316, 209] width 200 height 67
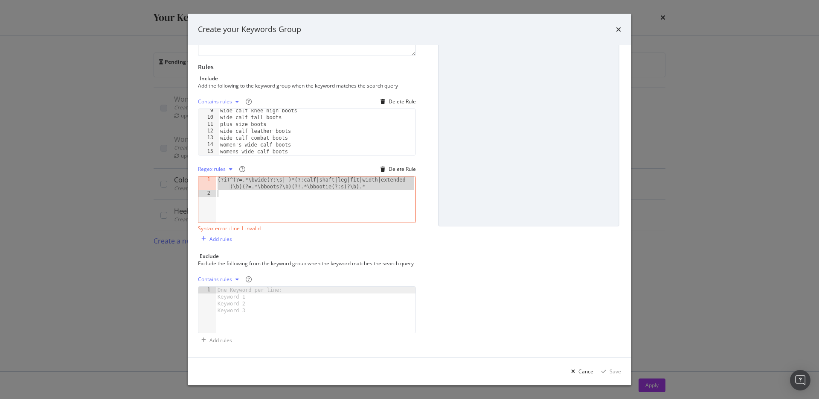
click at [298, 176] on div "(?i)^(?=.*\bwide(?:\s|-)*(?:calf|shaft|leg|fit|width|extended )\b)(?=.*\bboots?…" at bounding box center [316, 209] width 200 height 67
type textarea "(?i)^(?=.*\bwide(?:\s|-)*(?:calf|shaft|leg|fit|width|extended)\b)(?=.*\bboots?\…"
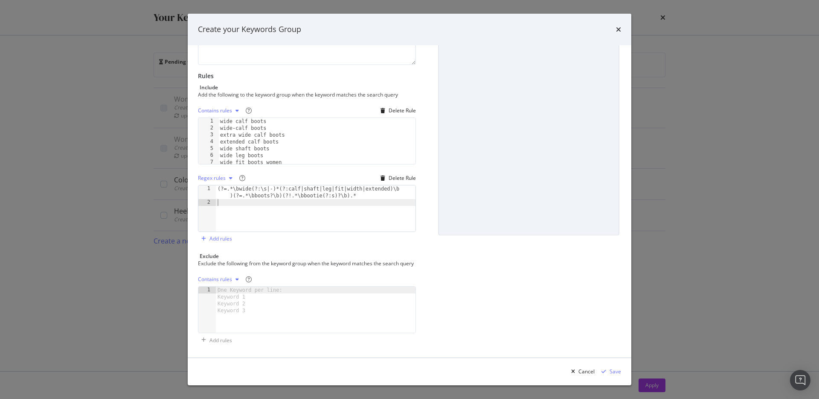
scroll to position [0, 0]
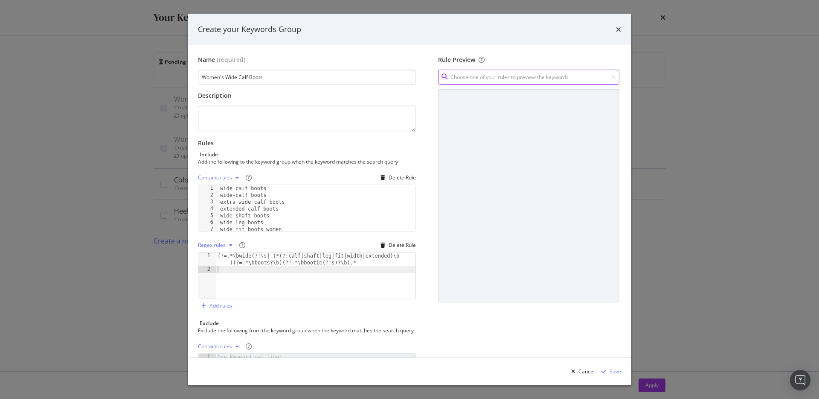
click at [456, 78] on input "modal" at bounding box center [528, 77] width 181 height 15
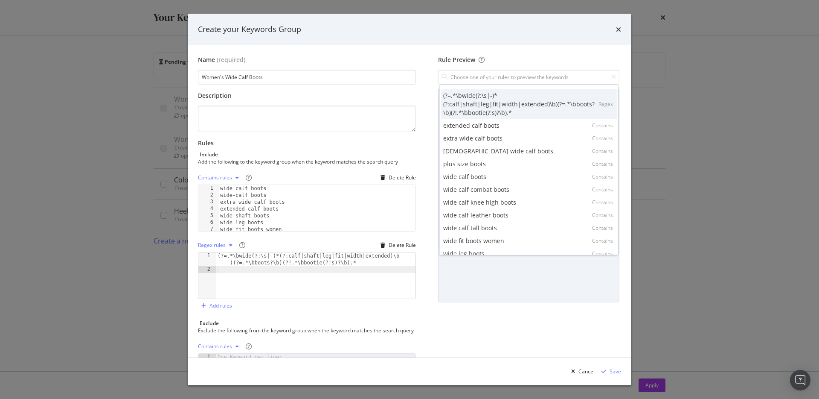
click at [475, 103] on div "(?=.*\bwide(?:\s|-)*(?:calf|shaft|leg|fit|width|extended)\b)(?=.*\bboots?\b)(?!…" at bounding box center [520, 104] width 155 height 26
type input "(?=.*\bwide(?:\s|-)*(?:calf|shaft|leg|fit|width|extended)\b)(?=.*\bboots?\b)(?!…"
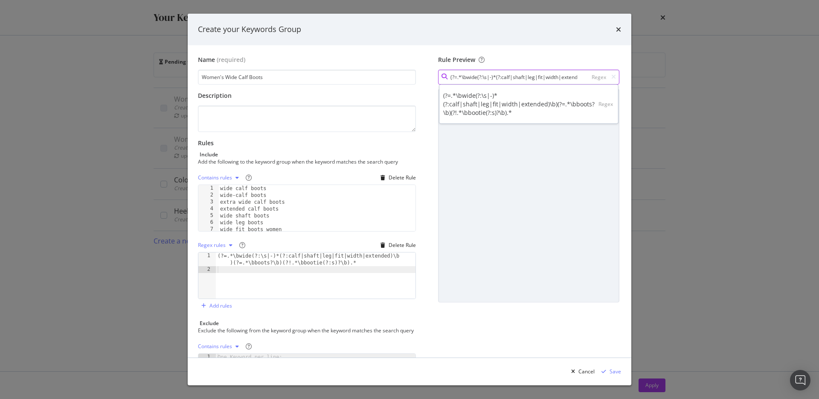
click at [477, 78] on input "(?=.*\bwide(?:\s|-)*(?:calf|shaft|leg|fit|width|extended)\b)(?=.*\bboots?\b)(?!…" at bounding box center [528, 77] width 181 height 15
click at [514, 105] on div "(?=.*\bwide(?:\s|-)*(?:calf|shaft|leg|fit|width|extended)\b)(?=.*\bboots?\b)(?!…" at bounding box center [520, 104] width 155 height 26
click at [514, 125] on div "modal" at bounding box center [528, 195] width 181 height 213
click at [316, 261] on div "(?=.*\bwide(?:\s|-)*(?:calf|shaft|leg|fit|width|extended)\b )(?=.*\bboots?\b)(?…" at bounding box center [316, 285] width 200 height 67
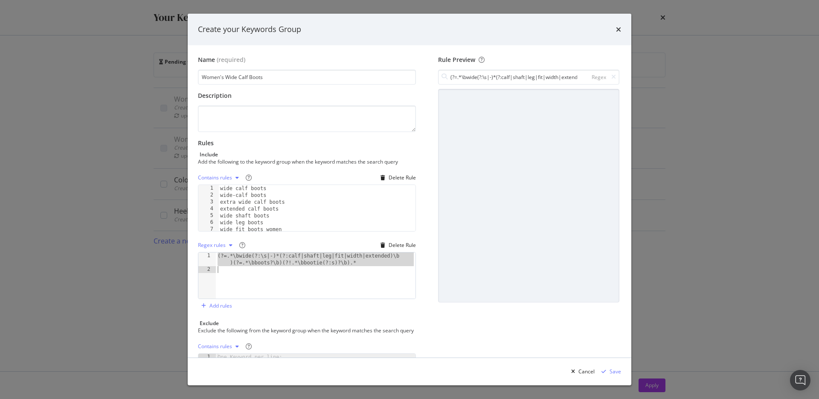
click at [316, 261] on div "(?=.*\bwide(?:\s|-)*(?:calf|shaft|leg|fit|width|extended)\b )(?=.*\bboots?\b)(?…" at bounding box center [316, 285] width 200 height 67
type textarea "(?=.*\bwide(?:\s|-)*(?:calf|shaft|leg|fit|width|extended)\b)(?=.*\bboots?\b)(?!…"
click at [615, 78] on icon "modal" at bounding box center [614, 77] width 5 height 6
click at [550, 79] on input "modal" at bounding box center [528, 77] width 181 height 15
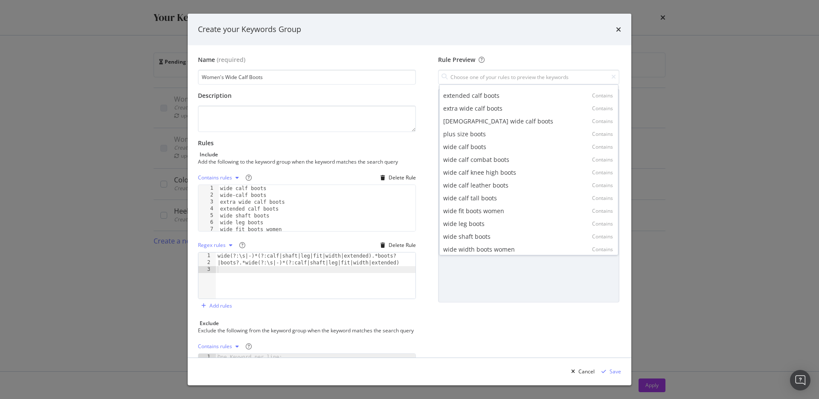
click at [383, 286] on div "wide(?:\s|-)*(?:calf|shaft|leg|fit|width|extended).*boots? |boots?.*wide(?:\s|-…" at bounding box center [316, 282] width 200 height 60
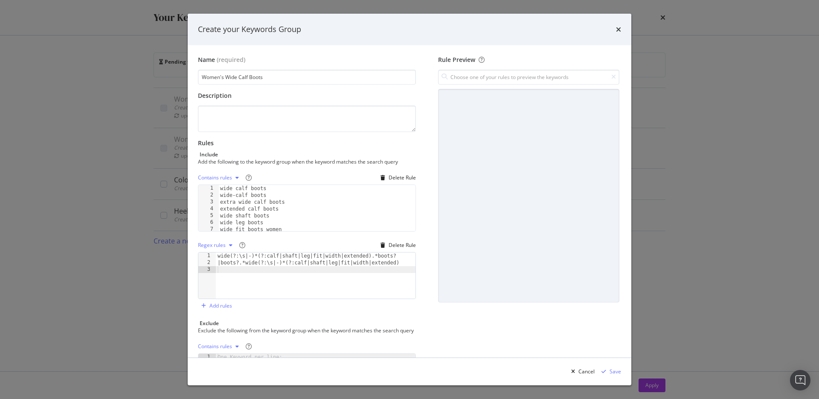
click at [612, 77] on icon "modal" at bounding box center [614, 77] width 5 height 6
click at [542, 71] on input "modal" at bounding box center [528, 77] width 181 height 15
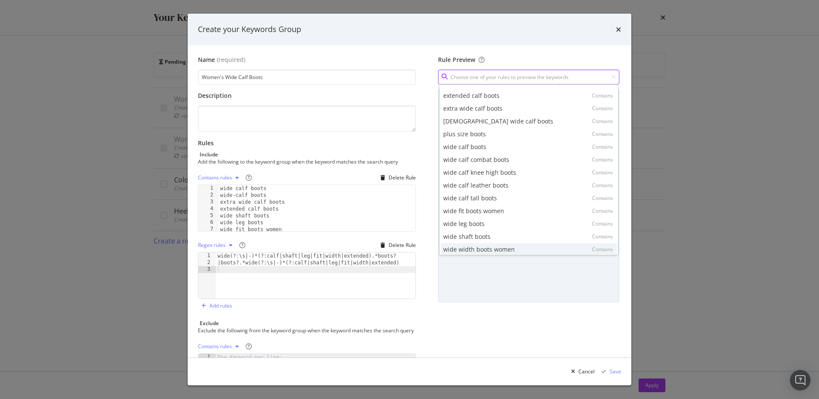
scroll to position [86, 0]
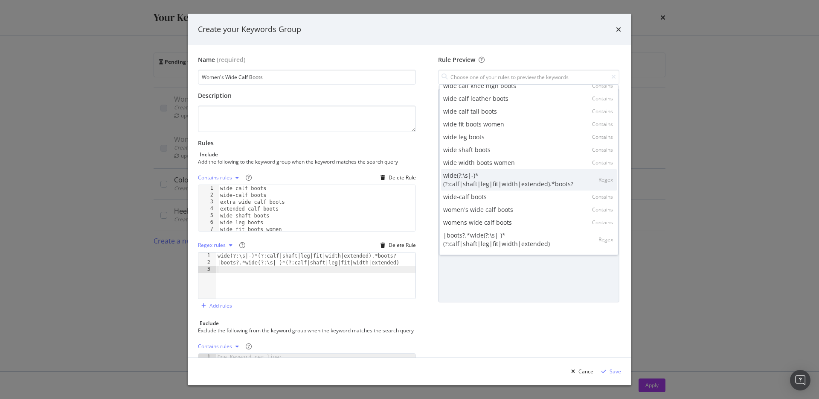
click at [512, 185] on div "wide(?:\s|-)*(?:calf|shaft|leg|fit|width|extended).*boots?" at bounding box center [520, 180] width 155 height 17
type input "wide(?:\s|-)*(?:calf|shaft|leg|fit|width|extended).*boots?"
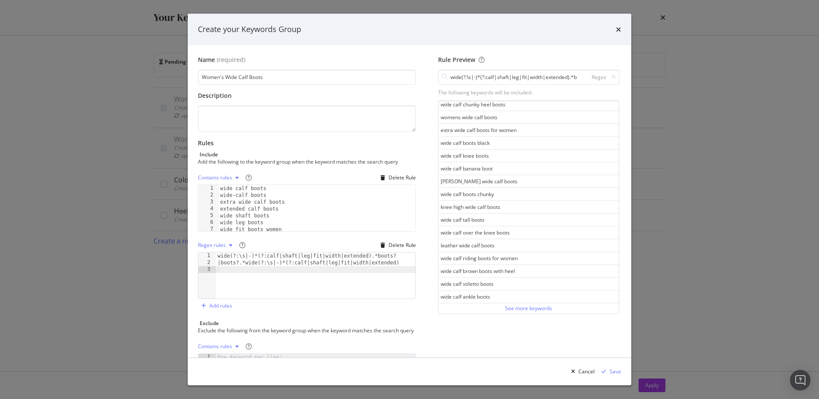
scroll to position [0, 0]
click at [525, 73] on input "wide(?:\s|-)*(?:calf|shaft|leg|fit|width|extended).*boots?" at bounding box center [528, 77] width 181 height 15
click at [617, 75] on input "wide(?:\s|-)*(?:calf|shaft|leg|fit|width|extended).*boots?" at bounding box center [528, 77] width 181 height 15
click at [615, 76] on icon "modal" at bounding box center [614, 77] width 5 height 6
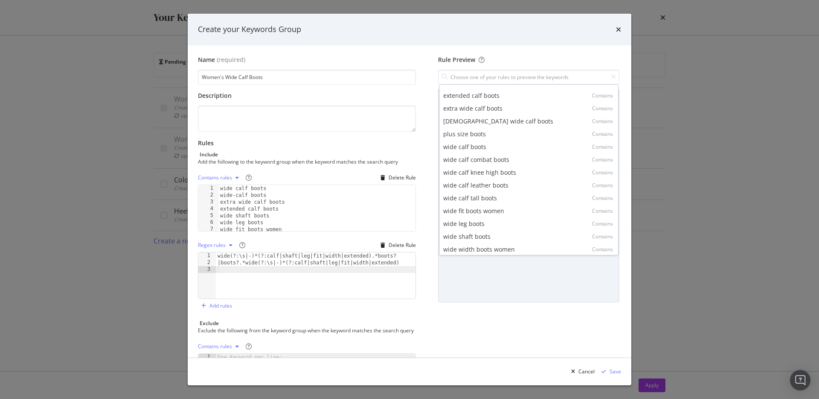
scroll to position [86, 0]
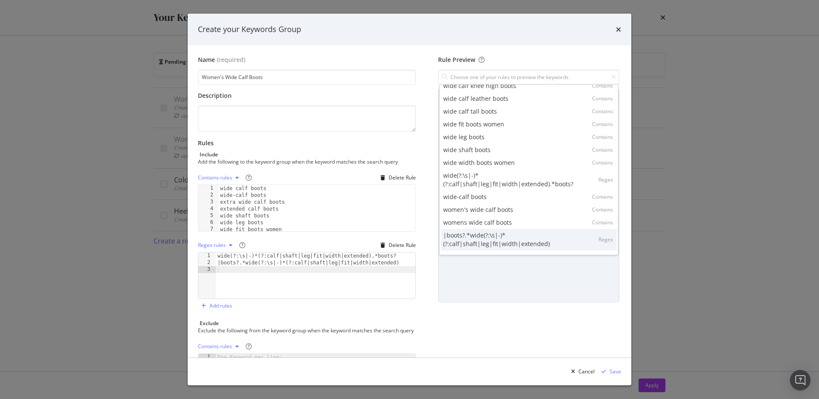
click at [504, 246] on div "|boots?.*wide(?:\s|-)*(?:calf|shaft|leg|fit|width|extended)" at bounding box center [520, 239] width 155 height 17
type input "|boots?.*wide(?:\s|-)*(?:calf|shaft|leg|fit|width|extended)"
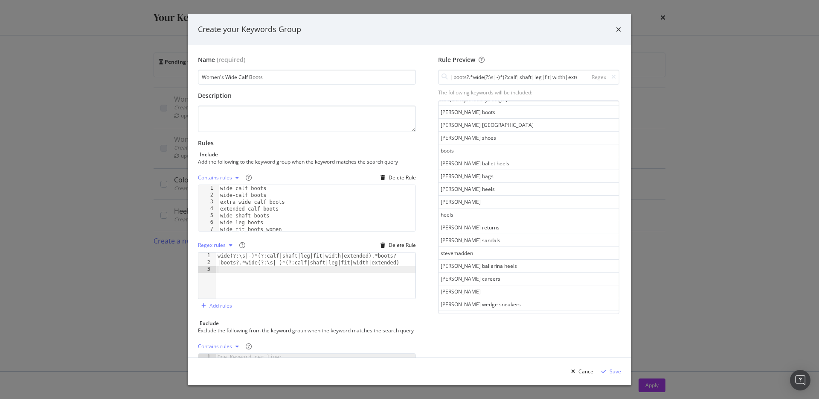
scroll to position [438, 0]
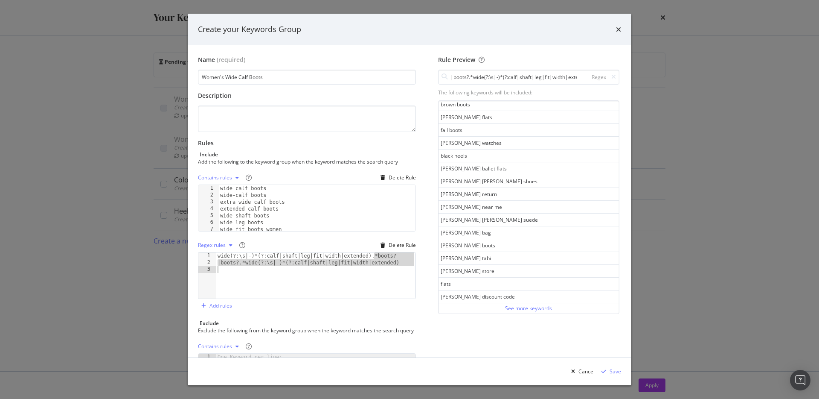
drag, startPoint x: 381, startPoint y: 258, endPoint x: 426, endPoint y: 280, distance: 50.0
click at [426, 280] on div "Name (required) Women's Wide Calf Boots Description Rules Include Add the follo…" at bounding box center [409, 234] width 423 height 358
type textarea "wide(?:\s|-)*(?:calf|shaft|leg|fit|width|extended)"
click at [610, 76] on div "Regex" at bounding box center [603, 76] width 28 height 7
click at [613, 76] on icon "modal" at bounding box center [614, 77] width 5 height 6
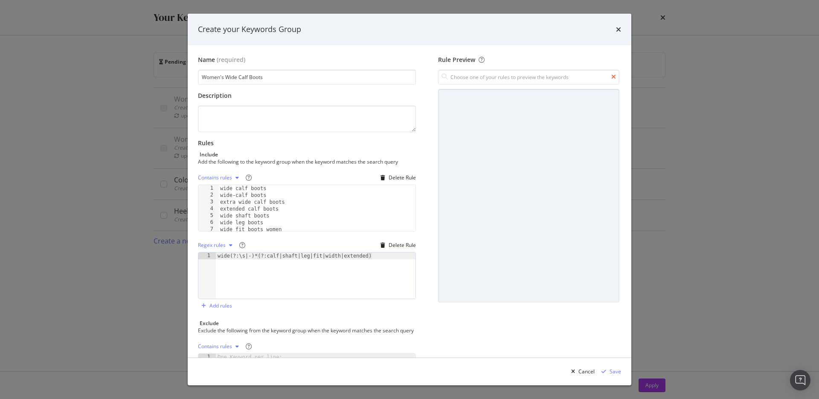
scroll to position [0, 0]
click at [529, 77] on input "modal" at bounding box center [528, 77] width 181 height 15
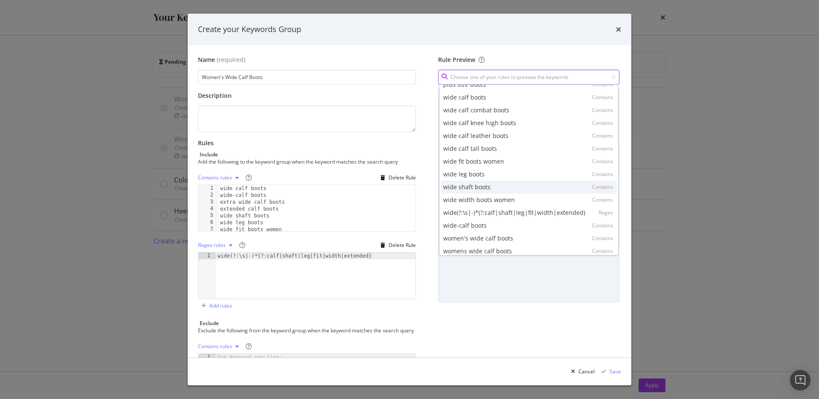
scroll to position [56, 0]
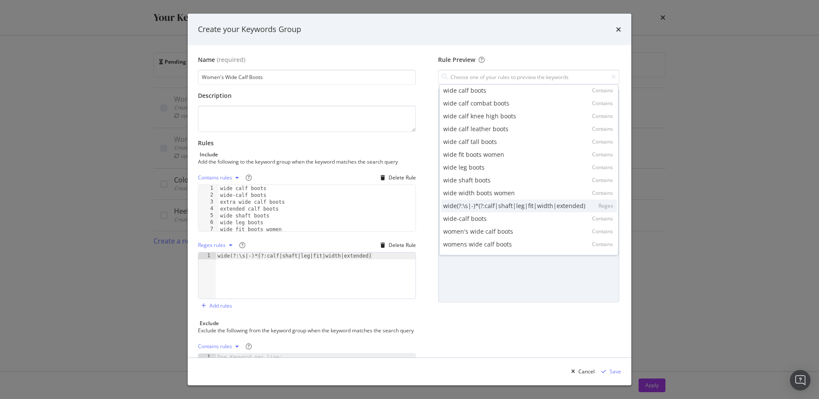
click at [536, 207] on div "wide(?:\s|-)*(?:calf|shaft|leg|fit|width|extended)" at bounding box center [514, 205] width 142 height 9
type input "wide(?:\s|-)*(?:calf|shaft|leg|fit|width|extended)"
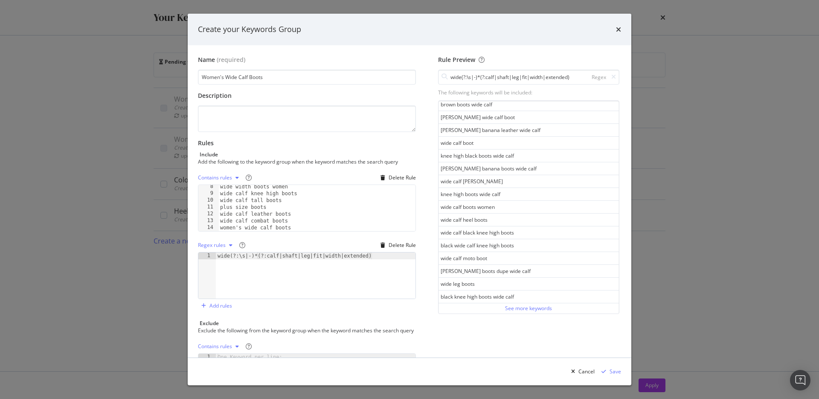
scroll to position [63, 0]
click at [609, 370] on div "modal" at bounding box center [604, 371] width 12 height 5
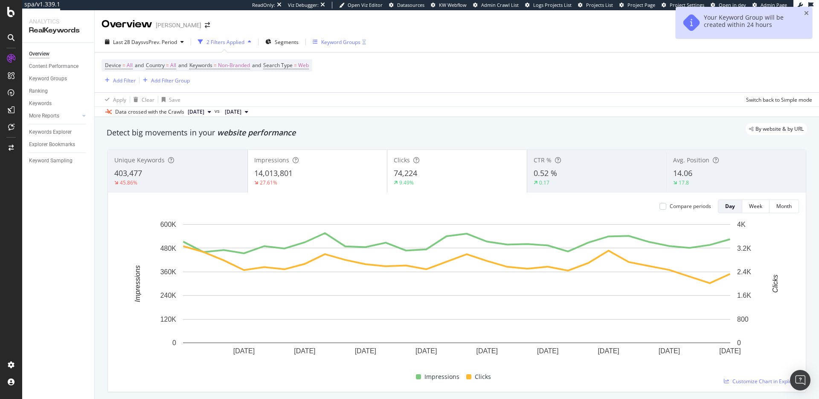
click at [337, 43] on div "Keyword Groups" at bounding box center [340, 41] width 39 height 7
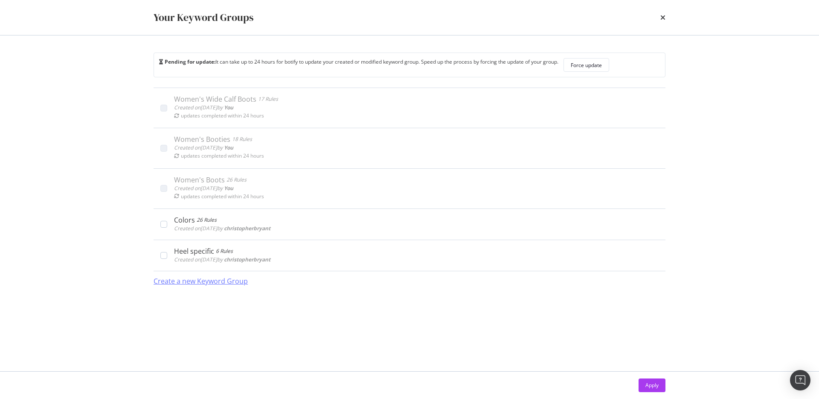
click at [236, 280] on div "Create a new Keyword Group" at bounding box center [201, 281] width 94 height 10
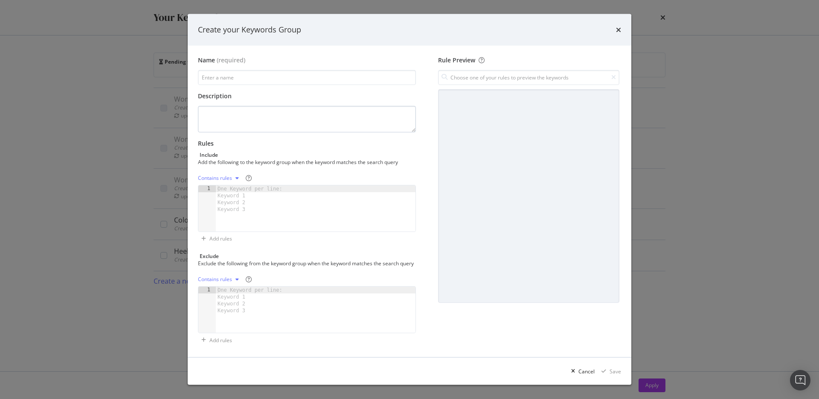
type input "https://www.stevemadden.com/collections/mens-sneakers"
type input "Men's Sneakers"
click at [304, 189] on div "modal" at bounding box center [316, 215] width 200 height 60
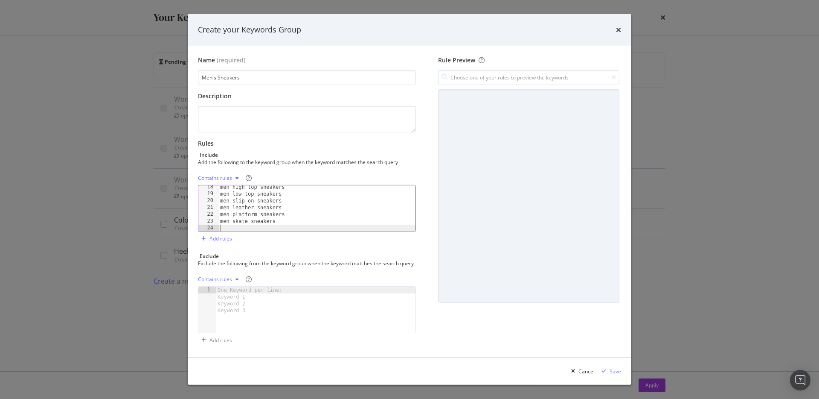
scroll to position [6, 0]
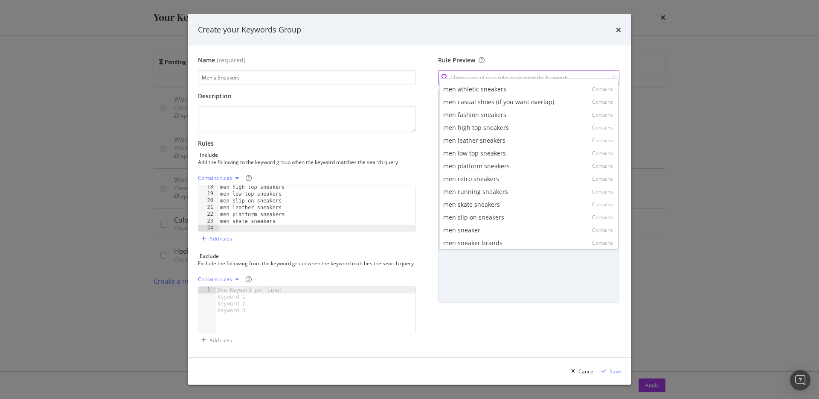
click at [522, 71] on input "modal" at bounding box center [528, 77] width 181 height 15
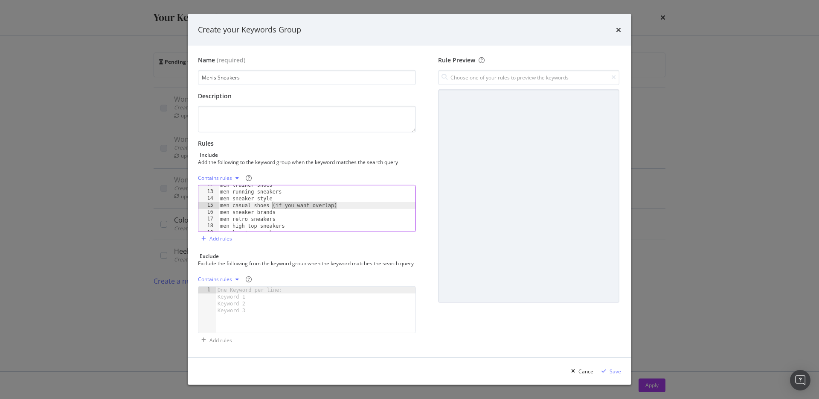
drag, startPoint x: 337, startPoint y: 199, endPoint x: 273, endPoint y: 198, distance: 63.6
click at [273, 198] on div "men trainer shoes men running sneakers men sneaker style men casual shoes (if y…" at bounding box center [317, 211] width 197 height 60
type textarea "men casual shoes"
click at [480, 72] on input "modal" at bounding box center [528, 77] width 181 height 15
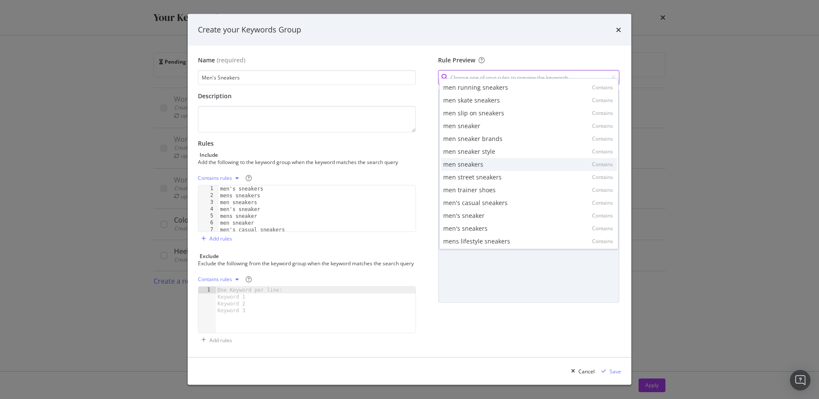
scroll to position [133, 0]
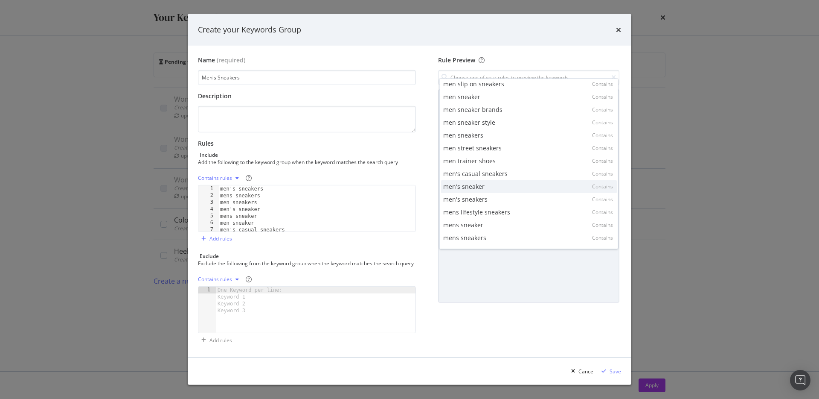
click at [504, 188] on div "men's sneaker Contains" at bounding box center [529, 186] width 176 height 13
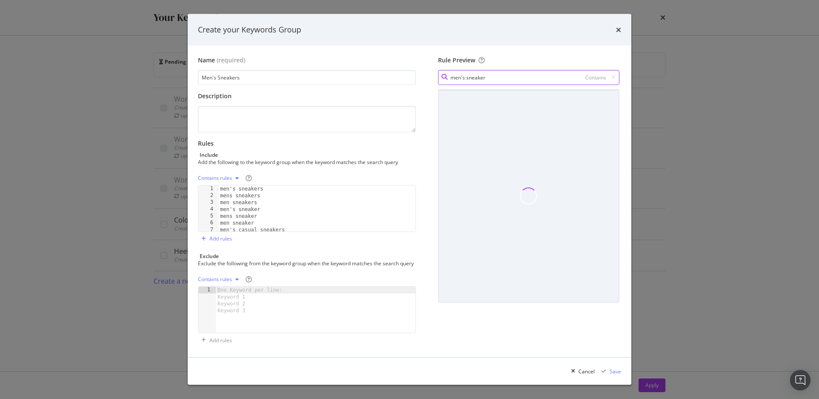
drag, startPoint x: 489, startPoint y: 69, endPoint x: 495, endPoint y: 126, distance: 57.6
click at [488, 70] on input "men's sneaker" at bounding box center [528, 77] width 181 height 15
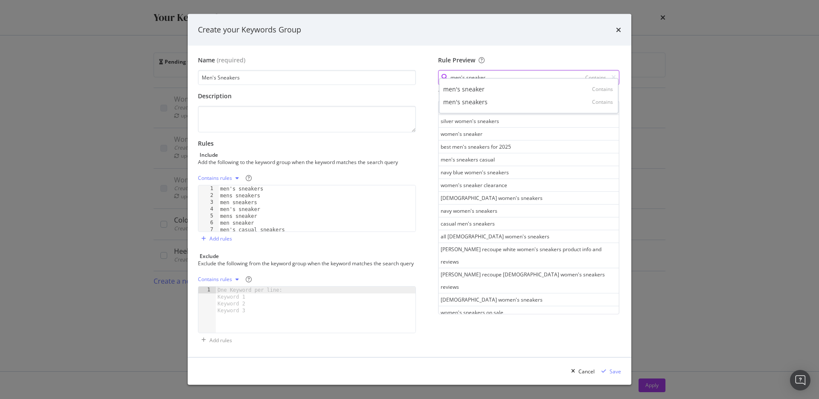
scroll to position [381, 0]
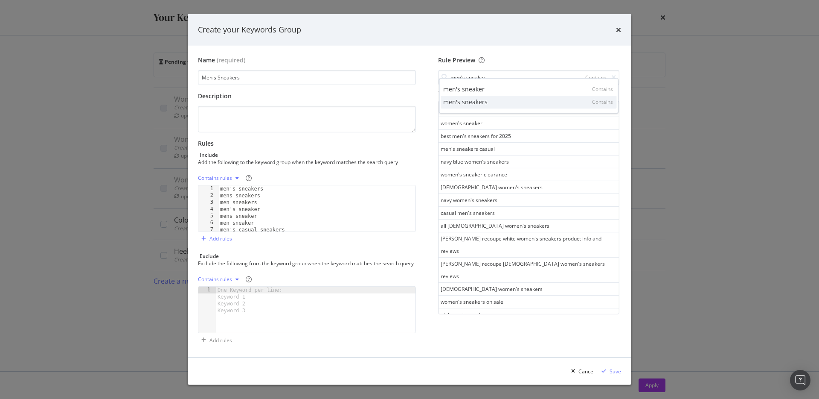
click at [496, 104] on div "men's sneakers Contains" at bounding box center [529, 102] width 176 height 13
type input "men's sneakers"
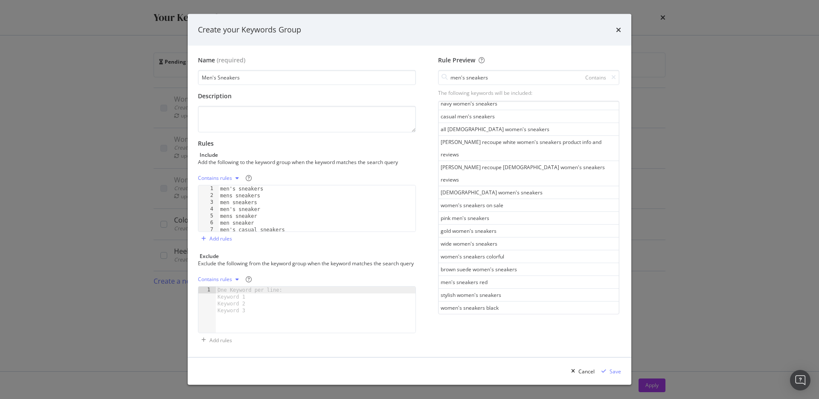
scroll to position [438, 0]
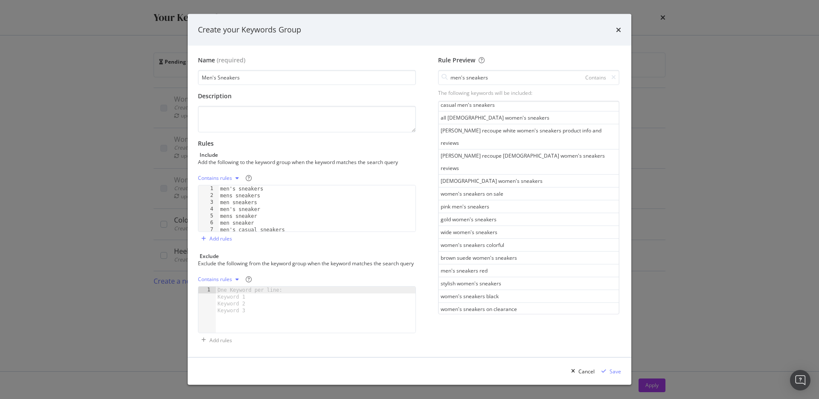
drag, startPoint x: 271, startPoint y: 311, endPoint x: 280, endPoint y: 297, distance: 16.1
click at [271, 310] on div "One Keyword per line: Keyword 1 Keyword 2 Keyword 3" at bounding box center [251, 299] width 71 height 27
type textarea "women"
type textarea "women's"
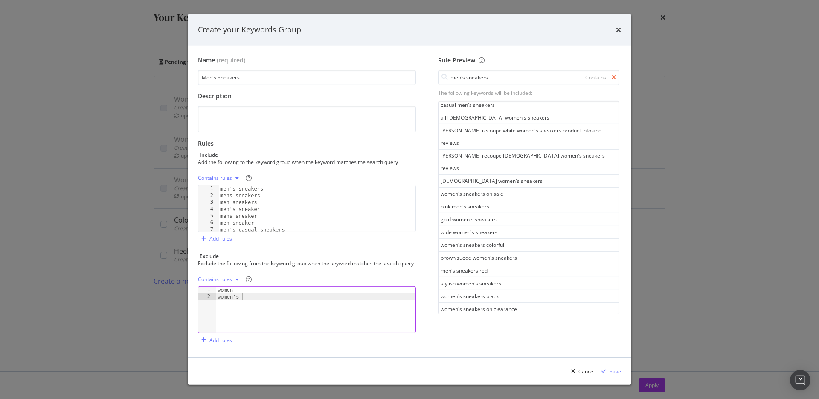
click at [615, 74] on icon "modal" at bounding box center [614, 77] width 5 height 6
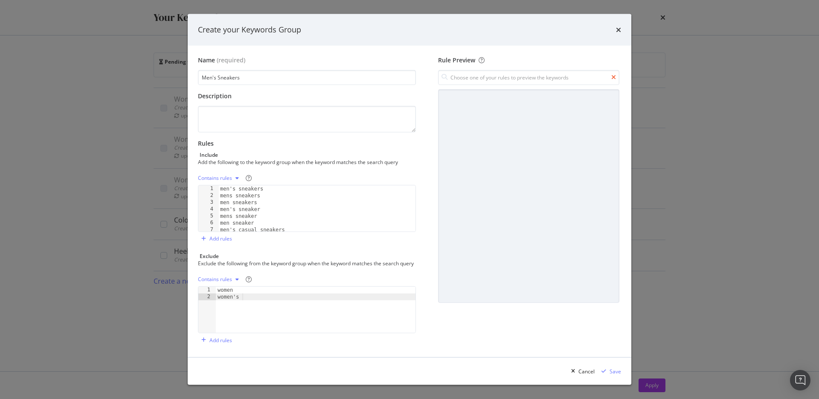
scroll to position [0, 0]
click at [498, 70] on input "modal" at bounding box center [528, 77] width 181 height 15
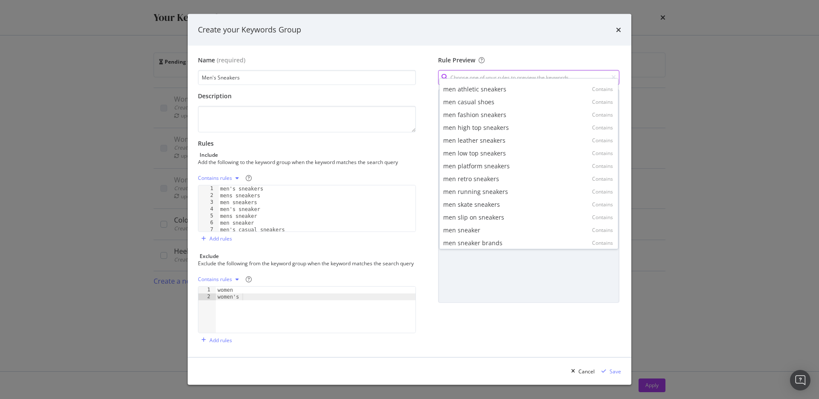
scroll to position [159, 0]
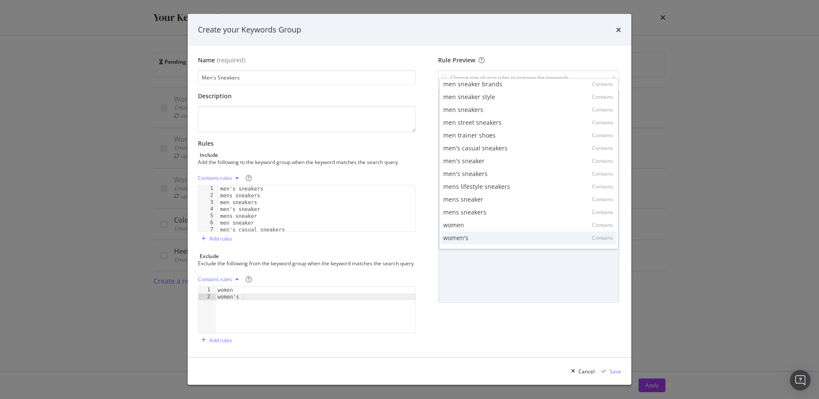
click at [503, 233] on div "women's Contains" at bounding box center [529, 237] width 176 height 13
type input "women's"
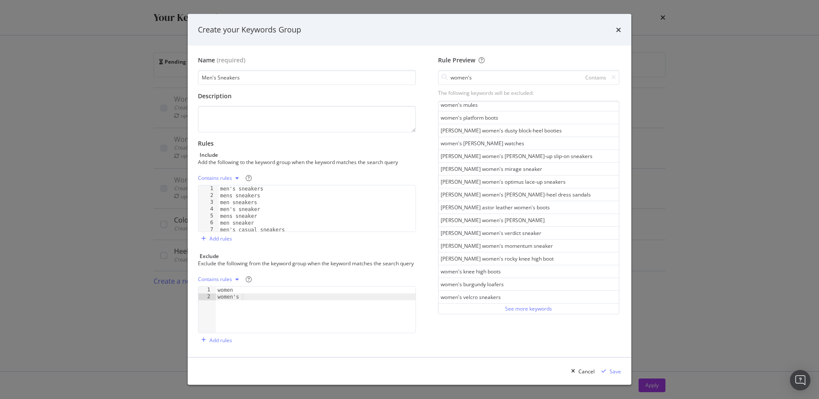
scroll to position [6, 0]
drag, startPoint x: 591, startPoint y: 65, endPoint x: 606, endPoint y: 69, distance: 15.7
click at [593, 70] on input "women's" at bounding box center [528, 77] width 181 height 15
click at [613, 74] on icon "modal" at bounding box center [614, 77] width 5 height 6
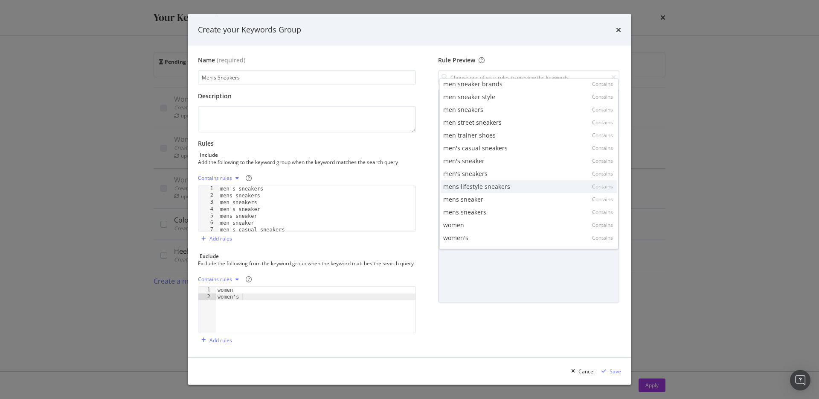
scroll to position [158, 0]
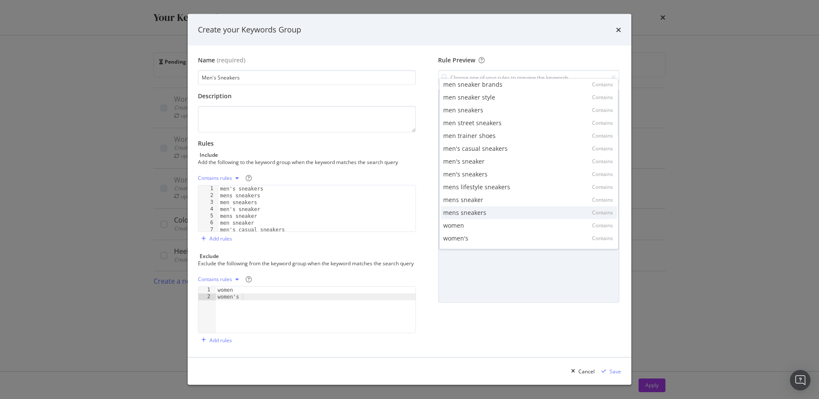
click at [516, 210] on div "mens sneakers Contains" at bounding box center [529, 212] width 176 height 13
type input "mens sneakers"
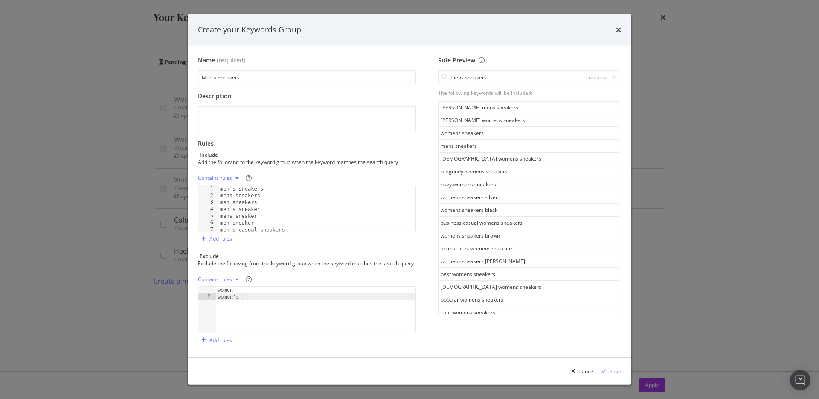
drag, startPoint x: 251, startPoint y: 289, endPoint x: 251, endPoint y: 299, distance: 10.7
click at [251, 290] on div "women women's" at bounding box center [316, 316] width 200 height 60
click at [251, 299] on div "women women's" at bounding box center [316, 316] width 200 height 60
type textarea "women's"
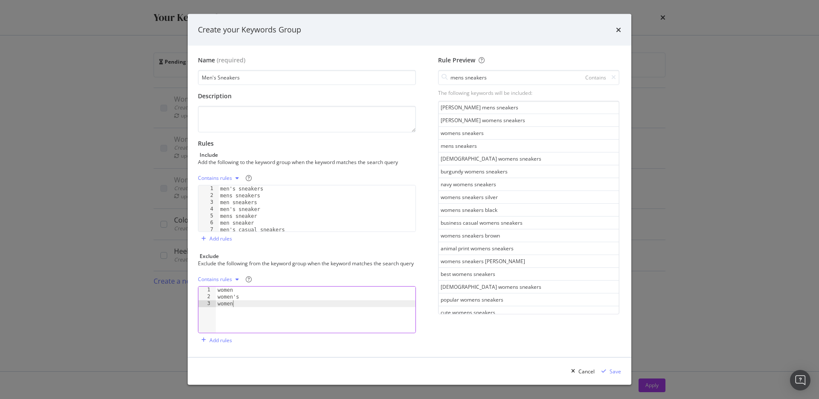
type textarea "womens"
click at [502, 73] on input "mens sneakers" at bounding box center [528, 77] width 181 height 15
click at [546, 57] on div "Rule Preview" at bounding box center [528, 61] width 181 height 11
click at [614, 74] on icon "modal" at bounding box center [614, 77] width 5 height 6
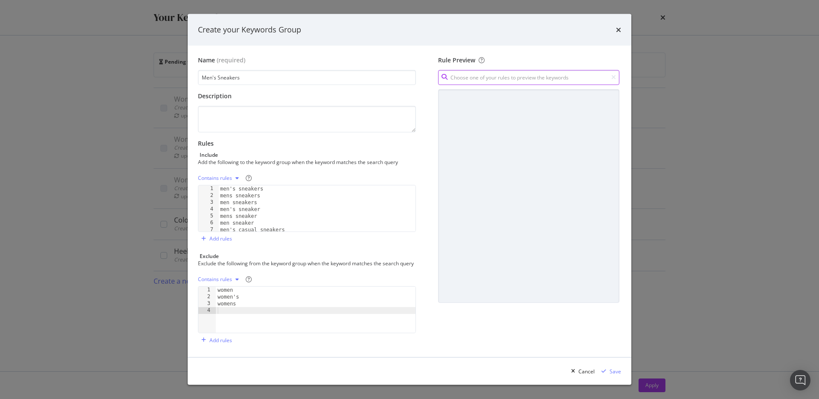
click at [493, 70] on input "modal" at bounding box center [528, 77] width 181 height 15
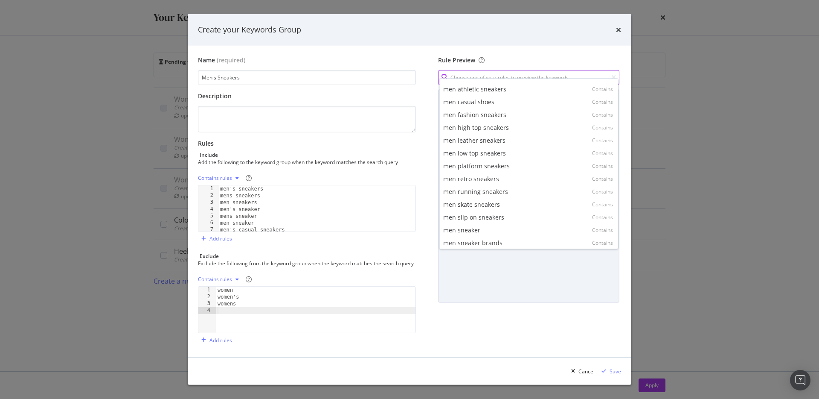
scroll to position [172, 0]
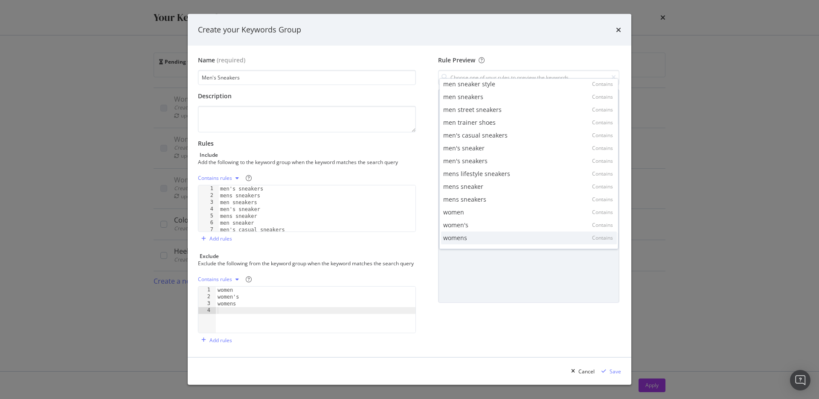
click at [528, 236] on div "womens Contains" at bounding box center [529, 237] width 176 height 13
type input "womens"
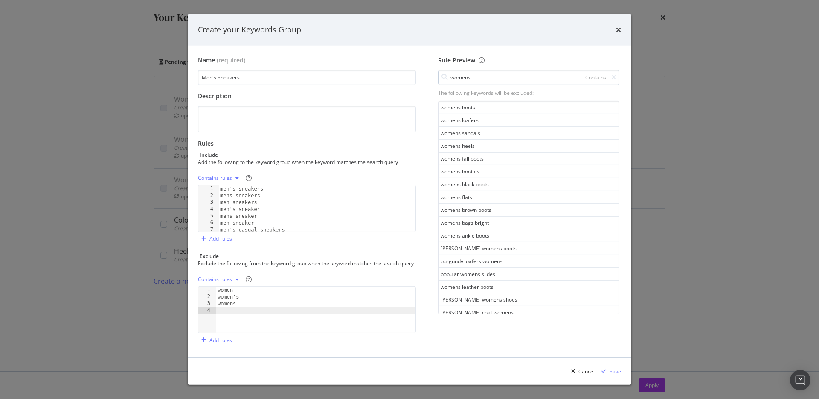
drag, startPoint x: 614, startPoint y: 70, endPoint x: 570, endPoint y: 70, distance: 43.5
click at [613, 74] on icon "modal" at bounding box center [614, 77] width 5 height 6
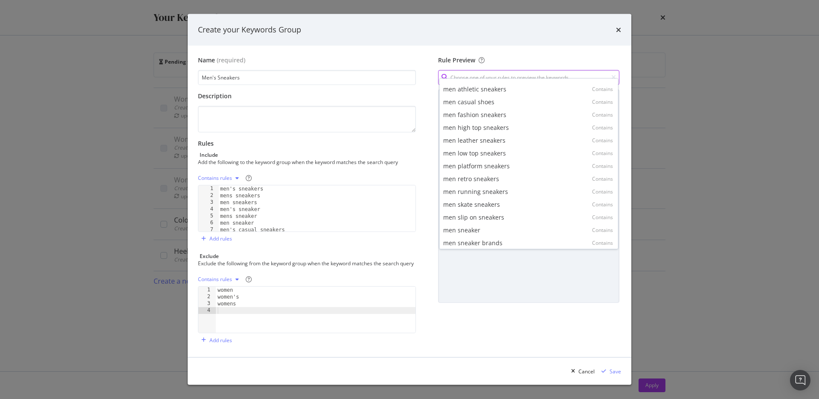
click at [549, 70] on input "modal" at bounding box center [528, 77] width 181 height 15
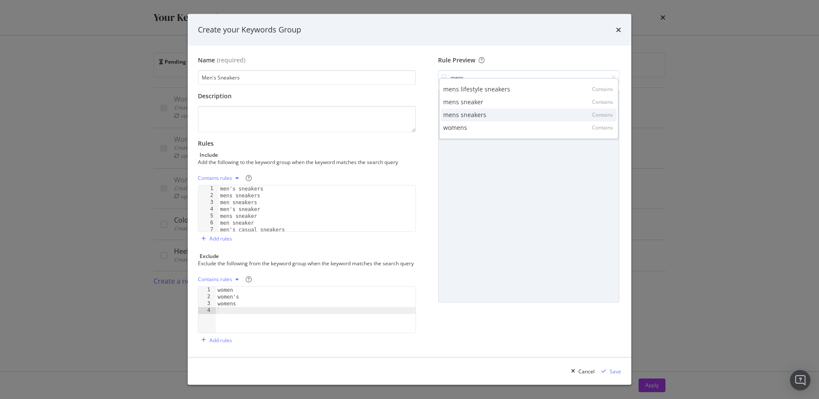
click at [522, 113] on div "mens sneakers Contains" at bounding box center [529, 114] width 176 height 13
type input "mens sneakers"
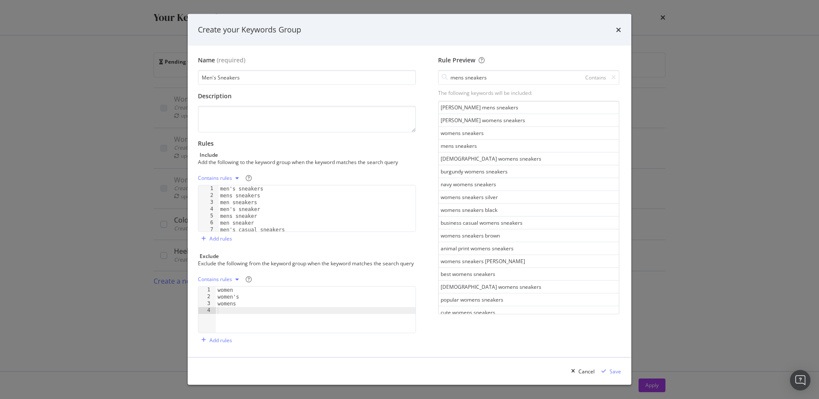
click at [207, 265] on div "Exclude the following from the keyword group when the keyword matches the searc…" at bounding box center [306, 262] width 216 height 7
click at [615, 370] on div "Save" at bounding box center [616, 370] width 12 height 7
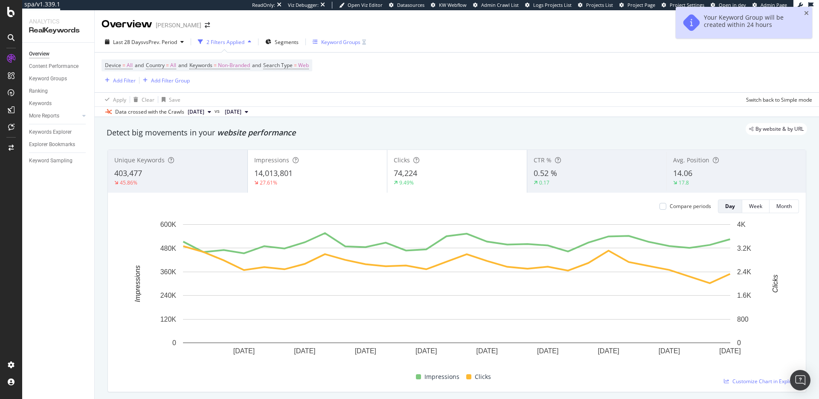
click at [329, 42] on div "Keyword Groups" at bounding box center [340, 41] width 39 height 7
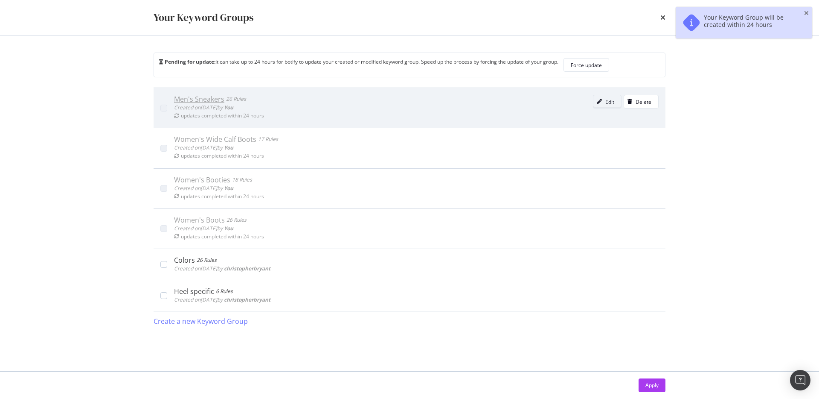
click at [601, 99] on div "Edit" at bounding box center [604, 102] width 21 height 12
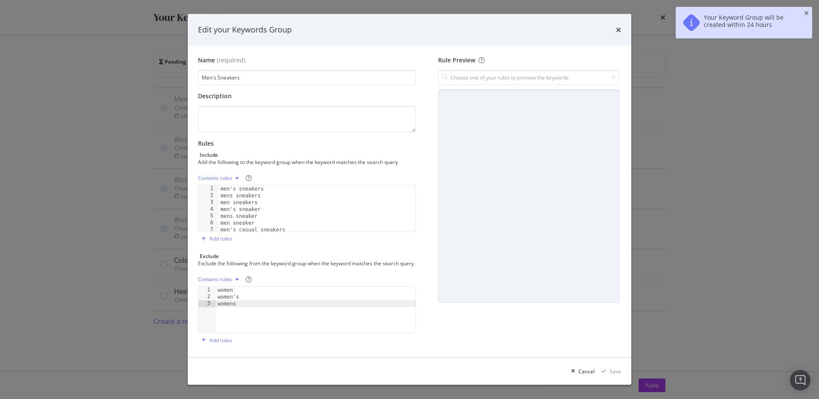
click at [316, 183] on div "Contains rules" at bounding box center [307, 178] width 218 height 14
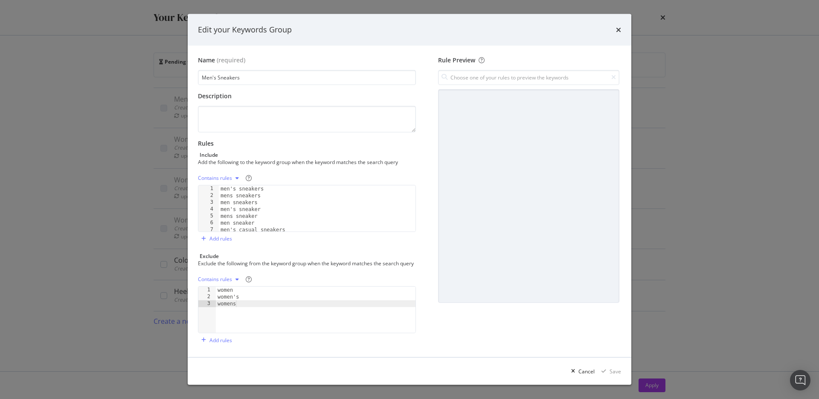
click at [316, 211] on div "men's sneakers mens sneakers men sneakers men's sneaker mens sneaker men sneake…" at bounding box center [317, 215] width 197 height 60
click at [302, 230] on div "men retro sneakers men high top sneakers men low top sneakers men slip on sneak…" at bounding box center [317, 214] width 197 height 60
type textarea "men skate sneakers"
click at [501, 79] on input "modal" at bounding box center [528, 77] width 181 height 15
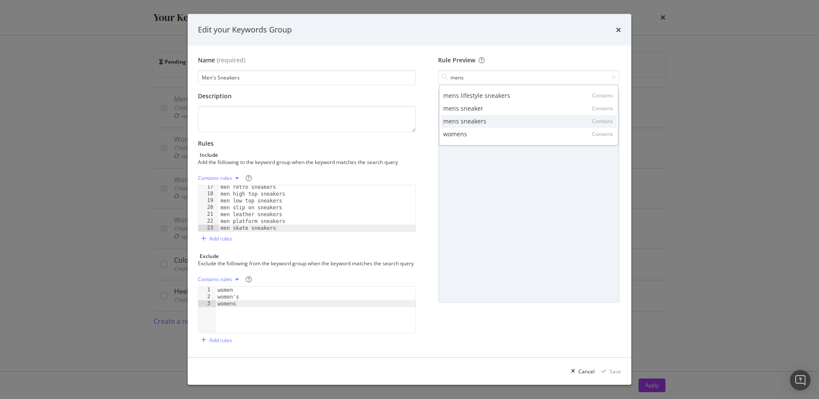
click at [494, 116] on div "mens sneakers Contains" at bounding box center [529, 121] width 176 height 13
type input "mens sneakers"
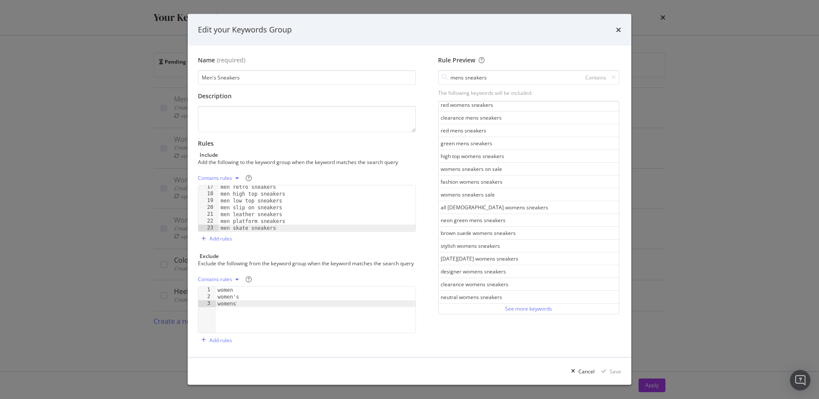
scroll to position [6, 0]
click at [231, 281] on div "Contains rules" at bounding box center [215, 279] width 34 height 5
click at [238, 306] on div "Exact rules" at bounding box center [227, 308] width 50 height 11
click at [595, 73] on div "Contains" at bounding box center [596, 76] width 21 height 7
click at [613, 74] on icon "modal" at bounding box center [614, 77] width 5 height 6
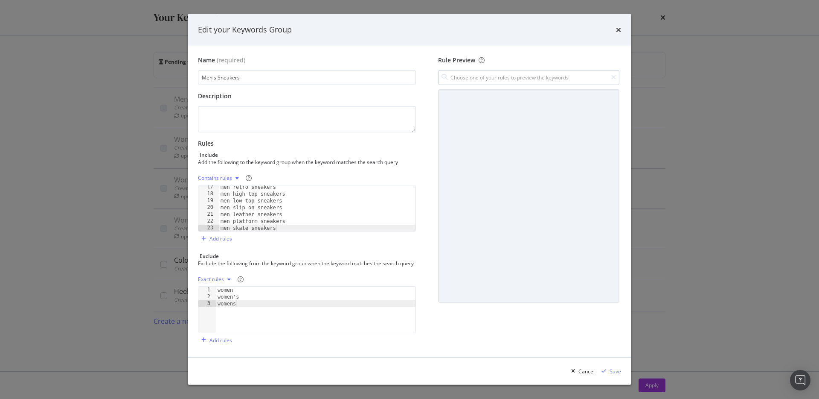
scroll to position [0, 0]
click at [602, 70] on input "modal" at bounding box center [528, 77] width 181 height 15
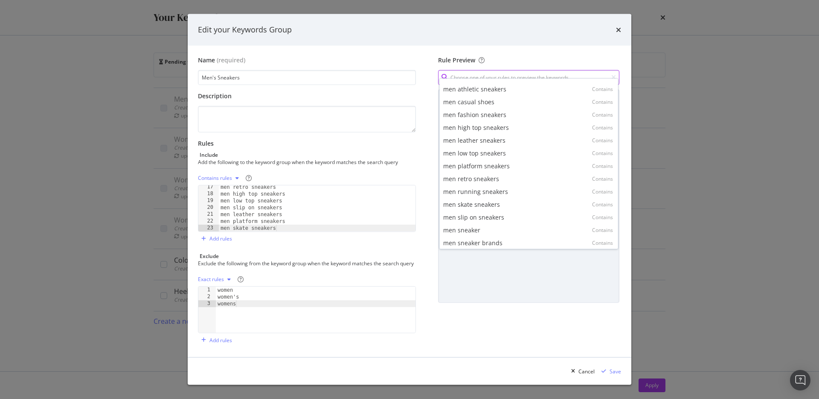
scroll to position [172, 0]
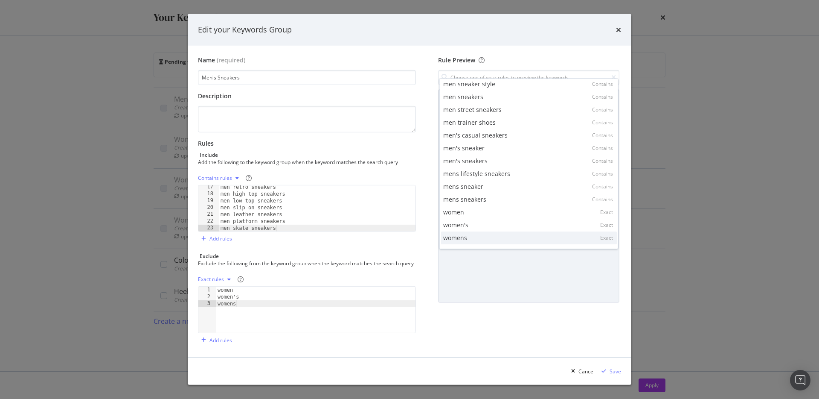
click at [569, 235] on div "womens Exact" at bounding box center [529, 237] width 176 height 13
type input "womens"
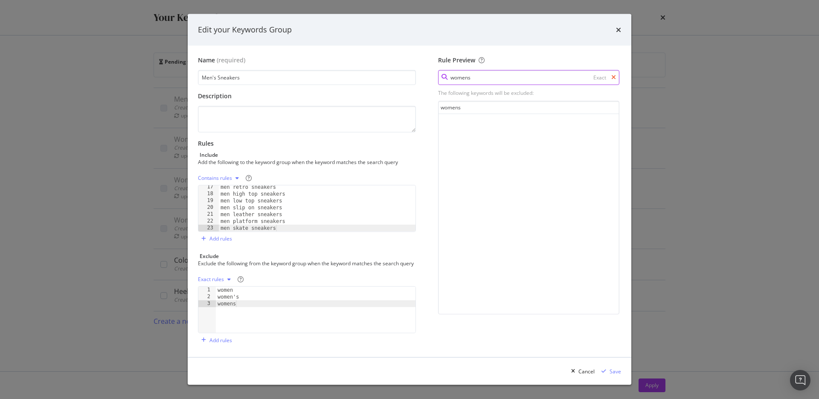
click at [616, 71] on input "womens" at bounding box center [528, 77] width 181 height 15
click at [225, 277] on div "modal" at bounding box center [229, 279] width 10 height 5
click at [234, 294] on div "Contains rules" at bounding box center [226, 294] width 34 height 7
click at [618, 72] on input "womens" at bounding box center [528, 77] width 181 height 15
click at [614, 74] on icon "modal" at bounding box center [614, 77] width 5 height 6
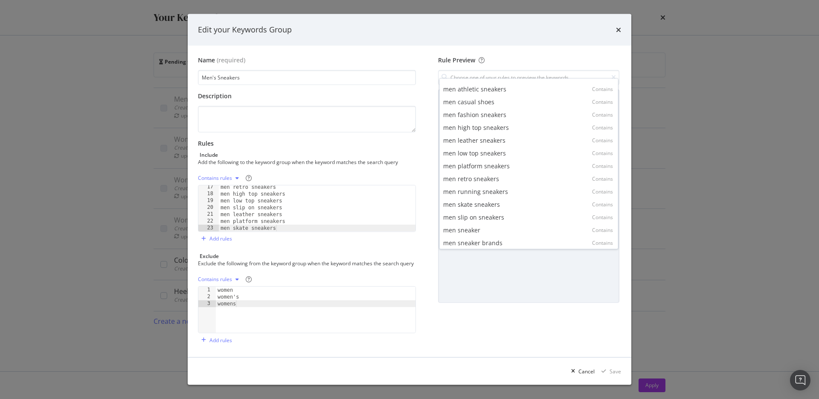
click at [369, 259] on div "Exclude the following from the keyword group when the keyword matches the searc…" at bounding box center [306, 262] width 216 height 7
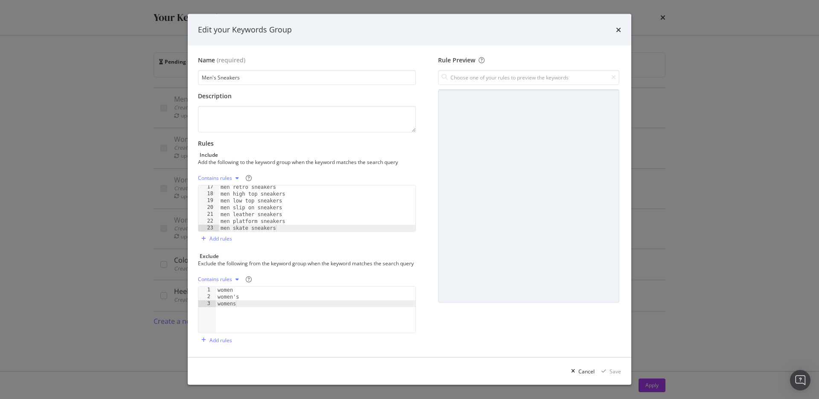
click at [224, 281] on div "Contains rules" at bounding box center [215, 279] width 34 height 5
click at [239, 321] on div "Regex rules" at bounding box center [227, 322] width 50 height 11
click at [256, 306] on div "women women's womens" at bounding box center [316, 316] width 200 height 60
click at [255, 306] on div "women women's womens" at bounding box center [316, 316] width 200 height 60
click at [254, 305] on div "women women's womens" at bounding box center [316, 316] width 200 height 60
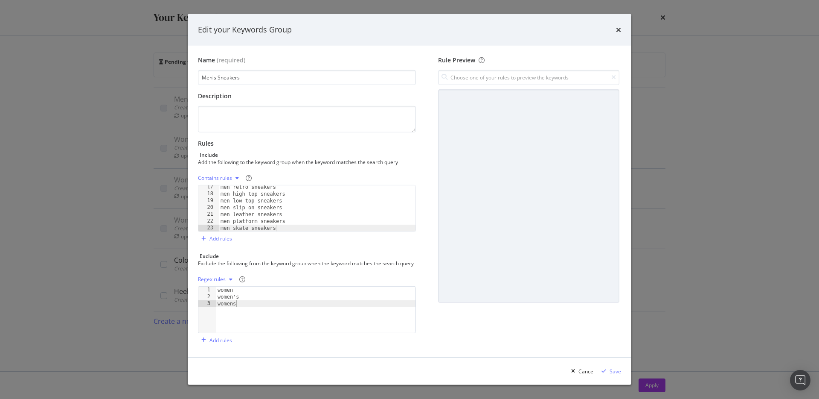
drag, startPoint x: 254, startPoint y: 303, endPoint x: 204, endPoint y: 289, distance: 51.5
click at [204, 289] on div "womens 1 2 3 women women's womens XXXXXXXXXXXXXXXXXXXXXXXXXXXXXXXXXXXXXXXXXXXXX…" at bounding box center [307, 309] width 218 height 47
type textarea "women women's"
click at [614, 371] on div "Save" at bounding box center [616, 370] width 12 height 7
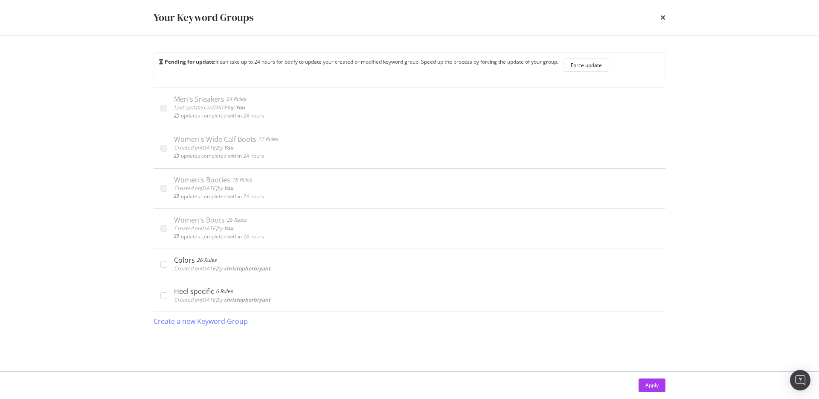
click at [507, 63] on div "Pending for update: It can take up to 24 hours for botify to update your create…" at bounding box center [358, 65] width 399 height 14
click at [528, 63] on div "Pending for update: It can take up to 24 hours for botify to update your create…" at bounding box center [358, 65] width 399 height 14
click at [594, 66] on div "Force update" at bounding box center [586, 64] width 31 height 7
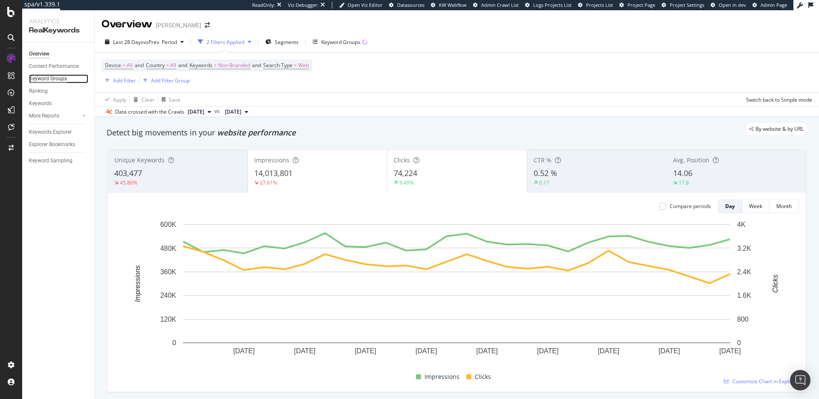
click at [62, 77] on div "Keyword Groups" at bounding box center [48, 78] width 38 height 9
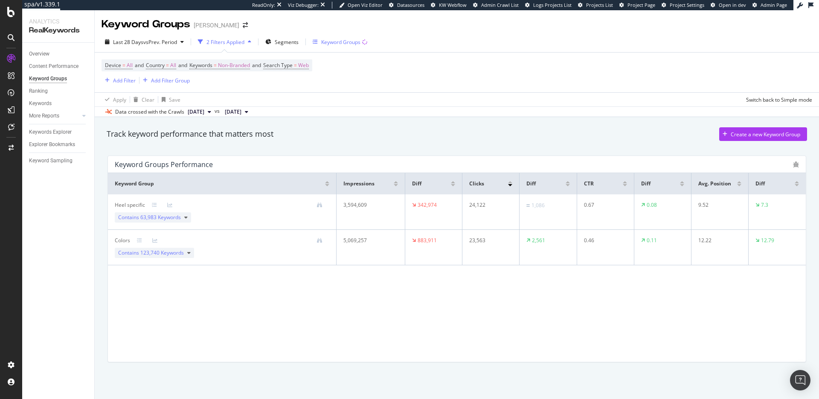
click at [341, 38] on div "Keyword Groups" at bounding box center [340, 41] width 39 height 7
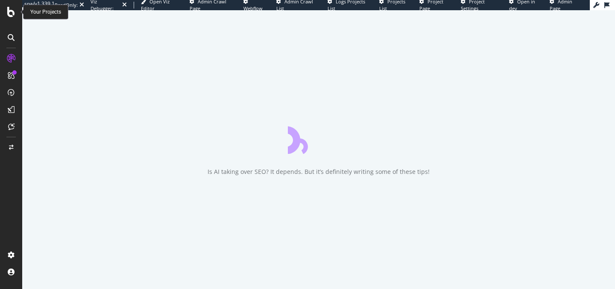
click at [13, 15] on icon at bounding box center [11, 12] width 8 height 10
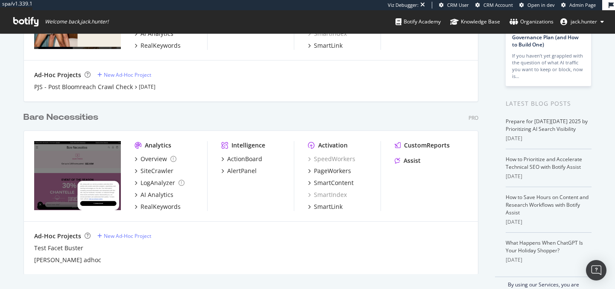
scroll to position [125, 0]
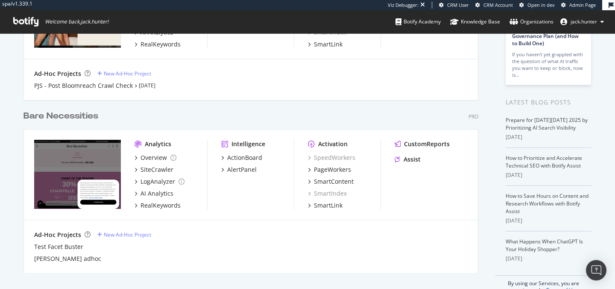
click at [85, 117] on div "Bare Necessities" at bounding box center [60, 116] width 75 height 12
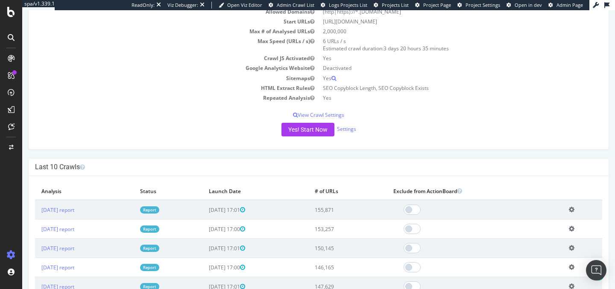
scroll to position [121, 0]
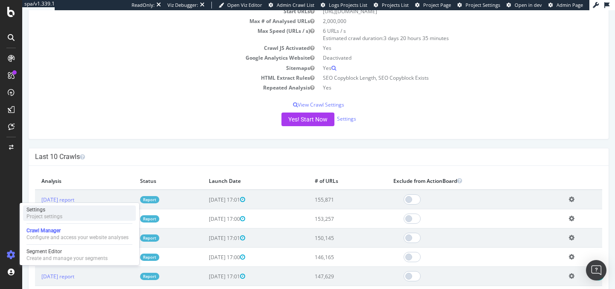
click at [49, 216] on div "Project settings" at bounding box center [44, 216] width 36 height 7
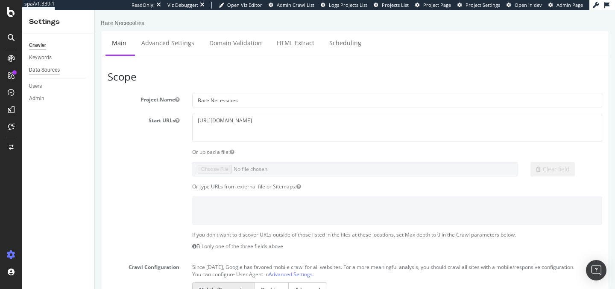
click at [48, 70] on div "Data Sources" at bounding box center [44, 70] width 31 height 9
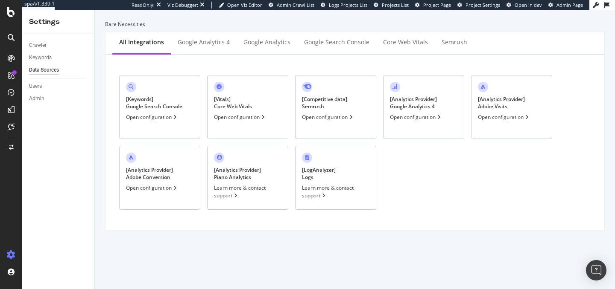
click at [145, 103] on div "[ Keywords ] Google Search Console" at bounding box center [154, 103] width 56 height 15
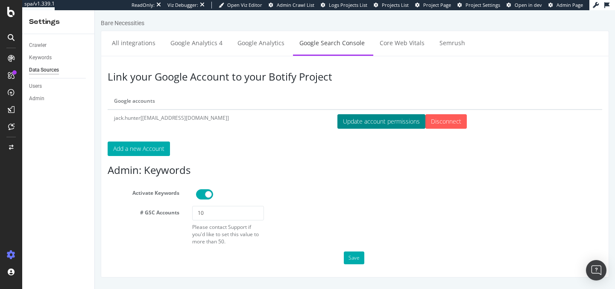
click at [337, 124] on button "Update account permissions" at bounding box center [381, 121] width 88 height 15
click at [427, 124] on input "Disconnect" at bounding box center [445, 121] width 41 height 15
click at [353, 123] on button "Update account permissions" at bounding box center [381, 121] width 88 height 15
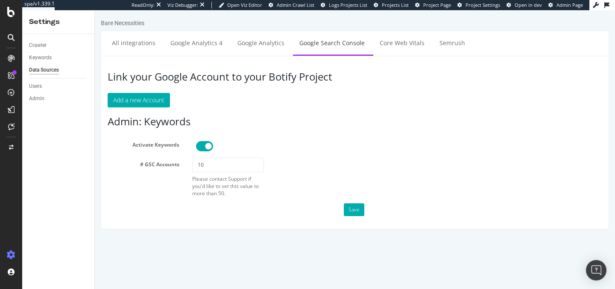
click at [224, 79] on h3 "Link your Google Account to your Botify Project" at bounding box center [355, 76] width 494 height 11
click at [151, 100] on button "Add a new Account" at bounding box center [139, 100] width 62 height 15
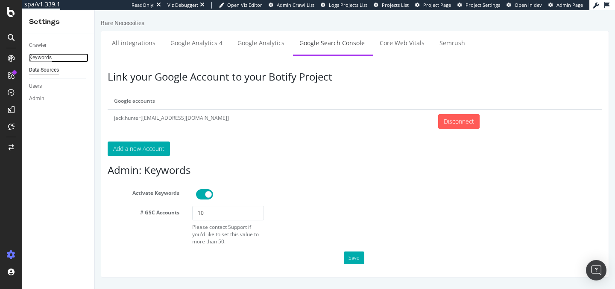
click at [47, 59] on div "Keywords" at bounding box center [40, 57] width 23 height 9
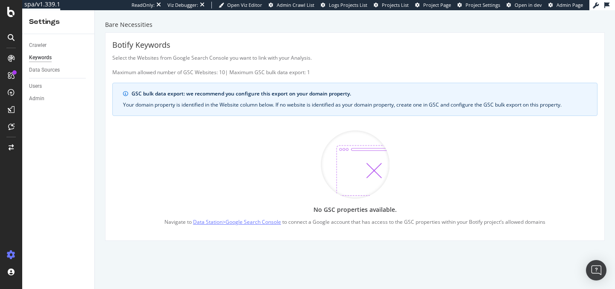
click at [256, 222] on link "Data Station > Google Search Console" at bounding box center [237, 222] width 88 height 9
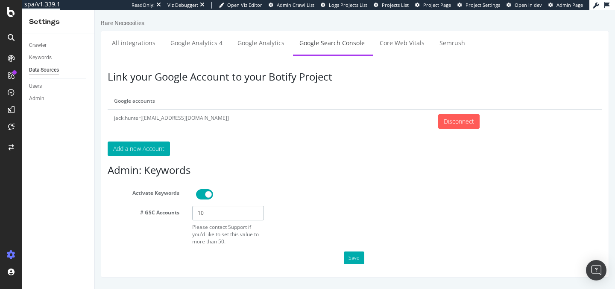
click at [211, 216] on input "10" at bounding box center [228, 213] width 72 height 15
click at [356, 256] on button "Save" at bounding box center [354, 258] width 20 height 13
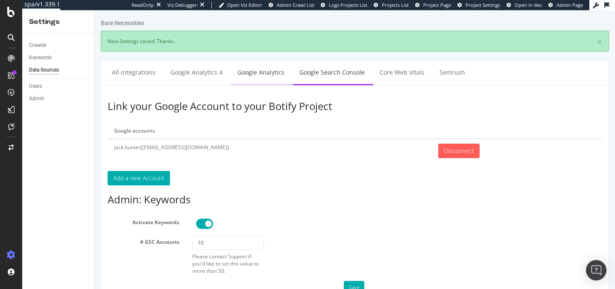
click at [248, 68] on link "Google Analytics" at bounding box center [261, 72] width 60 height 23
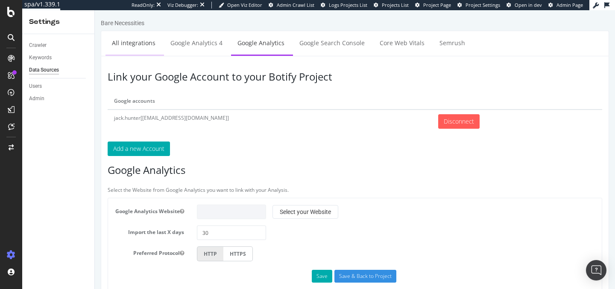
click at [138, 43] on link "All integrations" at bounding box center [133, 42] width 56 height 23
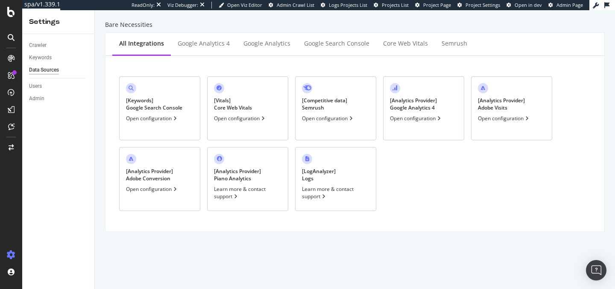
click at [181, 99] on div "[ Keywords ] Google Search Console" at bounding box center [154, 104] width 56 height 15
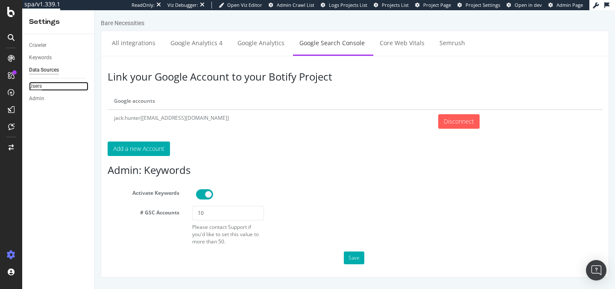
click at [37, 86] on div "Users" at bounding box center [35, 86] width 13 height 9
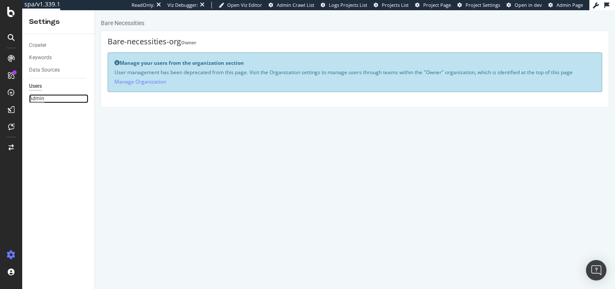
click at [39, 99] on div "Admin" at bounding box center [36, 98] width 15 height 9
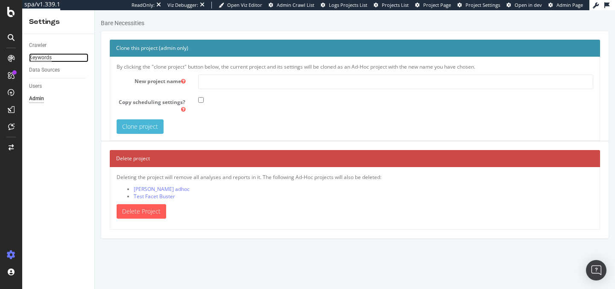
click at [44, 57] on div "Keywords" at bounding box center [40, 57] width 23 height 9
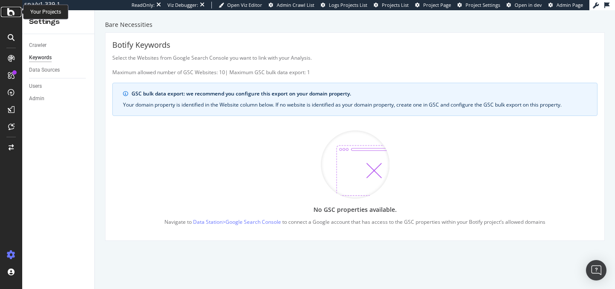
click at [7, 14] on icon at bounding box center [11, 12] width 8 height 10
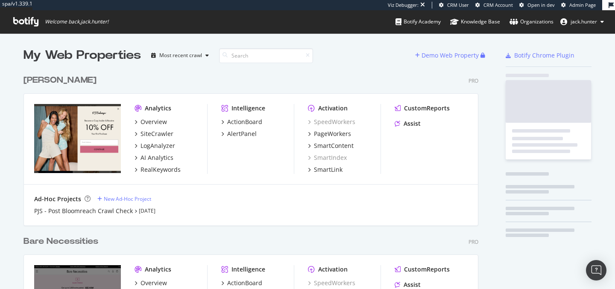
scroll to position [335, 461]
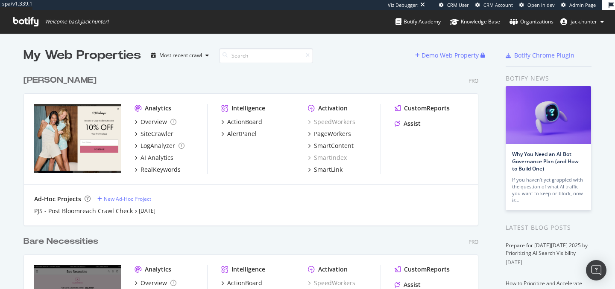
click at [67, 86] on div "PJ Salvage Pro Analytics Overview SiteCrawler LogAnalyzer AI Analytics RealKeyw…" at bounding box center [253, 144] width 461 height 161
click at [64, 77] on div "[PERSON_NAME]" at bounding box center [59, 80] width 73 height 12
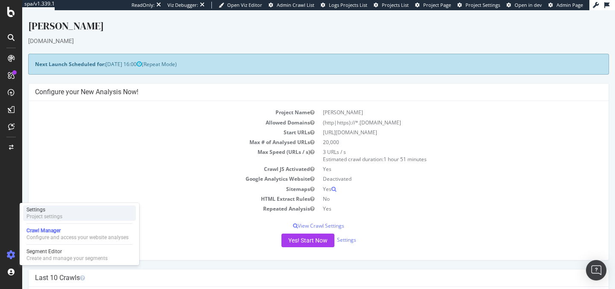
click at [59, 220] on div "Project settings" at bounding box center [44, 216] width 36 height 7
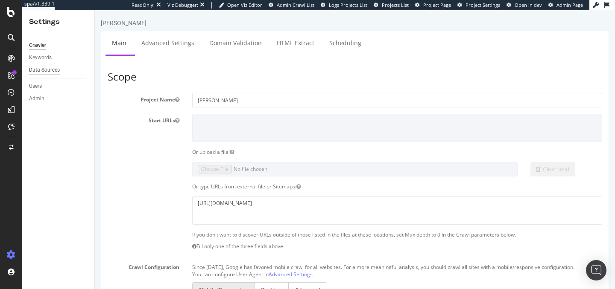
click at [46, 71] on div "Data Sources" at bounding box center [44, 70] width 31 height 9
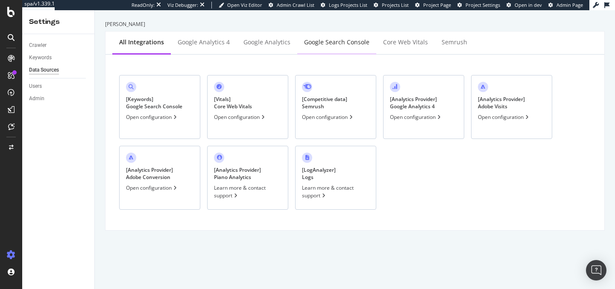
click at [337, 49] on div "Google Search Console" at bounding box center [336, 42] width 79 height 23
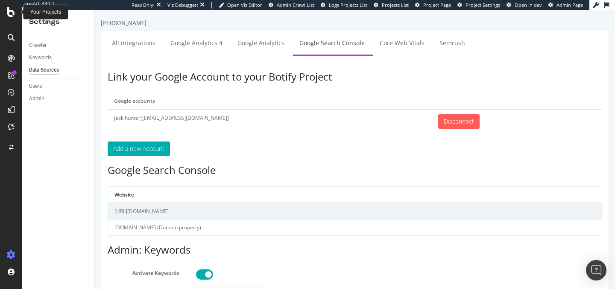
click at [9, 11] on icon at bounding box center [11, 12] width 8 height 10
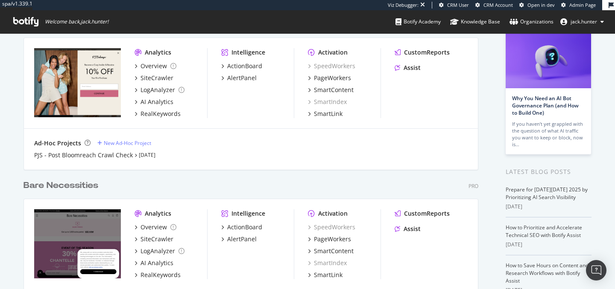
scroll to position [57, 0]
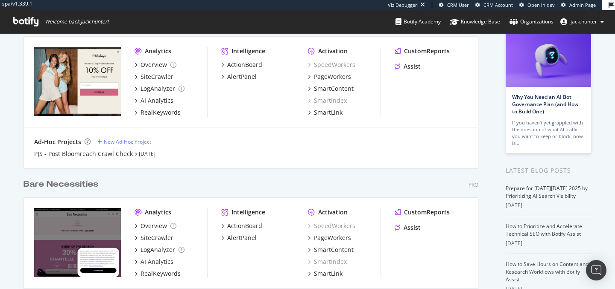
click at [86, 190] on div "Bare Necessities Pro Analytics Overview SiteCrawler LogAnalyzer AI Analytics Re…" at bounding box center [253, 254] width 461 height 173
click at [86, 187] on div "Bare Necessities" at bounding box center [60, 184] width 75 height 12
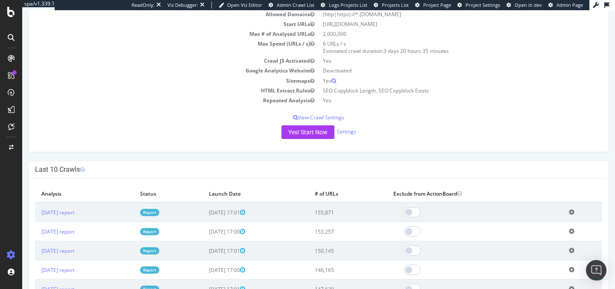
scroll to position [108, 0]
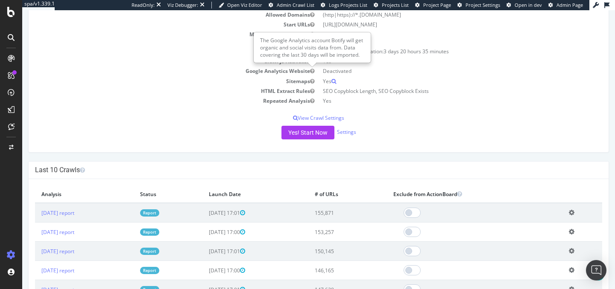
click at [312, 73] on icon "button" at bounding box center [312, 71] width 4 height 5
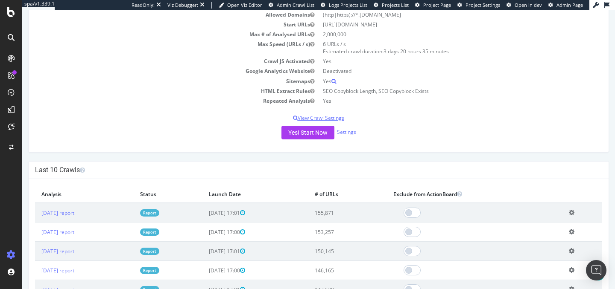
click at [329, 117] on p "View Crawl Settings" at bounding box center [318, 117] width 567 height 7
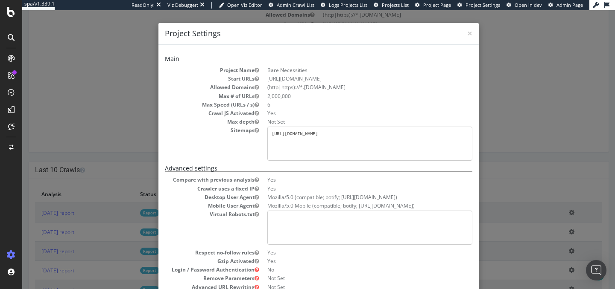
click at [472, 35] on div "× Close Project Settings" at bounding box center [318, 34] width 320 height 22
click at [467, 34] on span "×" at bounding box center [469, 33] width 5 height 12
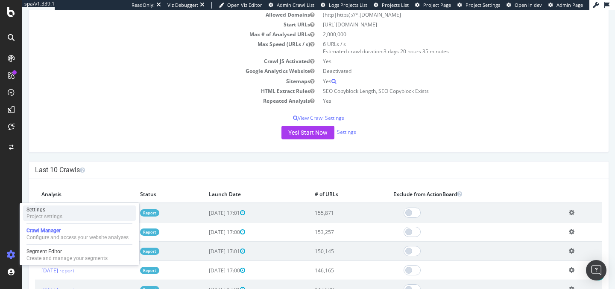
click at [54, 216] on div "Project settings" at bounding box center [44, 216] width 36 height 7
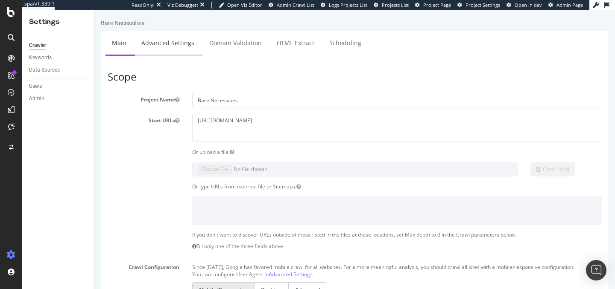
click at [175, 47] on link "Advanced Settings" at bounding box center [168, 42] width 66 height 23
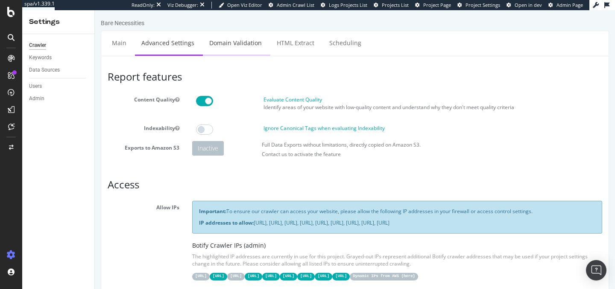
click at [232, 42] on link "Domain Validation" at bounding box center [235, 42] width 65 height 23
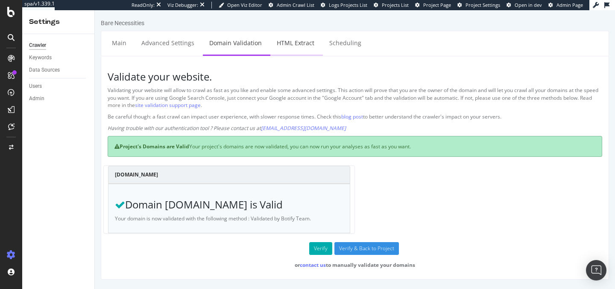
click at [302, 46] on link "HTML Extract" at bounding box center [295, 42] width 50 height 23
select select "html.length"
select select "exist"
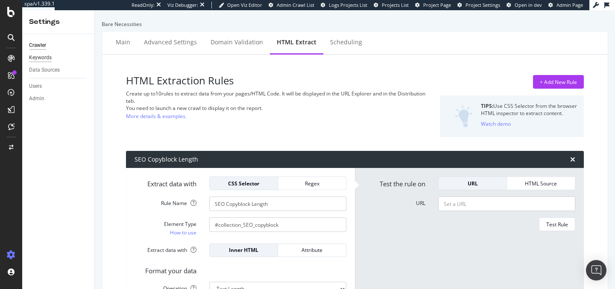
click at [42, 58] on div "Keywords" at bounding box center [40, 57] width 23 height 9
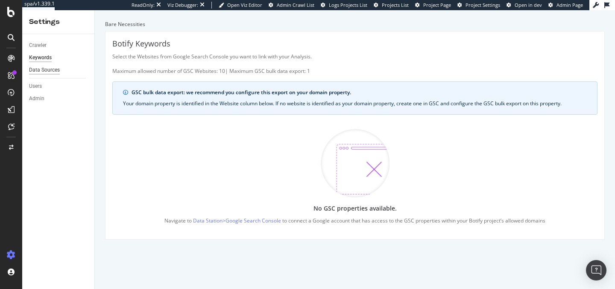
click at [44, 71] on div "Data Sources" at bounding box center [44, 70] width 31 height 9
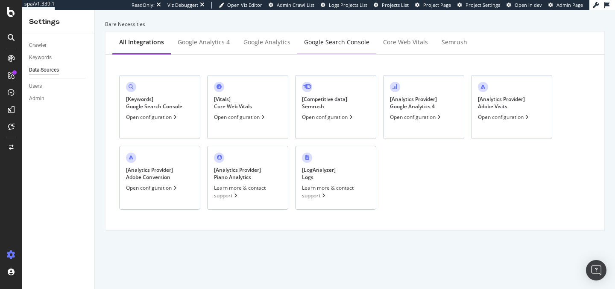
click at [319, 35] on div "Google Search Console" at bounding box center [336, 42] width 79 height 23
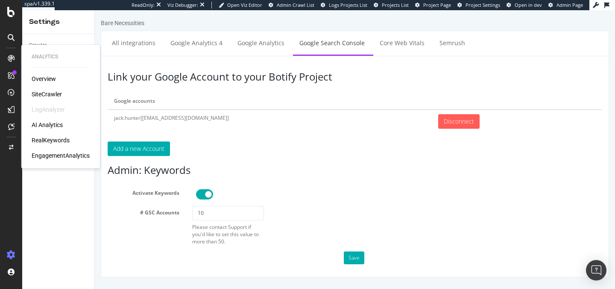
click at [43, 138] on div "RealKeywords" at bounding box center [51, 140] width 38 height 9
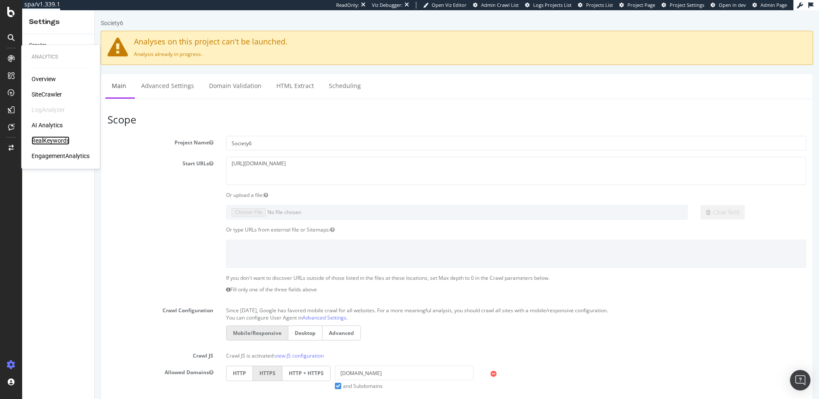
click at [60, 136] on div "RealKeywords" at bounding box center [51, 140] width 38 height 9
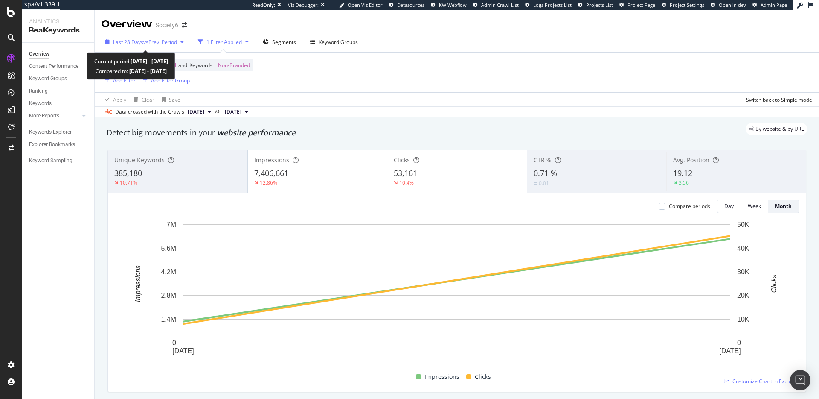
click at [162, 43] on span "vs Prev. Period" at bounding box center [160, 41] width 34 height 7
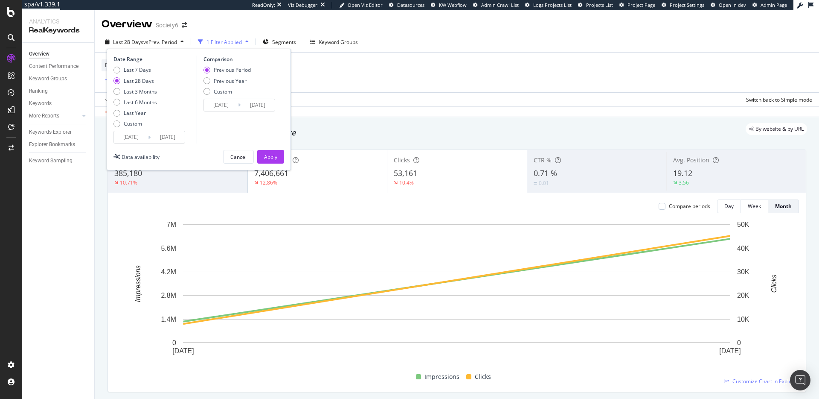
click at [438, 133] on div "By website & by URL" at bounding box center [452, 129] width 709 height 12
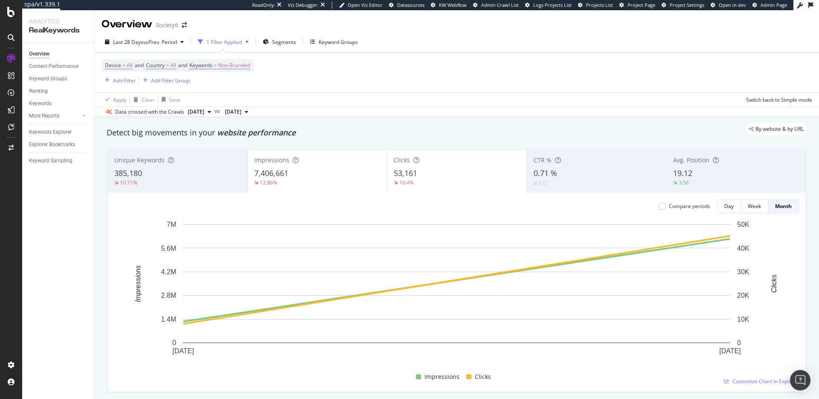
click at [338, 188] on div "Impressions 7,406,661 12.86%" at bounding box center [318, 171] width 140 height 38
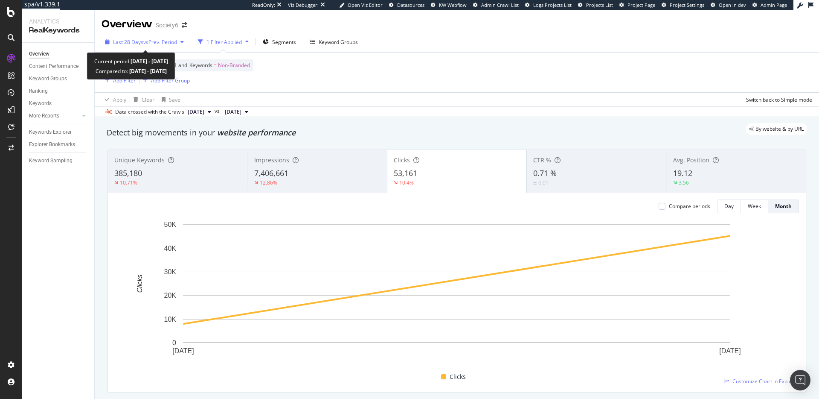
click at [147, 42] on span "vs Prev. Period" at bounding box center [160, 41] width 34 height 7
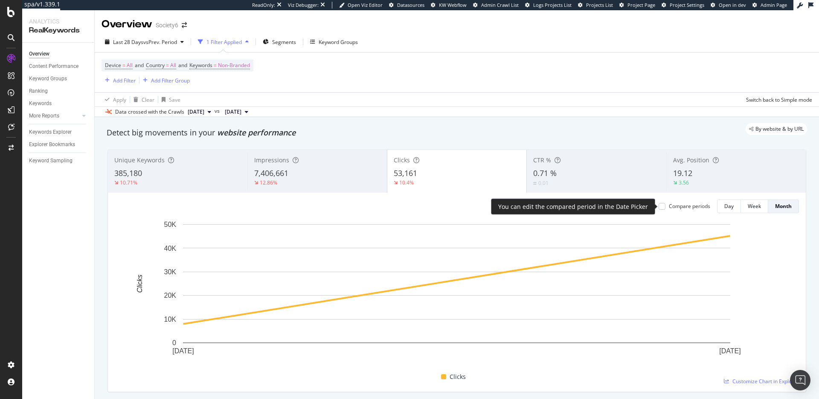
click at [681, 206] on div "Compare periods" at bounding box center [689, 205] width 41 height 7
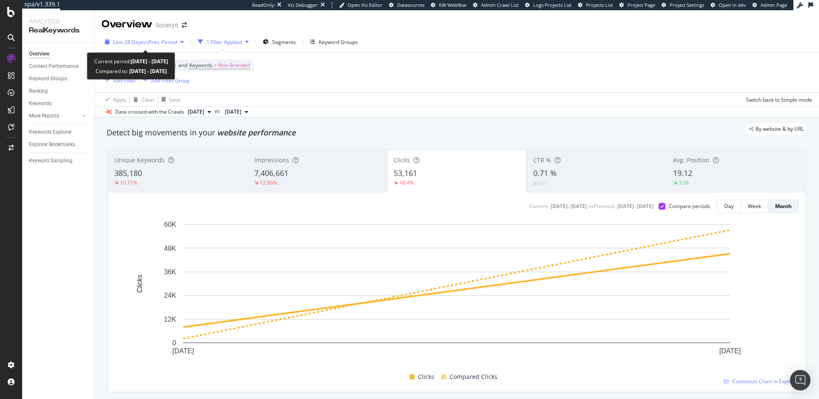
click at [162, 42] on span "vs Prev. Period" at bounding box center [160, 41] width 34 height 7
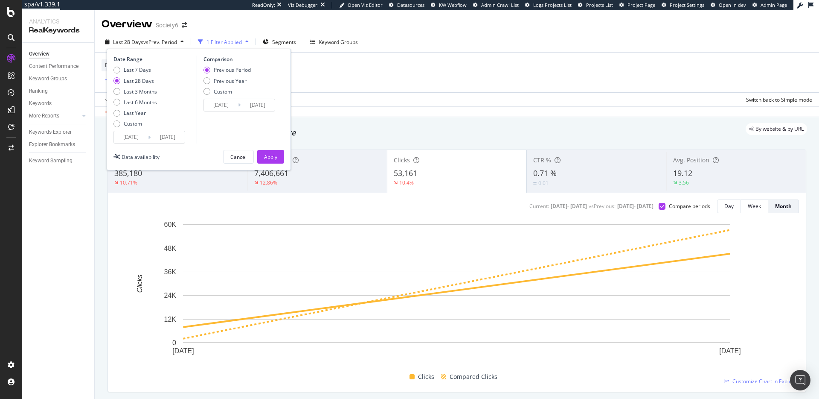
click at [152, 135] on input "[DATE]" at bounding box center [168, 137] width 34 height 12
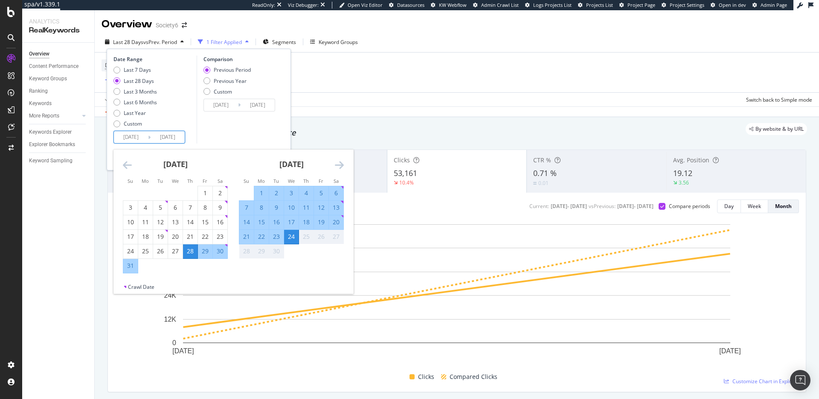
click at [128, 169] on icon "Move backward to switch to the previous month." at bounding box center [127, 165] width 9 height 10
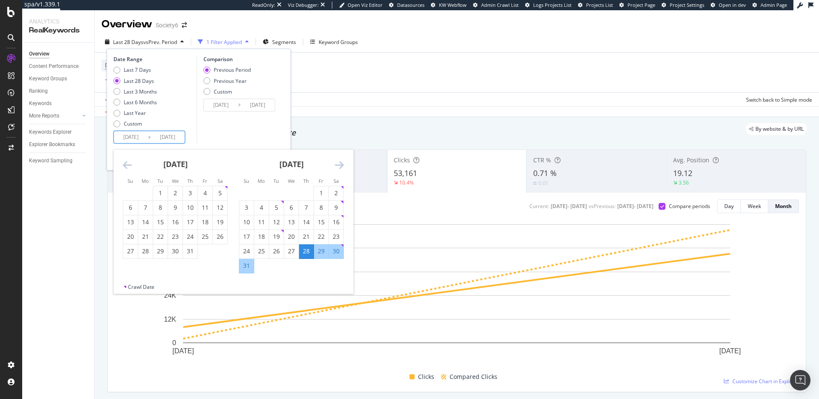
click at [128, 169] on icon "Move backward to switch to the previous month." at bounding box center [127, 165] width 9 height 10
click at [221, 187] on div "1" at bounding box center [220, 193] width 15 height 14
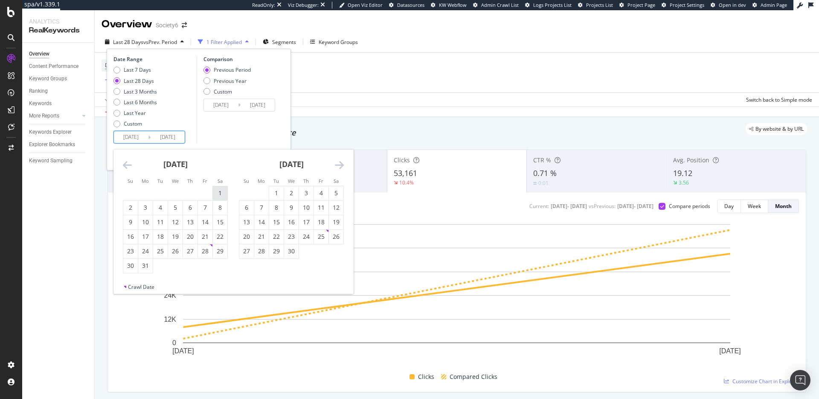
type input "[DATE]"
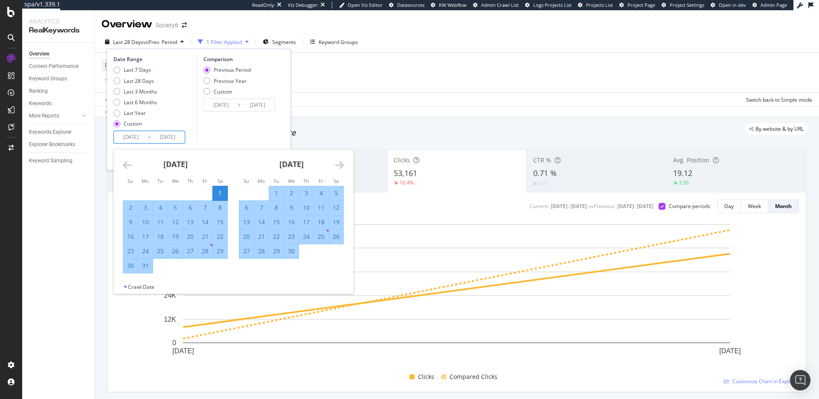
click at [343, 164] on icon "Move forward to switch to the next month." at bounding box center [339, 165] width 9 height 10
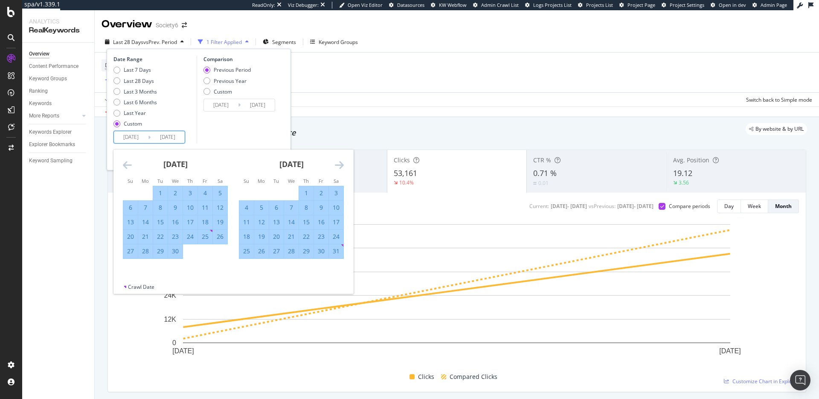
click at [343, 164] on icon "Move forward to switch to the next month." at bounding box center [339, 165] width 9 height 10
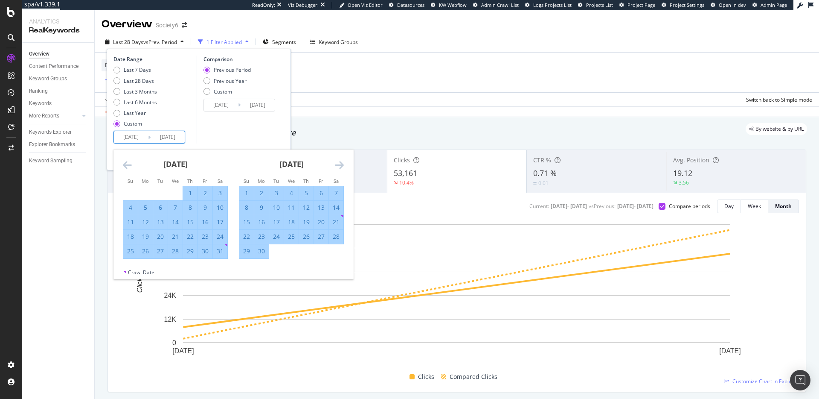
click at [343, 164] on icon "Move forward to switch to the next month." at bounding box center [339, 165] width 9 height 10
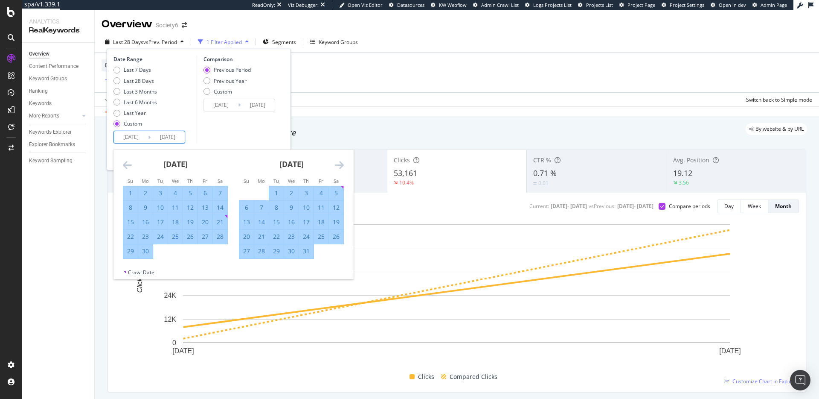
click at [342, 164] on icon "Move forward to switch to the next month." at bounding box center [339, 165] width 9 height 10
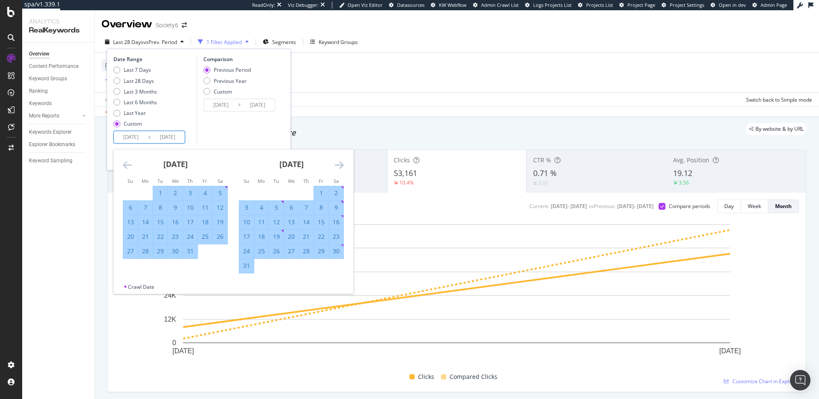
click at [319, 191] on div "1" at bounding box center [321, 193] width 15 height 9
type input "[DATE]"
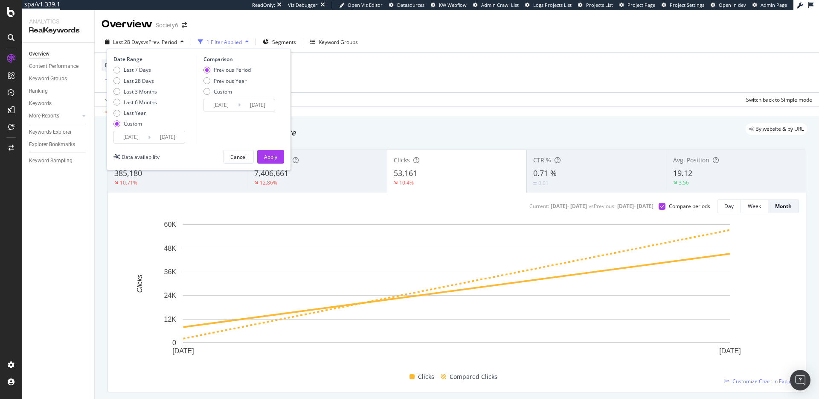
drag, startPoint x: 223, startPoint y: 78, endPoint x: 238, endPoint y: 109, distance: 34.4
click at [223, 78] on div "Previous Year" at bounding box center [230, 80] width 33 height 7
type input "[DATE]"
click at [275, 154] on div "Apply" at bounding box center [270, 156] width 13 height 7
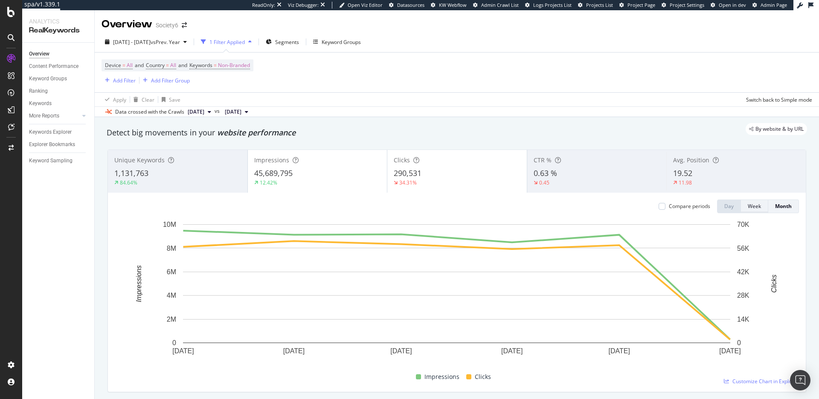
click at [752, 204] on div "Week" at bounding box center [754, 205] width 13 height 7
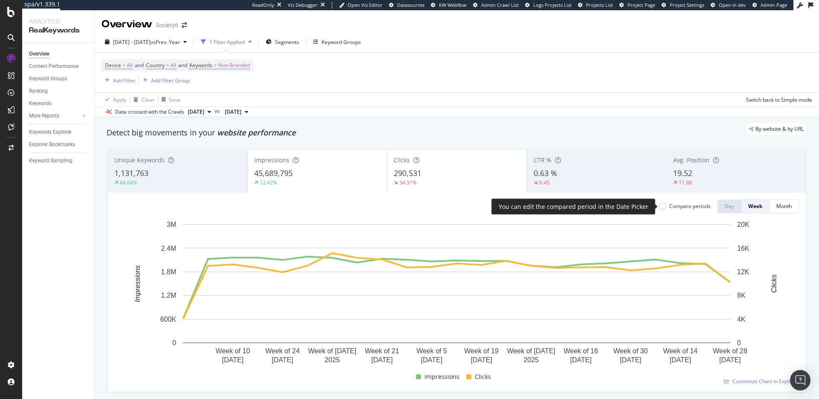
click at [674, 210] on div "Compare periods" at bounding box center [690, 205] width 41 height 7
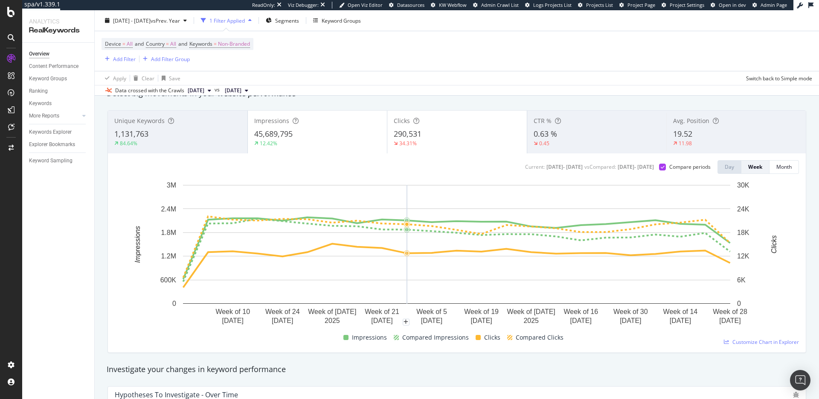
scroll to position [41, 0]
click at [353, 143] on div "12.42%" at bounding box center [317, 142] width 127 height 8
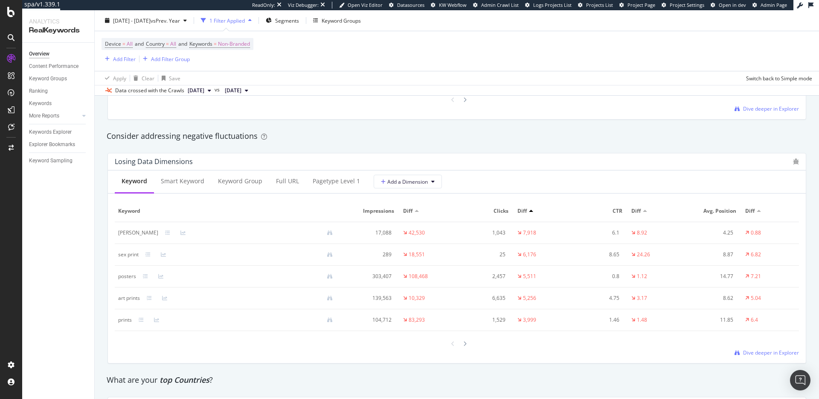
scroll to position [968, 0]
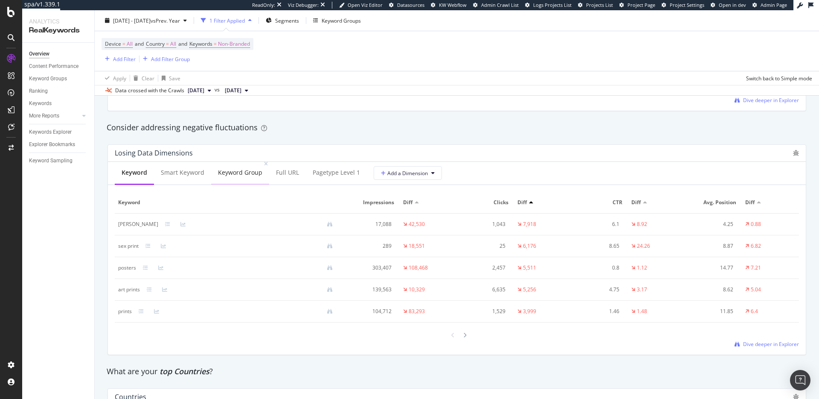
click at [228, 173] on div "Keyword Group" at bounding box center [240, 172] width 44 height 9
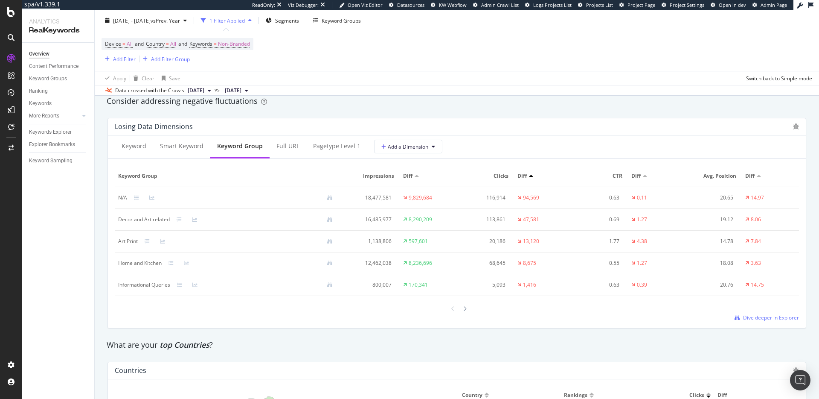
scroll to position [997, 0]
click at [469, 305] on div at bounding box center [457, 306] width 685 height 12
click at [315, 142] on div "pagetype Level 1" at bounding box center [336, 143] width 47 height 9
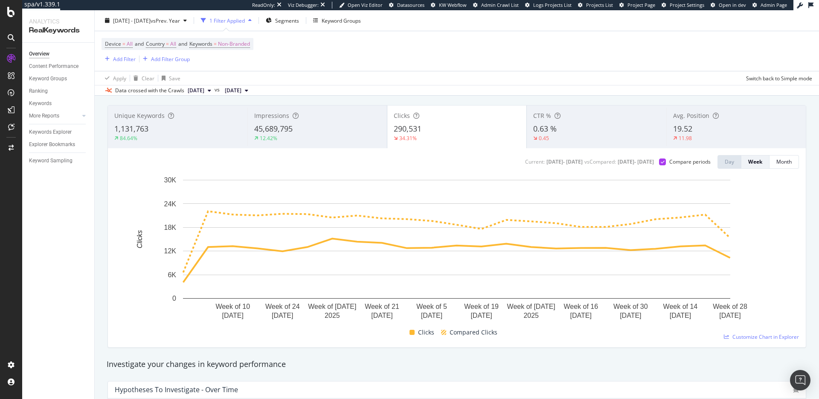
scroll to position [49, 0]
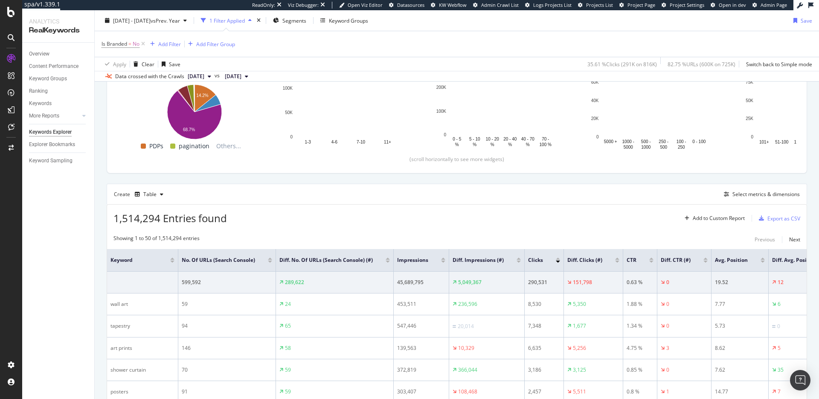
scroll to position [137, 0]
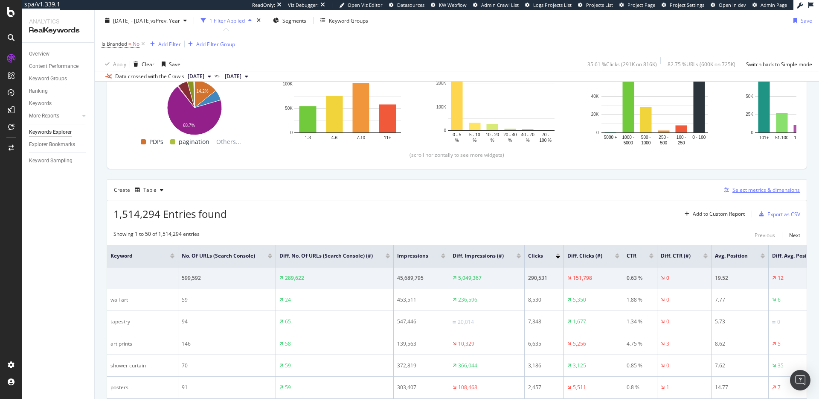
click at [743, 188] on div "Select metrics & dimensions" at bounding box center [766, 189] width 67 height 7
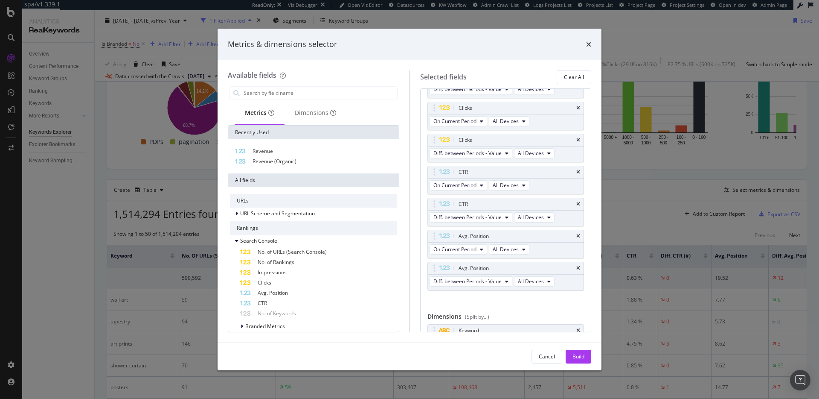
scroll to position [161, 0]
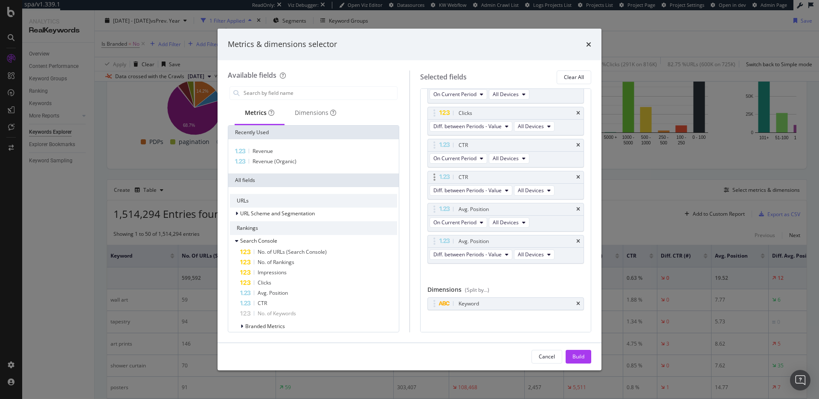
click at [579, 209] on icon "times" at bounding box center [579, 209] width 4 height 5
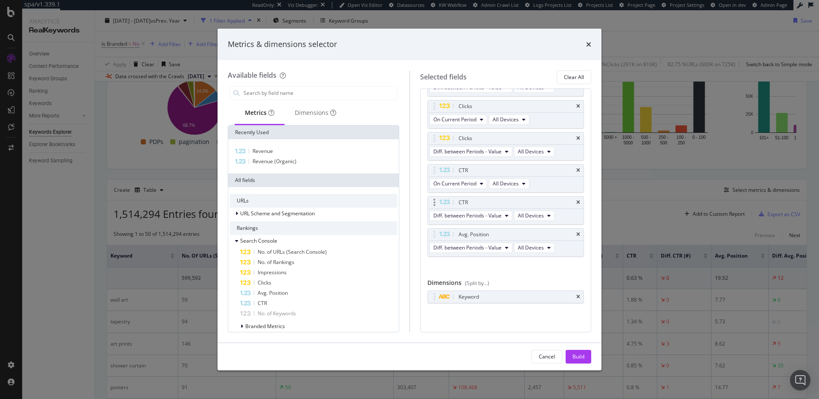
scroll to position [136, 0]
click at [580, 232] on icon "times" at bounding box center [579, 234] width 4 height 5
click at [577, 200] on icon "times" at bounding box center [579, 202] width 4 height 5
click at [578, 233] on icon "times" at bounding box center [579, 234] width 4 height 5
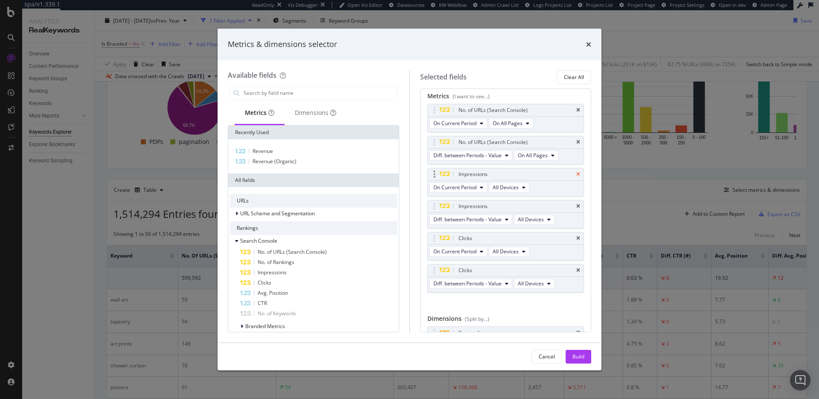
scroll to position [0, 0]
click at [579, 113] on icon "times" at bounding box center [579, 113] width 4 height 5
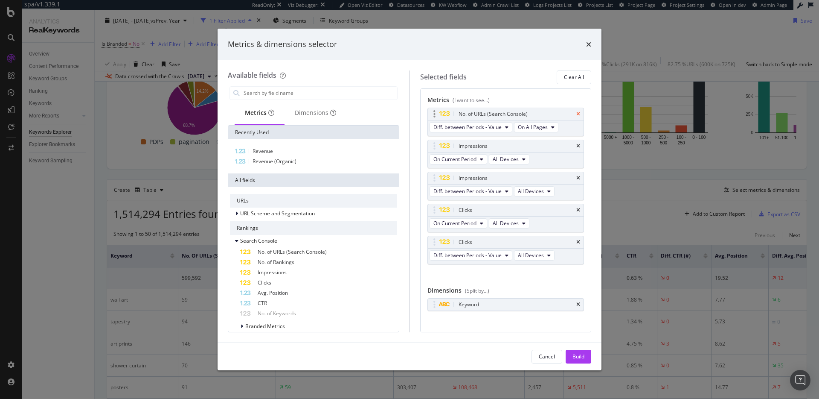
click at [579, 114] on icon "times" at bounding box center [579, 113] width 4 height 5
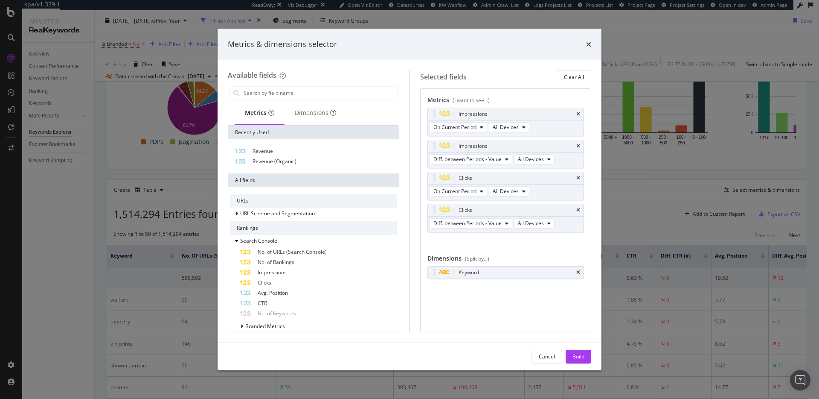
click at [579, 114] on icon "times" at bounding box center [579, 113] width 4 height 5
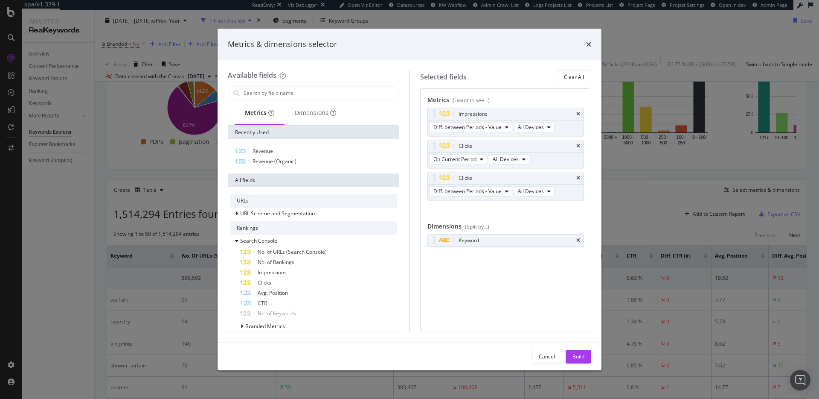
click at [579, 114] on icon "times" at bounding box center [579, 113] width 4 height 5
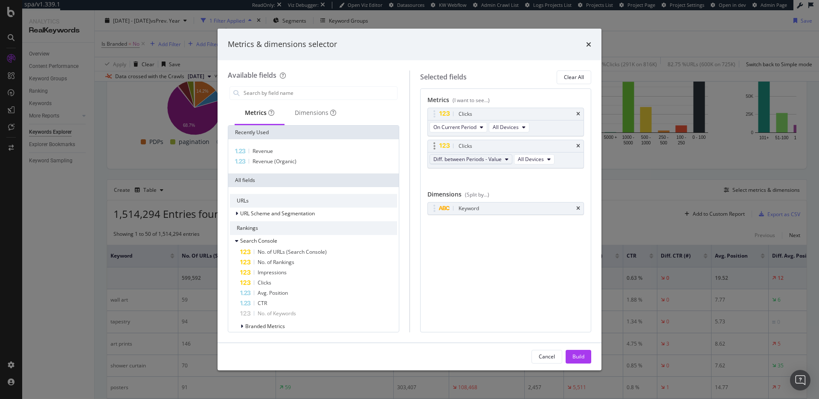
click at [497, 160] on span "Diff. between Periods - Value" at bounding box center [468, 158] width 68 height 7
click at [495, 204] on span "Diff. between Periods - Percentage" at bounding box center [478, 206] width 82 height 8
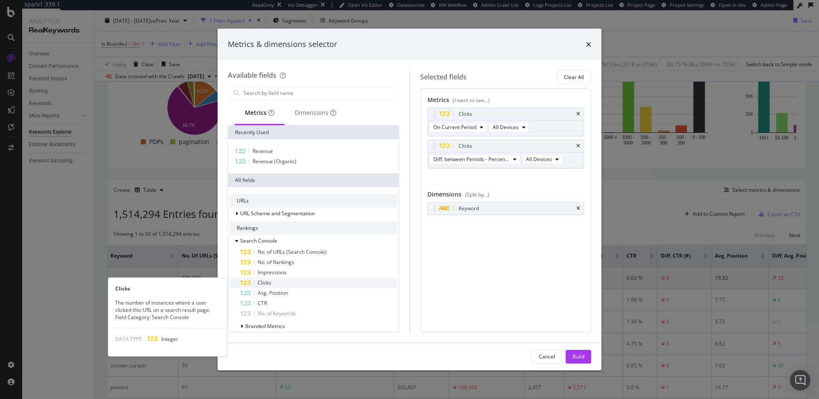
click at [306, 285] on div "Clicks" at bounding box center [318, 282] width 157 height 10
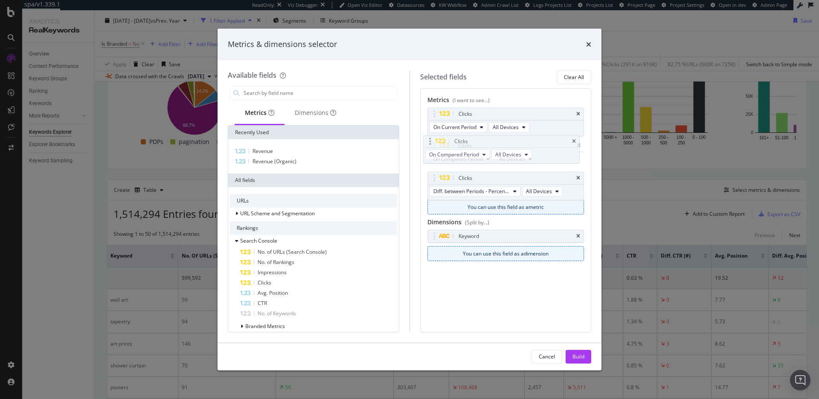
drag, startPoint x: 536, startPoint y: 178, endPoint x: 532, endPoint y: 141, distance: 36.5
click at [532, 141] on body "spa/v1.339.1 ReadOnly: Viz Debugger: Open Viz Editor Datasources KW Webflow Adm…" at bounding box center [409, 199] width 819 height 399
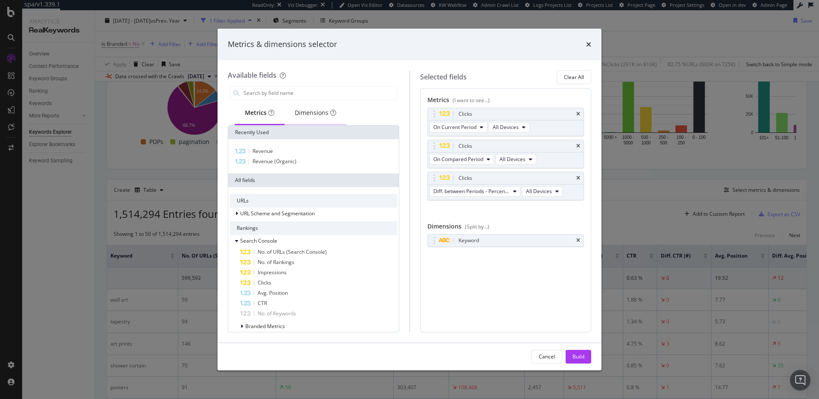
click at [312, 112] on div "Dimensions" at bounding box center [315, 112] width 41 height 9
click at [330, 91] on input "modal" at bounding box center [320, 93] width 154 height 13
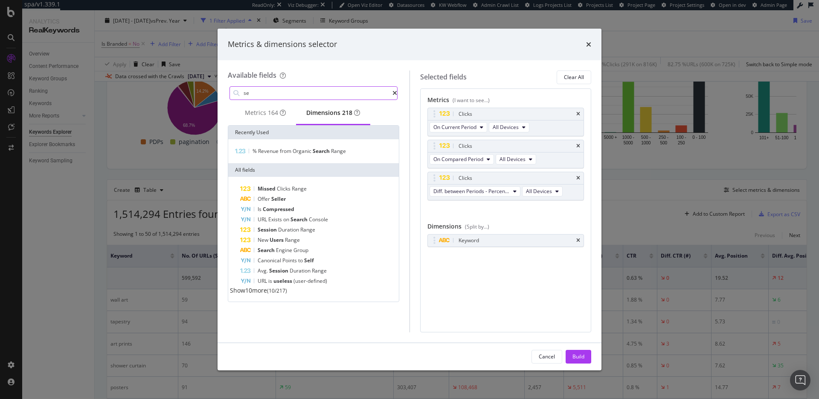
type input "s"
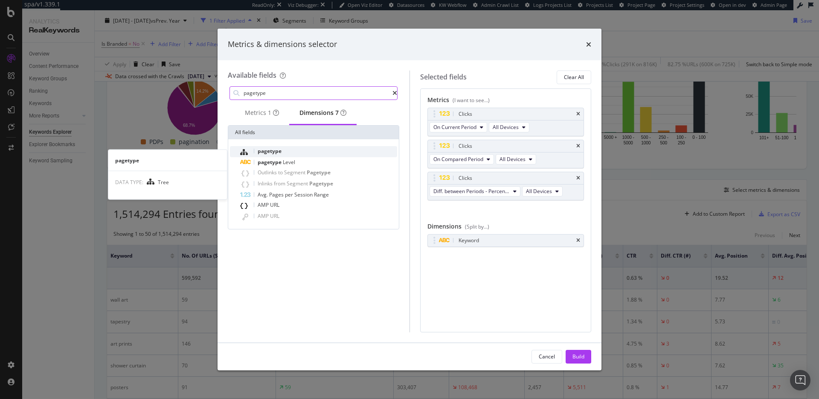
type input "pagetype"
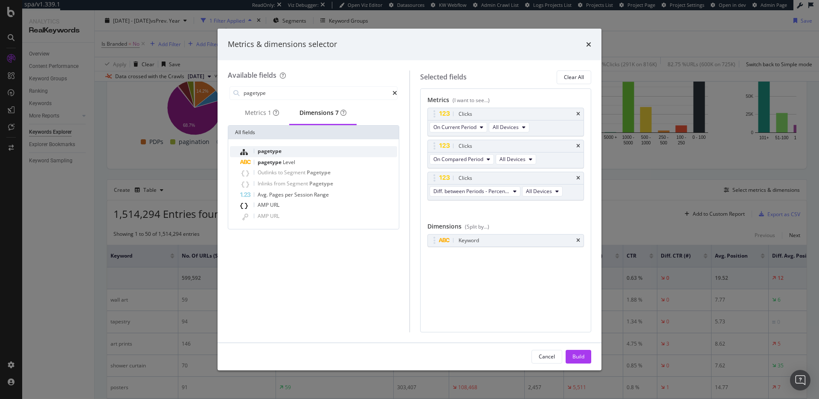
click at [321, 152] on div "pagetype" at bounding box center [318, 151] width 157 height 11
click at [579, 238] on icon "times" at bounding box center [579, 240] width 4 height 5
drag, startPoint x: 576, startPoint y: 357, endPoint x: 564, endPoint y: 343, distance: 18.2
click at [576, 357] on div "Build" at bounding box center [579, 356] width 12 height 7
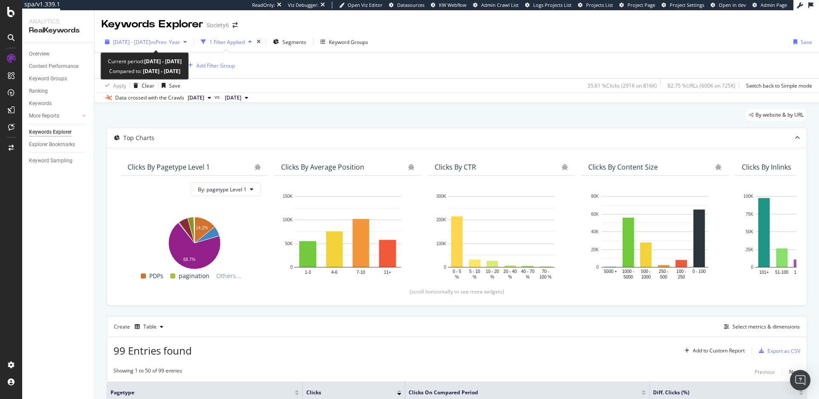
click at [178, 41] on span "vs Prev. Year" at bounding box center [165, 41] width 29 height 7
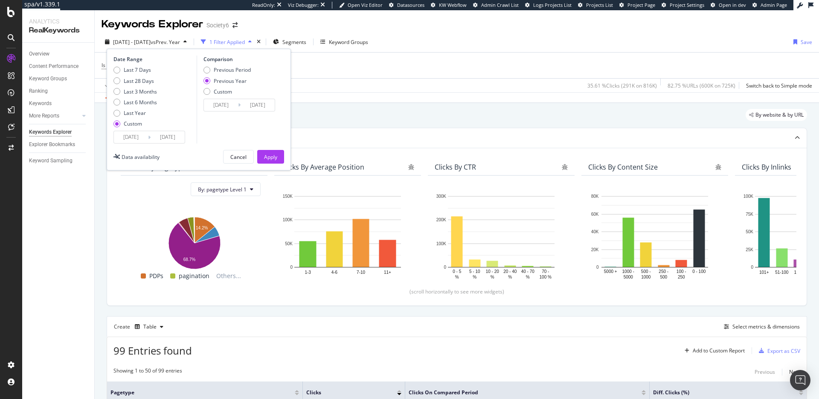
click at [437, 98] on div "Data crossed with the Crawls 2025 Jul. 5th vs 2024 Oct. 30th" at bounding box center [457, 97] width 725 height 10
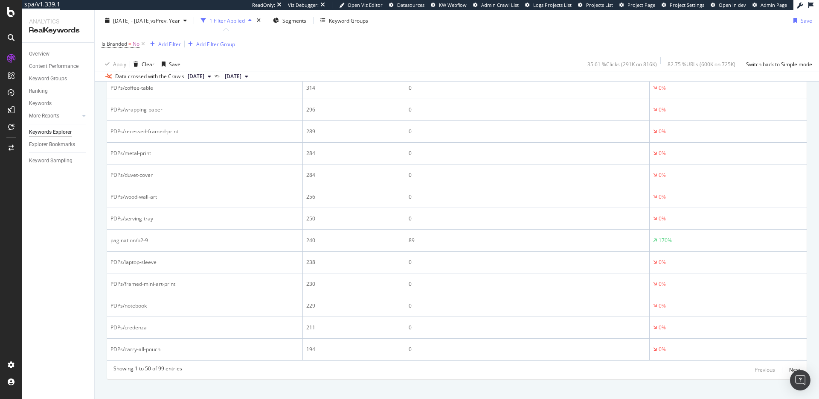
scroll to position [1164, 0]
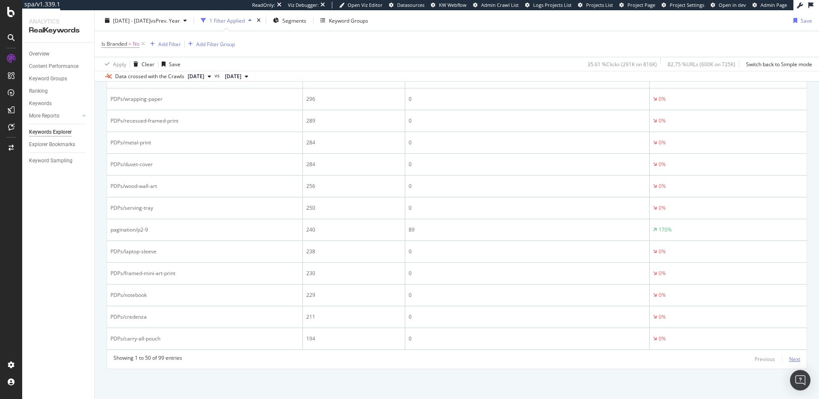
click at [794, 358] on div "Next" at bounding box center [795, 358] width 11 height 7
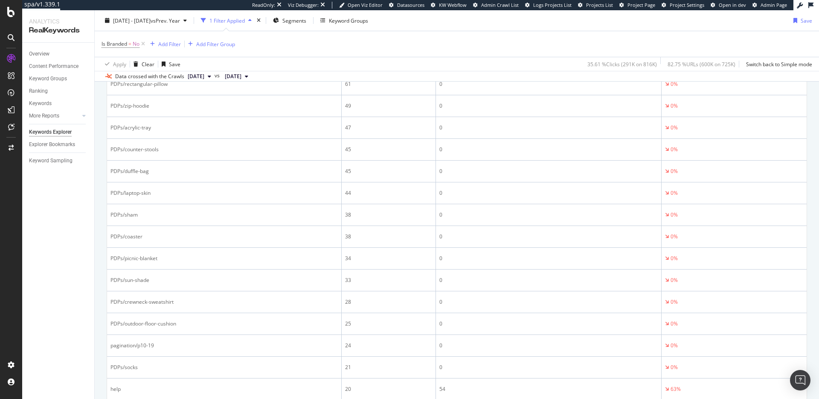
scroll to position [0, 0]
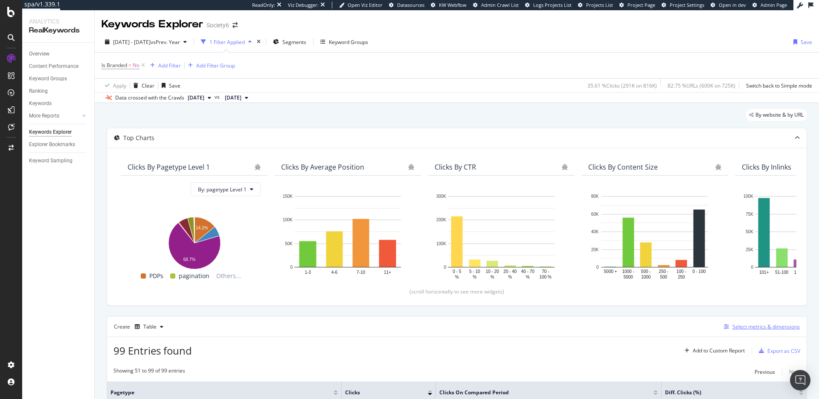
click at [775, 330] on div "Select metrics & dimensions" at bounding box center [766, 326] width 67 height 7
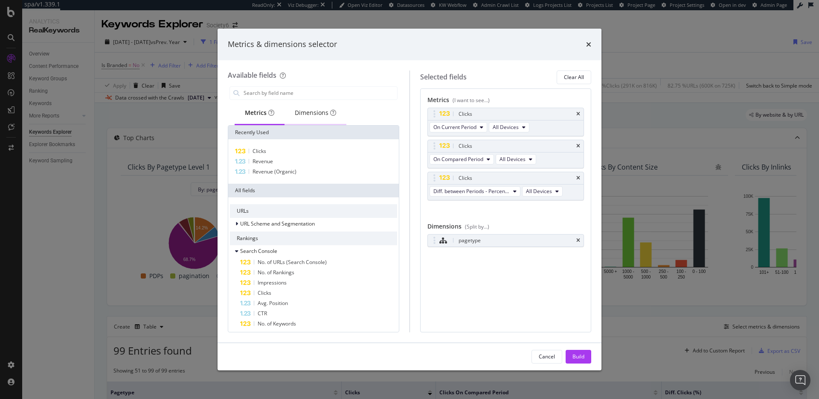
drag, startPoint x: 324, startPoint y: 113, endPoint x: 309, endPoint y: 103, distance: 18.1
click at [322, 113] on div "Dimensions" at bounding box center [315, 112] width 41 height 9
click at [296, 90] on input "modal" at bounding box center [320, 93] width 154 height 13
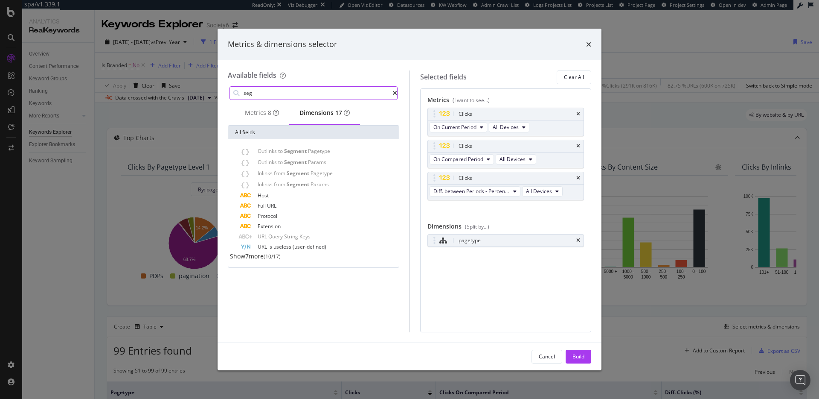
type input "seg"
click at [264, 260] on span "Show 7 more" at bounding box center [247, 256] width 34 height 8
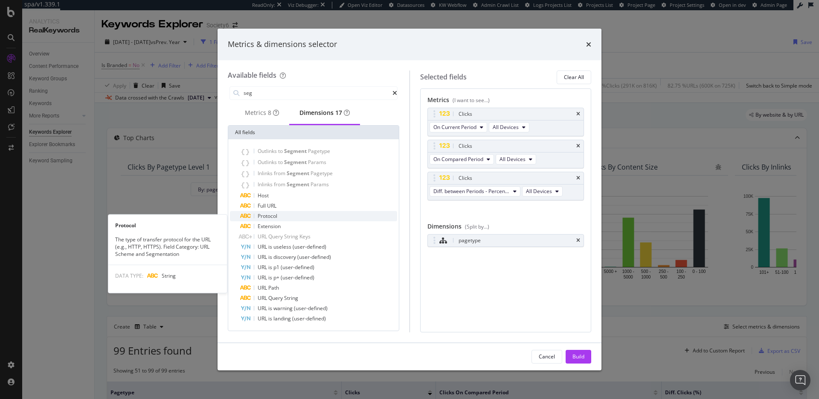
scroll to position [2, 0]
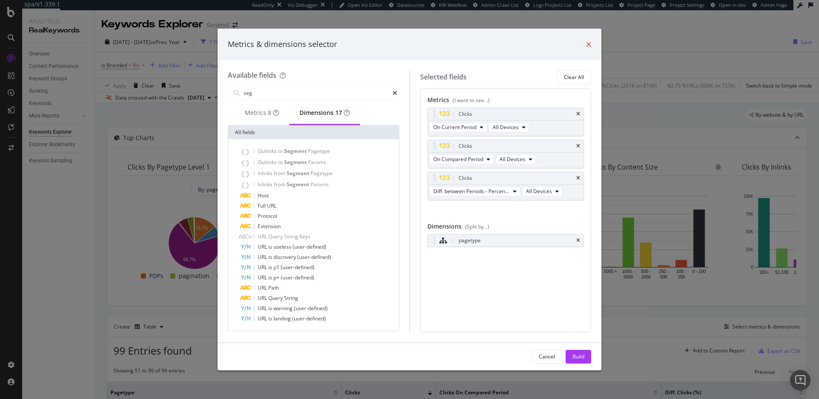
click at [591, 45] on icon "times" at bounding box center [588, 44] width 5 height 7
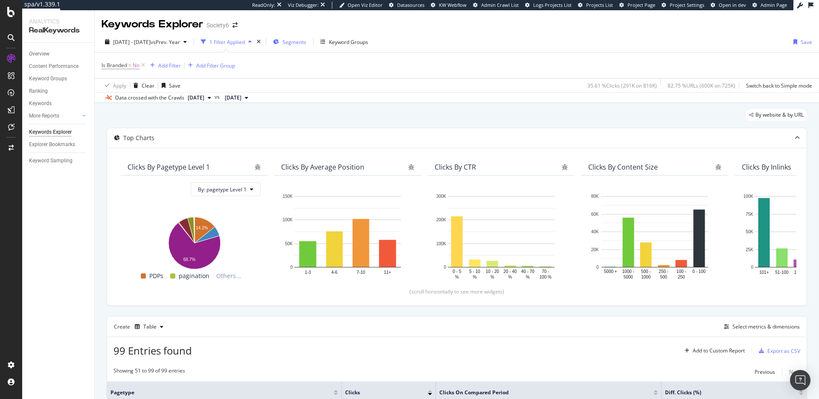
click at [306, 40] on span "Segments" at bounding box center [295, 41] width 24 height 7
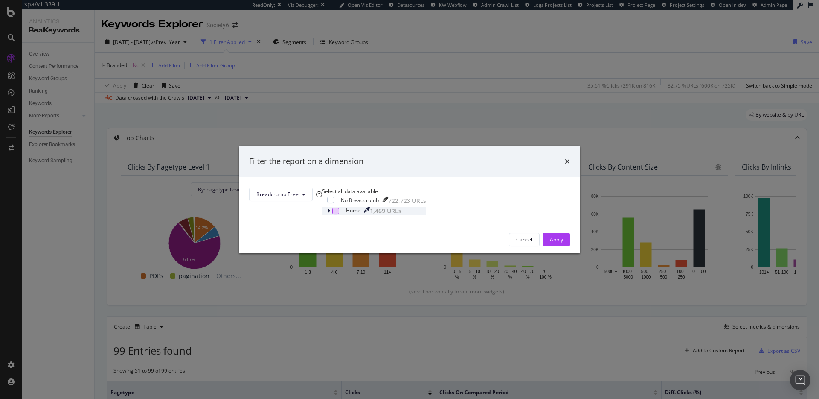
drag, startPoint x: 331, startPoint y: 222, endPoint x: 337, endPoint y: 214, distance: 9.7
click at [332, 215] on div "modal" at bounding box center [329, 211] width 5 height 9
click at [299, 189] on span "Breadcrumb Tree" at bounding box center [277, 192] width 42 height 7
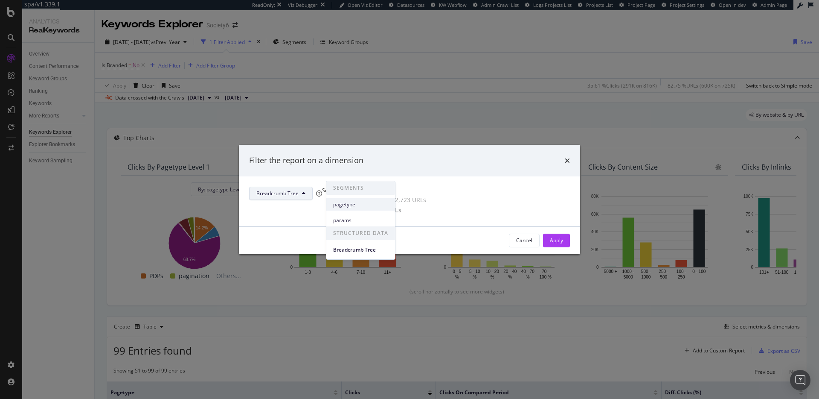
click at [370, 206] on span "pagetype" at bounding box center [360, 205] width 55 height 8
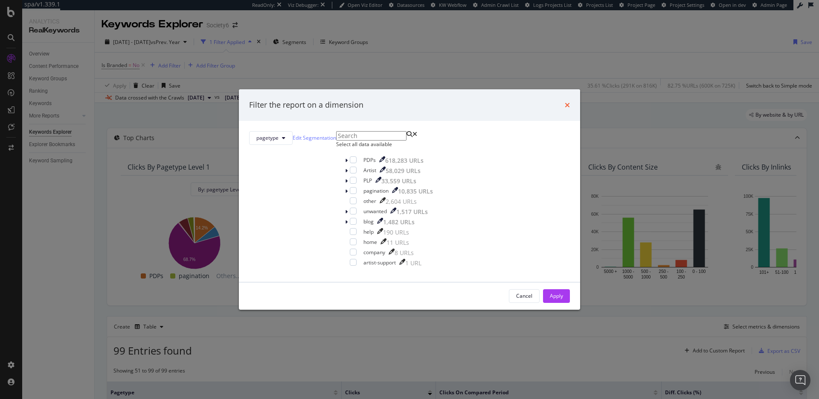
click at [565, 102] on icon "times" at bounding box center [567, 105] width 5 height 7
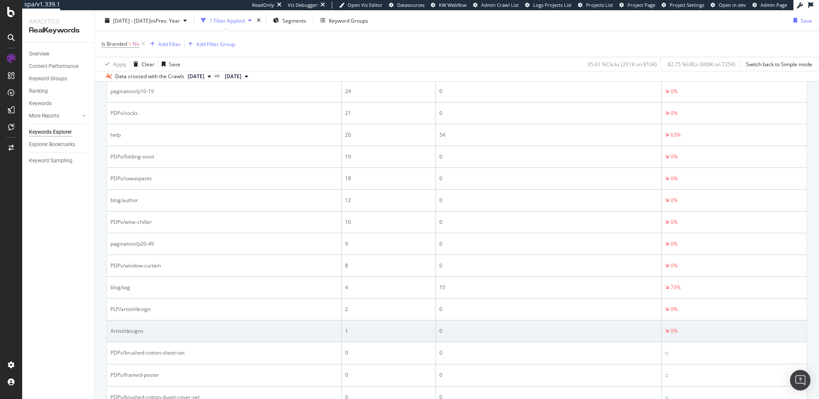
scroll to position [1144, 0]
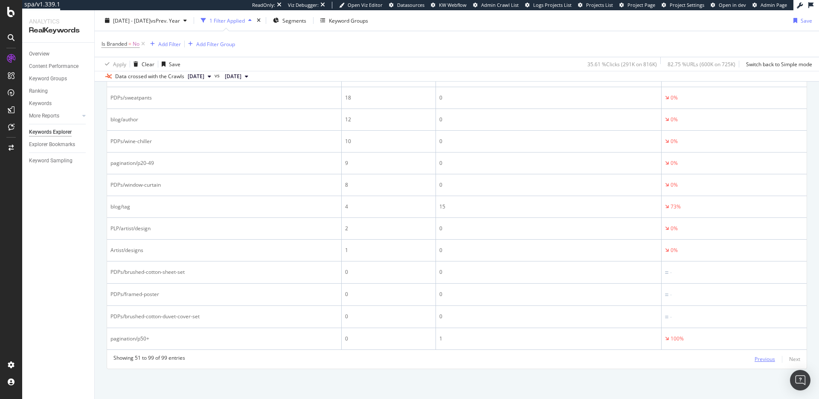
click at [755, 358] on div "Previous" at bounding box center [765, 358] width 20 height 7
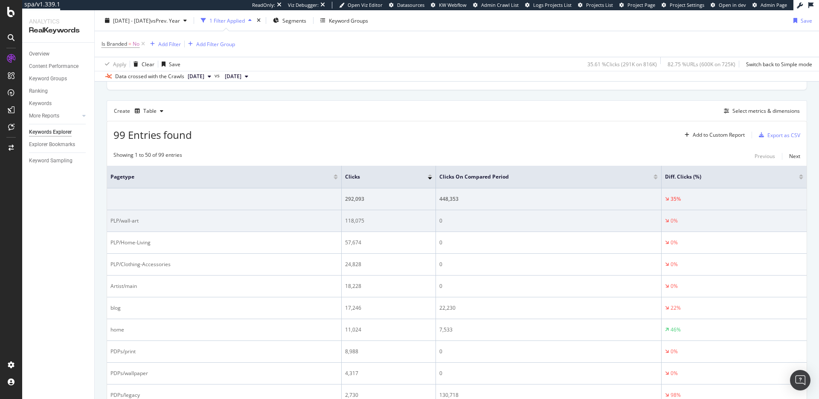
scroll to position [0, 0]
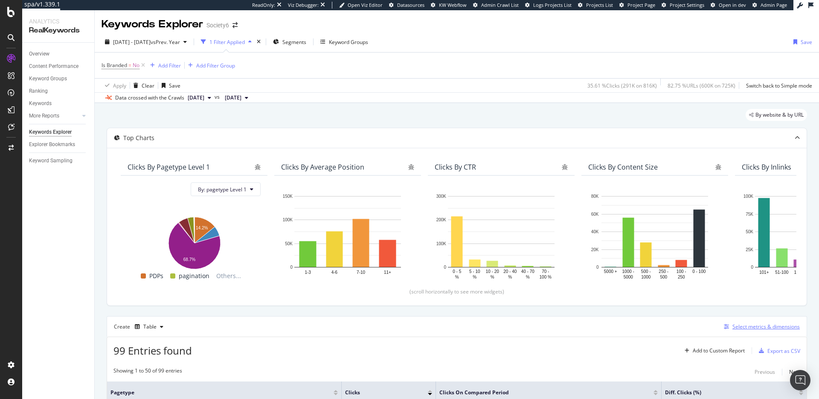
click at [768, 324] on div "Select metrics & dimensions" at bounding box center [766, 326] width 67 height 7
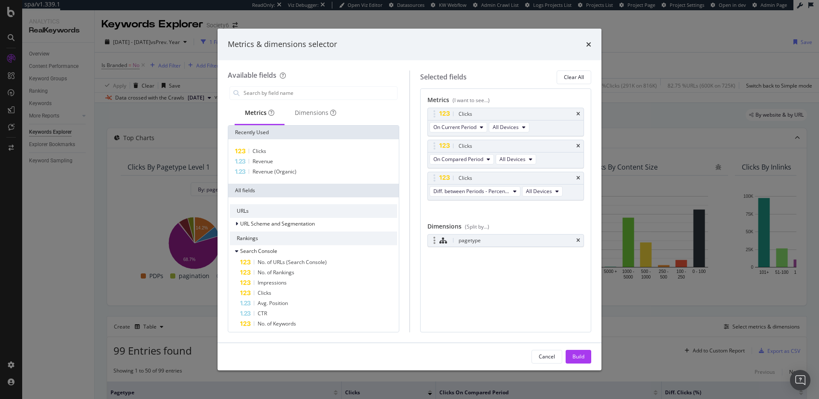
click at [513, 234] on div "pagetype" at bounding box center [506, 240] width 157 height 13
click at [306, 110] on div "Dimensions" at bounding box center [315, 112] width 41 height 9
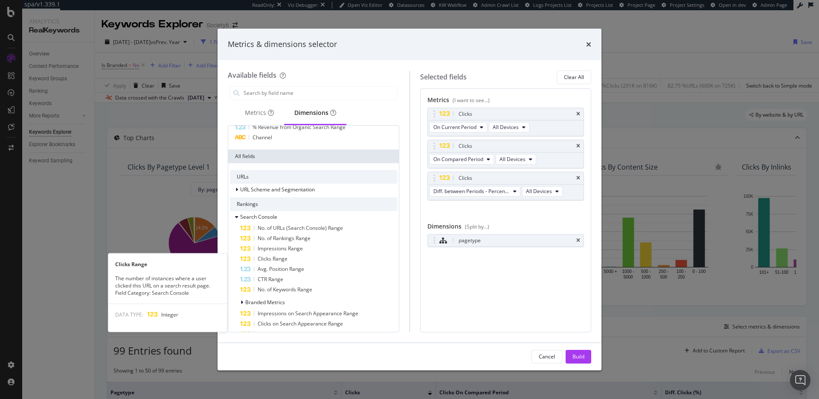
scroll to position [35, 0]
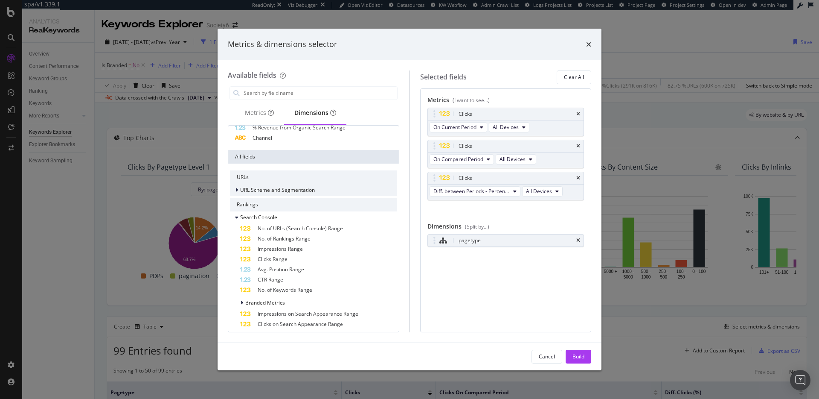
click at [256, 189] on span "URL Scheme and Segmentation" at bounding box center [277, 189] width 75 height 7
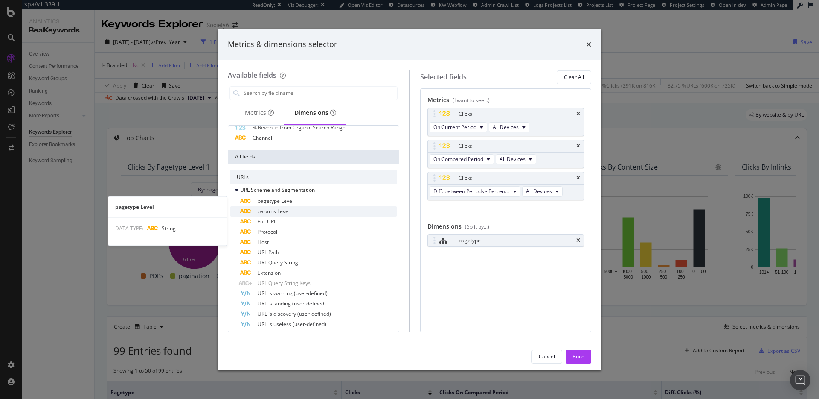
scroll to position [61, 0]
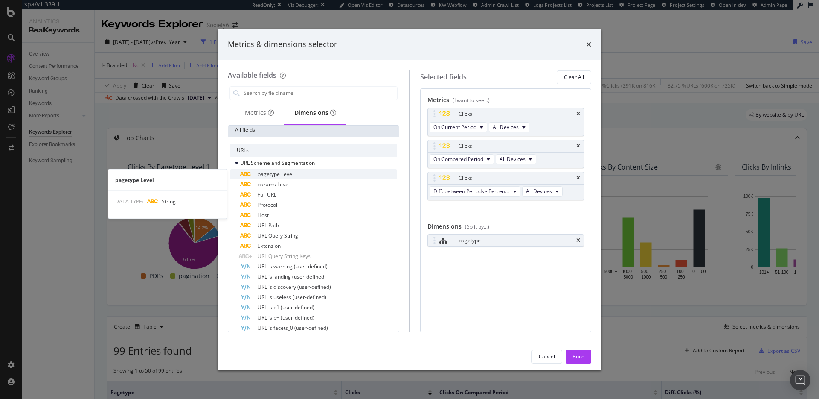
click at [325, 170] on div "pagetype Level" at bounding box center [318, 174] width 157 height 10
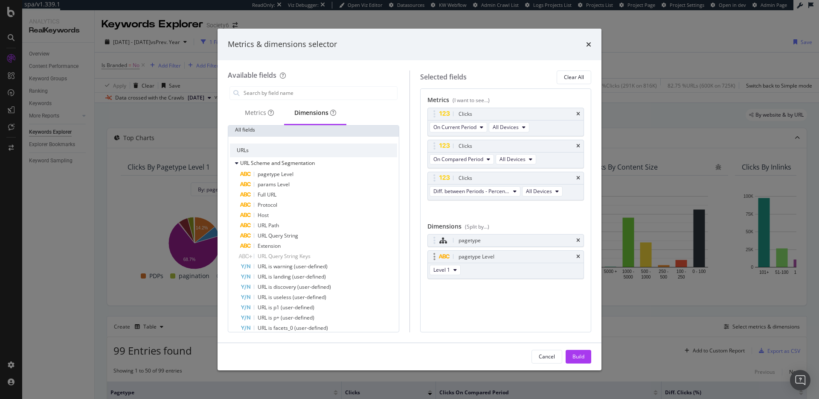
drag, startPoint x: 579, startPoint y: 241, endPoint x: 577, endPoint y: 253, distance: 12.0
click at [579, 241] on icon "times" at bounding box center [579, 240] width 4 height 5
click at [582, 360] on div "Build" at bounding box center [579, 356] width 12 height 13
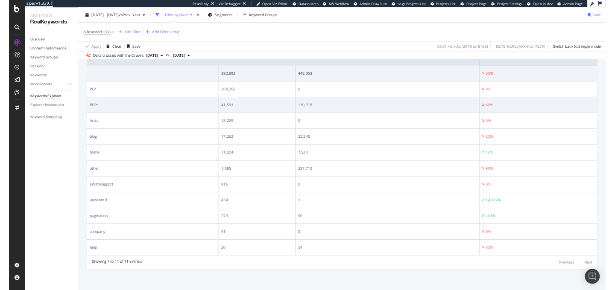
scroll to position [315, 0]
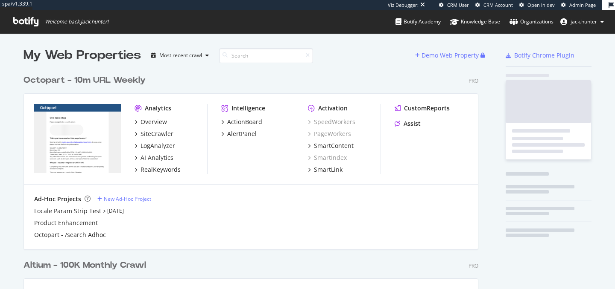
scroll to position [347, 461]
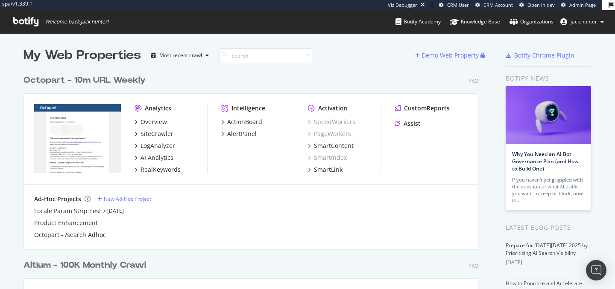
click at [99, 83] on div "Octopart - 10m URL Weekly" at bounding box center [84, 80] width 122 height 12
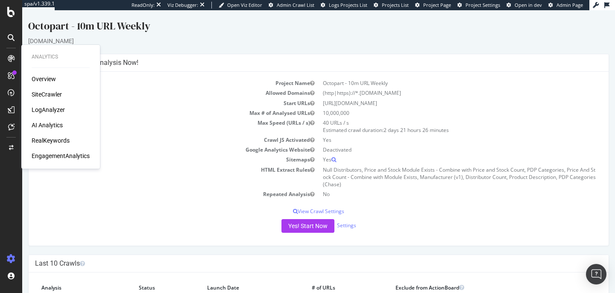
click at [47, 77] on div "Overview" at bounding box center [44, 79] width 24 height 9
